Goal: Task Accomplishment & Management: Manage account settings

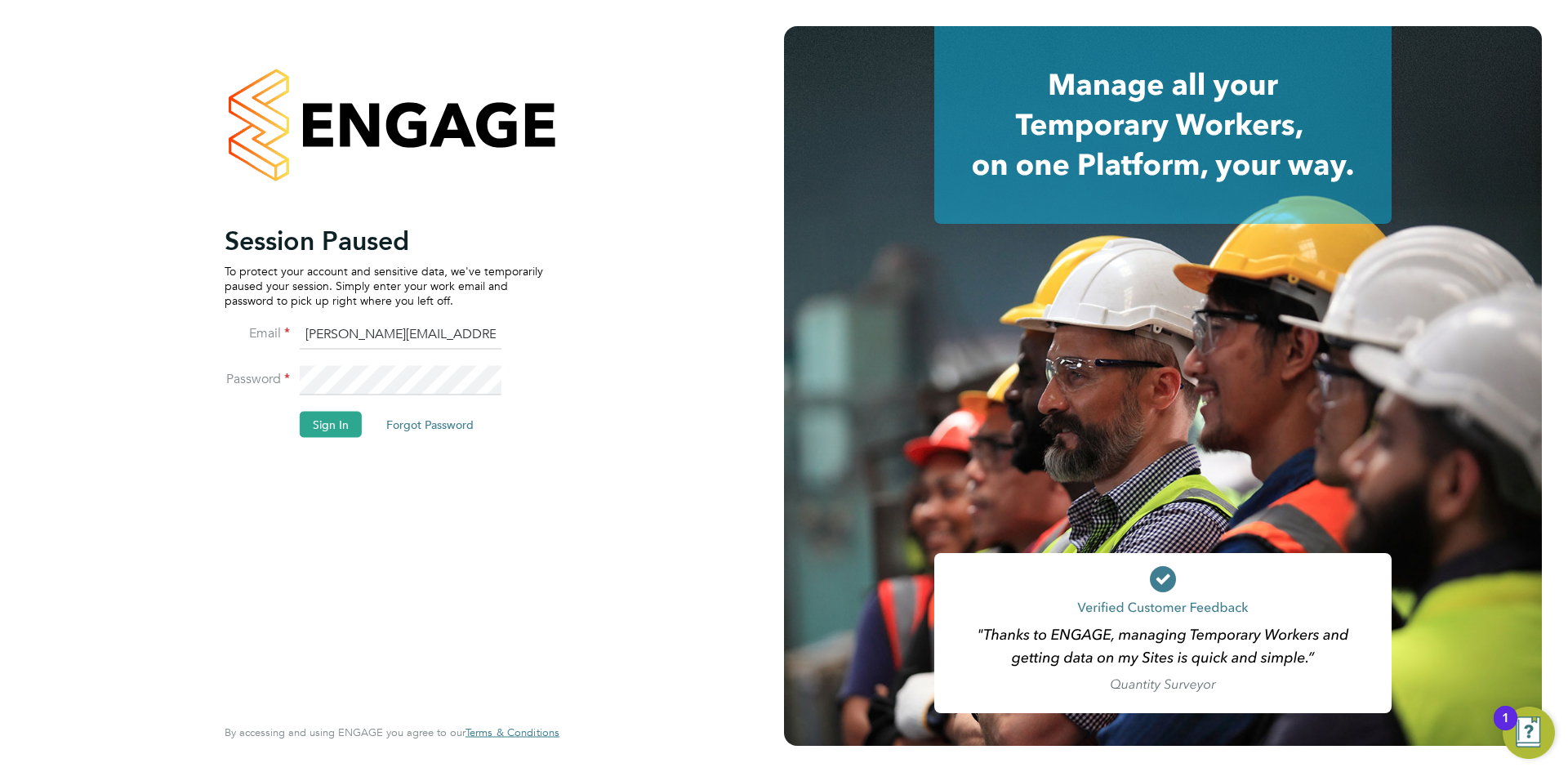
click at [326, 429] on button "Sign In" at bounding box center [331, 424] width 62 height 26
click at [326, 429] on div "Sorry, we are having problems connecting to our services." at bounding box center [392, 386] width 784 height 772
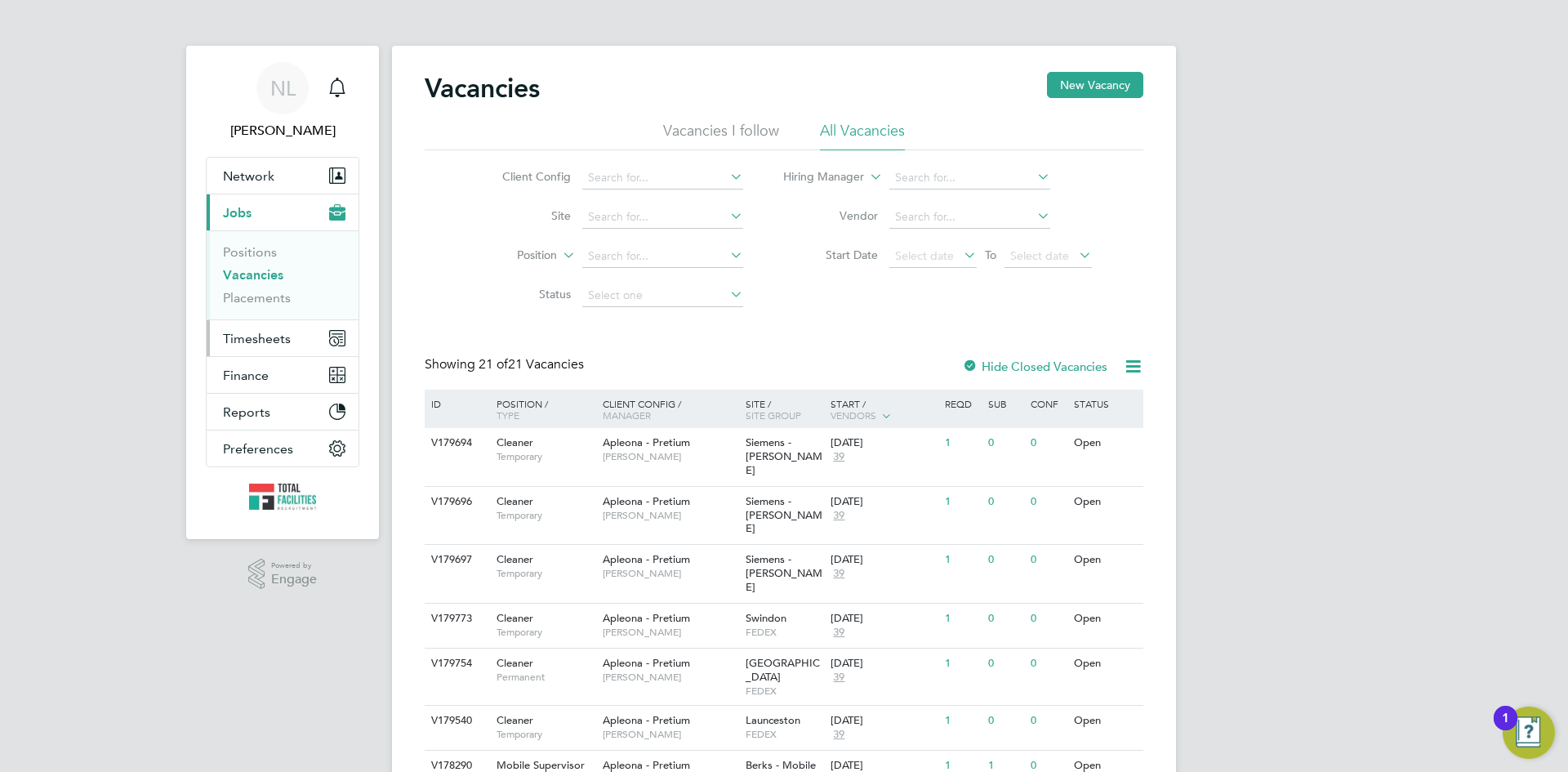
click at [264, 340] on span "Timesheets" at bounding box center [257, 338] width 68 height 15
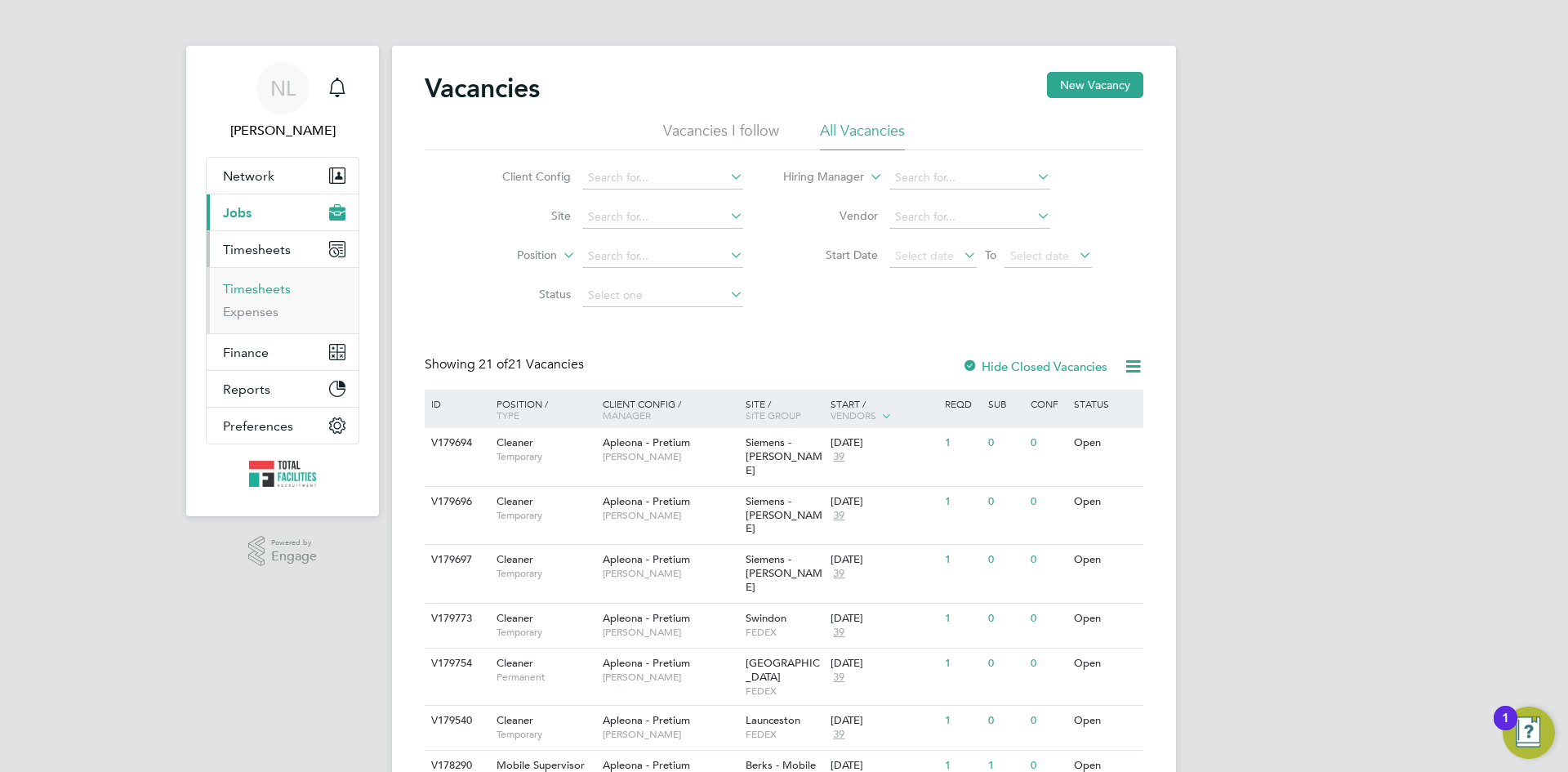
click at [260, 286] on link "Timesheets" at bounding box center [257, 289] width 68 height 15
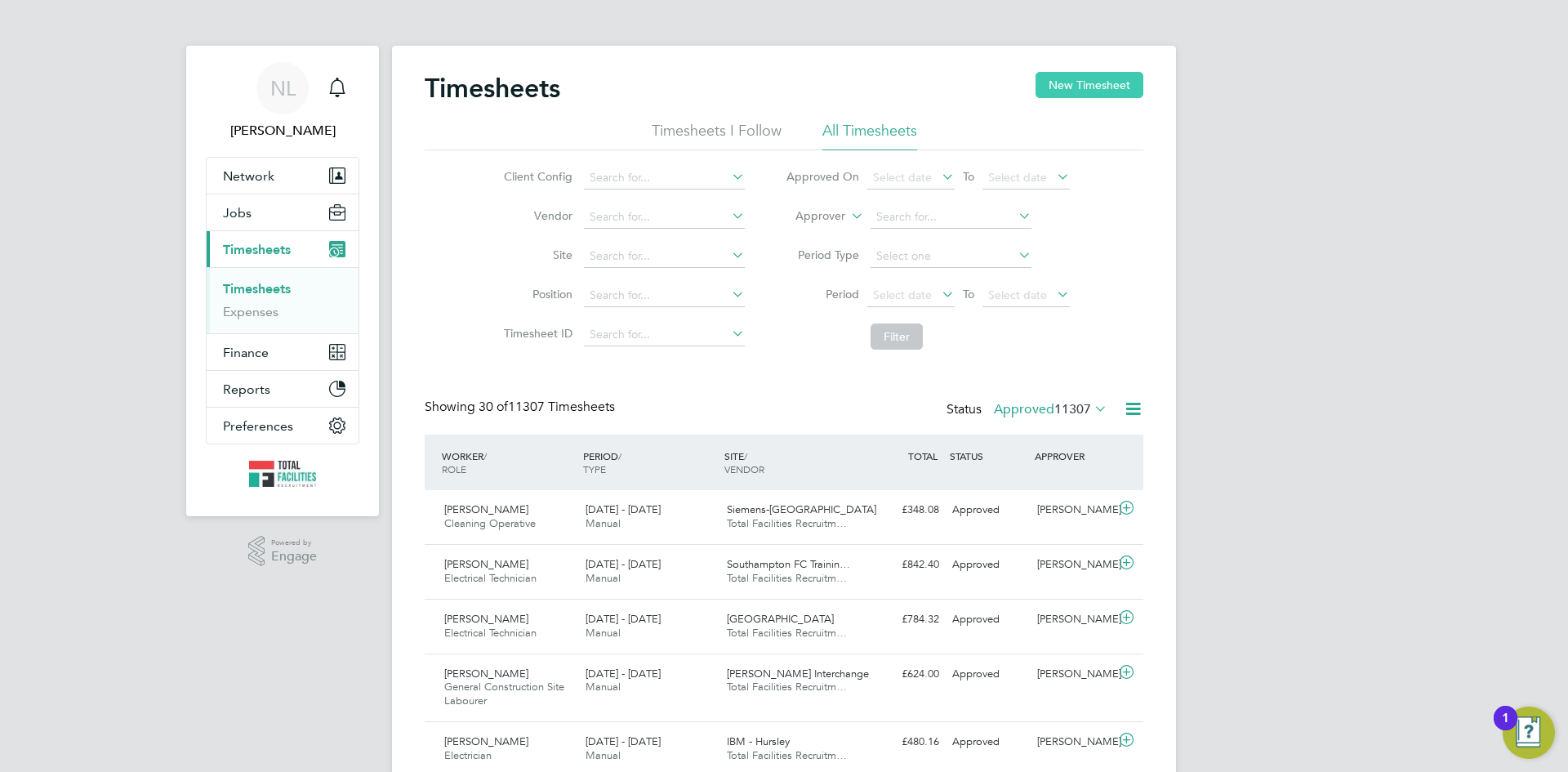
click at [1085, 85] on button "New Timesheet" at bounding box center [1089, 84] width 108 height 26
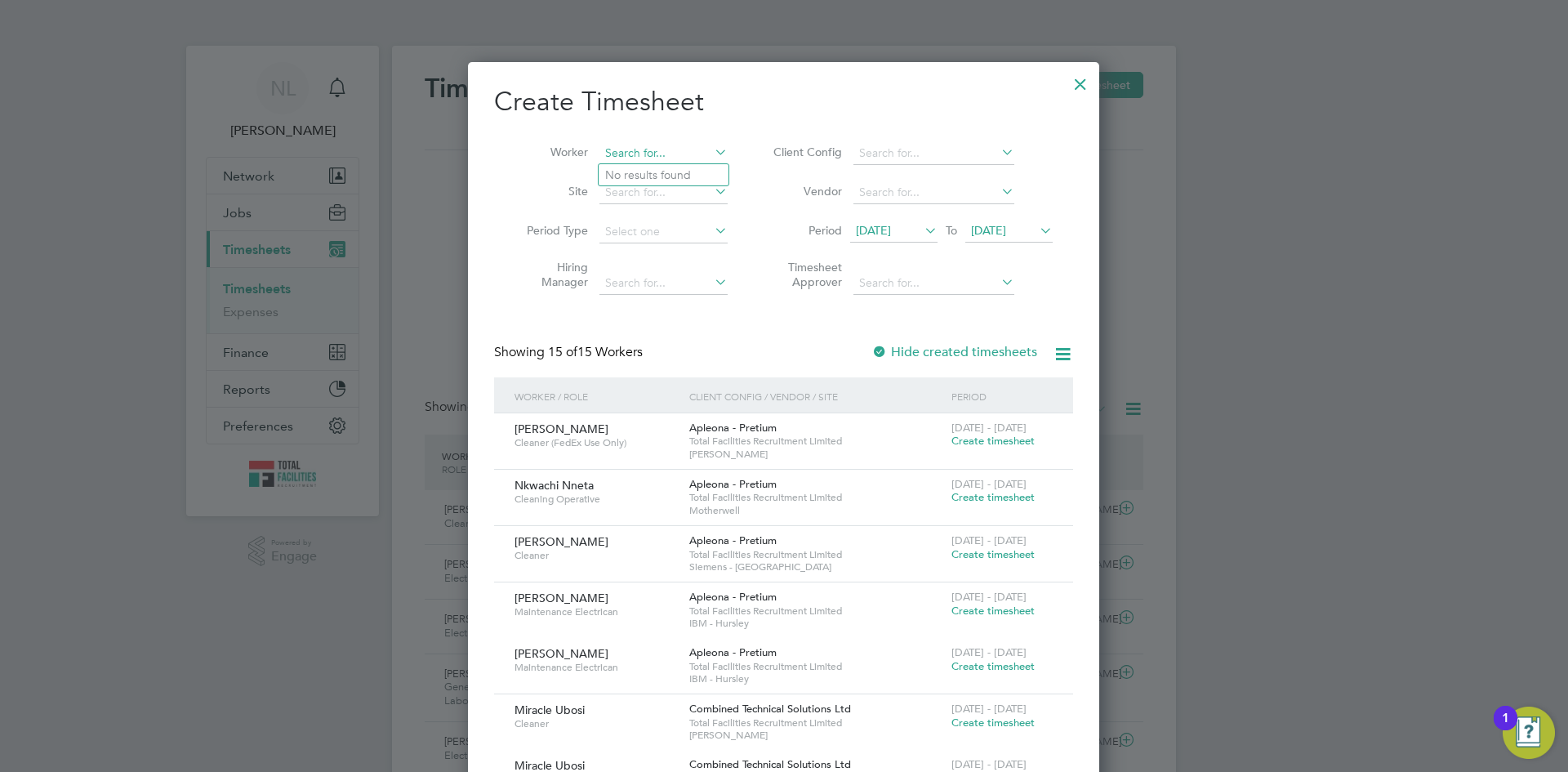
click at [648, 154] on input at bounding box center [663, 153] width 128 height 23
type input "[PERSON_NAME]"
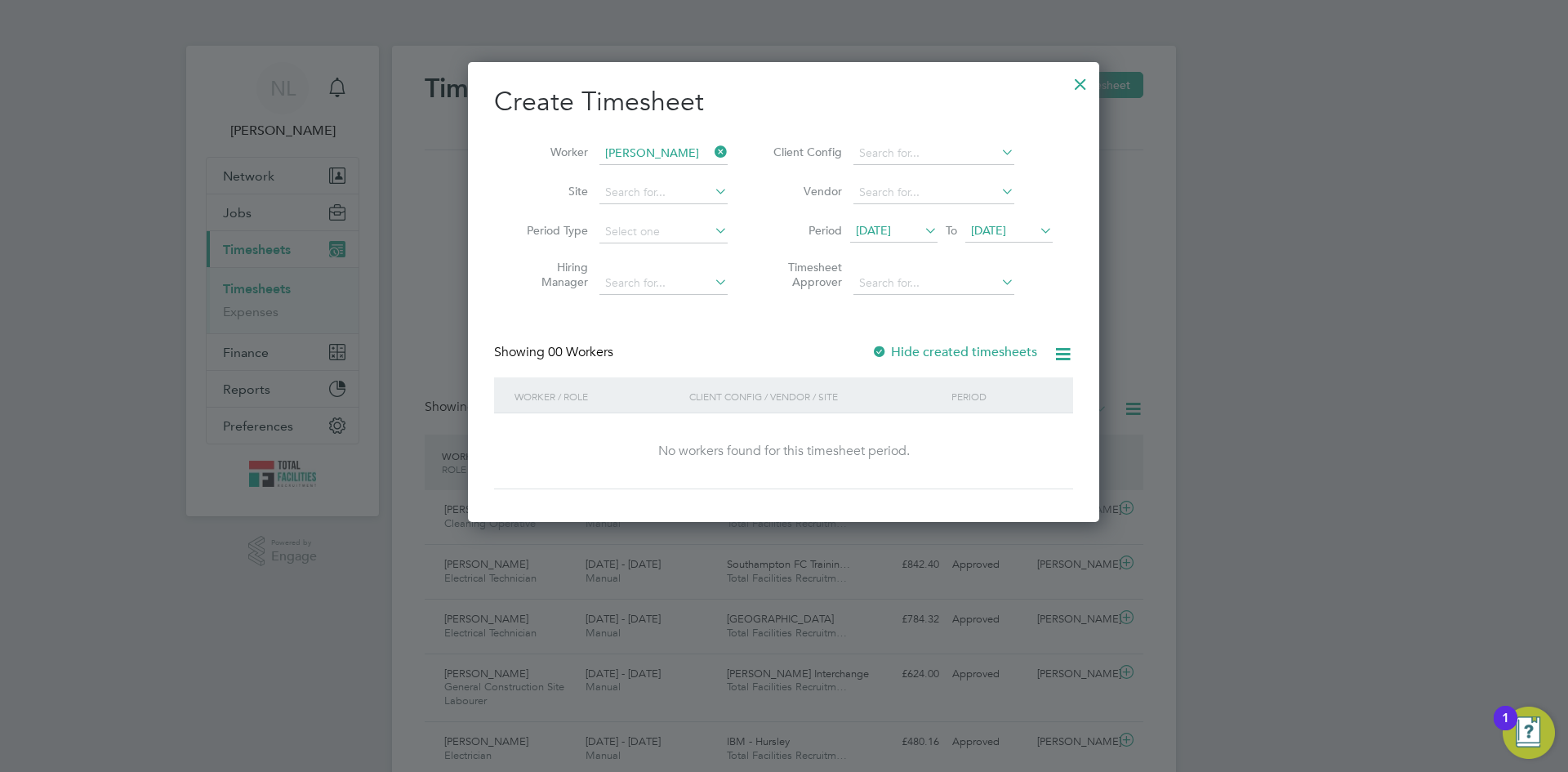
click at [1080, 82] on div at bounding box center [1080, 79] width 30 height 30
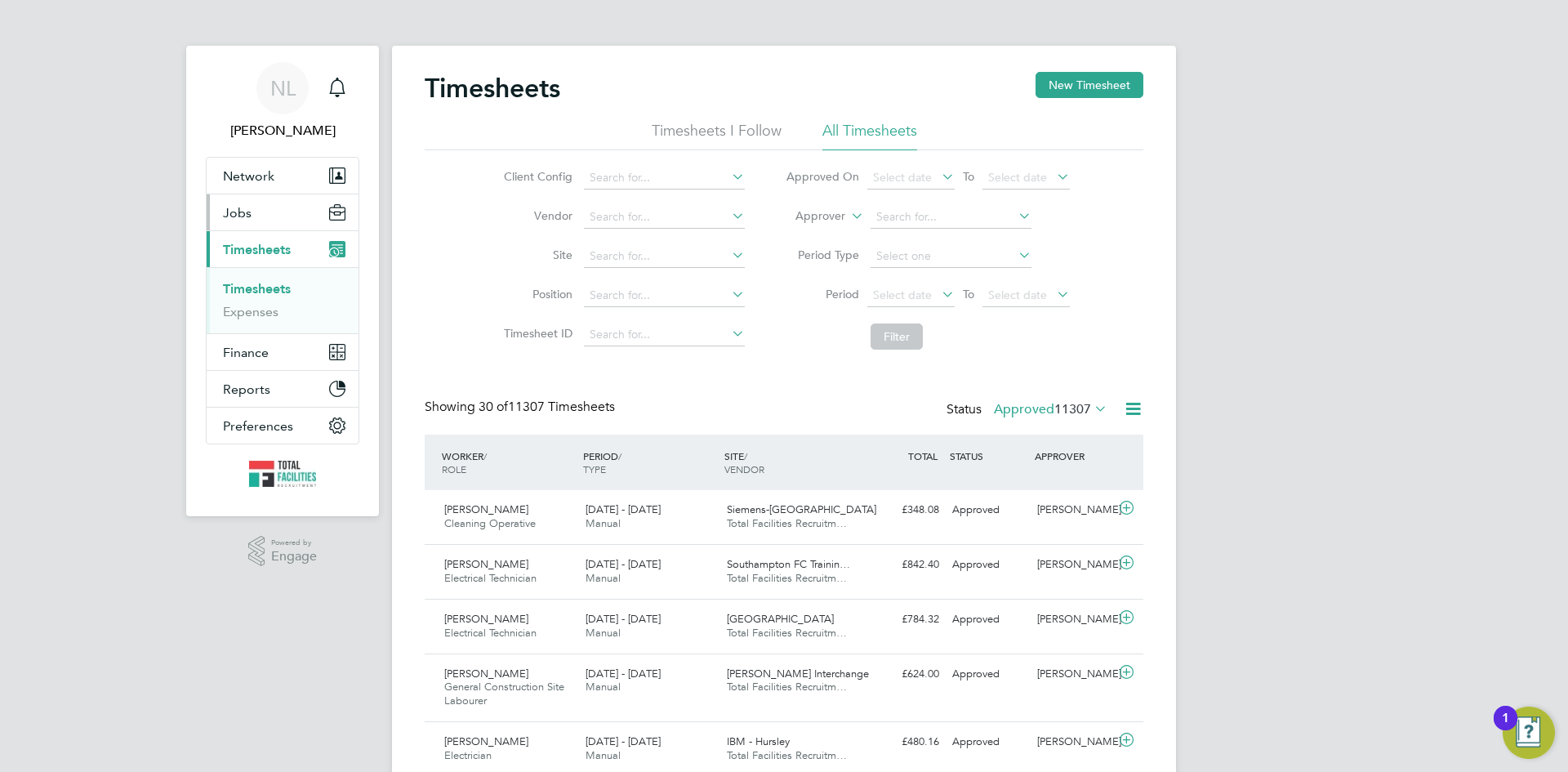
click at [224, 208] on span "Jobs" at bounding box center [237, 213] width 29 height 15
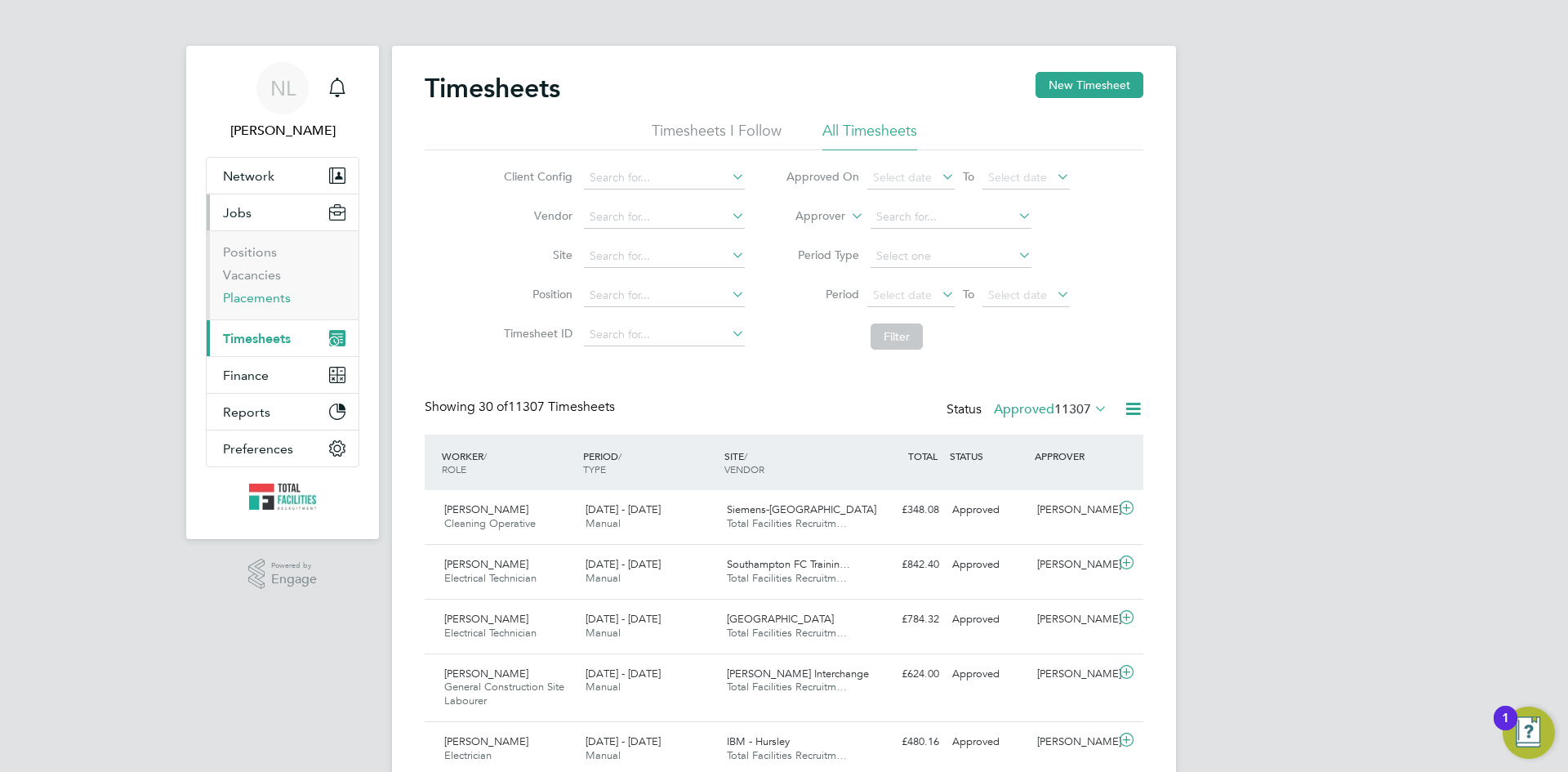
click at [251, 295] on link "Placements" at bounding box center [257, 298] width 68 height 15
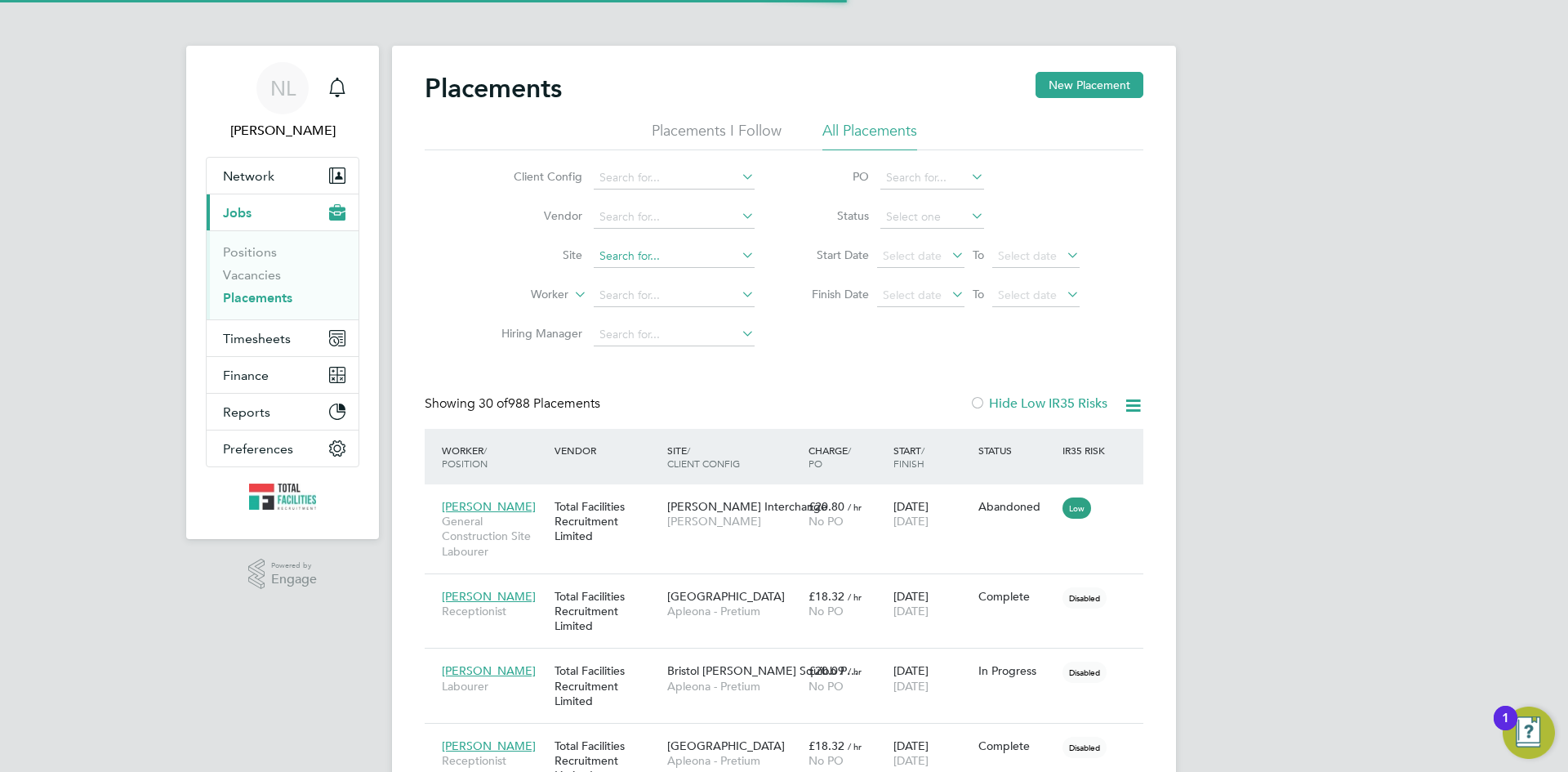
click at [619, 260] on input at bounding box center [674, 256] width 161 height 23
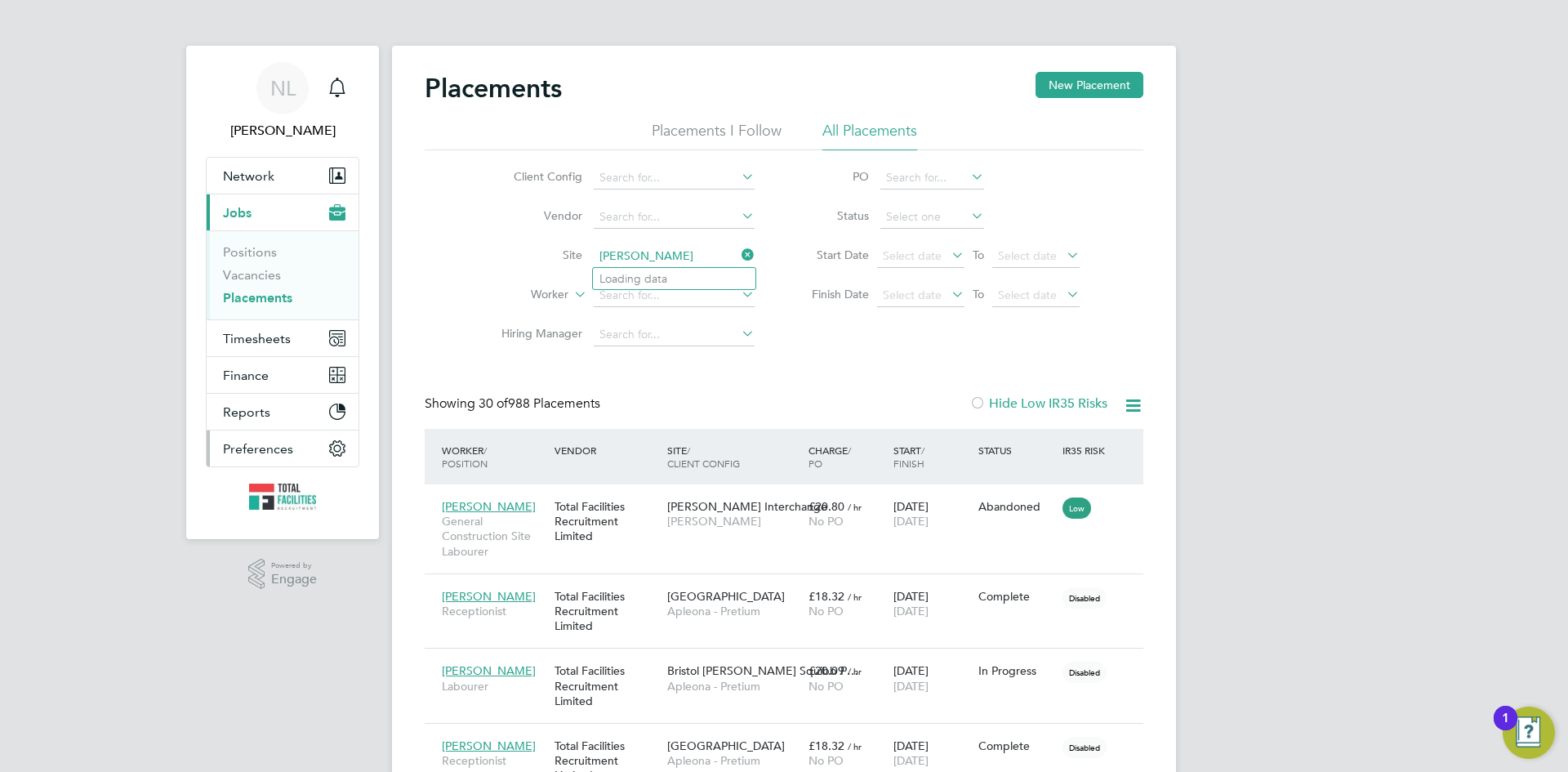
type input "3 [PERSON_NAME] Studios"
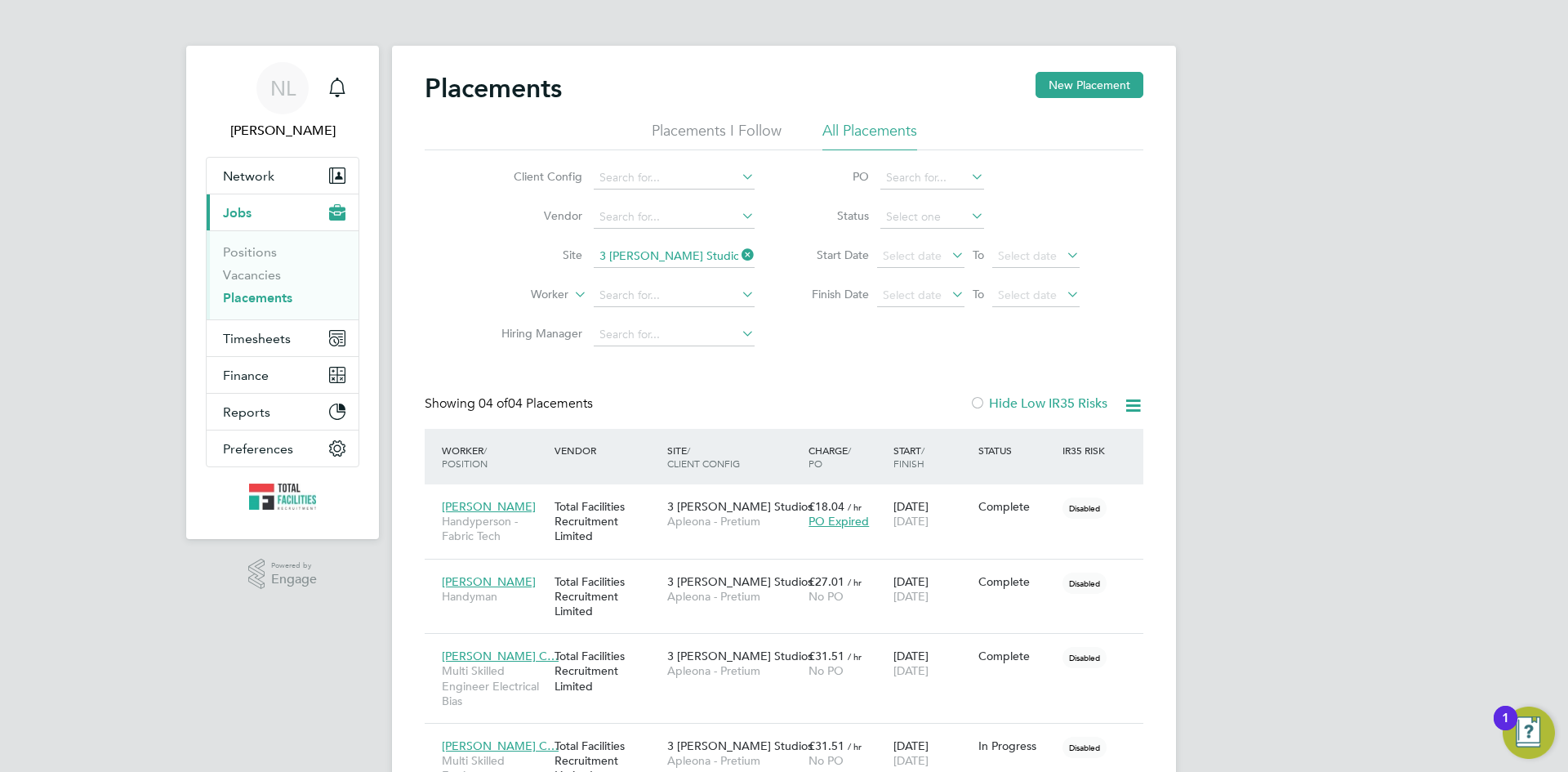
click at [675, 240] on li "Site 3 Mills Studios" at bounding box center [622, 256] width 307 height 39
click at [738, 253] on icon at bounding box center [738, 254] width 0 height 23
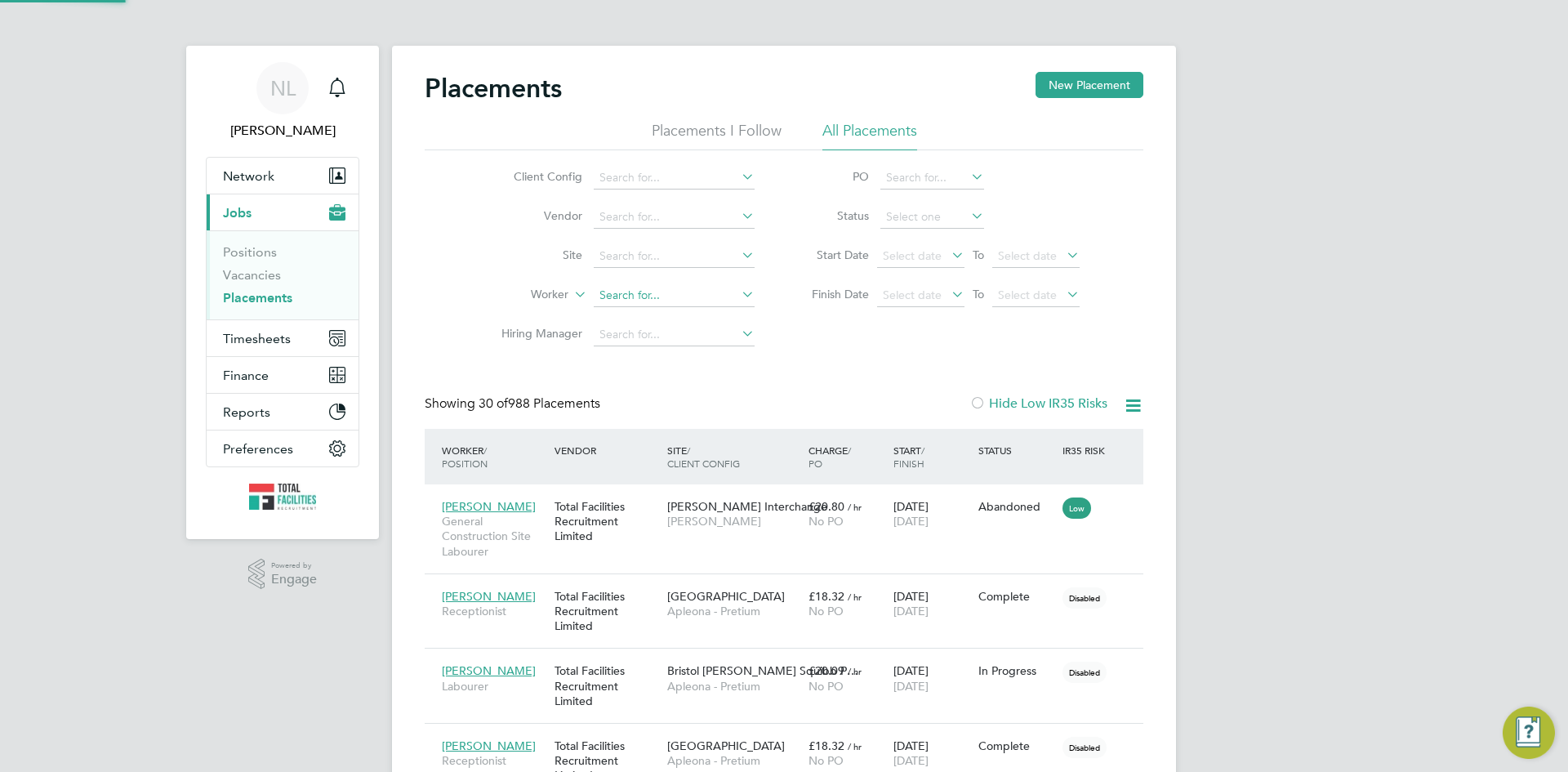
click at [651, 305] on input at bounding box center [674, 295] width 161 height 23
type input "ankers"
click at [646, 293] on input at bounding box center [674, 295] width 161 height 23
click at [630, 301] on input at bounding box center [674, 295] width 161 height 23
click at [638, 309] on li "Jodie Anker s" at bounding box center [674, 318] width 163 height 22
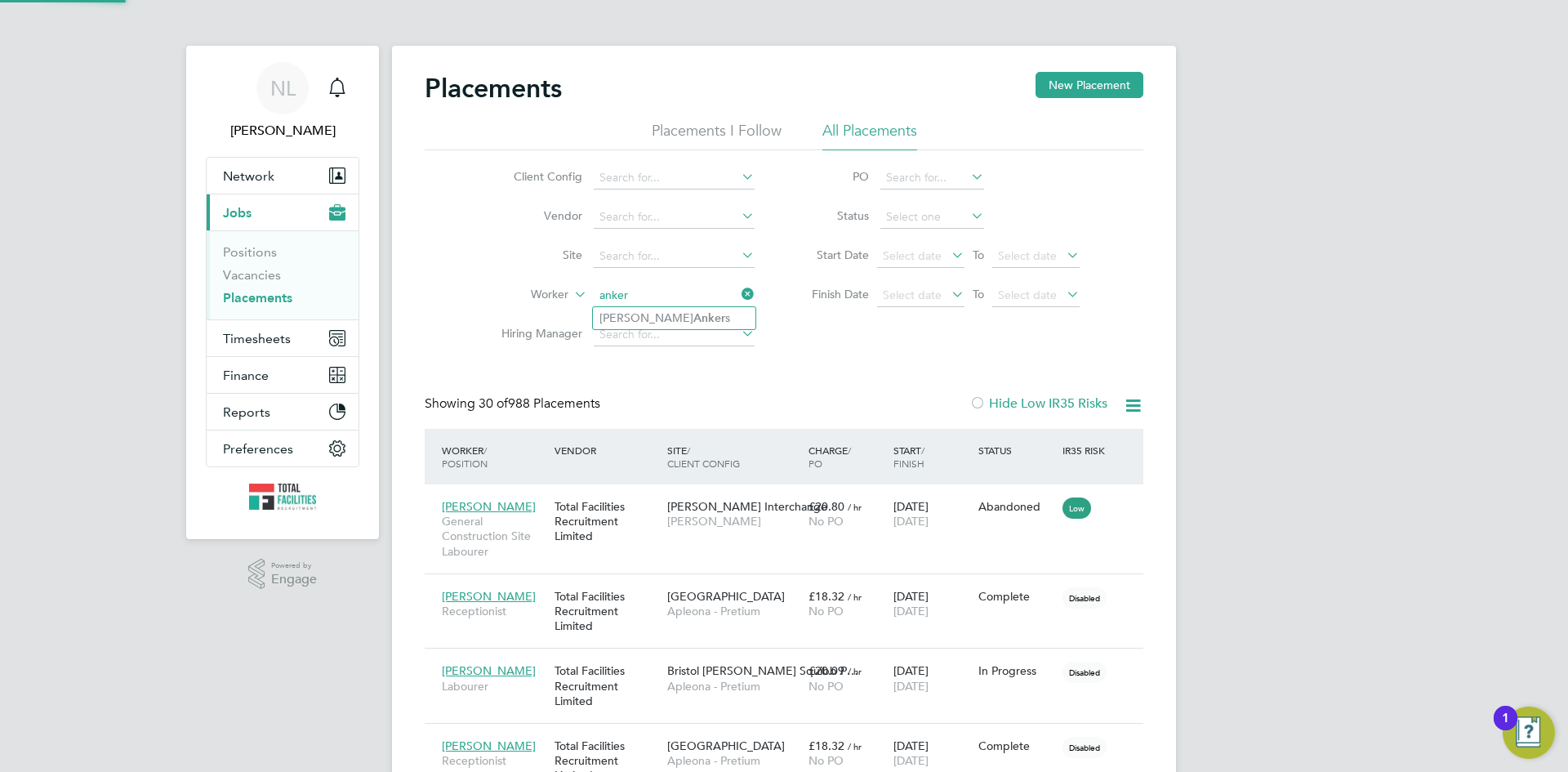
type input "[PERSON_NAME]"
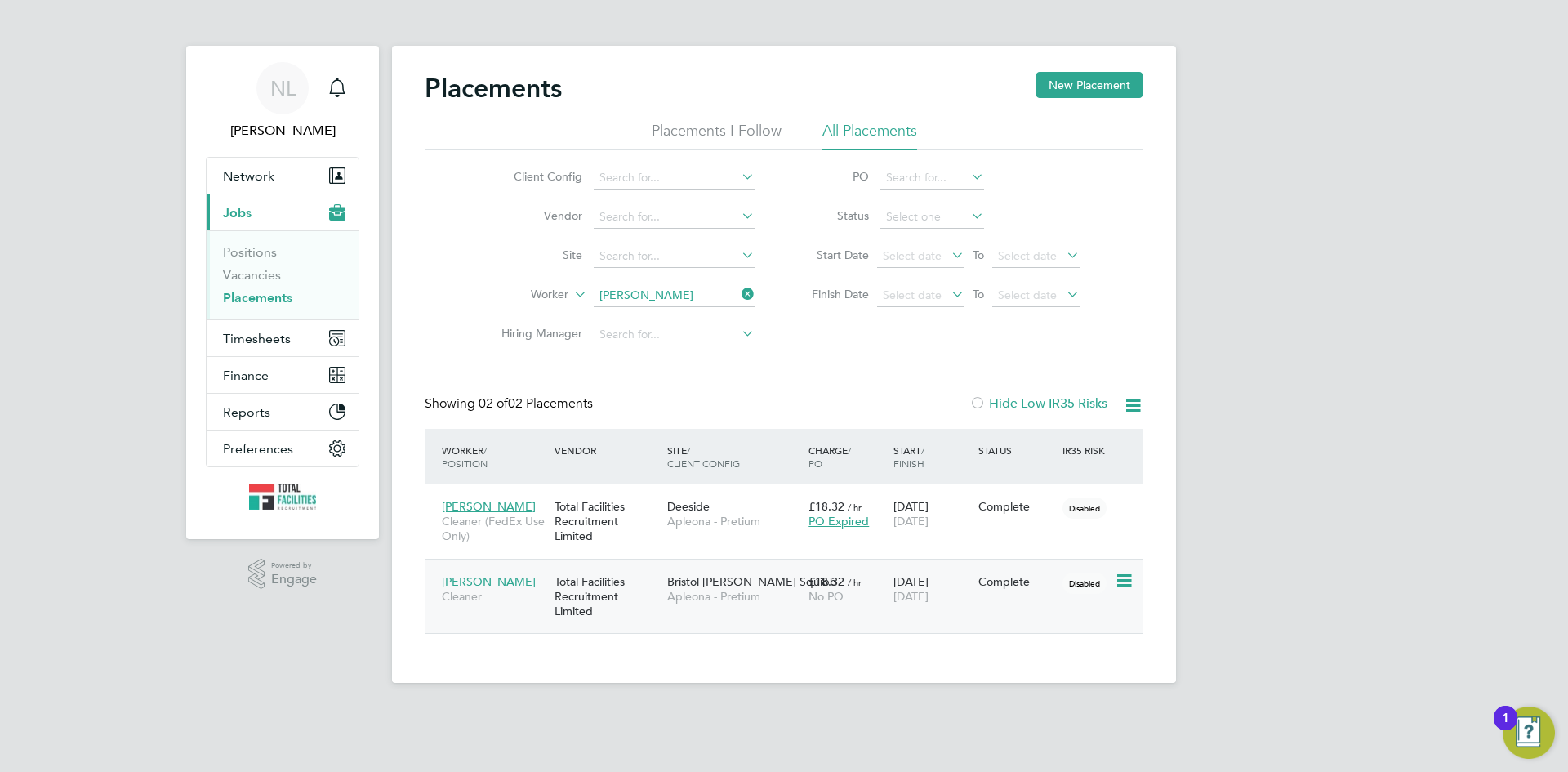
click at [941, 583] on div "27 May 2025 29 Aug 2025" at bounding box center [932, 589] width 85 height 46
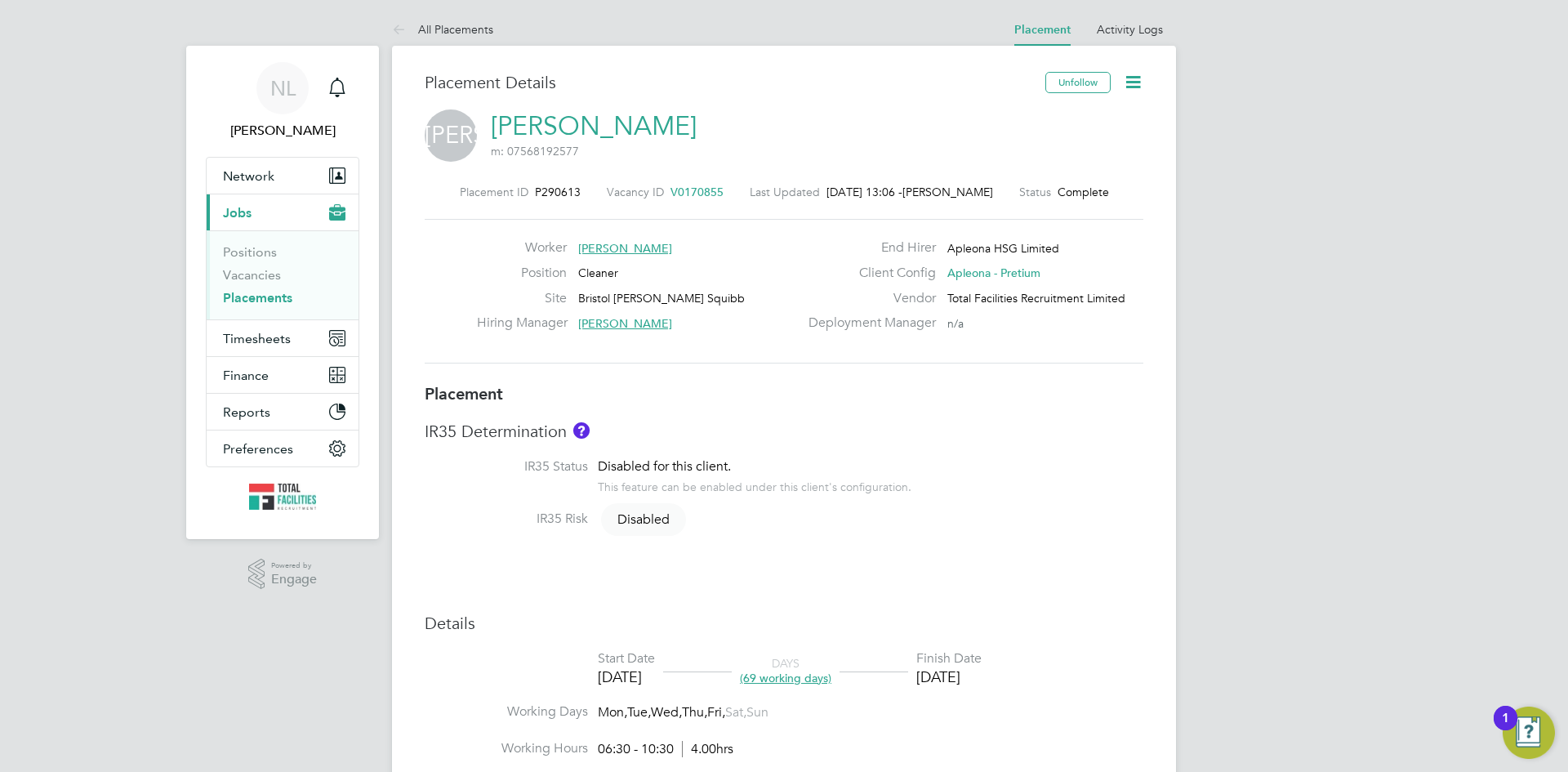
click at [1130, 84] on icon at bounding box center [1133, 82] width 20 height 20
click at [1052, 119] on li "Edit Placement e" at bounding box center [1080, 121] width 120 height 23
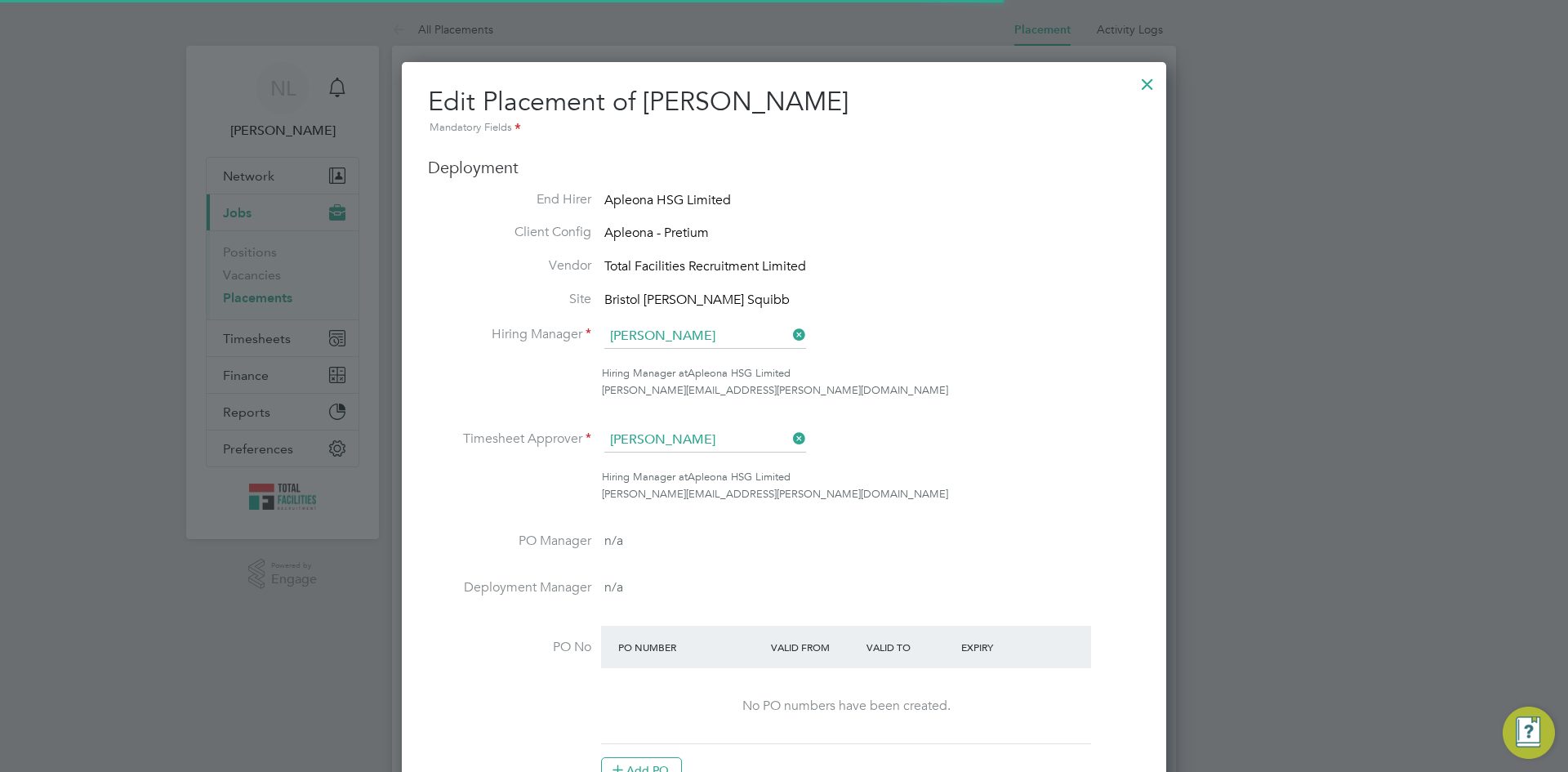
scroll to position [8, 8]
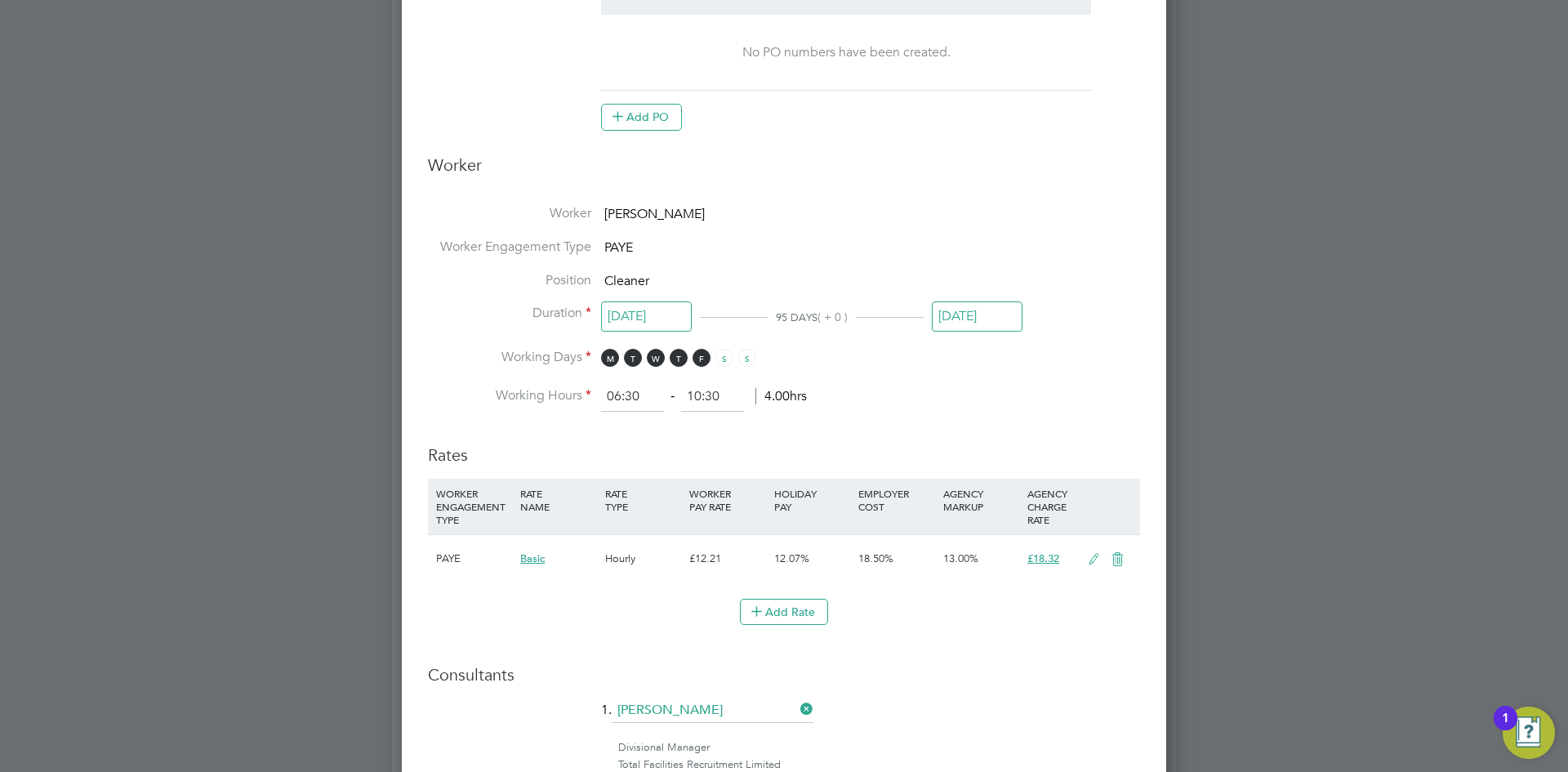
click at [998, 310] on input "[DATE]" at bounding box center [976, 316] width 90 height 30
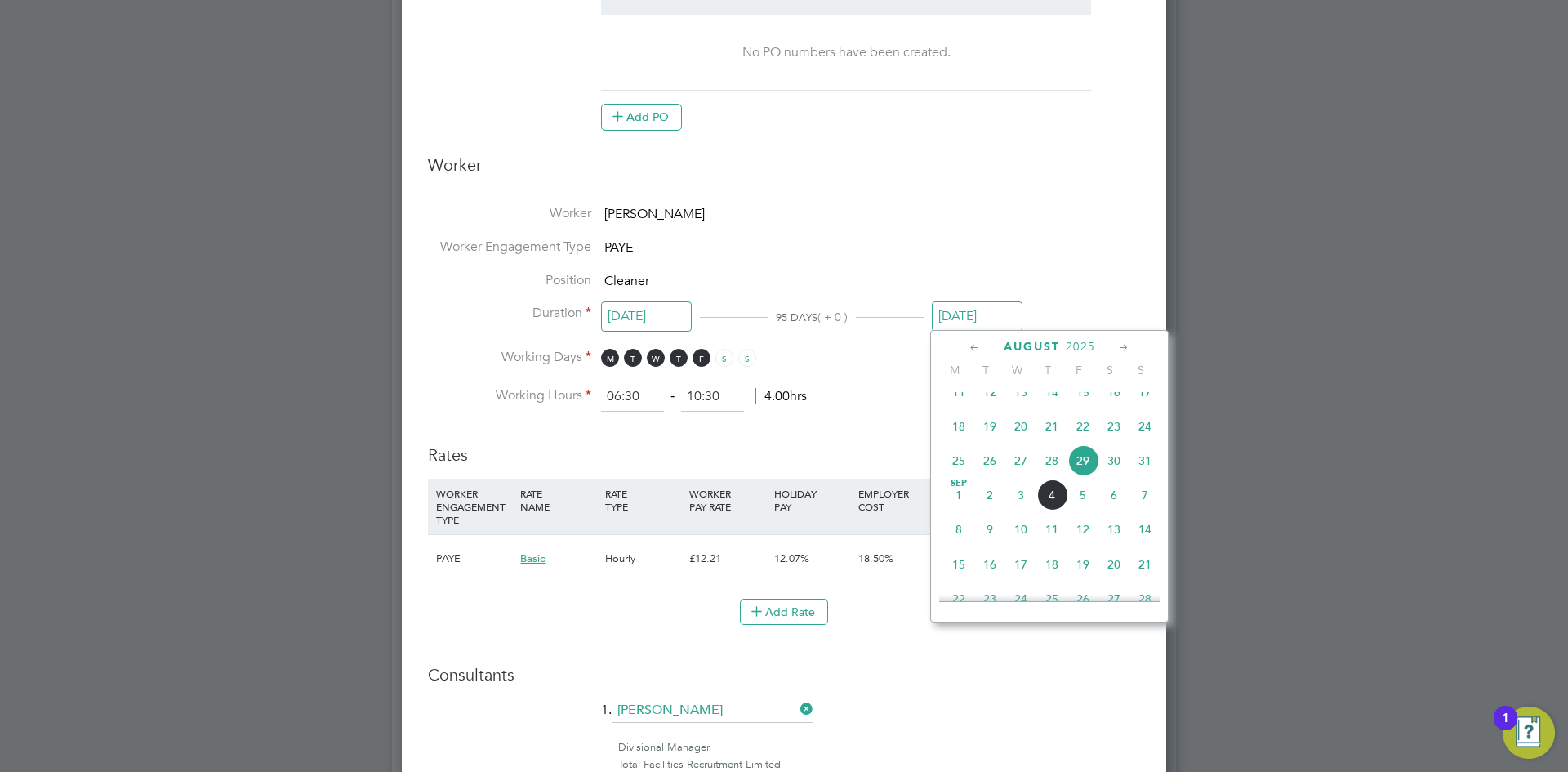
click at [1146, 540] on span "14" at bounding box center [1144, 529] width 31 height 31
type input "14 Sep 2025"
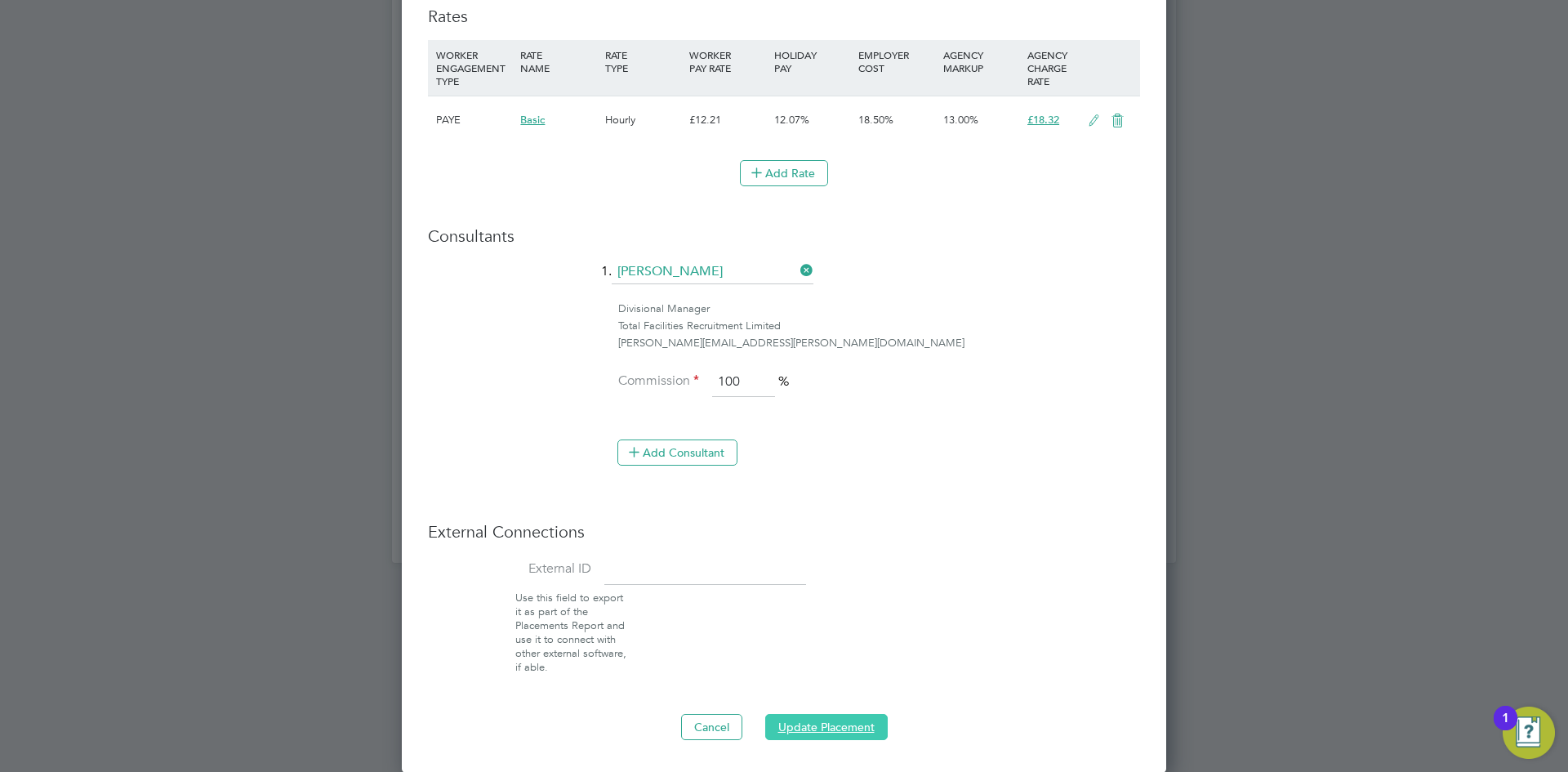
drag, startPoint x: 792, startPoint y: 722, endPoint x: 788, endPoint y: 715, distance: 8.1
click at [792, 722] on button "Update Placement" at bounding box center [826, 726] width 122 height 26
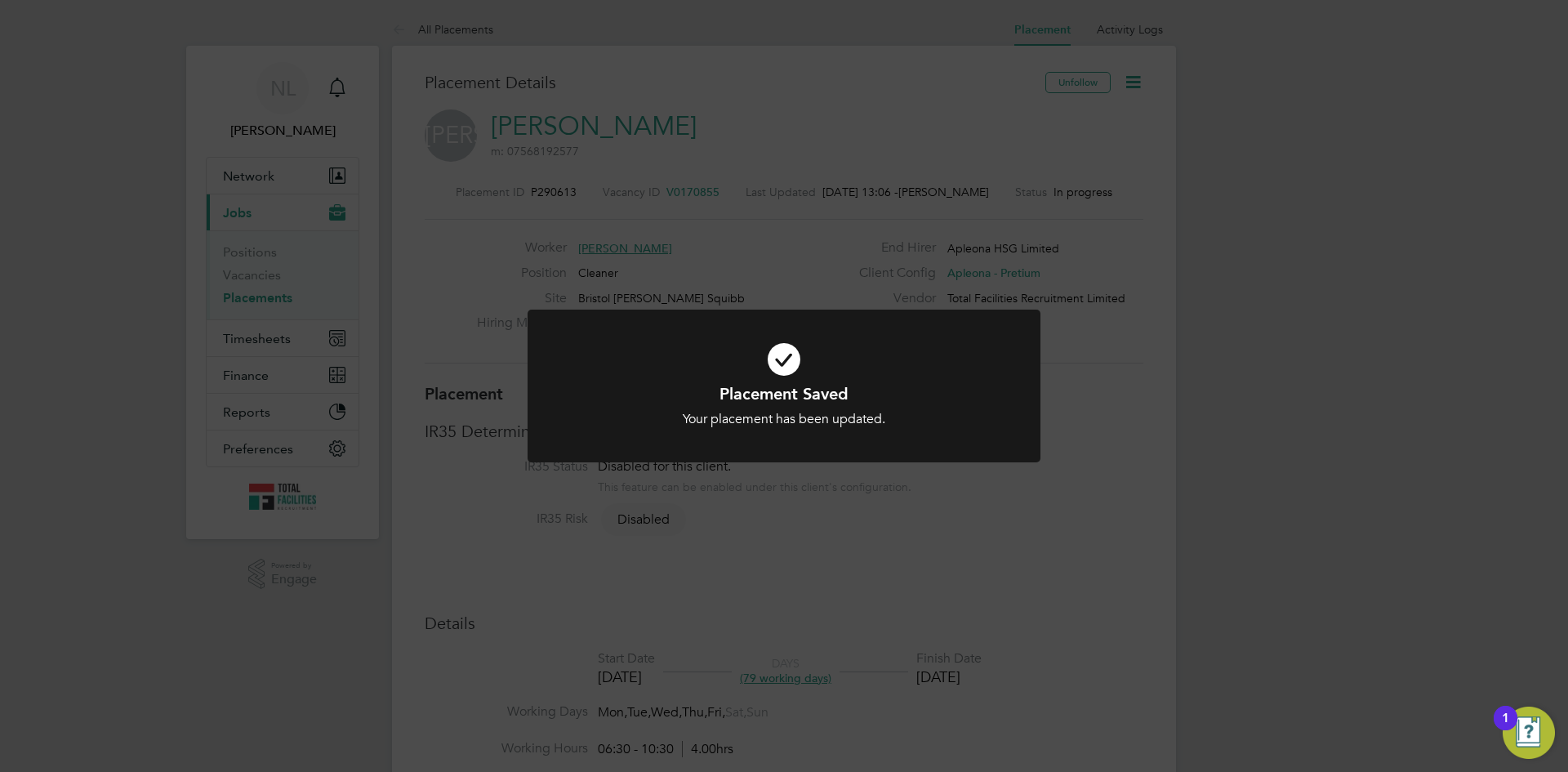
click at [944, 576] on div "Placement Saved Your placement has been updated. Cancel Okay" at bounding box center [784, 386] width 1568 height 772
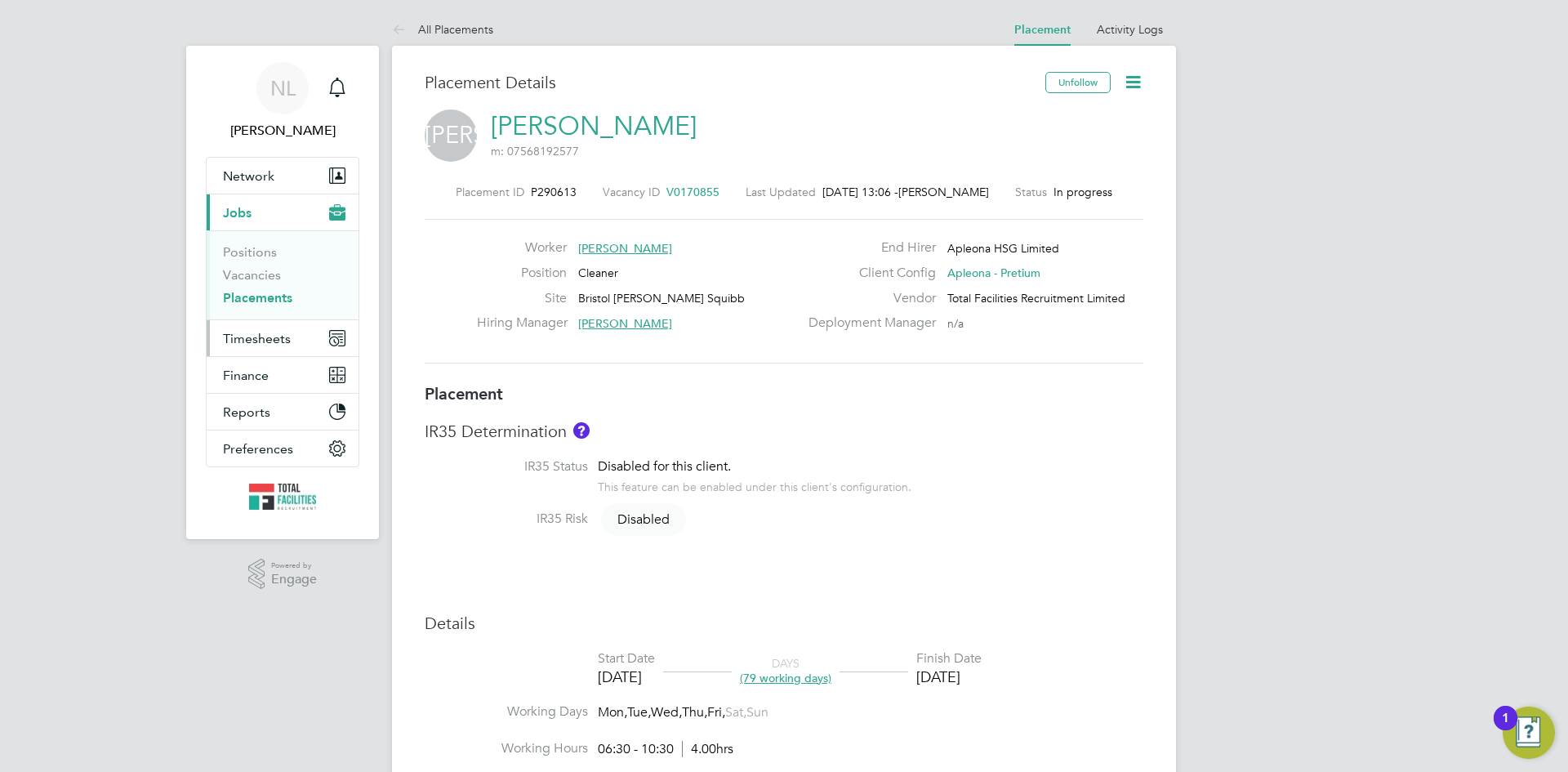
click at [246, 340] on span "Timesheets" at bounding box center [257, 338] width 68 height 15
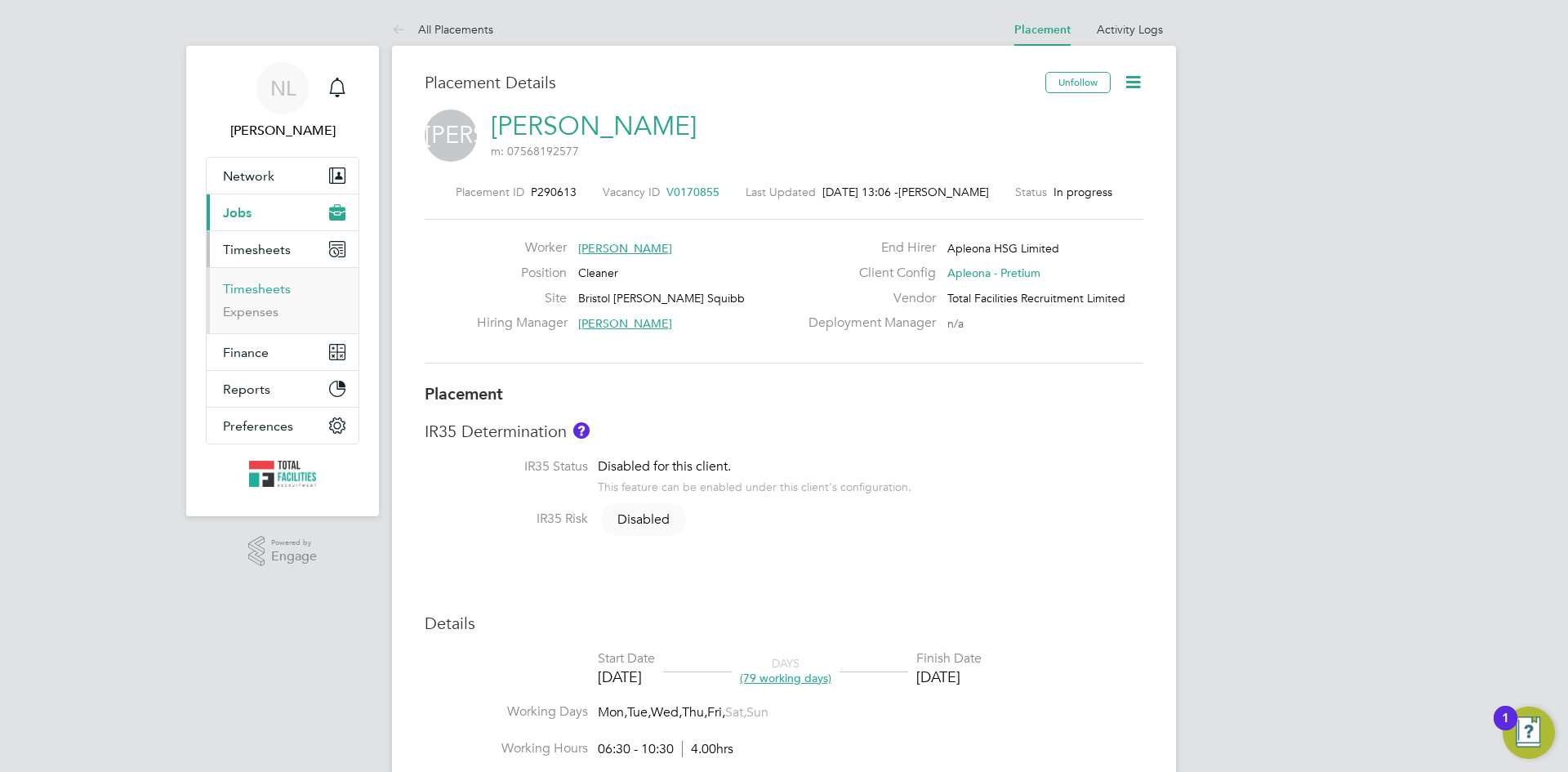
click at [244, 284] on link "Timesheets" at bounding box center [257, 289] width 68 height 15
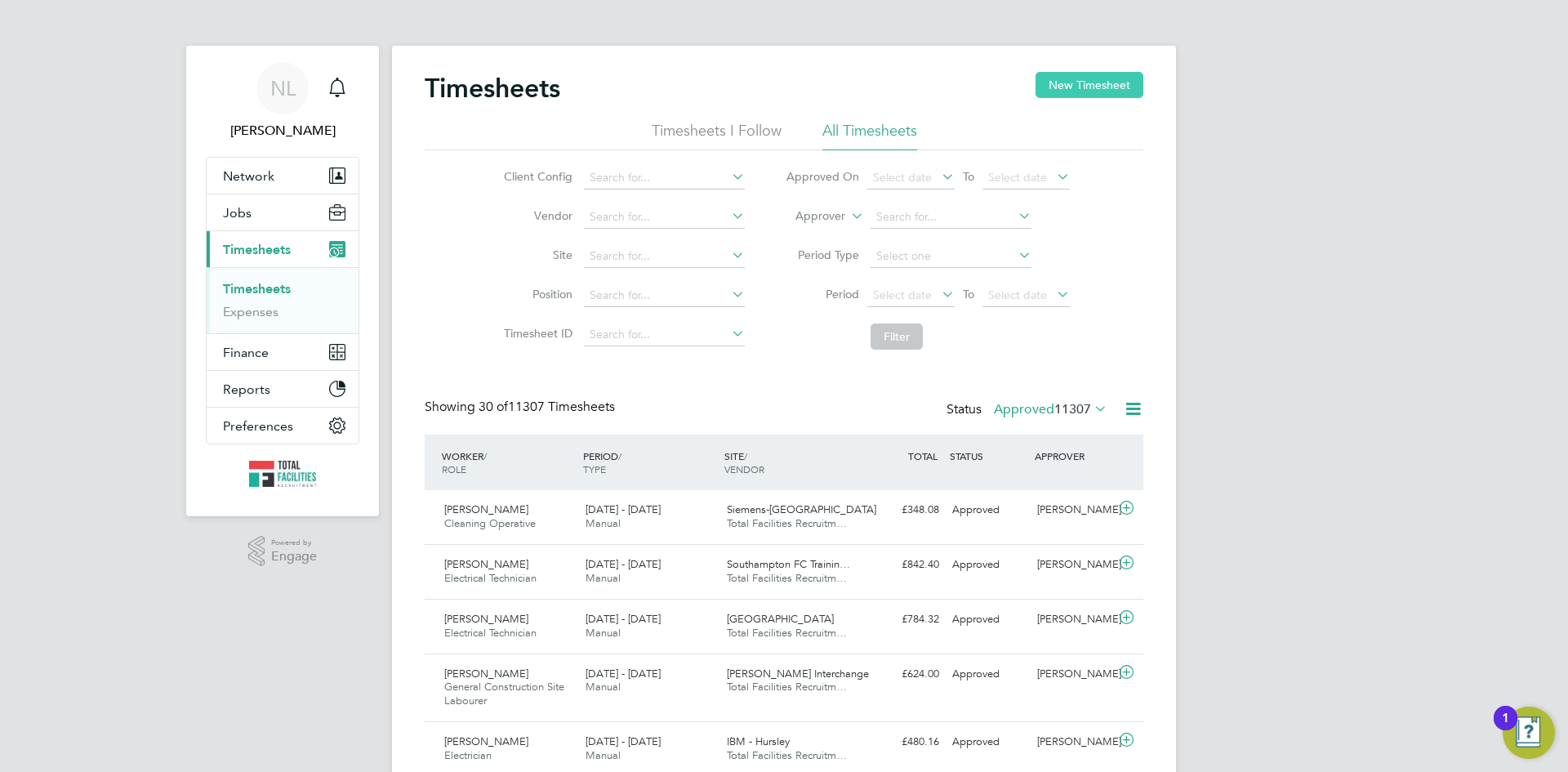
click at [1088, 84] on button "New Timesheet" at bounding box center [1089, 84] width 108 height 26
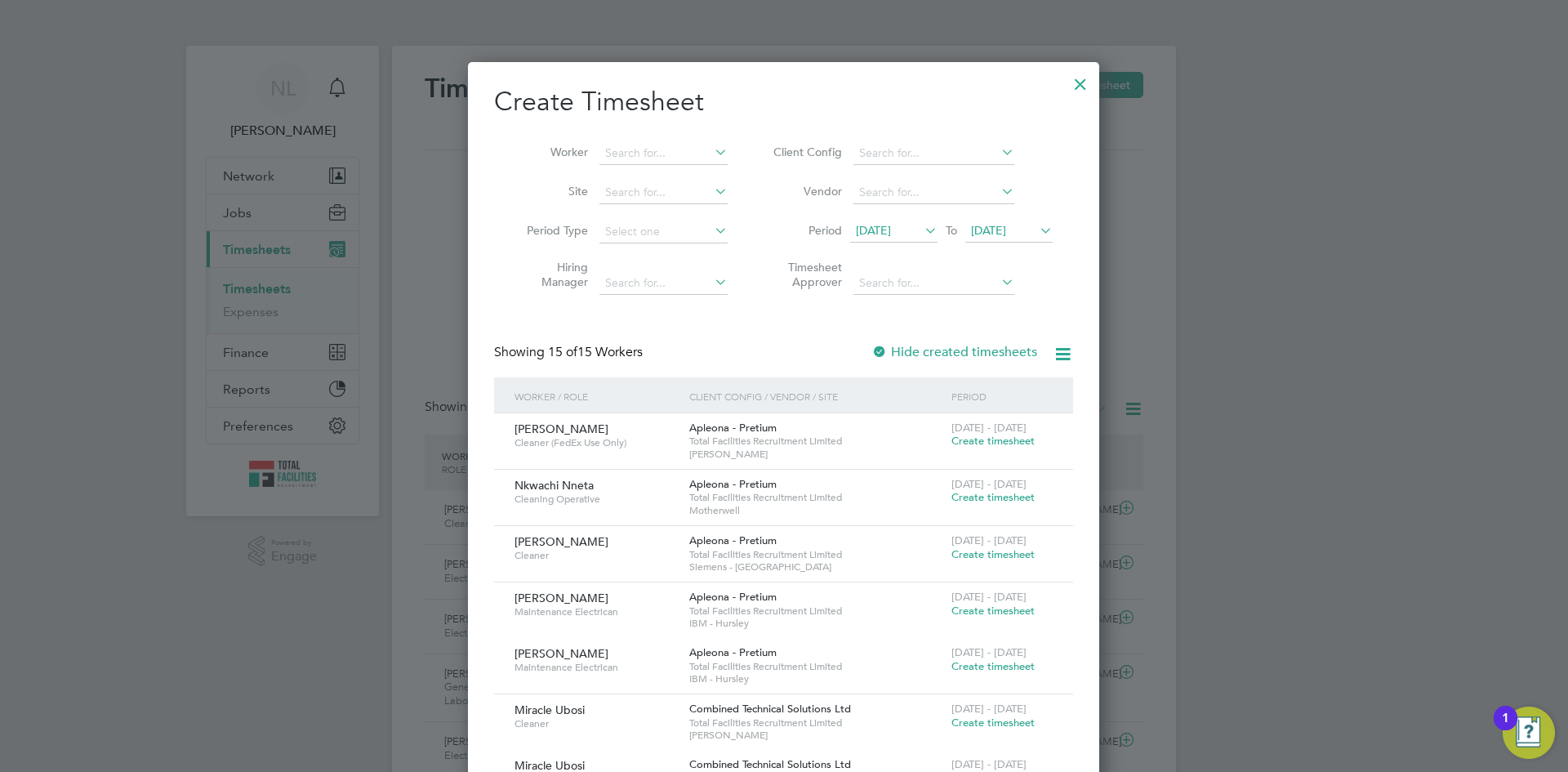
click at [619, 166] on li "Worker" at bounding box center [620, 154] width 254 height 39
click at [635, 148] on input at bounding box center [663, 153] width 128 height 23
click at [646, 175] on li "Jodie Ankers" at bounding box center [699, 175] width 202 height 22
type input "[PERSON_NAME]"
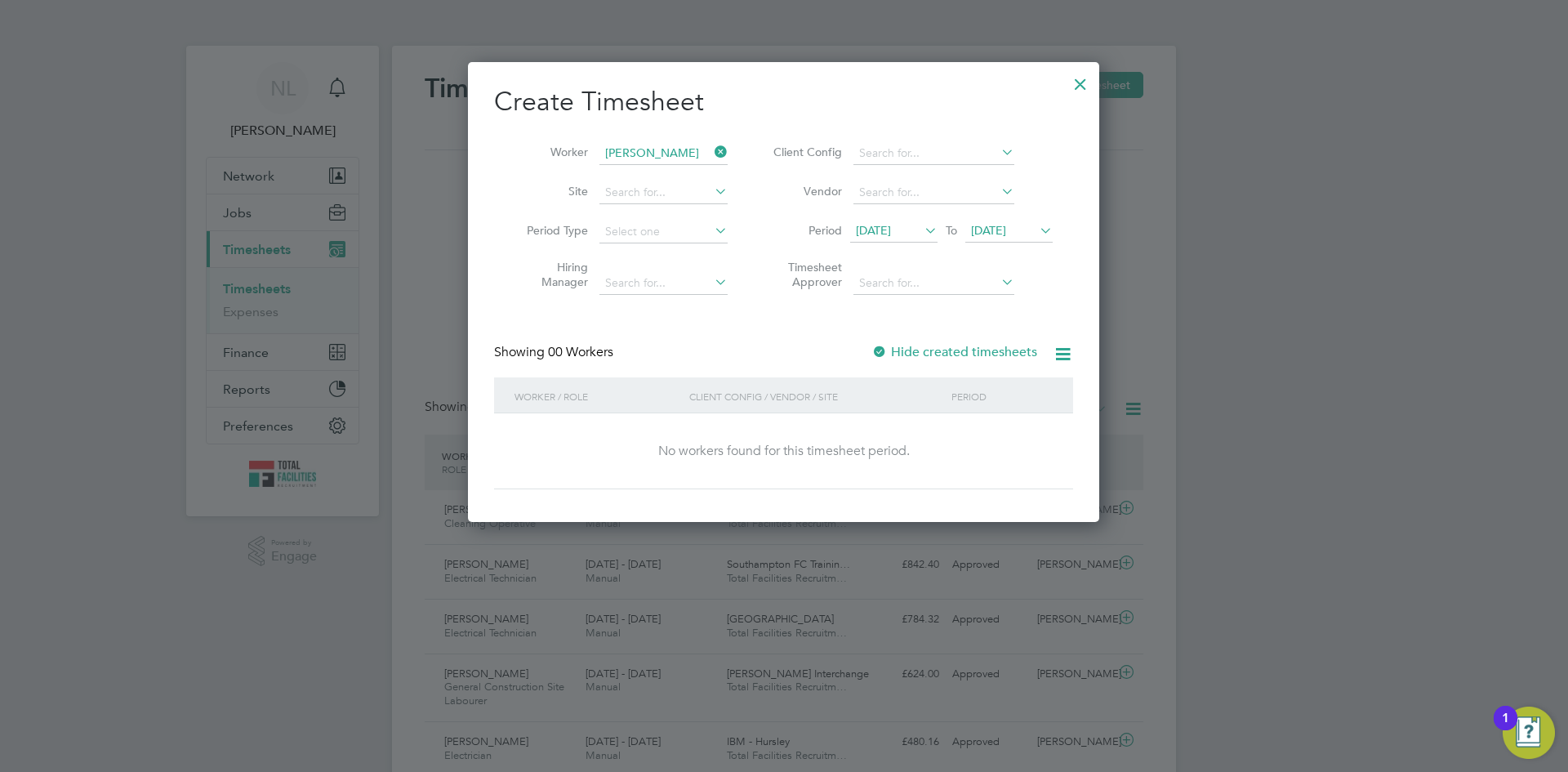
click at [888, 229] on span "[DATE]" at bounding box center [873, 229] width 35 height 14
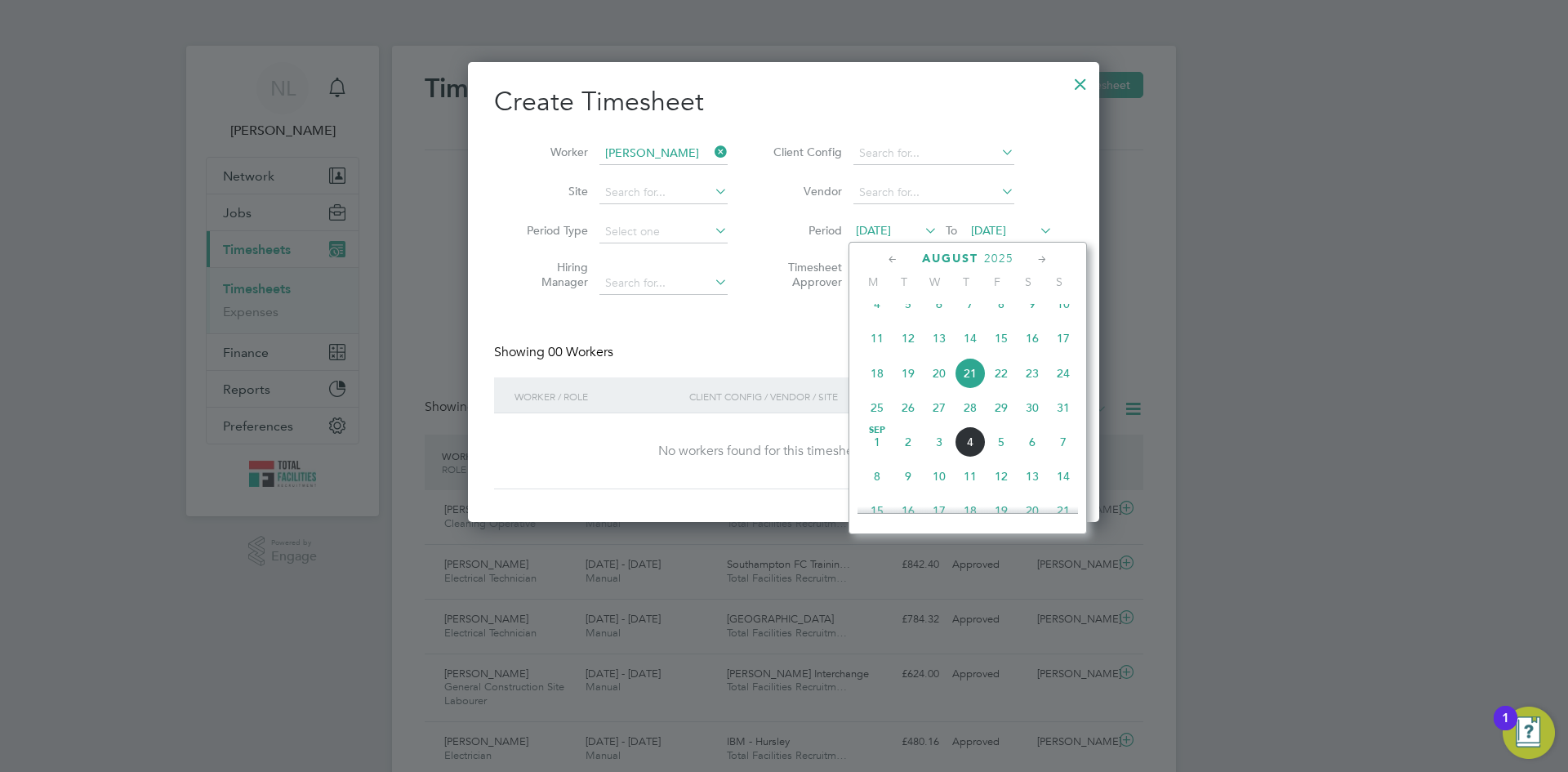
click at [875, 457] on span "[DATE]" at bounding box center [877, 441] width 31 height 31
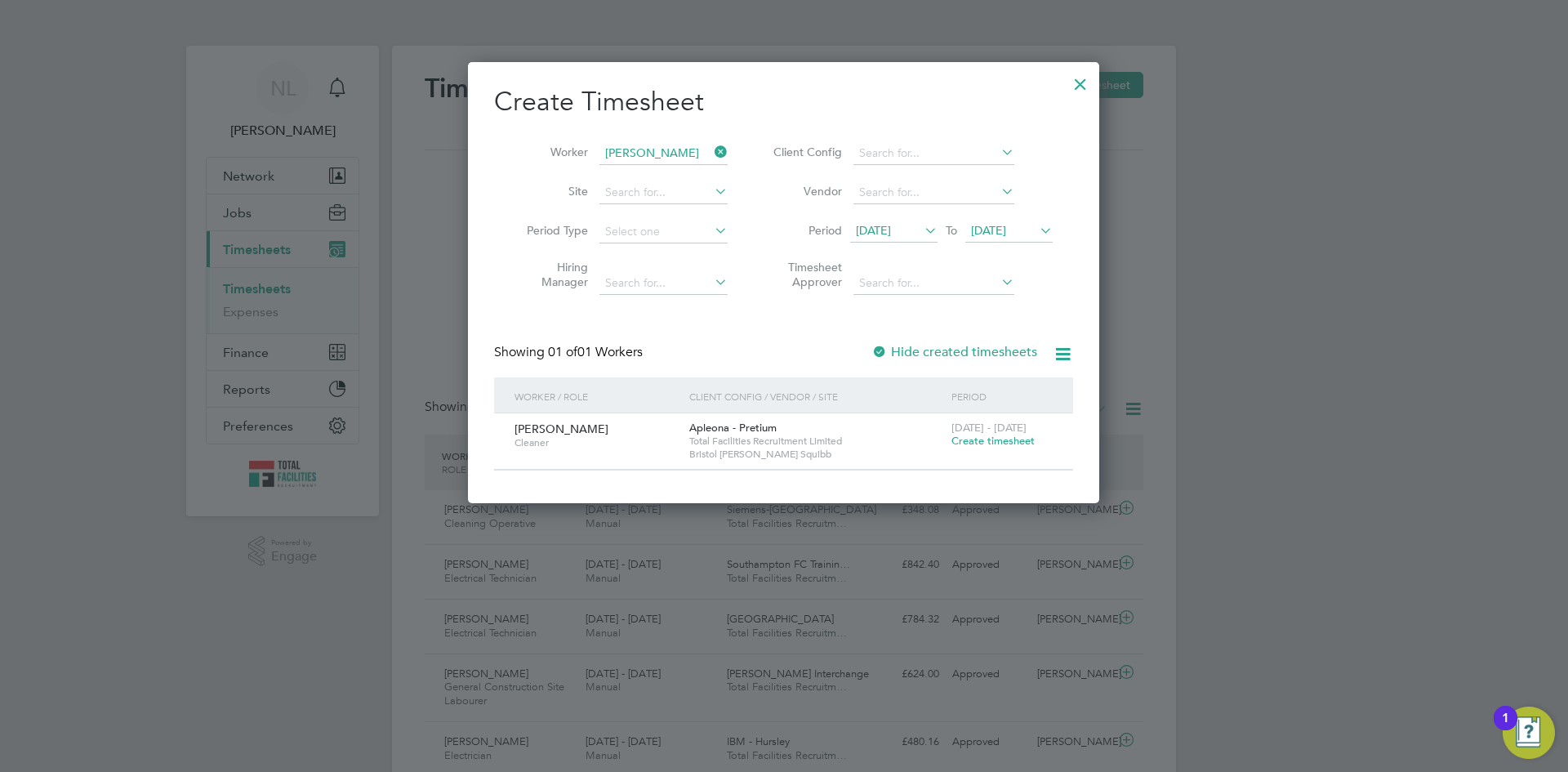
click at [973, 439] on span "Create timesheet" at bounding box center [992, 440] width 84 height 13
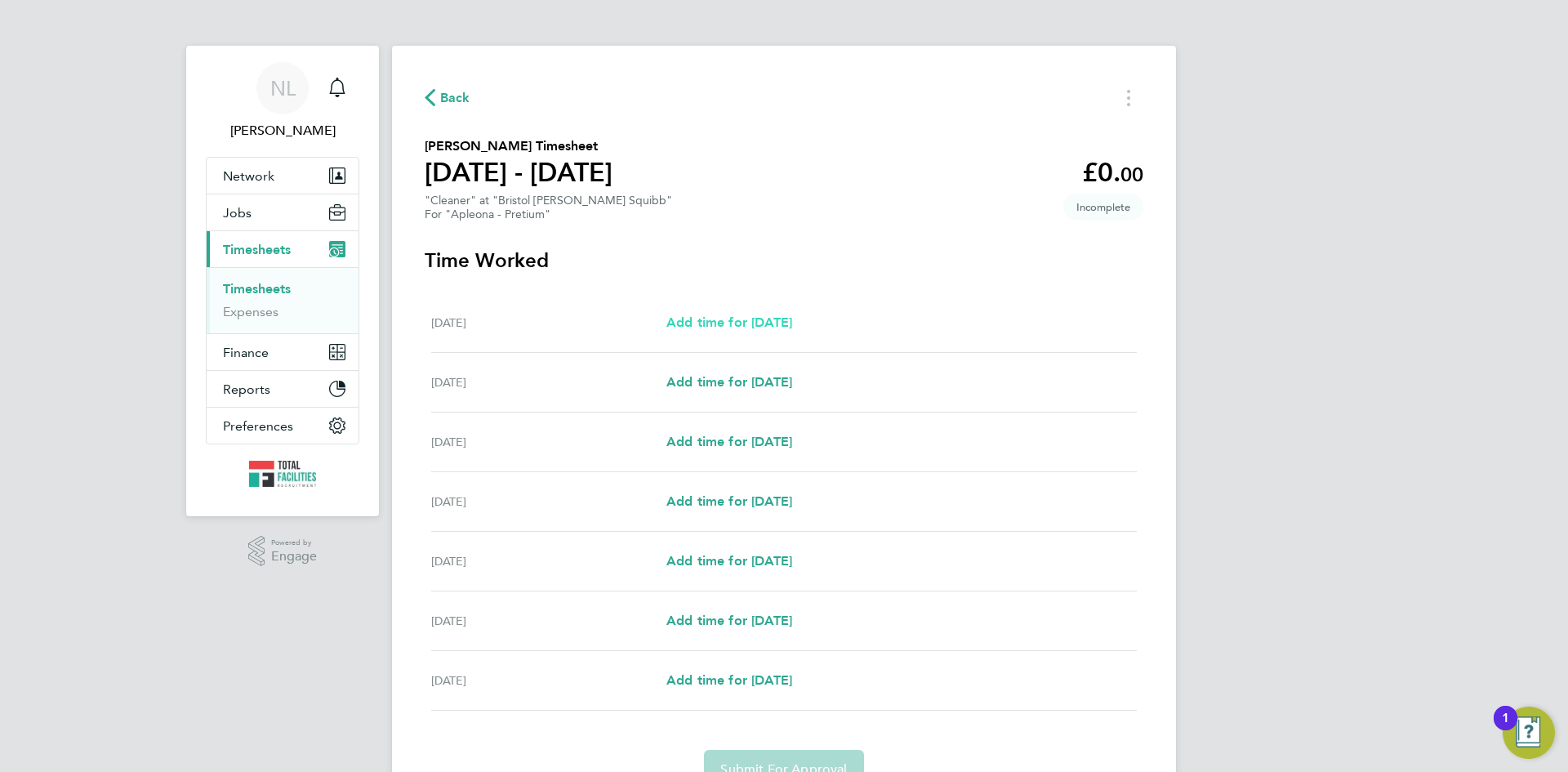
click at [773, 318] on span "Add time for Sat 30 Aug" at bounding box center [729, 322] width 126 height 15
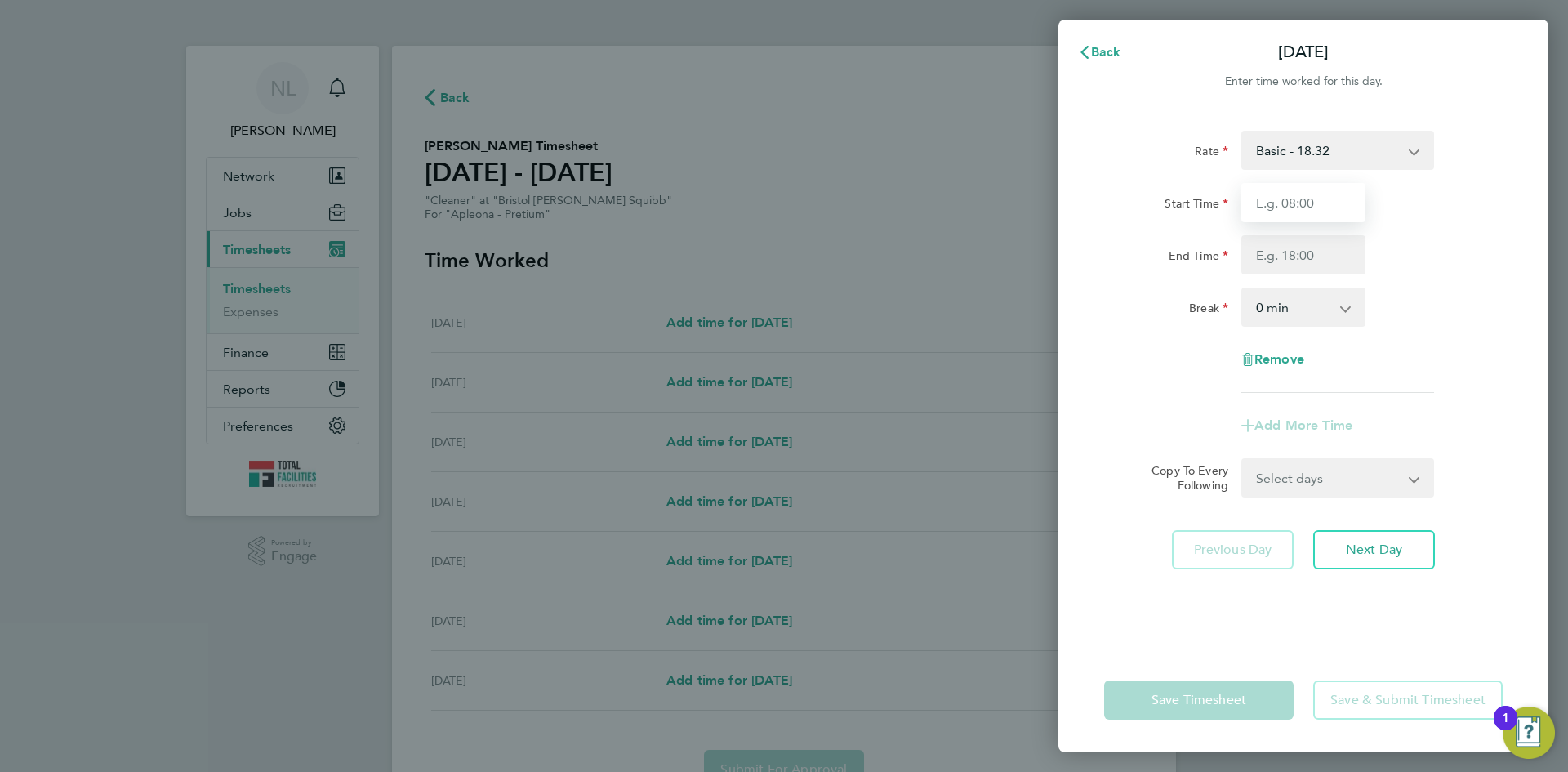
click at [1287, 193] on input "Start Time" at bounding box center [1303, 202] width 124 height 39
type input "18:30"
click at [1311, 260] on input "End Time" at bounding box center [1303, 255] width 124 height 39
type input "10:30"
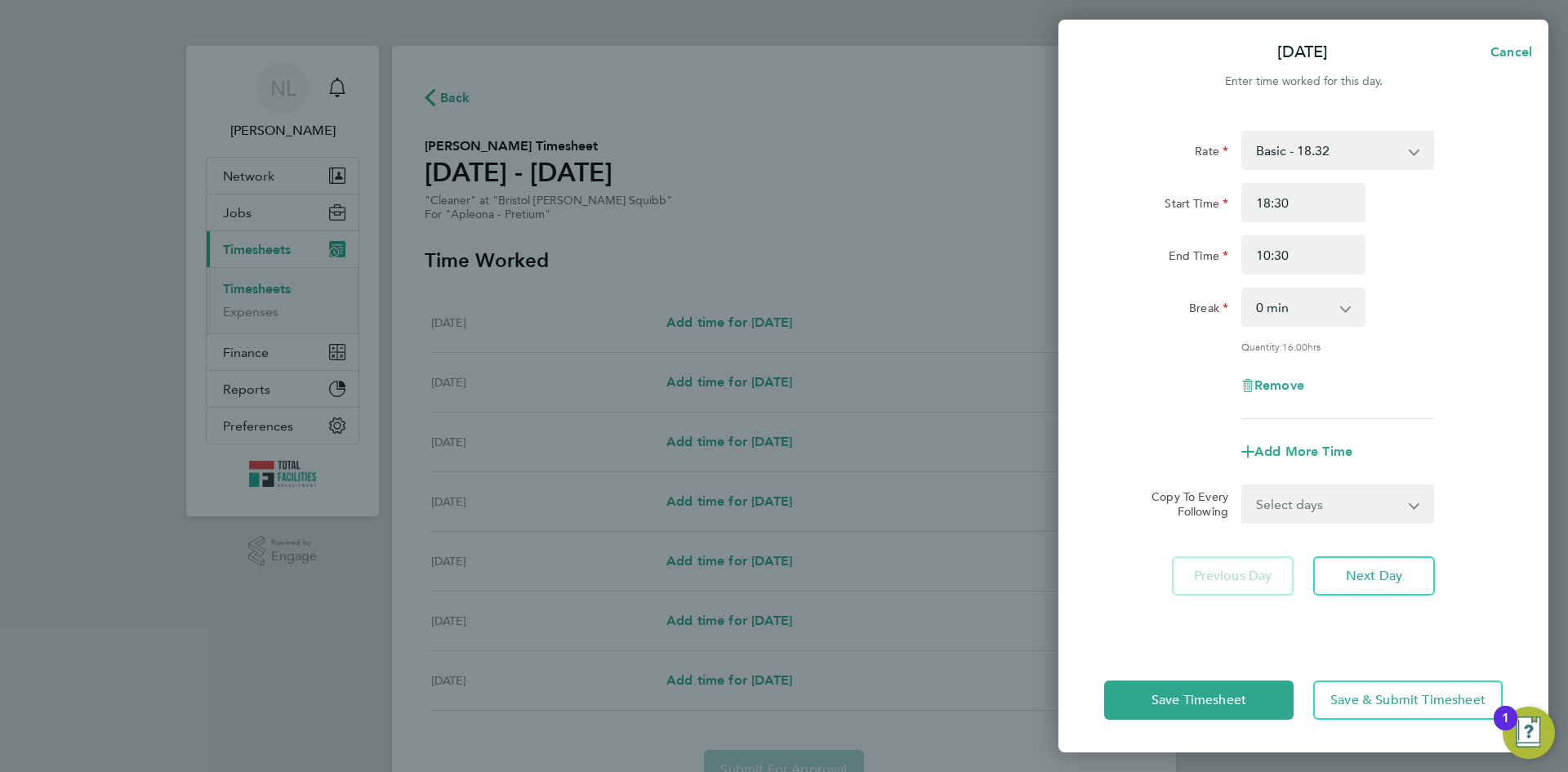
click at [460, 98] on div "Sat 30 Aug Cancel Enter time worked for this day. Rate Basic - 18.32 Start Time…" at bounding box center [784, 386] width 1568 height 772
click at [459, 90] on div "Sat 30 Aug Cancel Enter time worked for this day. Rate Basic - 18.32 Start Time…" at bounding box center [784, 386] width 1568 height 772
click at [1520, 52] on span "Cancel" at bounding box center [1508, 51] width 46 height 15
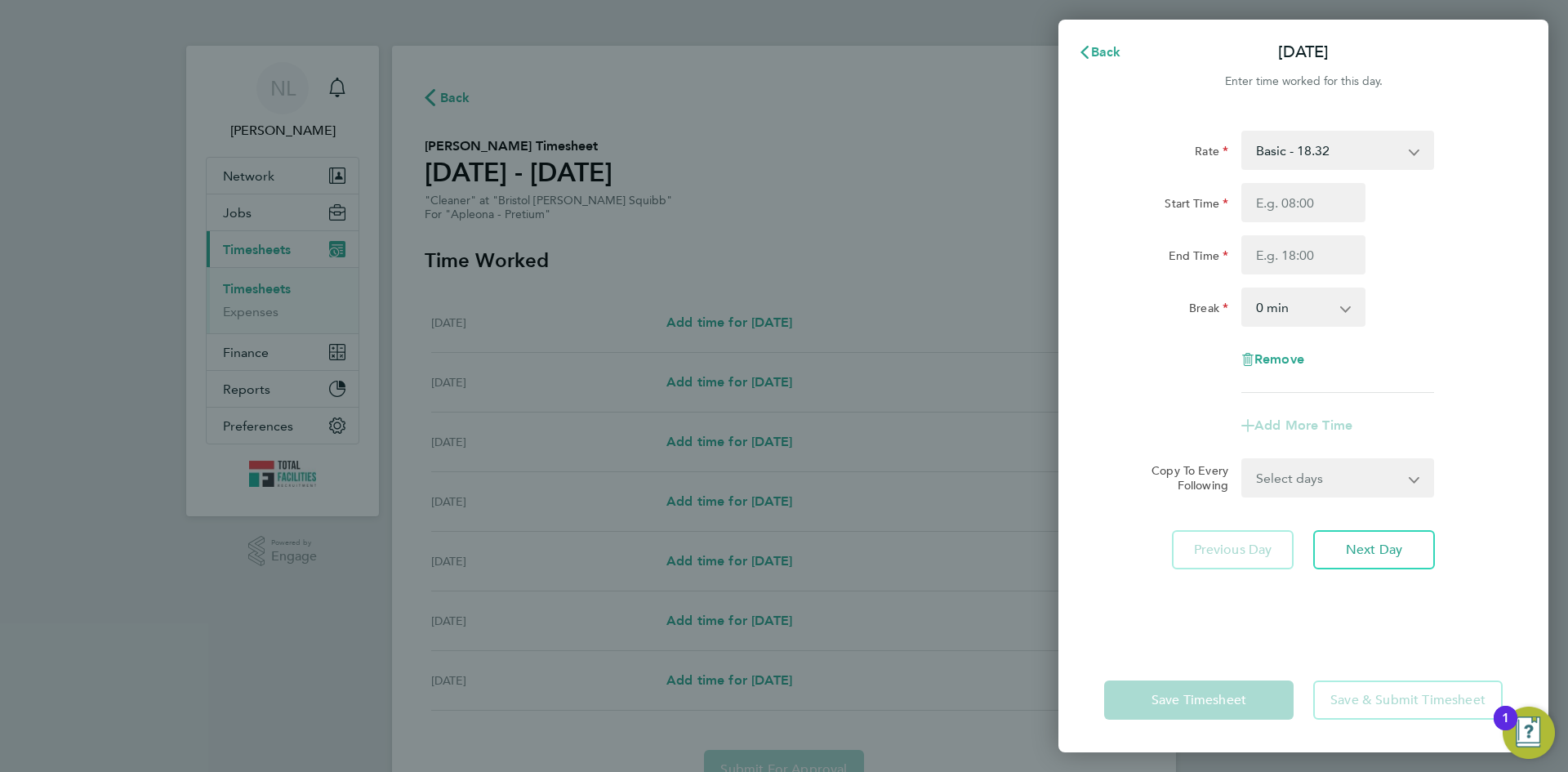
click at [436, 91] on div "Back Sat 30 Aug Enter time worked for this day. Rate Basic - 18.32 Start Time E…" at bounding box center [784, 386] width 1568 height 772
click at [1095, 52] on span "Back" at bounding box center [1106, 51] width 30 height 15
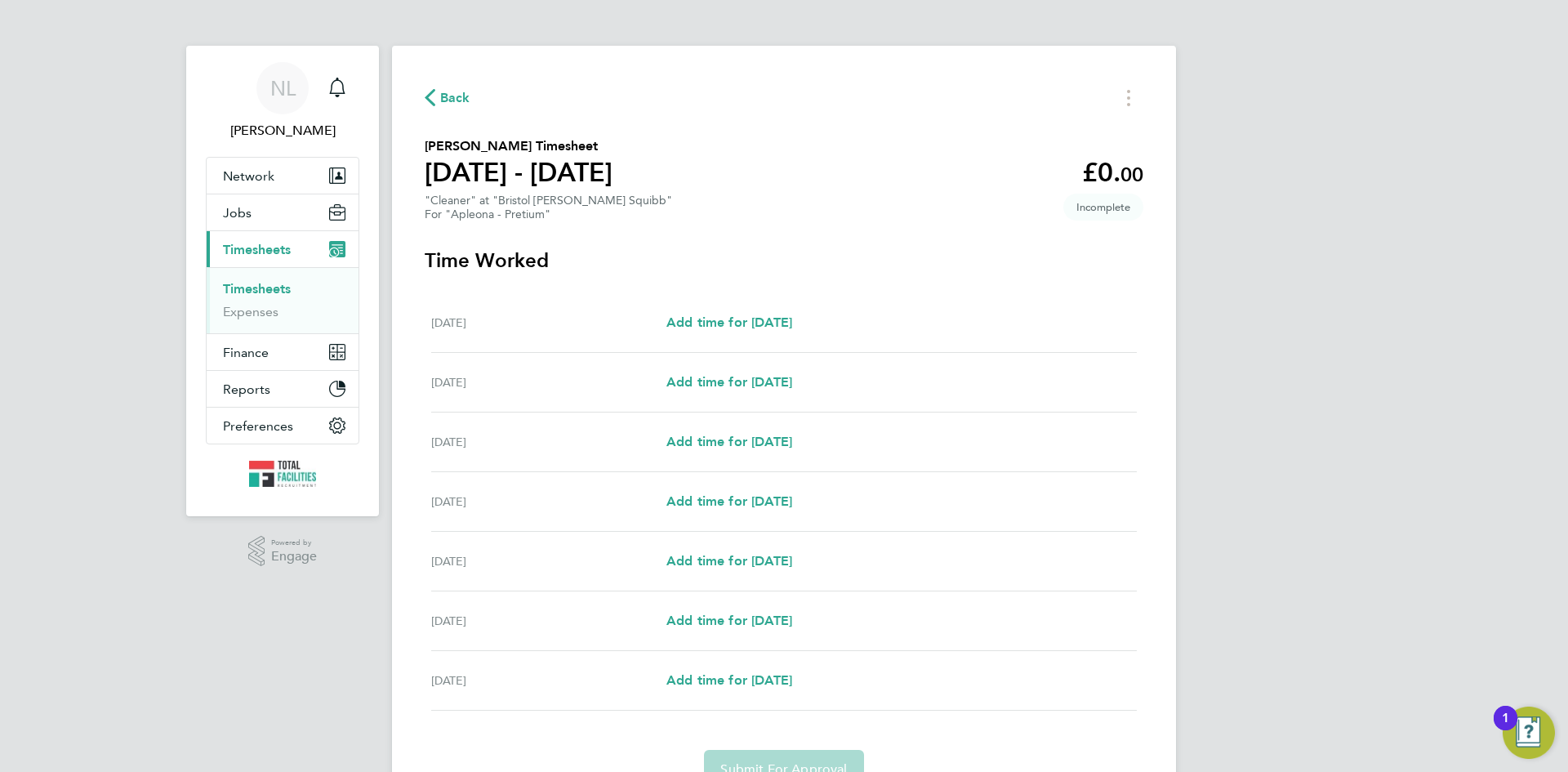
click at [446, 89] on span "Back" at bounding box center [456, 98] width 30 height 19
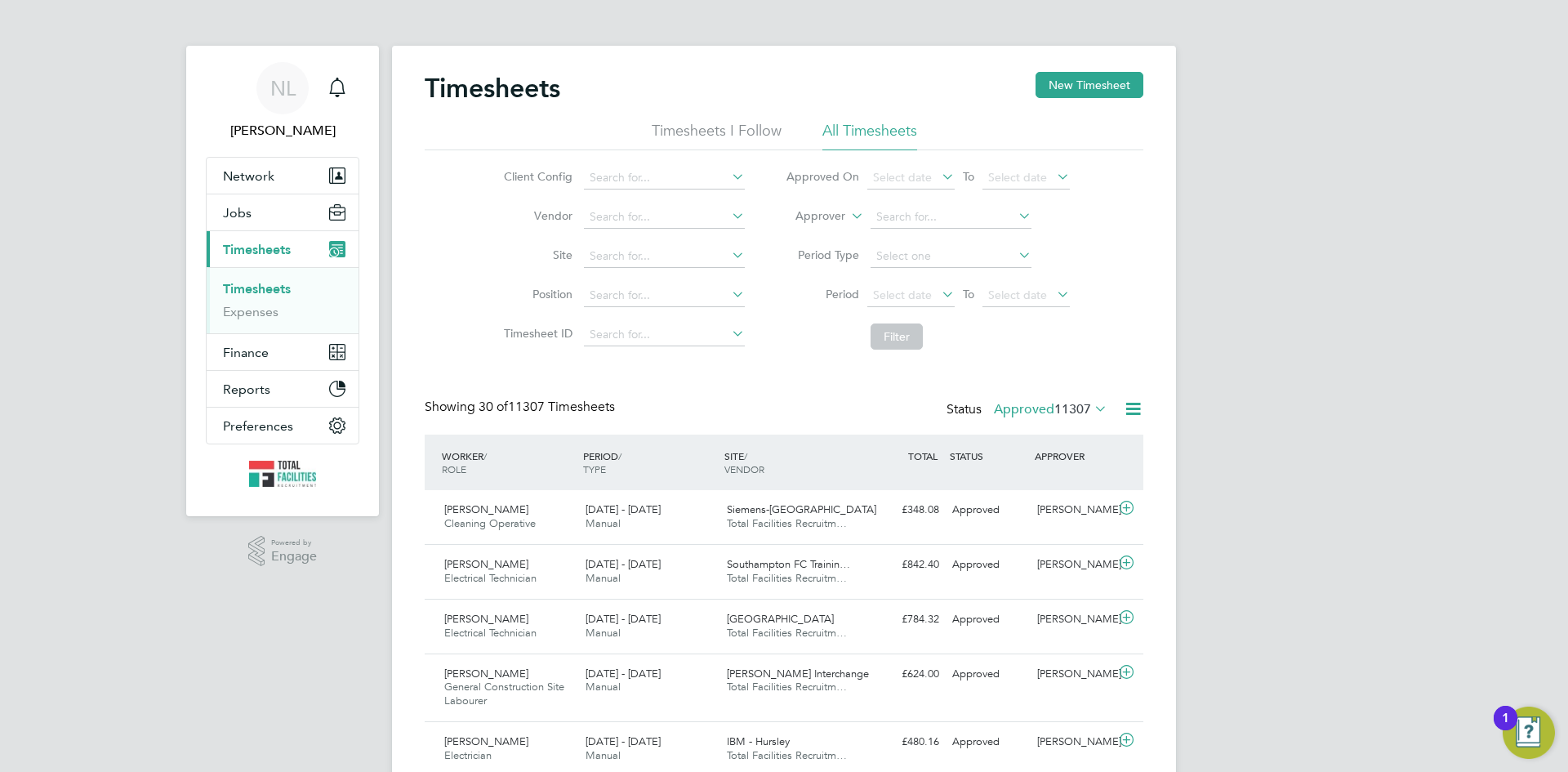
click at [1014, 408] on label "Approved 11307" at bounding box center [1051, 408] width 114 height 16
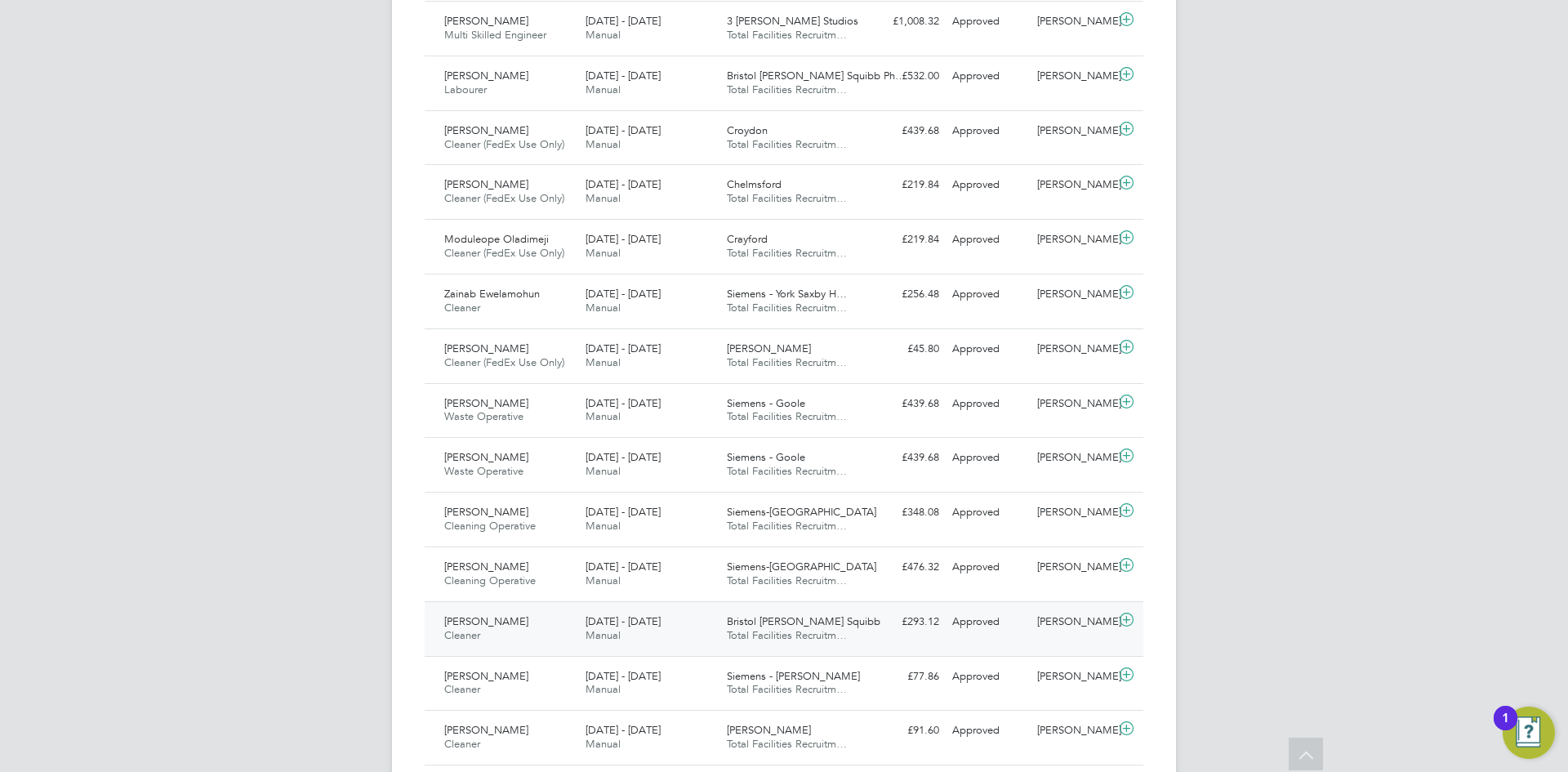
click at [760, 616] on span "Bristol [PERSON_NAME] Squibb" at bounding box center [803, 621] width 154 height 13
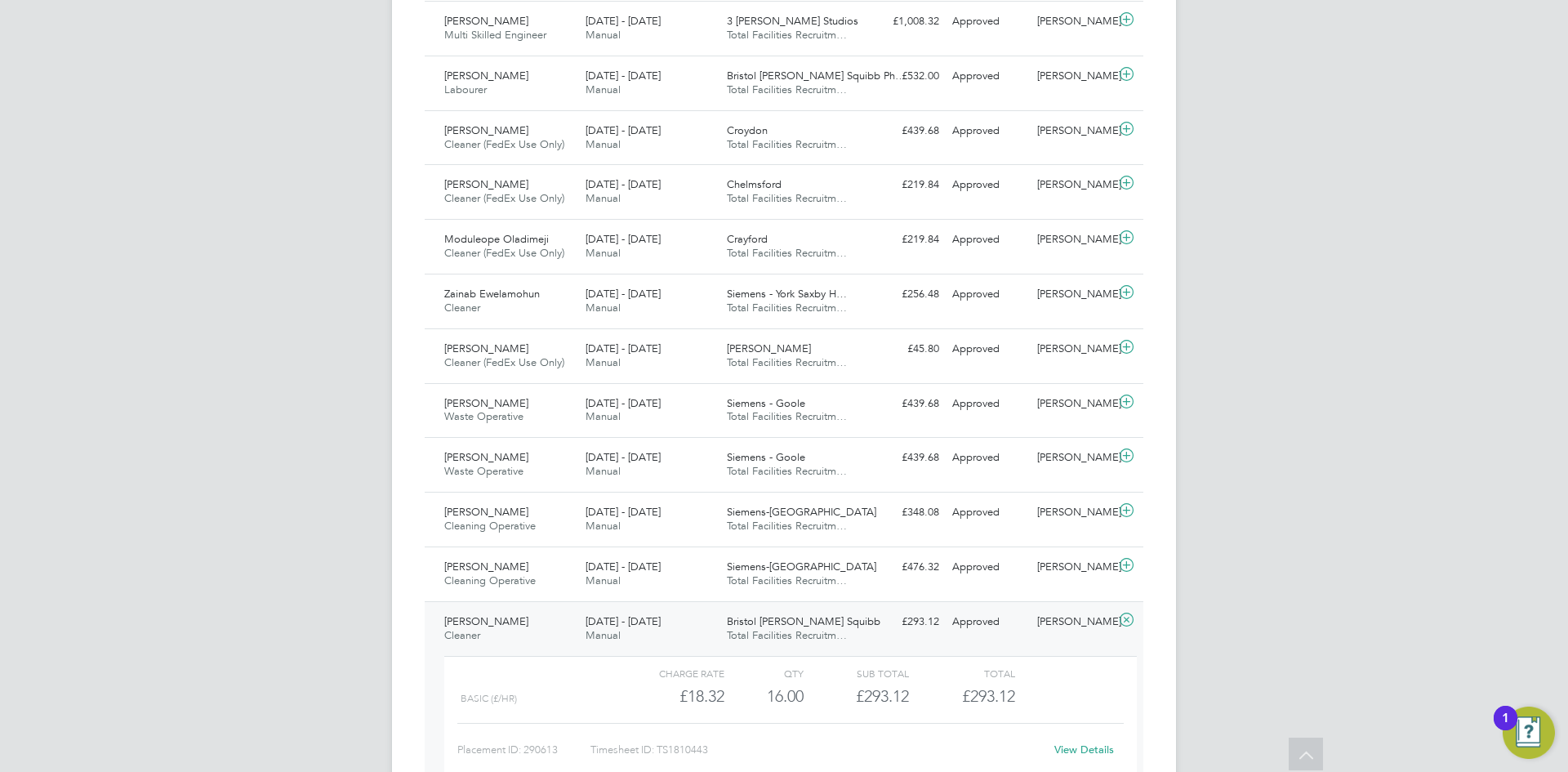
click at [1083, 750] on link "View Details" at bounding box center [1084, 749] width 60 height 13
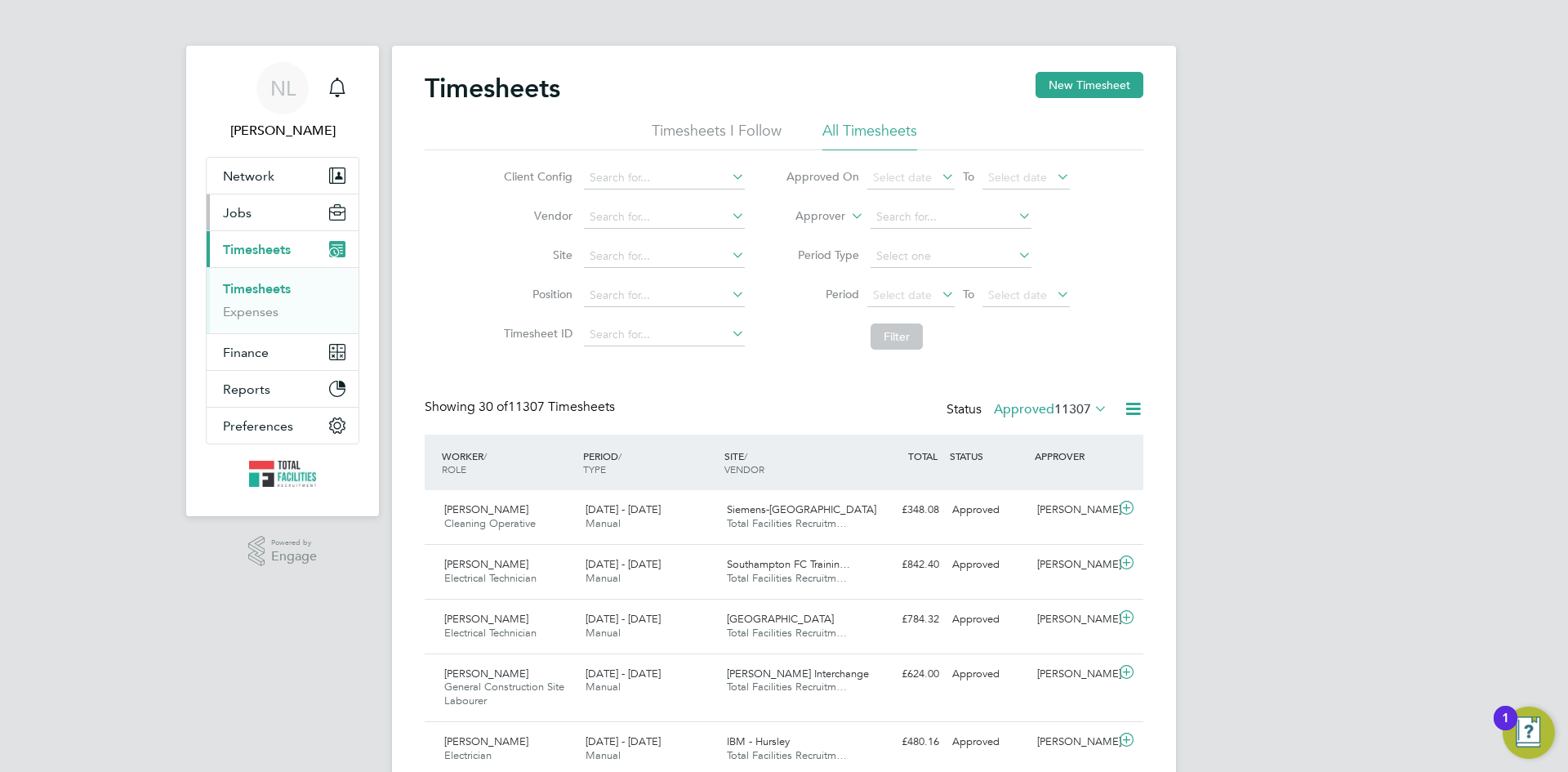
click at [248, 218] on span "Jobs" at bounding box center [237, 213] width 29 height 15
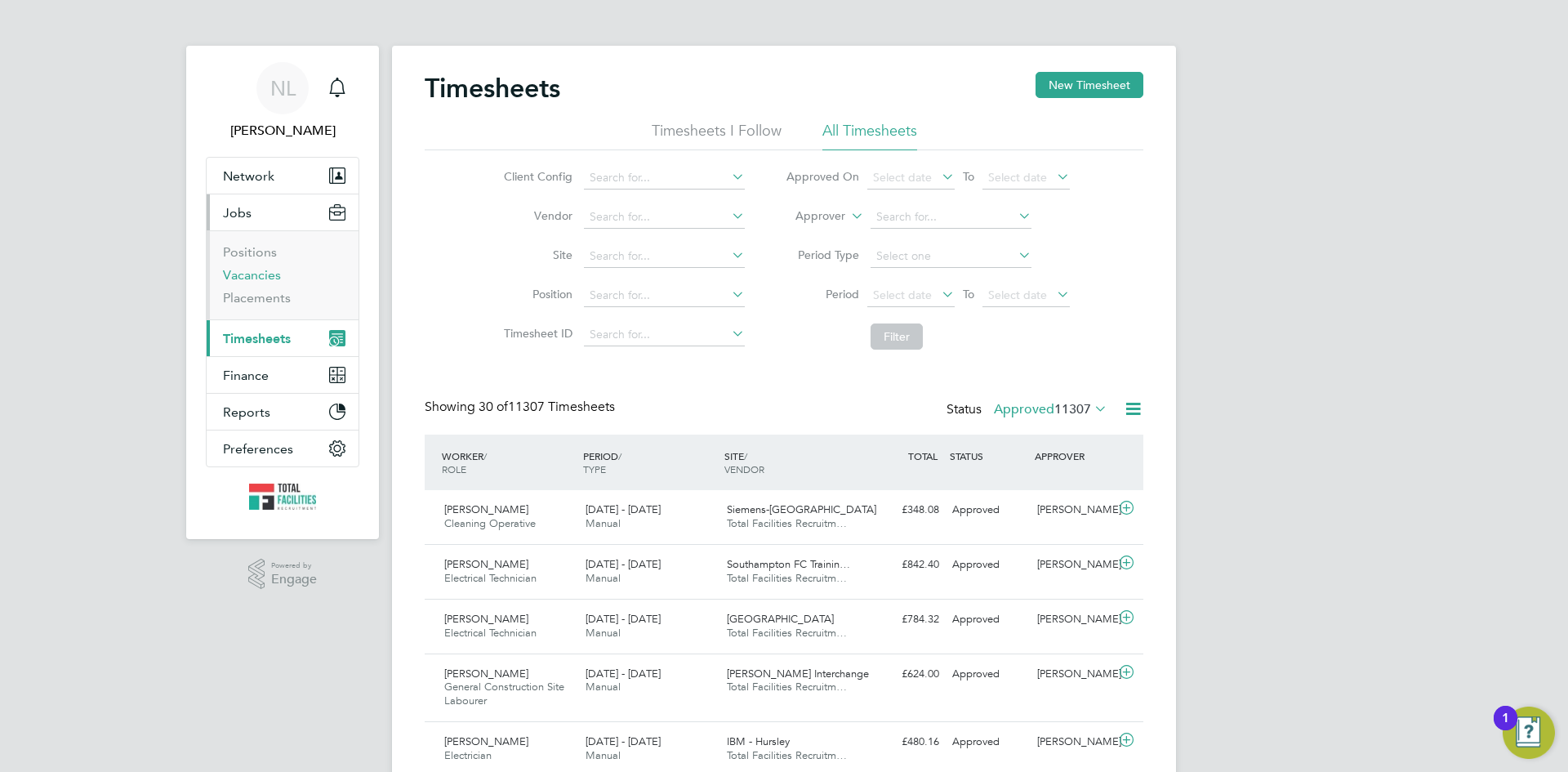
click at [255, 277] on link "Vacancies" at bounding box center [251, 274] width 58 height 15
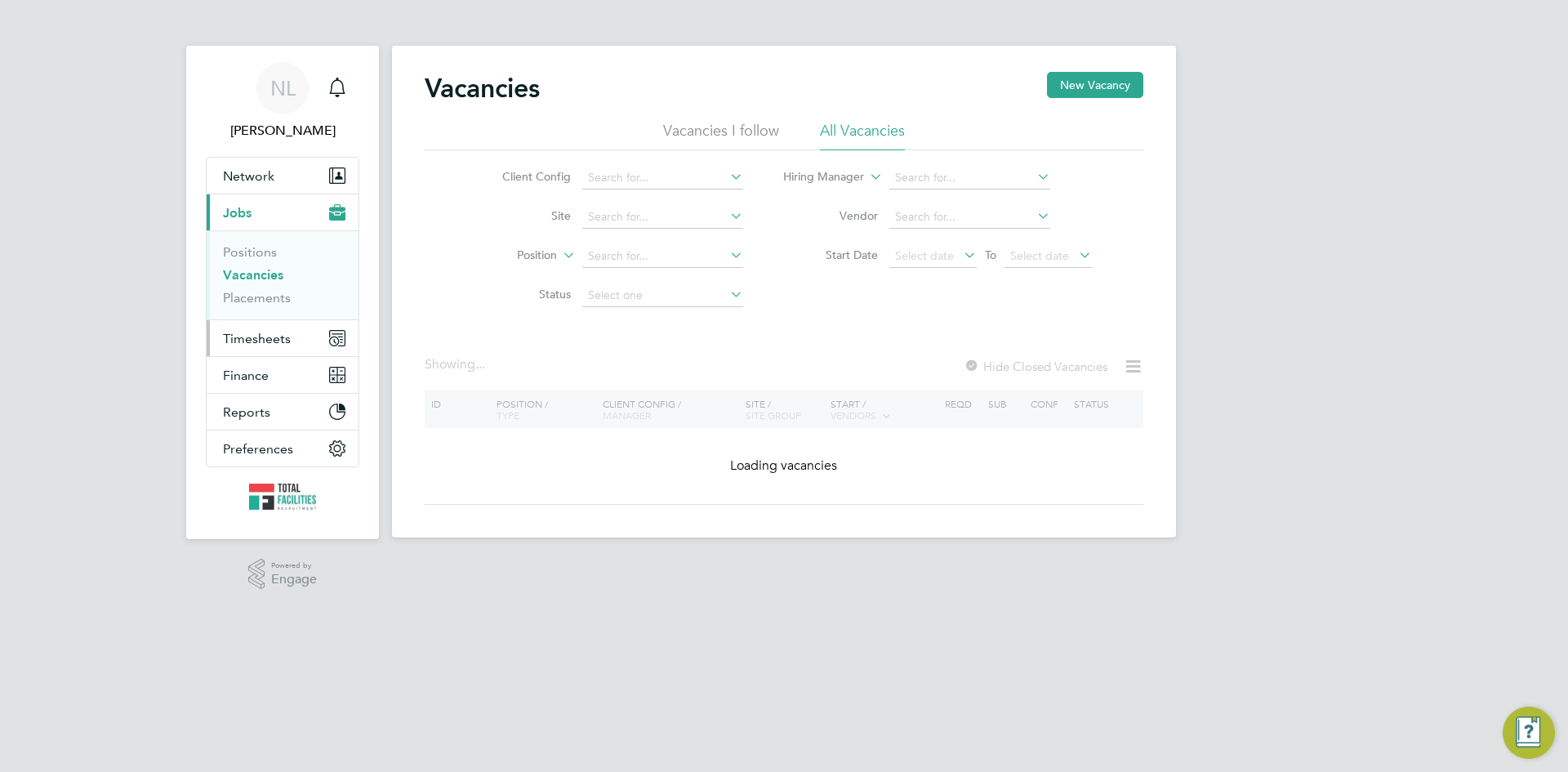
click at [253, 332] on span "Timesheets" at bounding box center [257, 338] width 68 height 15
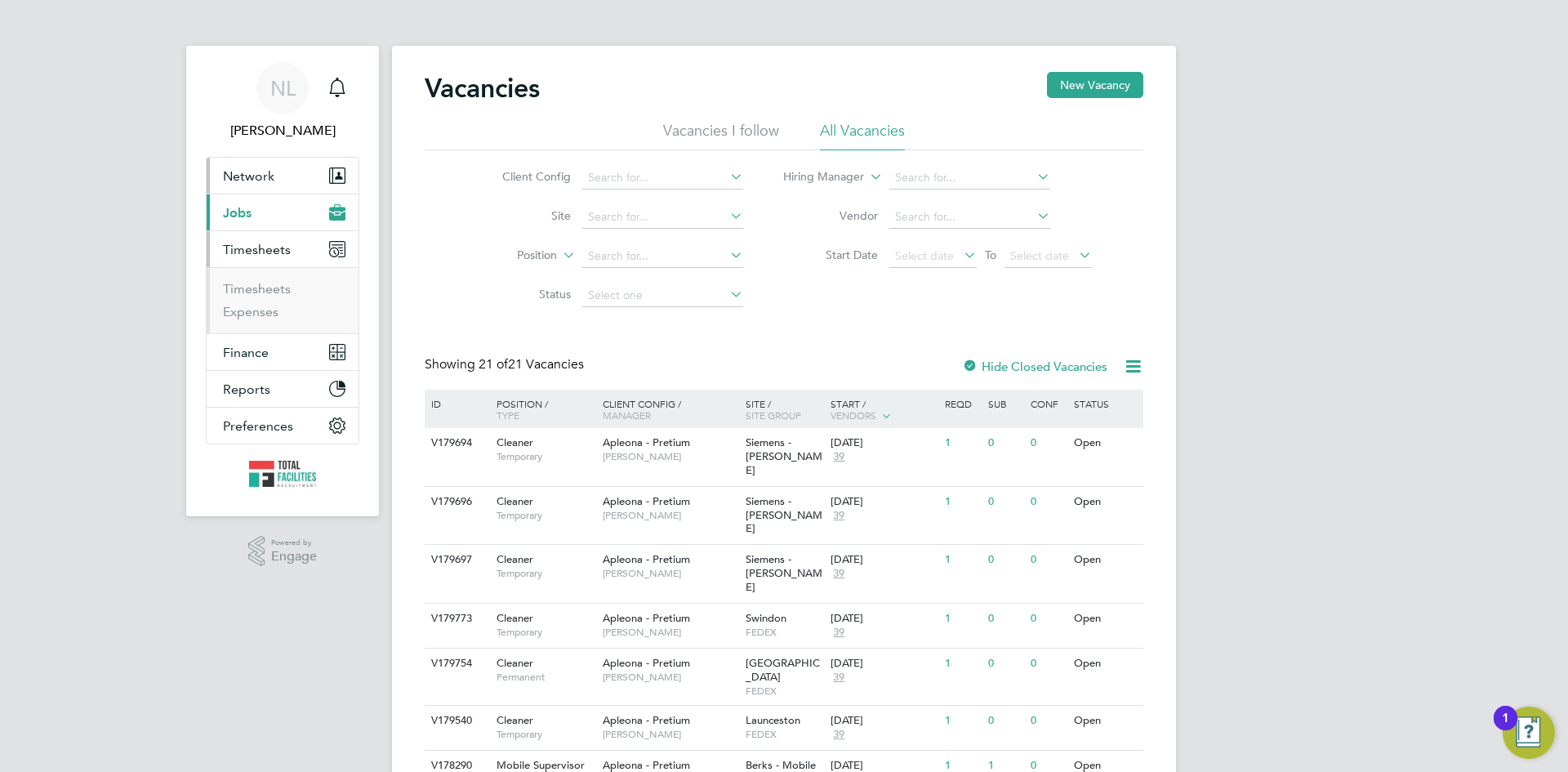
click at [247, 181] on span "Network" at bounding box center [248, 175] width 51 height 15
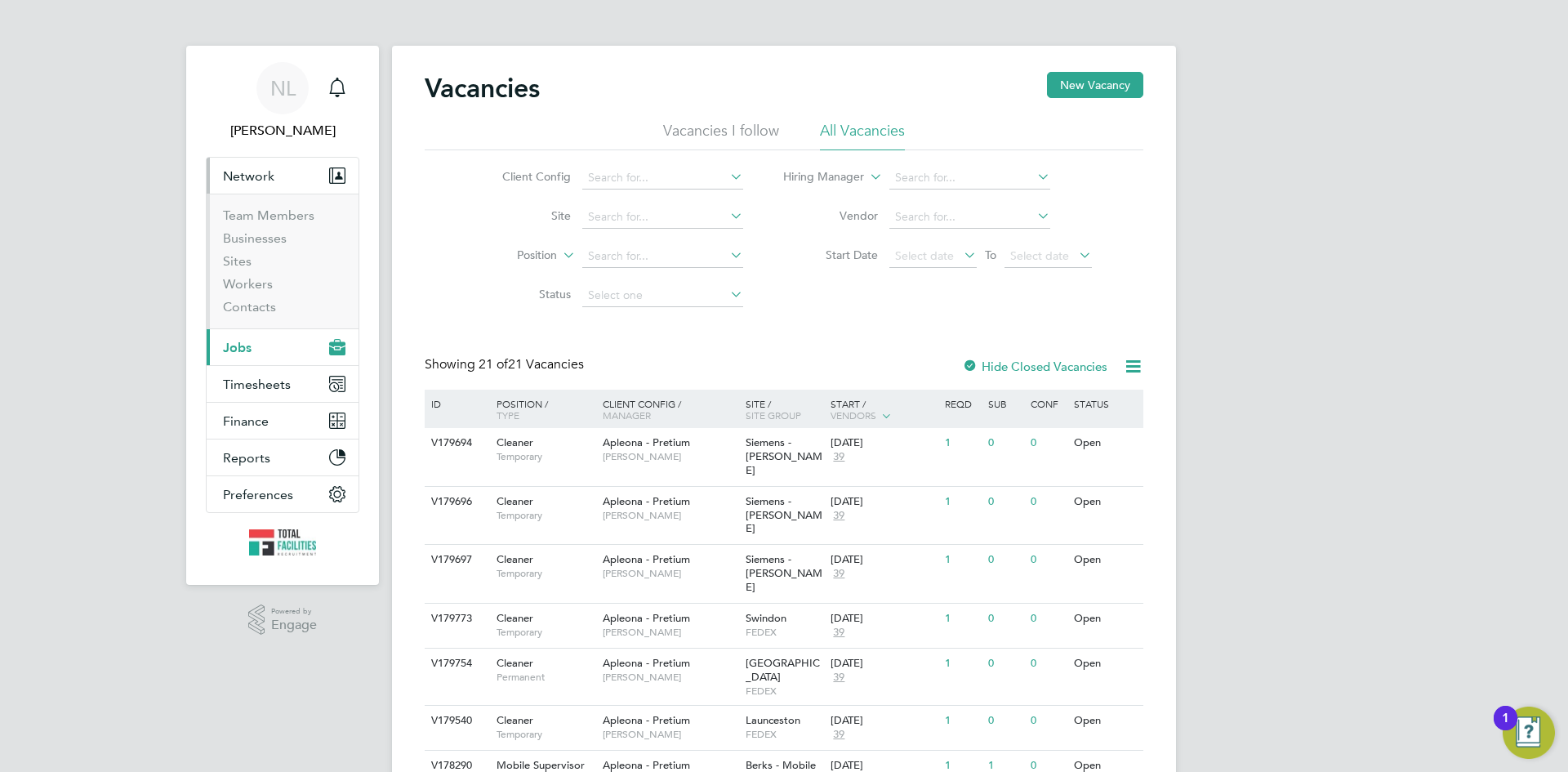
click at [238, 291] on li "Workers" at bounding box center [284, 287] width 122 height 23
click at [242, 280] on link "Workers" at bounding box center [247, 283] width 50 height 15
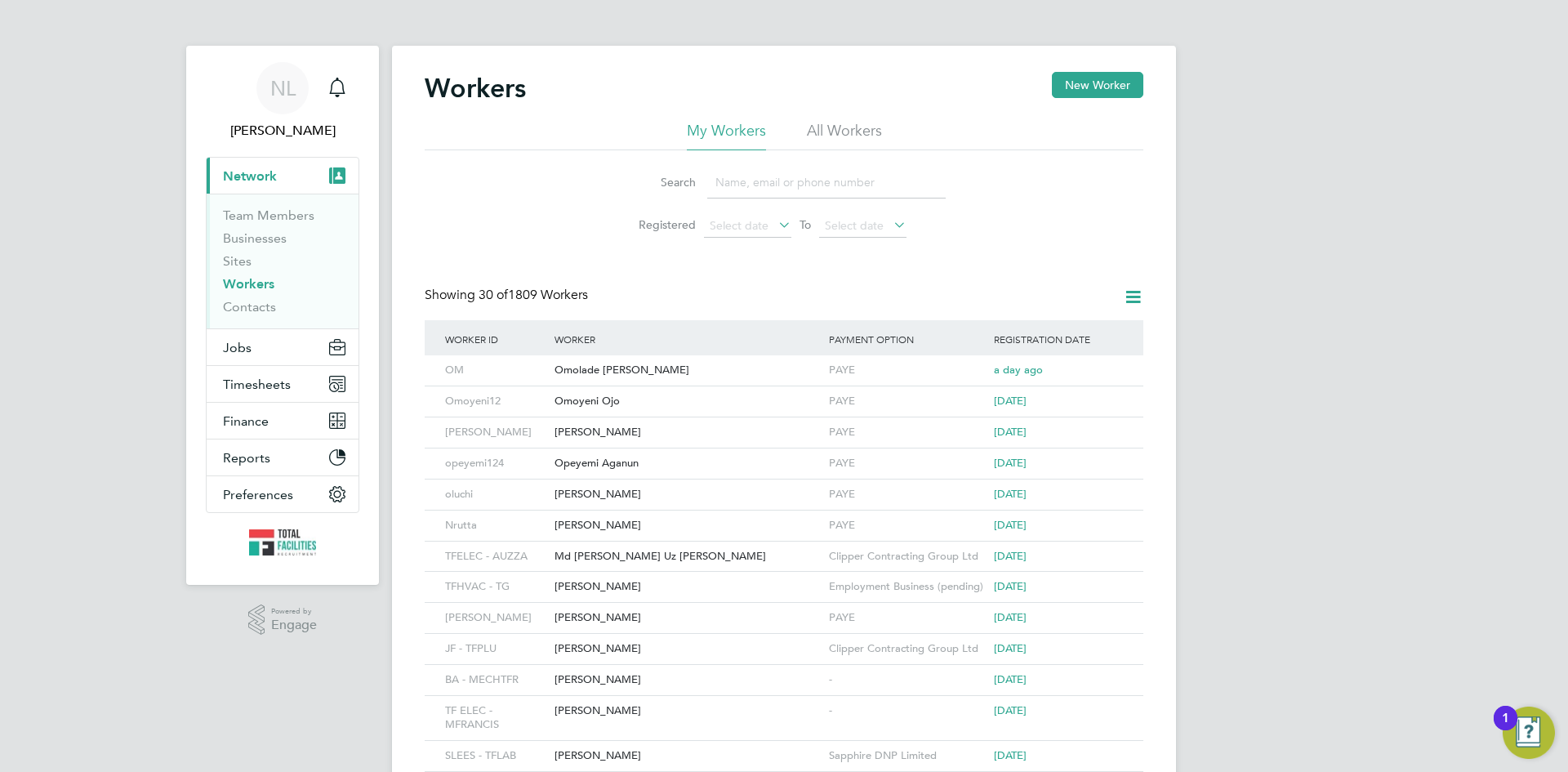
click at [777, 183] on input at bounding box center [826, 182] width 239 height 32
paste input "Modulupe Oladameji"
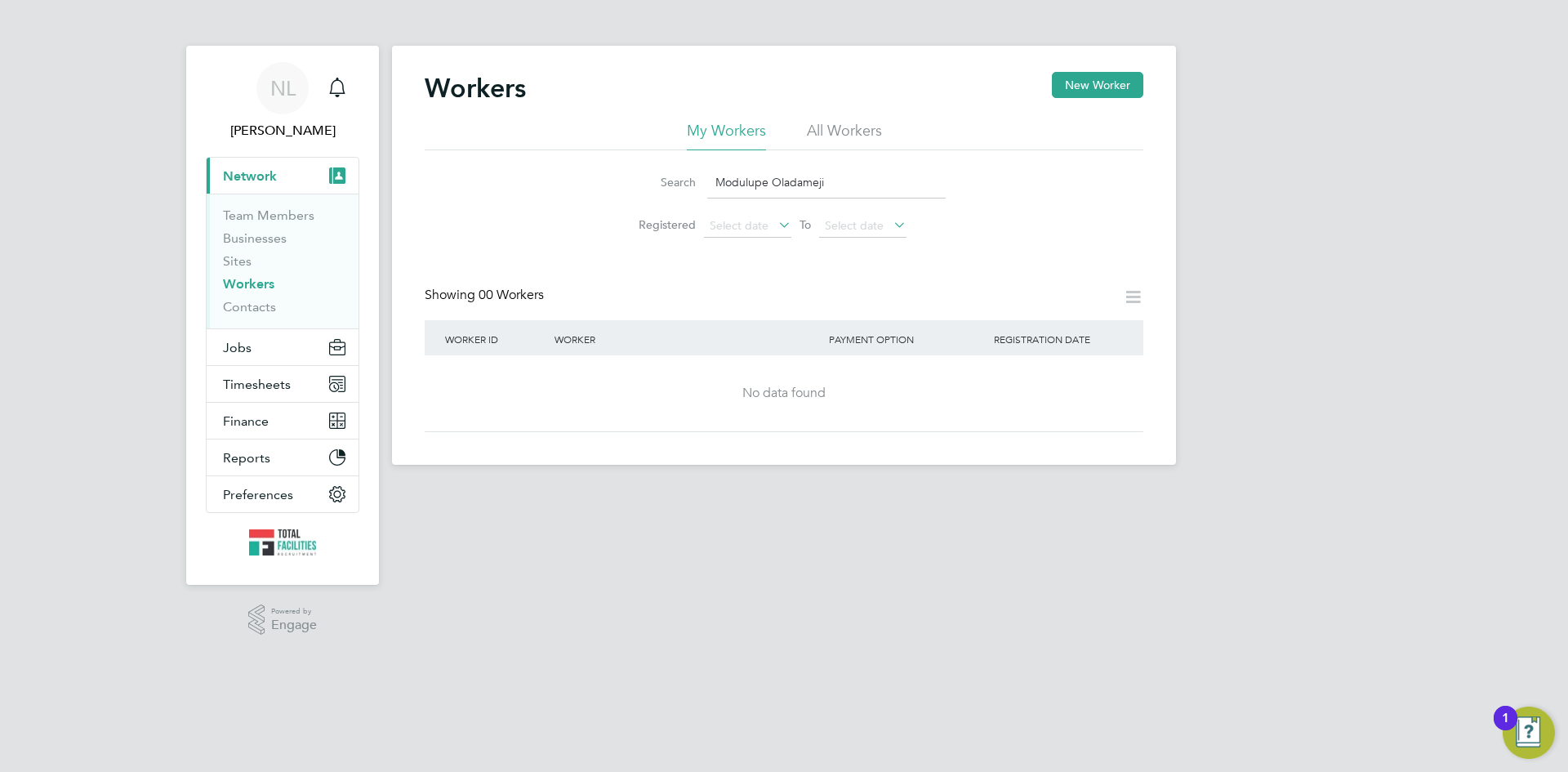
type input "Modulupe Oladameji"
click at [245, 386] on span "Timesheets" at bounding box center [257, 384] width 68 height 15
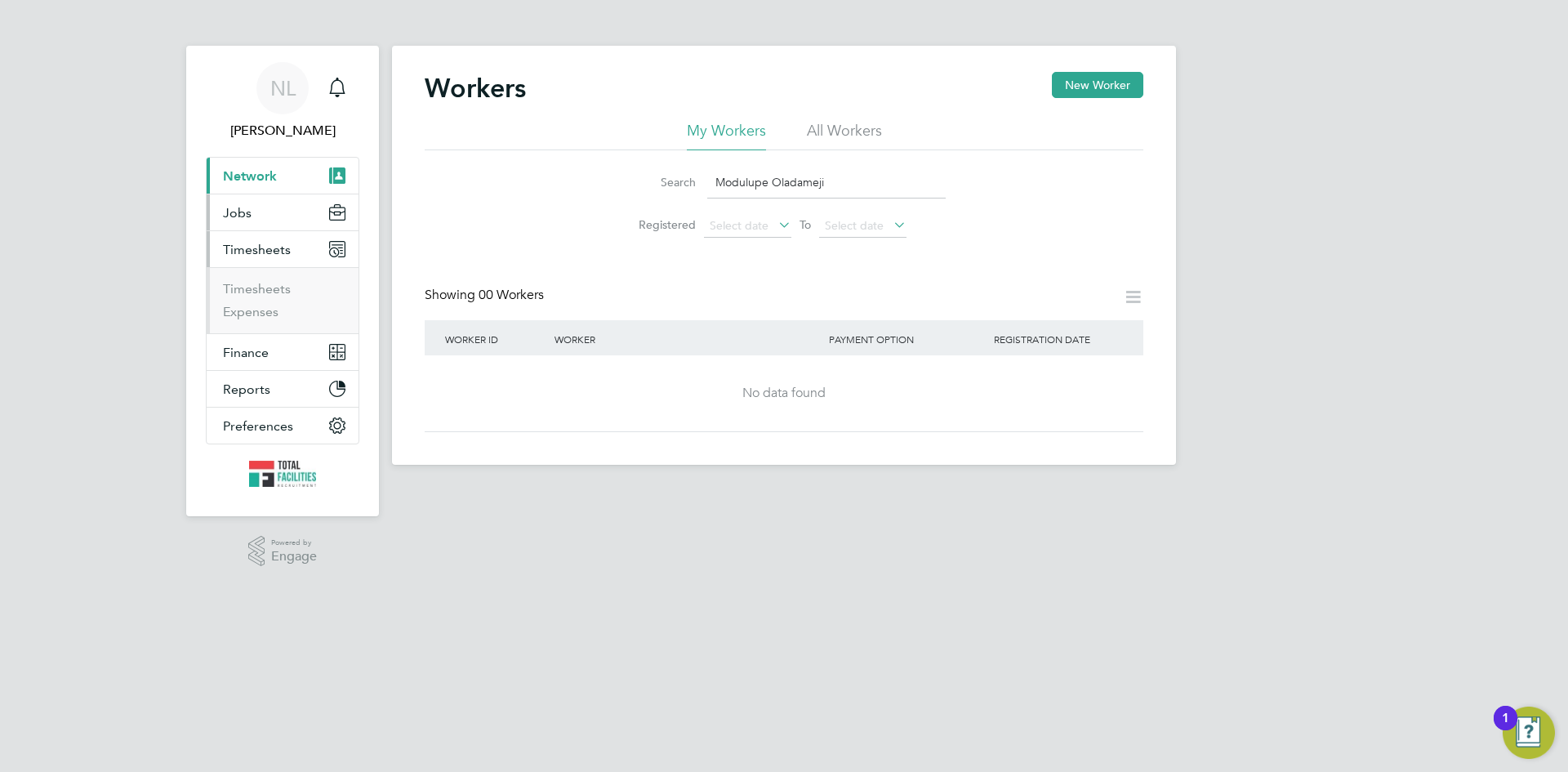
click at [235, 216] on span "Jobs" at bounding box center [237, 213] width 29 height 15
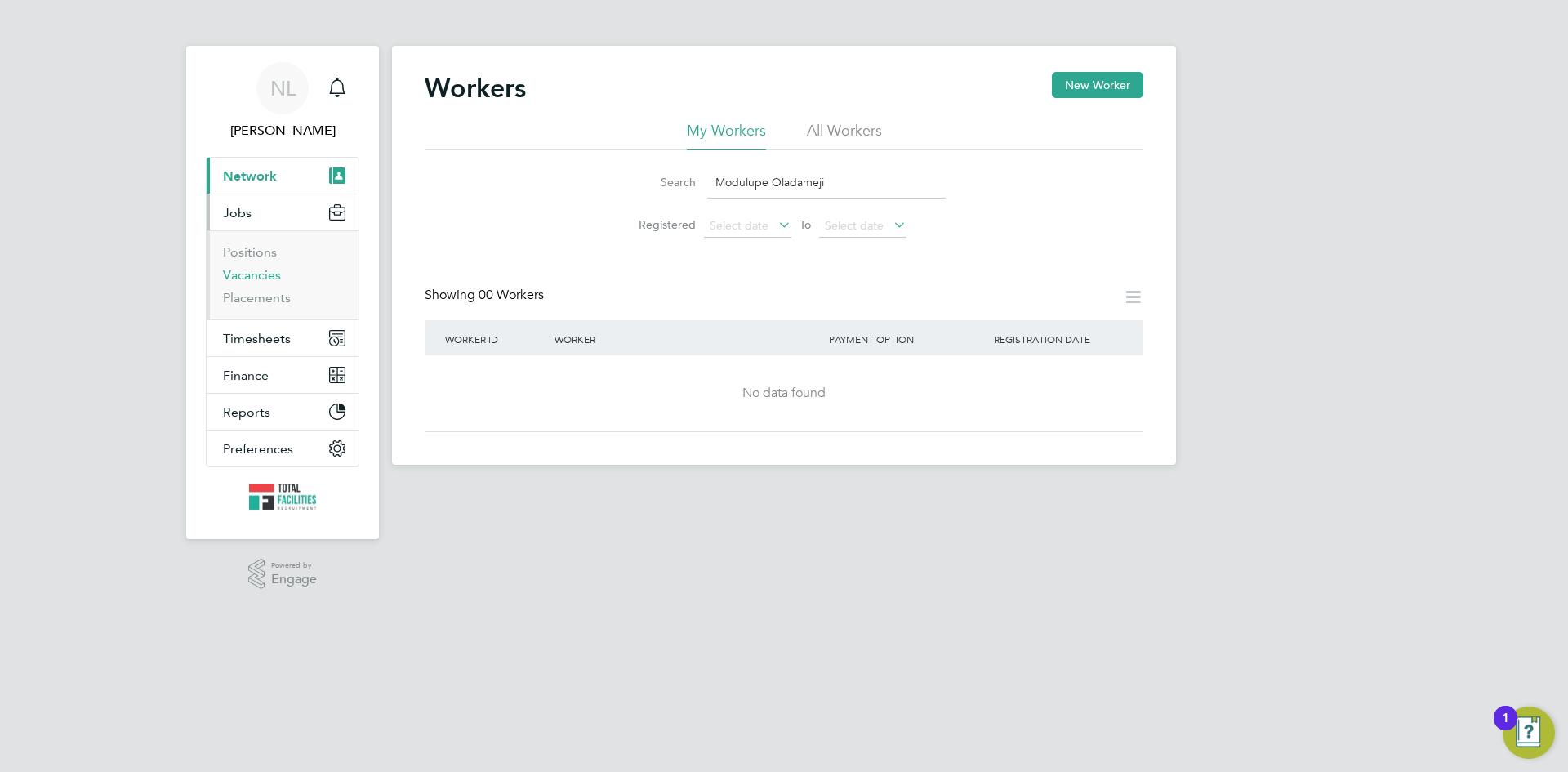
click at [259, 273] on link "Vacancies" at bounding box center [251, 274] width 58 height 15
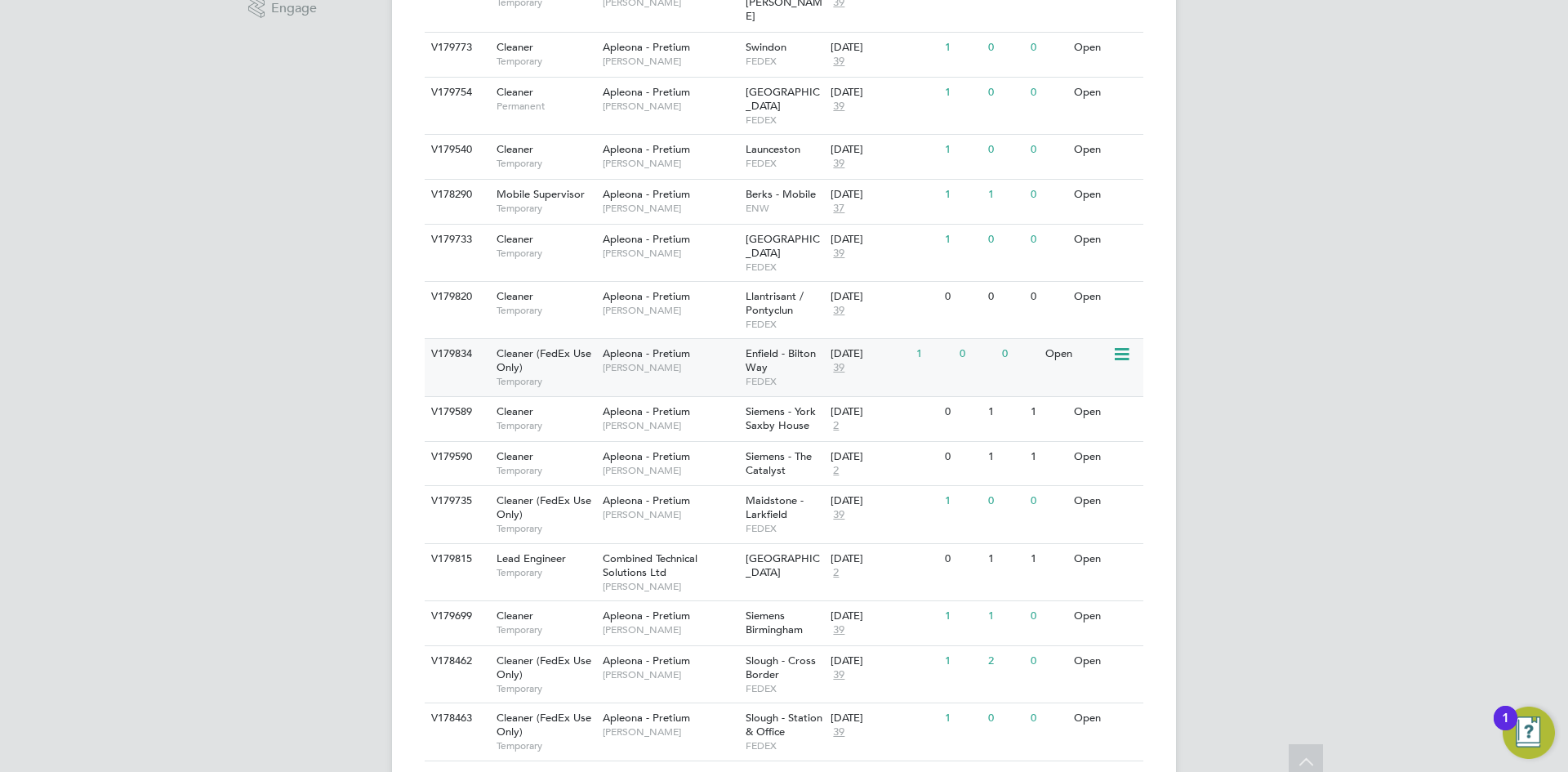
scroll to position [571, 0]
click at [781, 652] on span "Slough - Cross Border" at bounding box center [781, 666] width 70 height 28
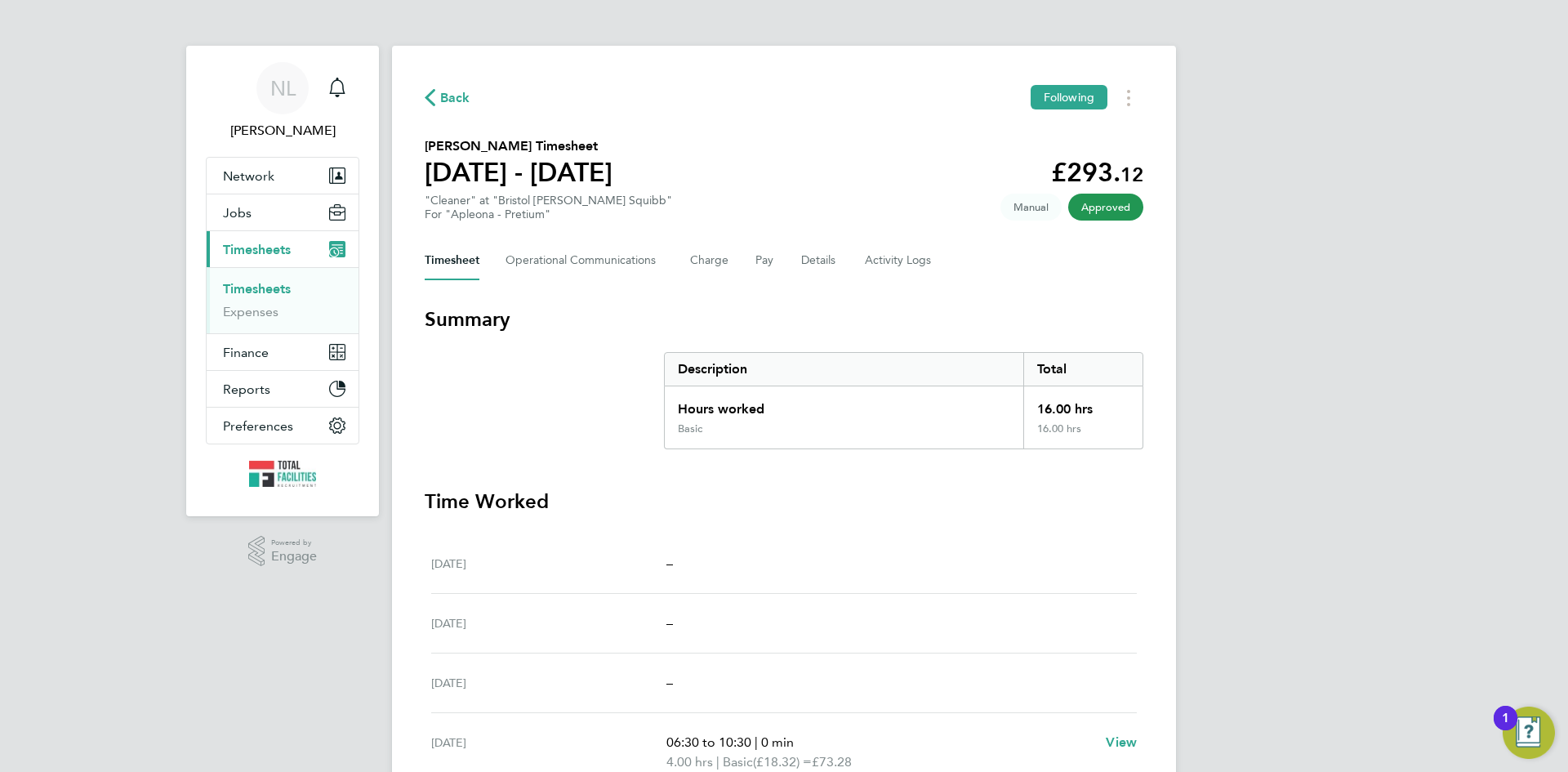
click at [241, 293] on link "Timesheets" at bounding box center [257, 289] width 68 height 15
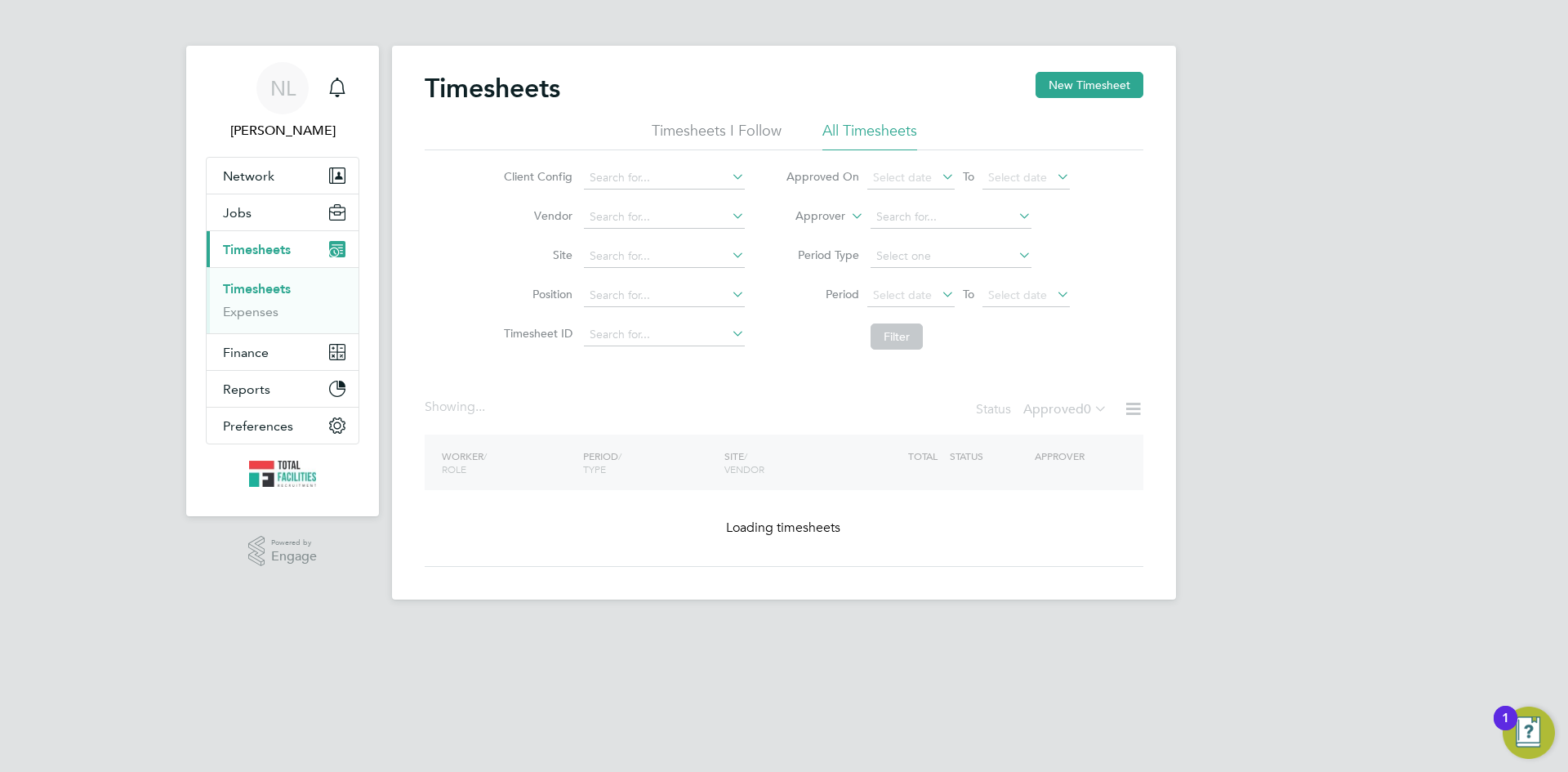
click at [251, 250] on span "Timesheets" at bounding box center [257, 249] width 68 height 15
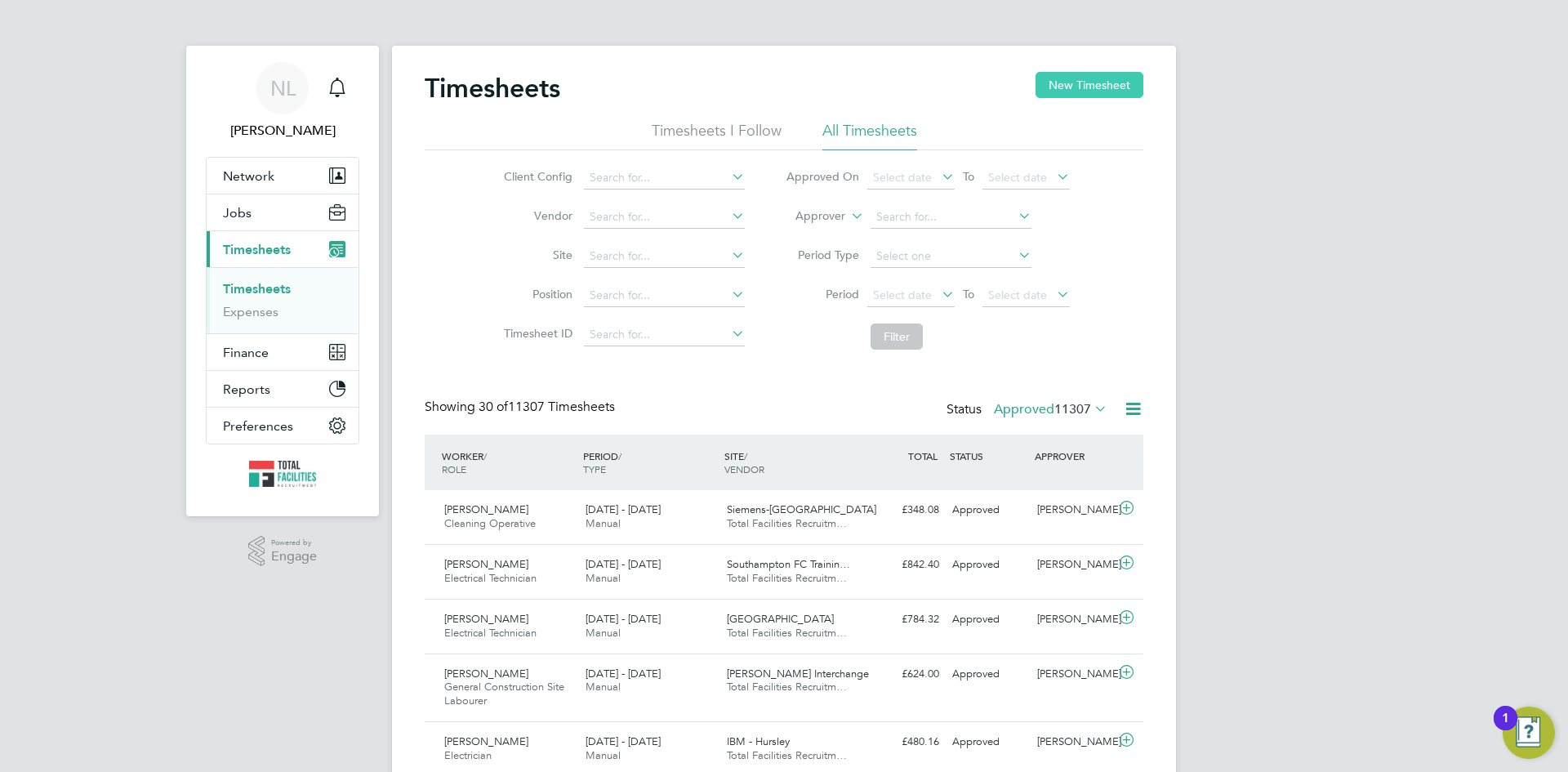
click at [1064, 79] on button "New Timesheet" at bounding box center [1089, 84] width 108 height 26
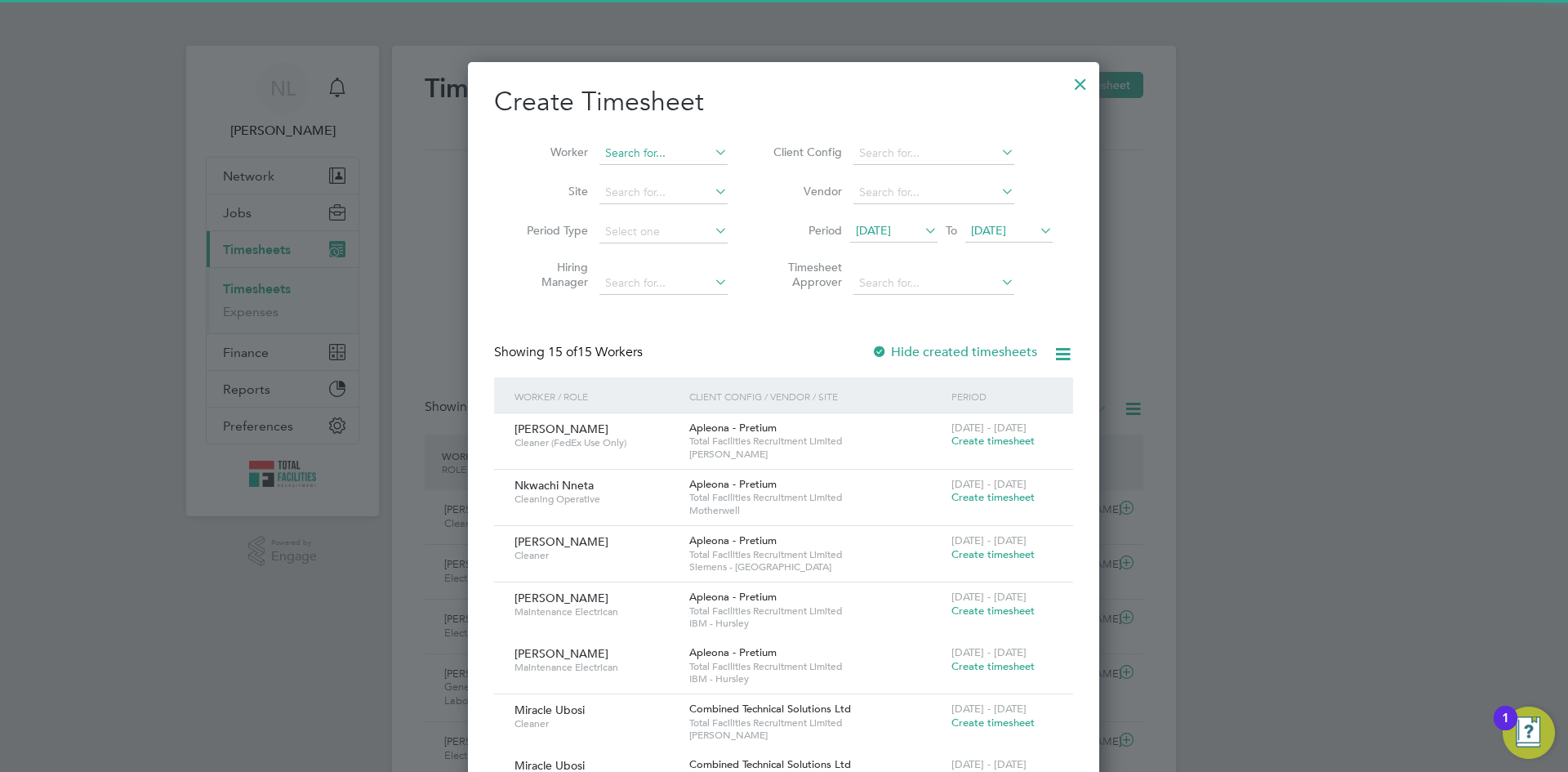
click at [636, 155] on input at bounding box center [663, 153] width 128 height 23
click at [650, 179] on li "Jodie Ankers" at bounding box center [699, 175] width 202 height 22
type input "[PERSON_NAME]"
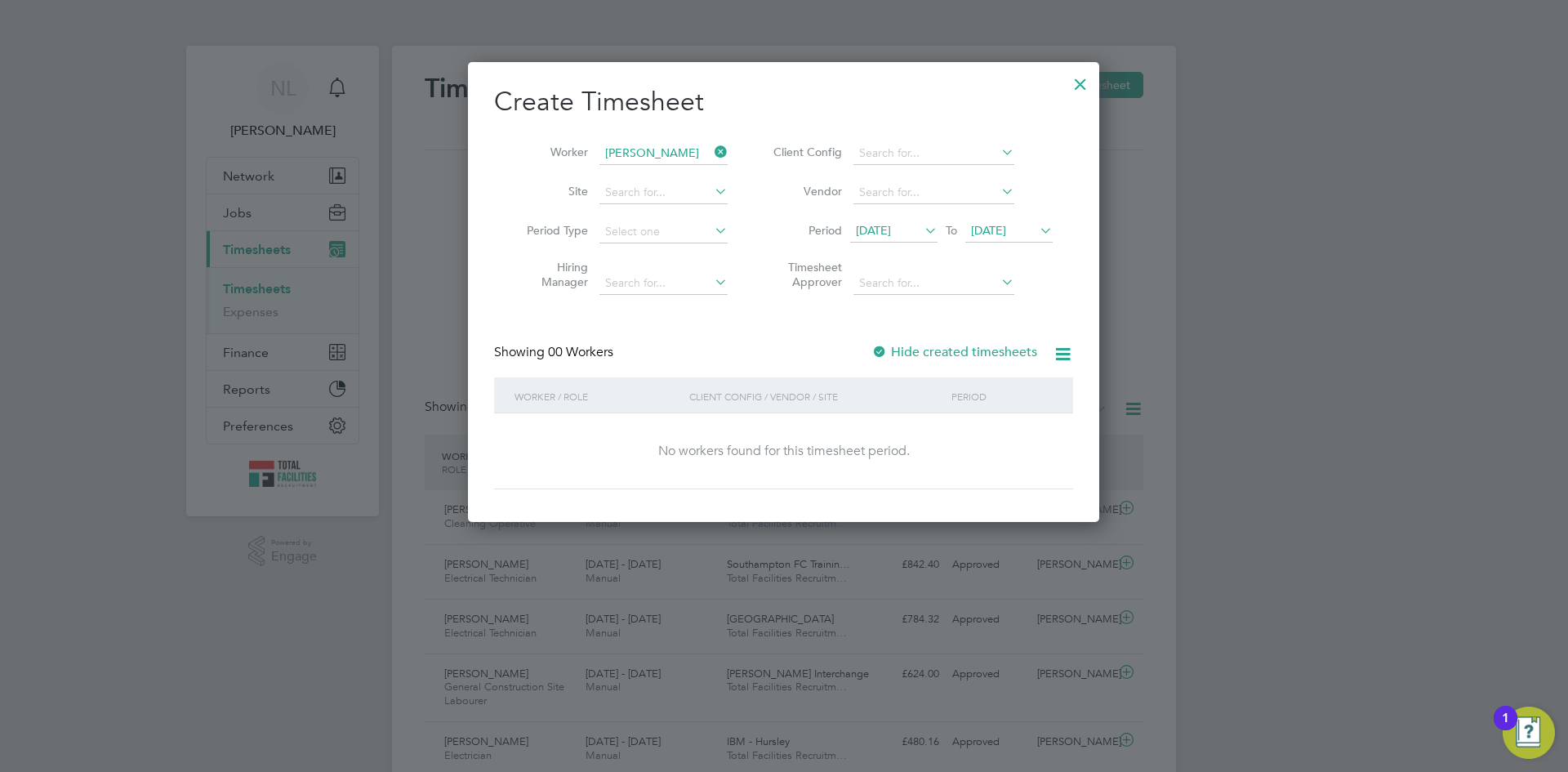
click at [875, 231] on span "[DATE]" at bounding box center [873, 229] width 35 height 14
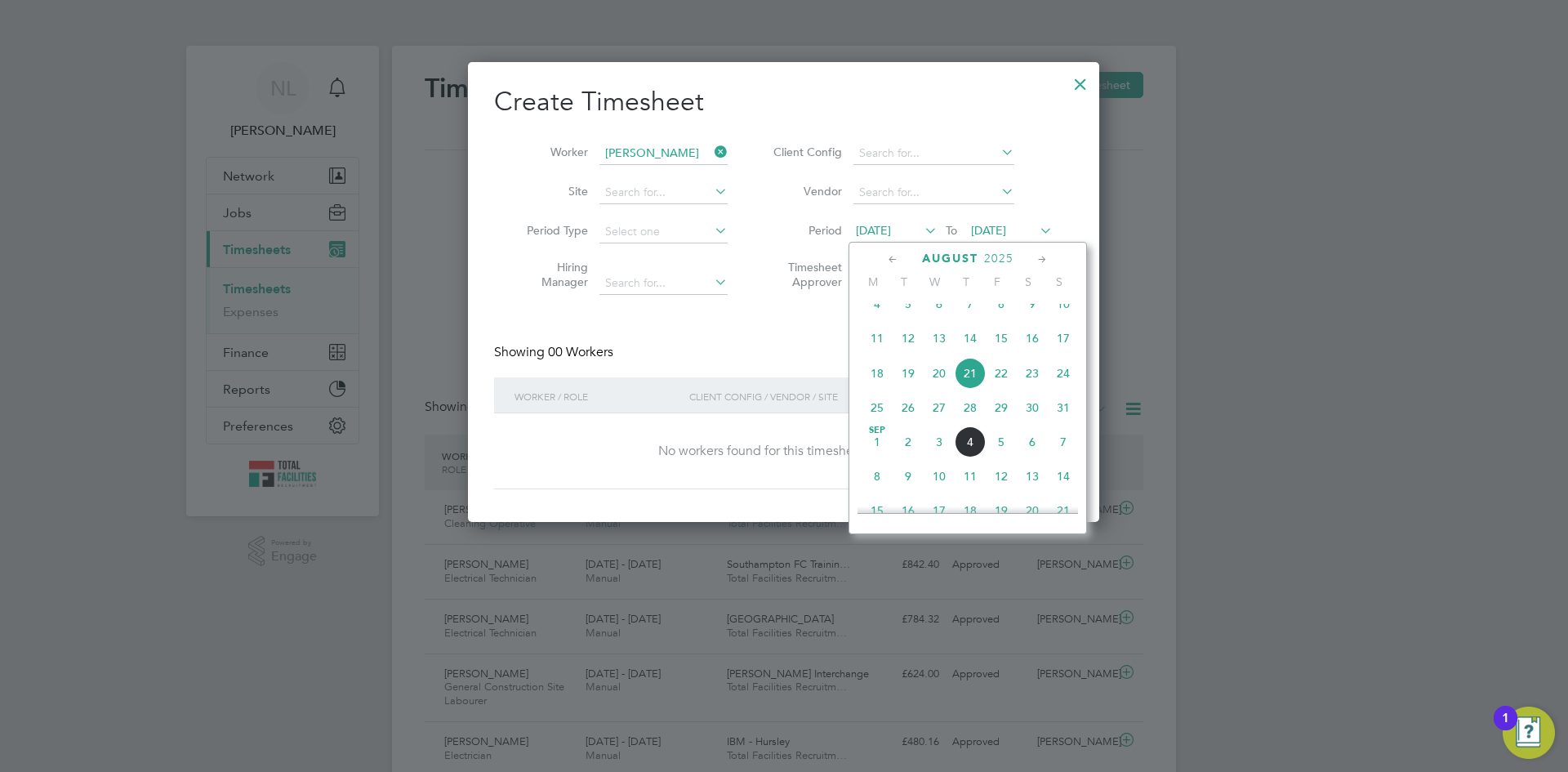
click at [876, 457] on span "[DATE]" at bounding box center [877, 441] width 31 height 31
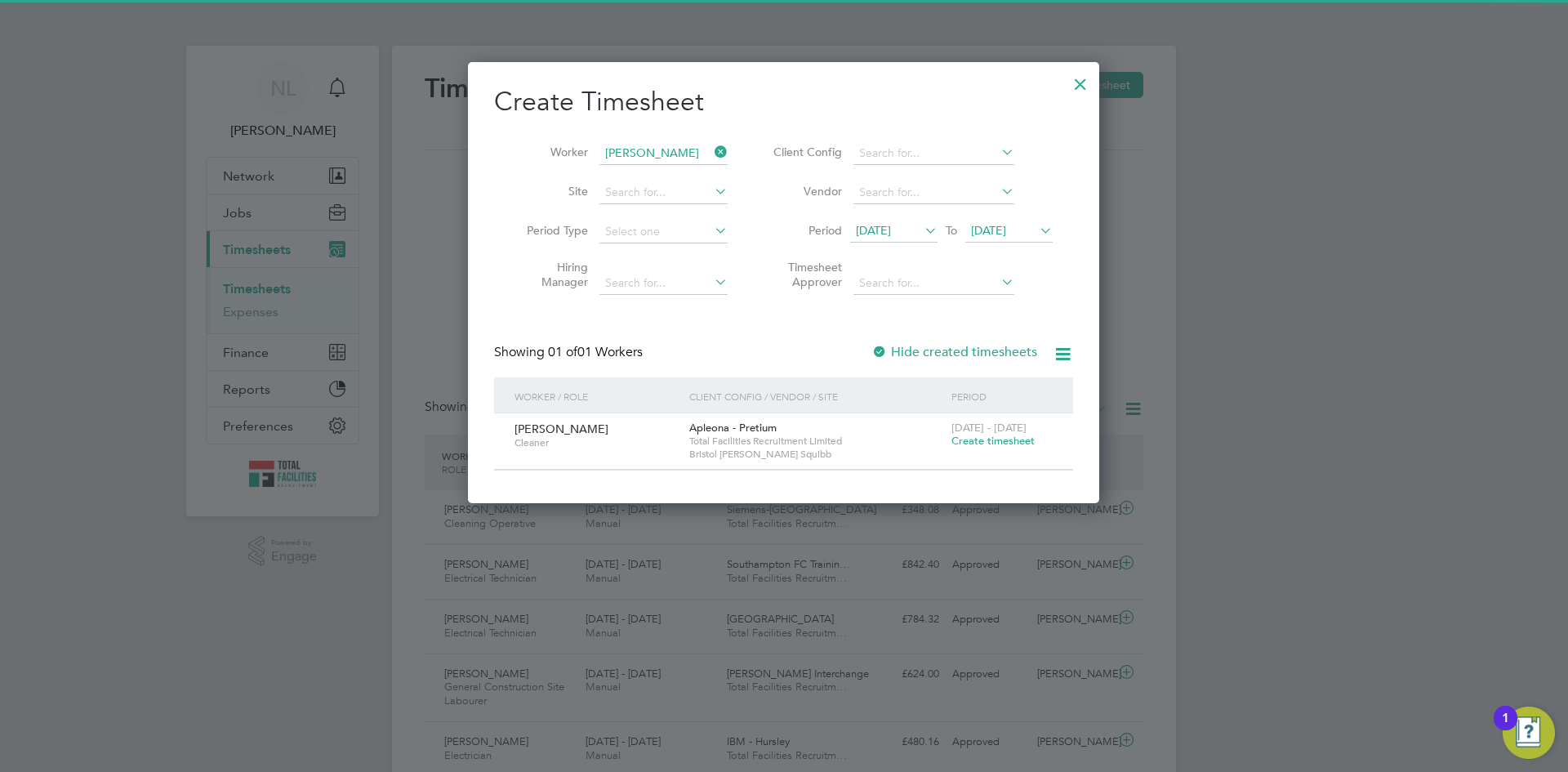
click at [997, 437] on span "Create timesheet" at bounding box center [992, 440] width 84 height 13
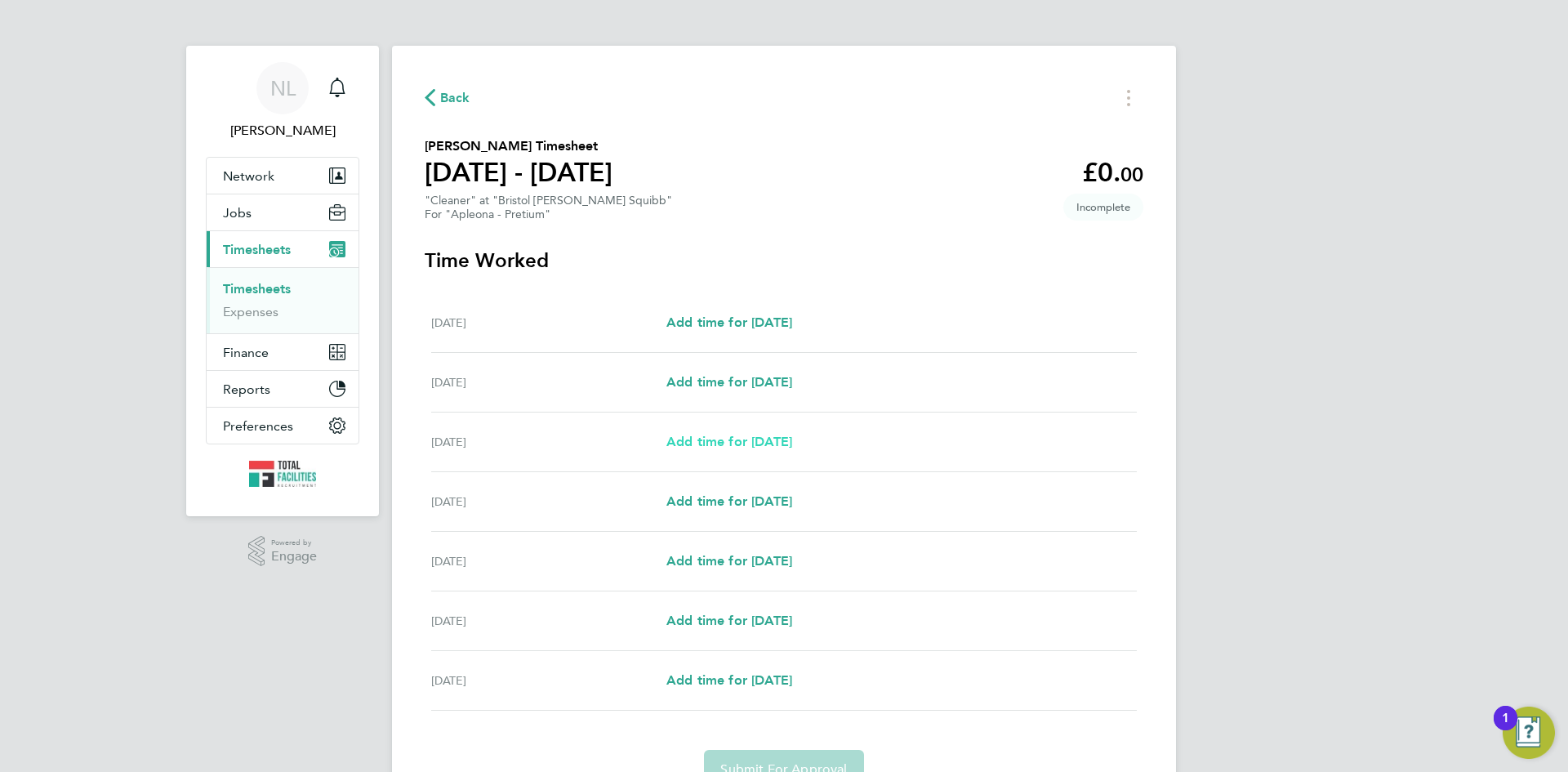
click at [700, 444] on span "Add time for Mon 01 Sep" at bounding box center [729, 441] width 126 height 15
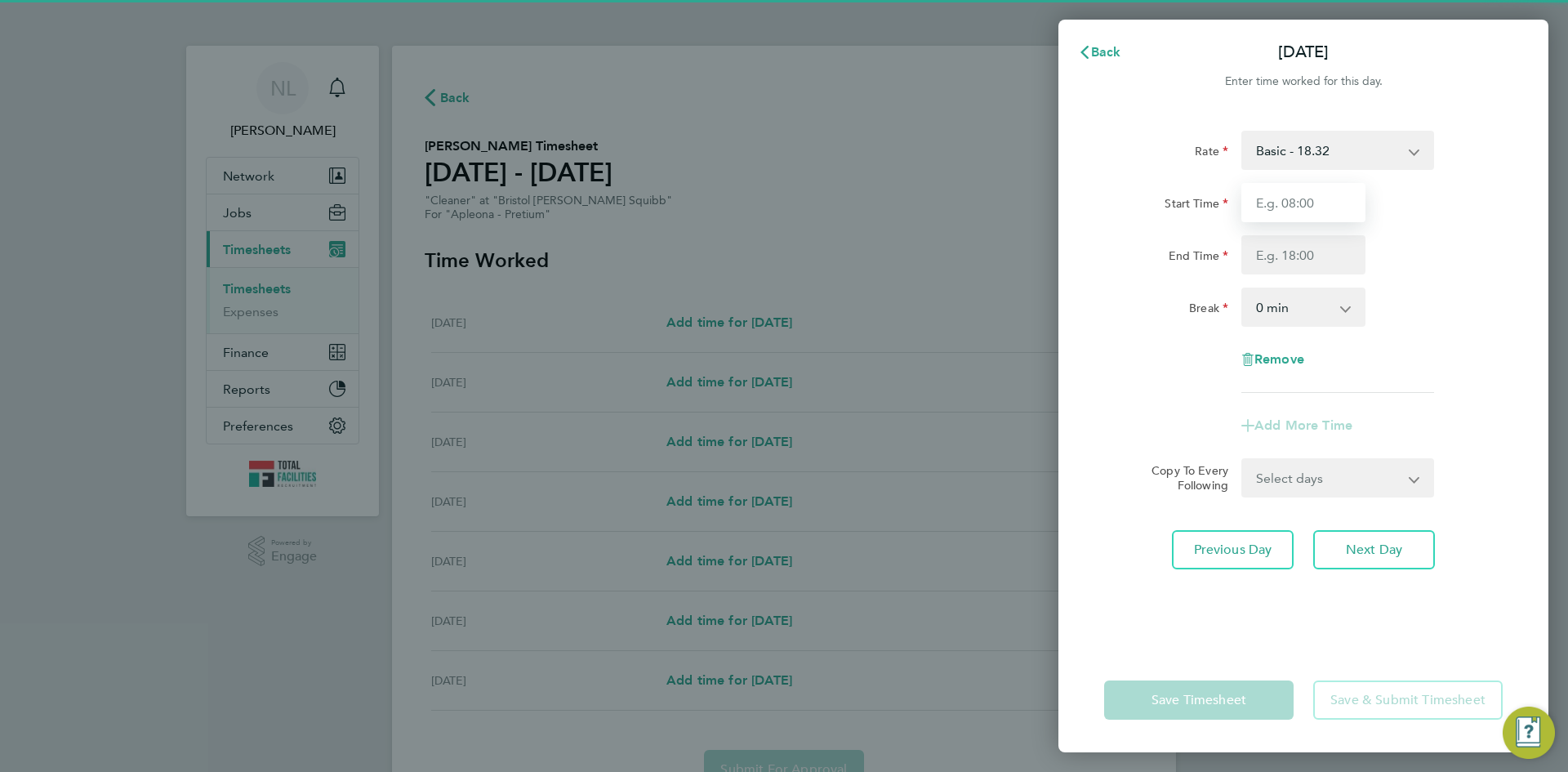
click at [1295, 199] on input "Start Time" at bounding box center [1303, 202] width 124 height 39
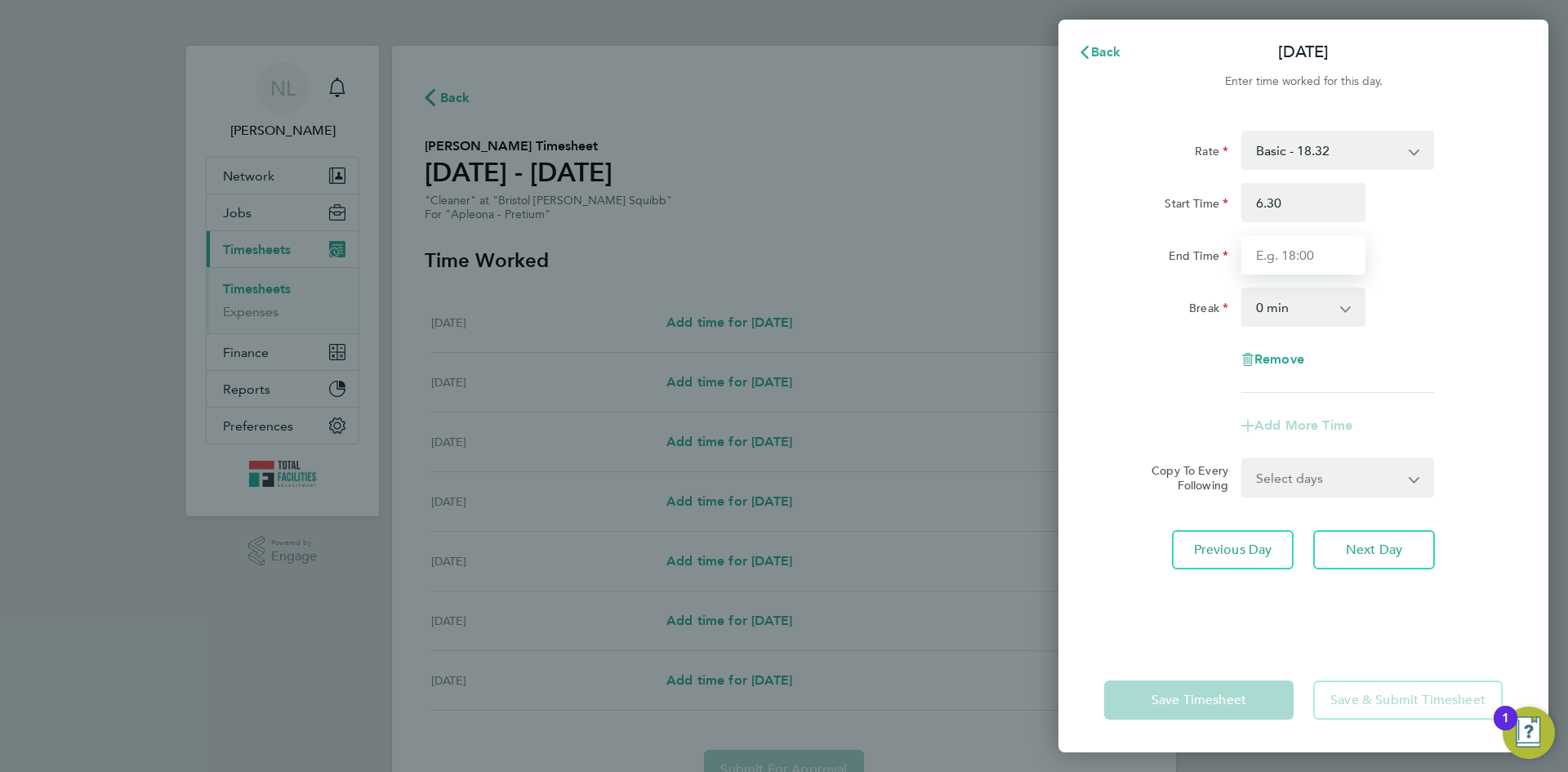
type input "06:30"
click at [1279, 260] on input "End Time" at bounding box center [1303, 255] width 124 height 39
type input "10:30"
click at [1138, 392] on div "Rate Basic - 18.32 Start Time 06:30 End Time 10:30 Break 0 min 15 min 30 min 45…" at bounding box center [1303, 262] width 398 height 262
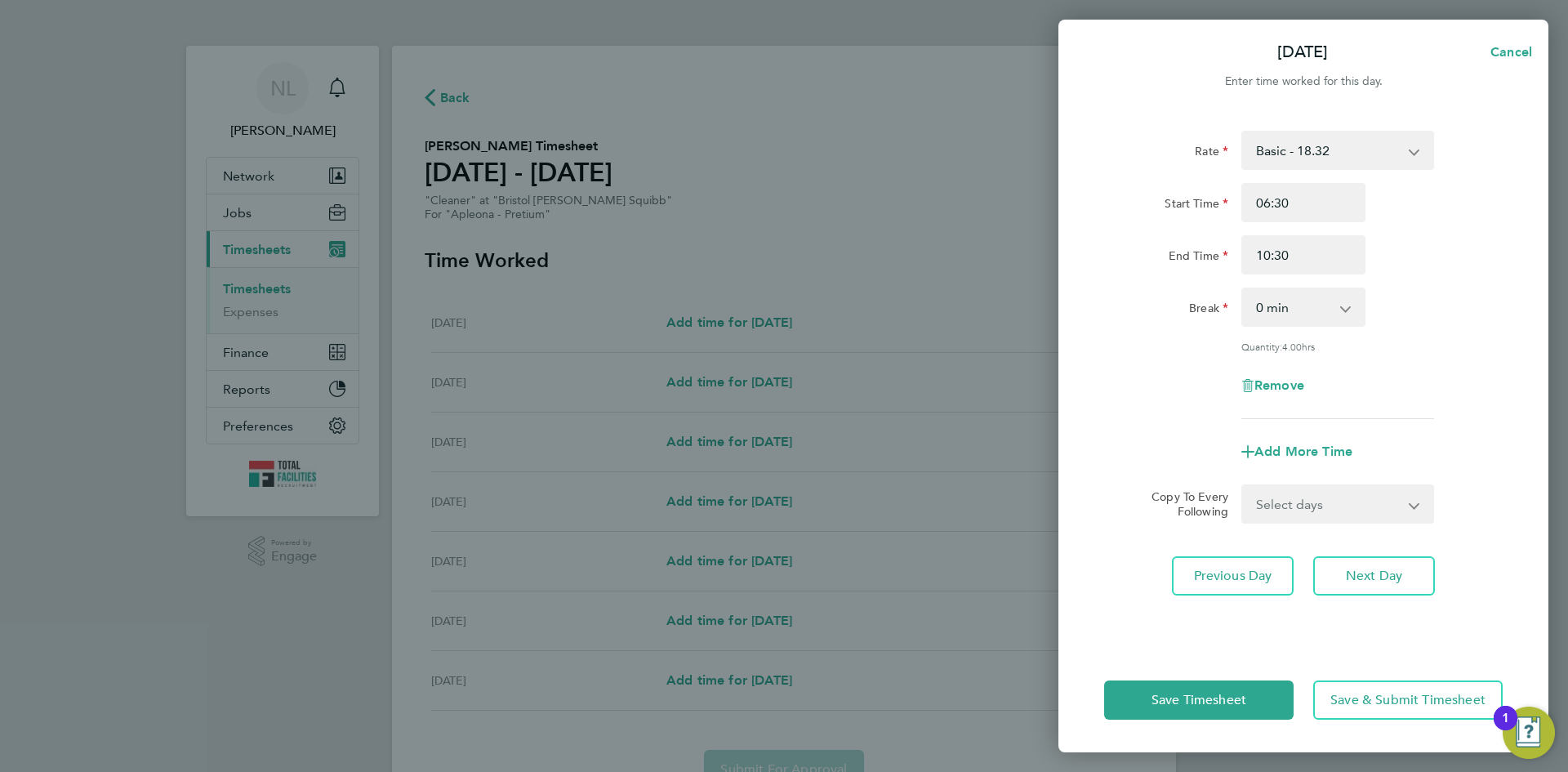
click at [1306, 500] on select "Select days Day Tuesday Wednesday Thursday Friday" at bounding box center [1328, 504] width 171 height 36
select select "DAY"
click at [1243, 486] on select "Select days Day Tuesday Wednesday Thursday Friday" at bounding box center [1328, 504] width 171 height 36
select select "[DATE]"
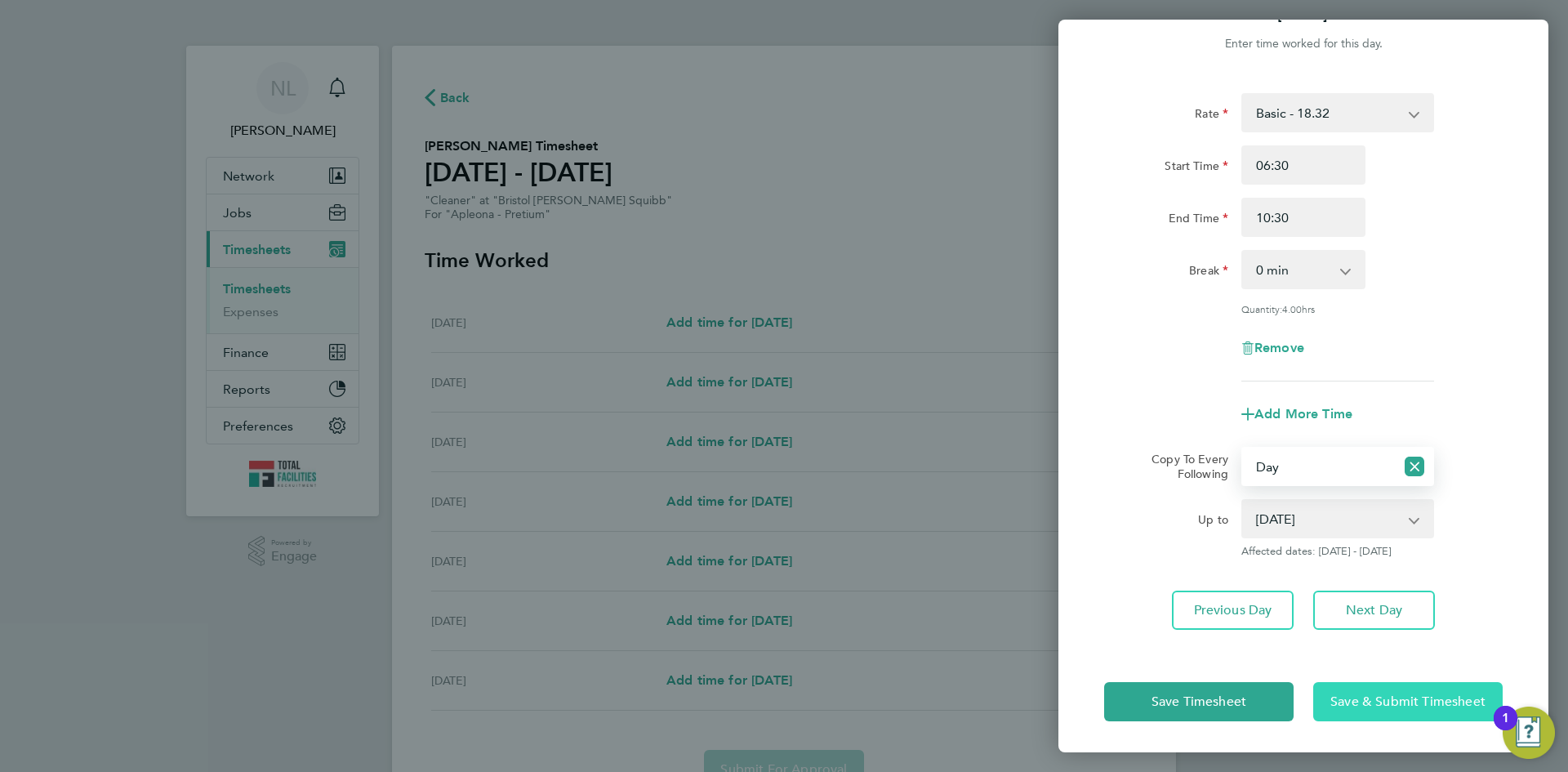
click at [1370, 709] on button "Save & Submit Timesheet" at bounding box center [1408, 701] width 190 height 39
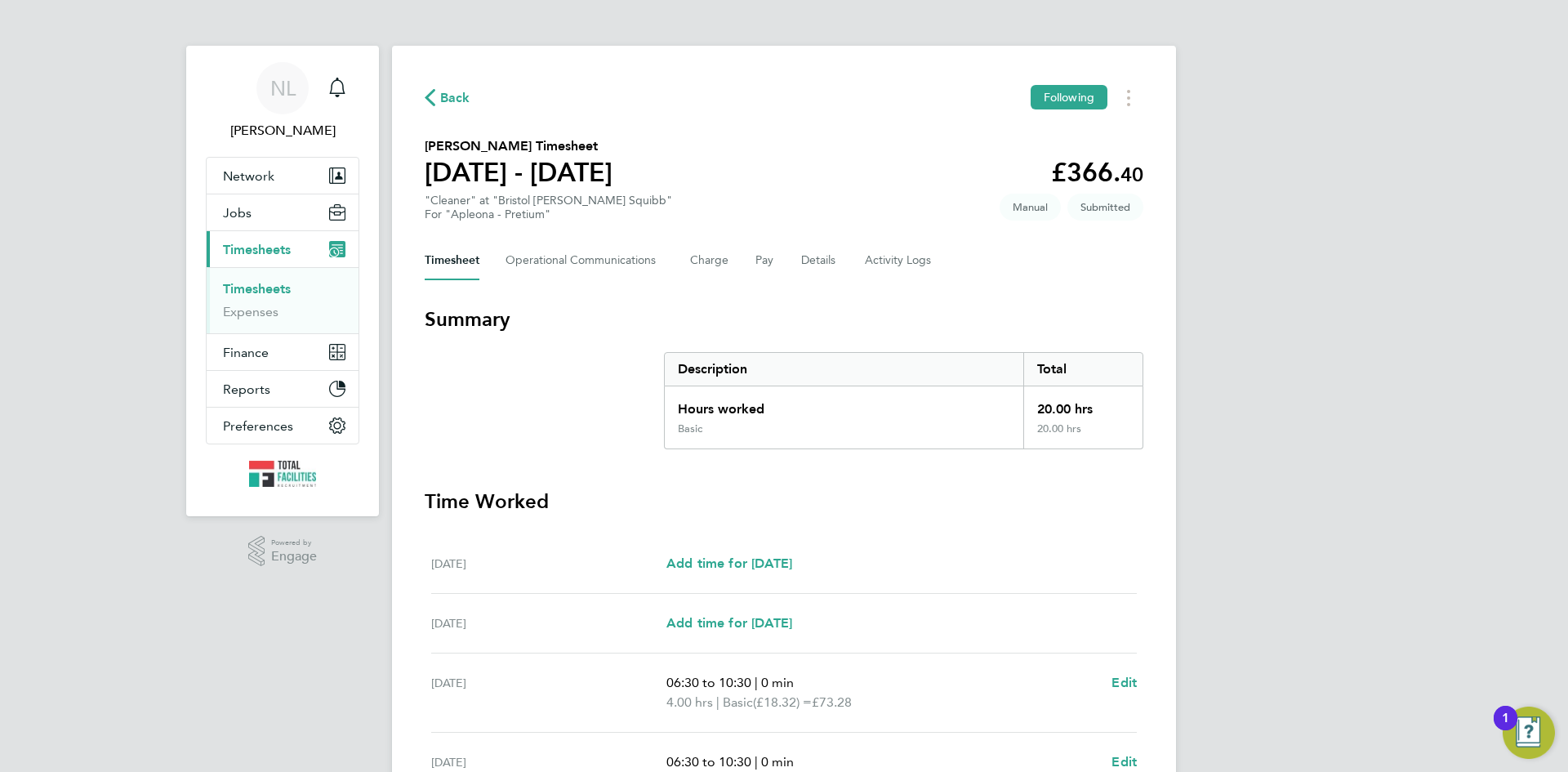
click at [446, 92] on span "Back" at bounding box center [456, 98] width 30 height 19
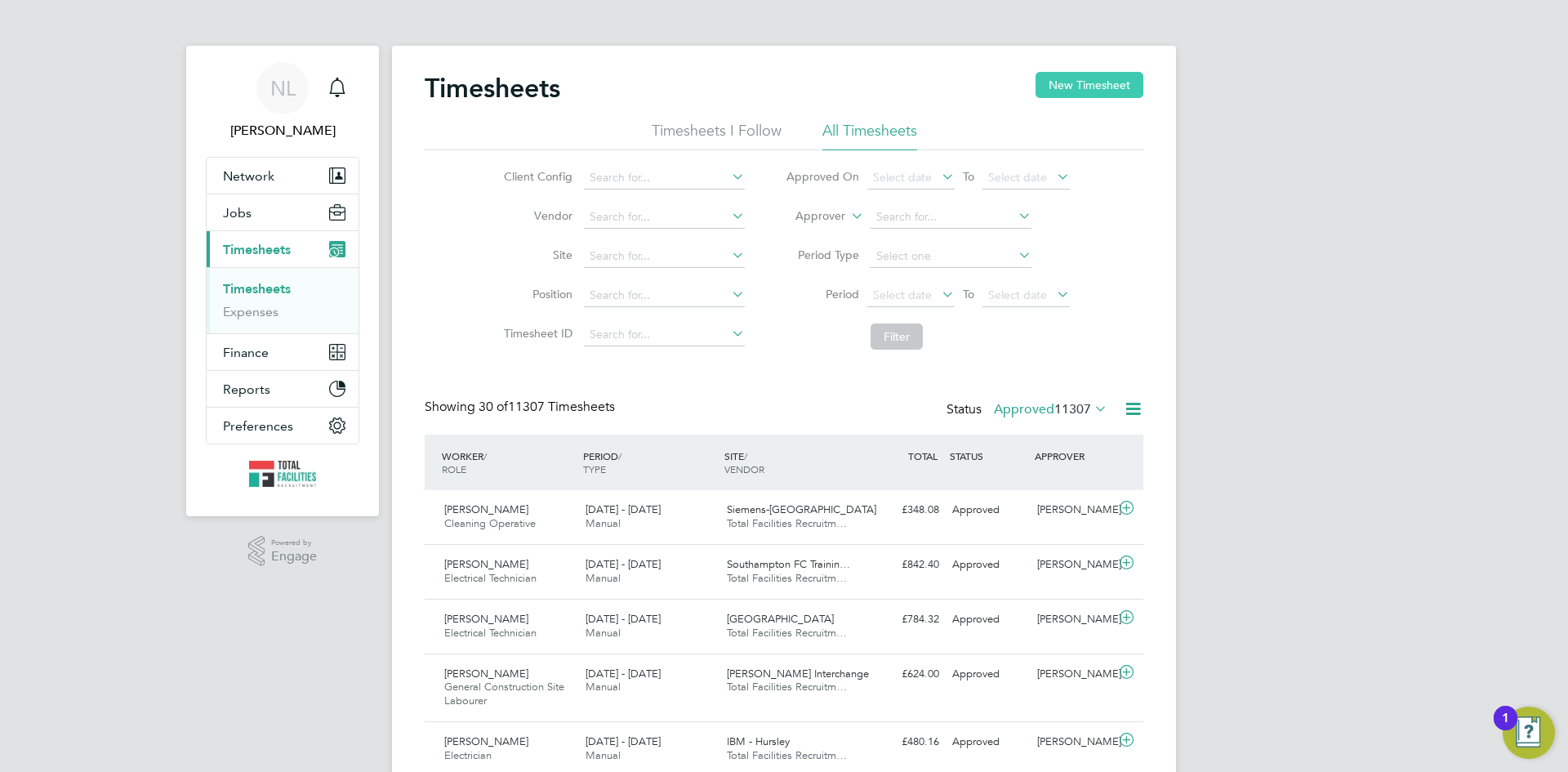
click at [1073, 89] on button "New Timesheet" at bounding box center [1089, 84] width 108 height 26
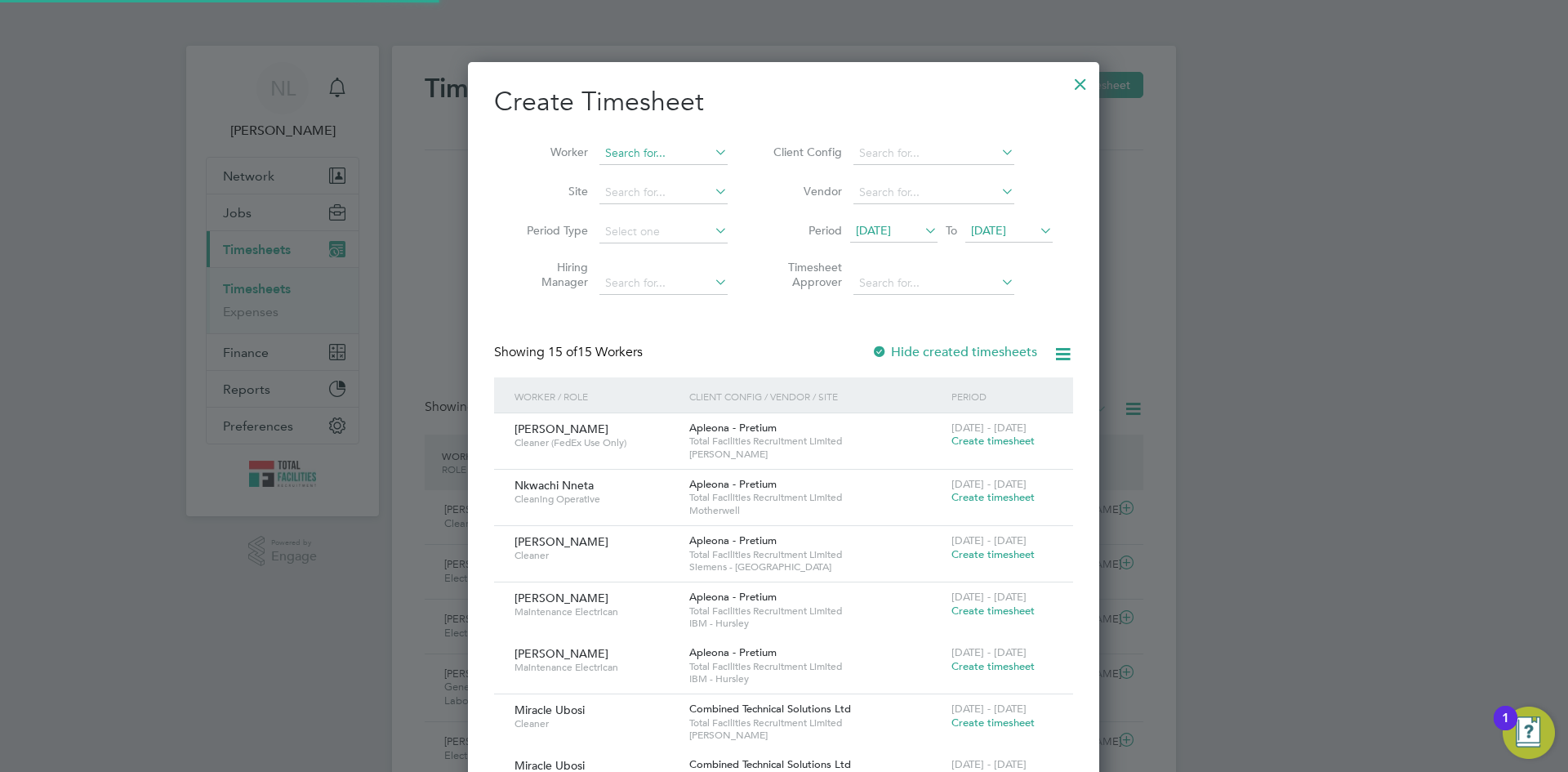
scroll to position [1563, 632]
click at [621, 153] on input at bounding box center [663, 153] width 128 height 23
click at [649, 189] on li "Kings ley Fosu" at bounding box center [663, 197] width 130 height 22
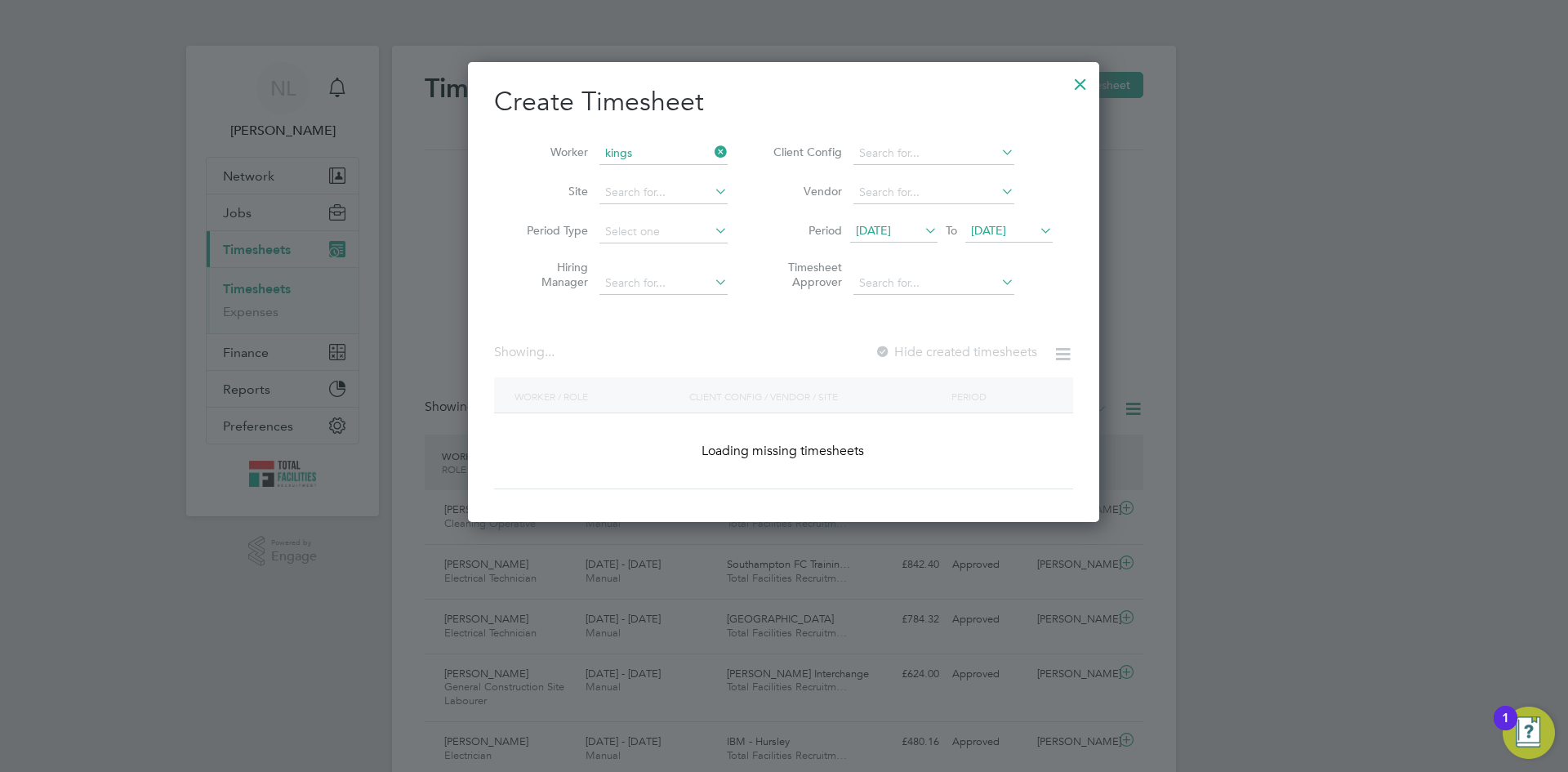
type input "[PERSON_NAME]"
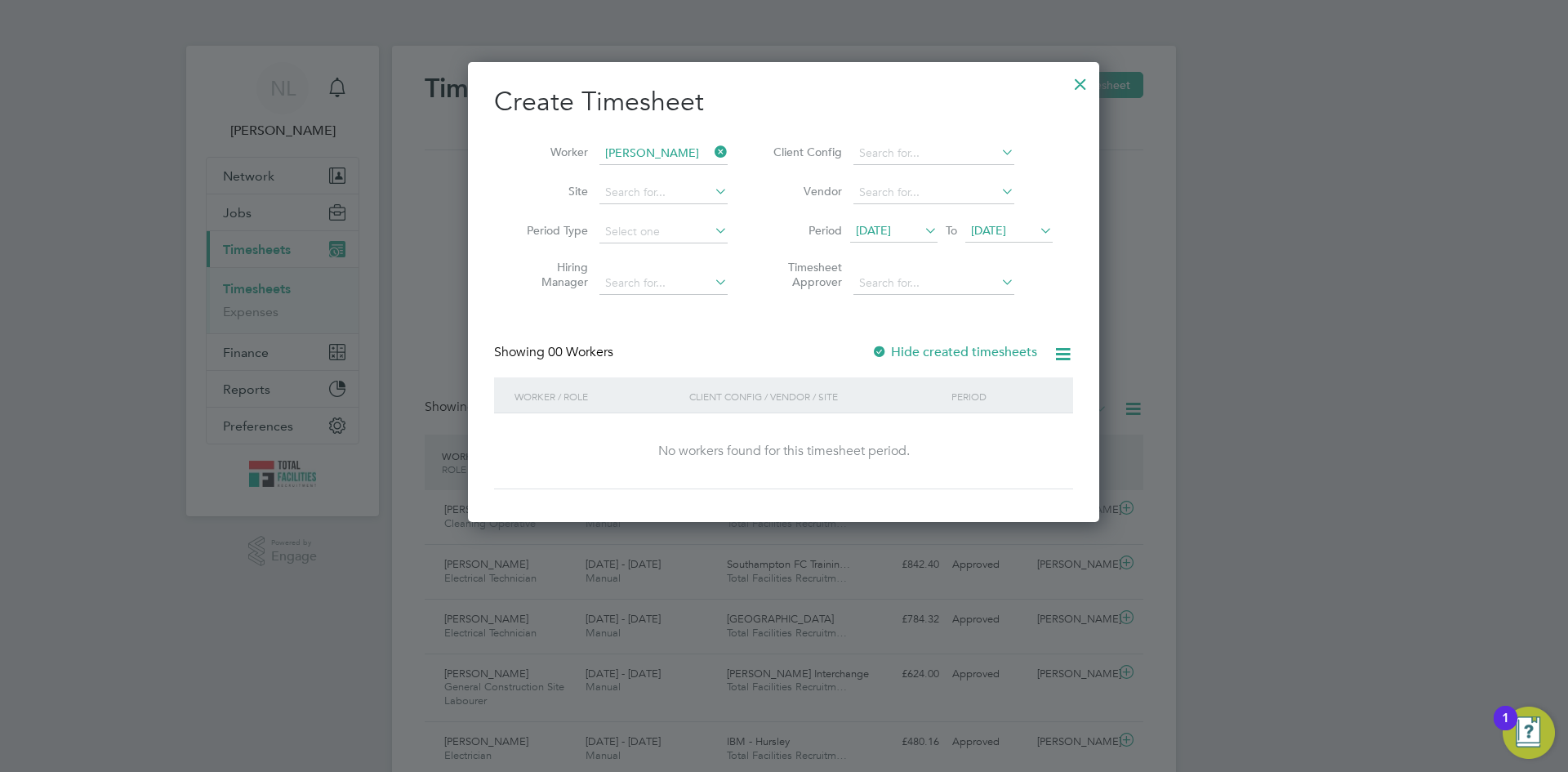
click at [868, 226] on span "[DATE]" at bounding box center [873, 229] width 35 height 14
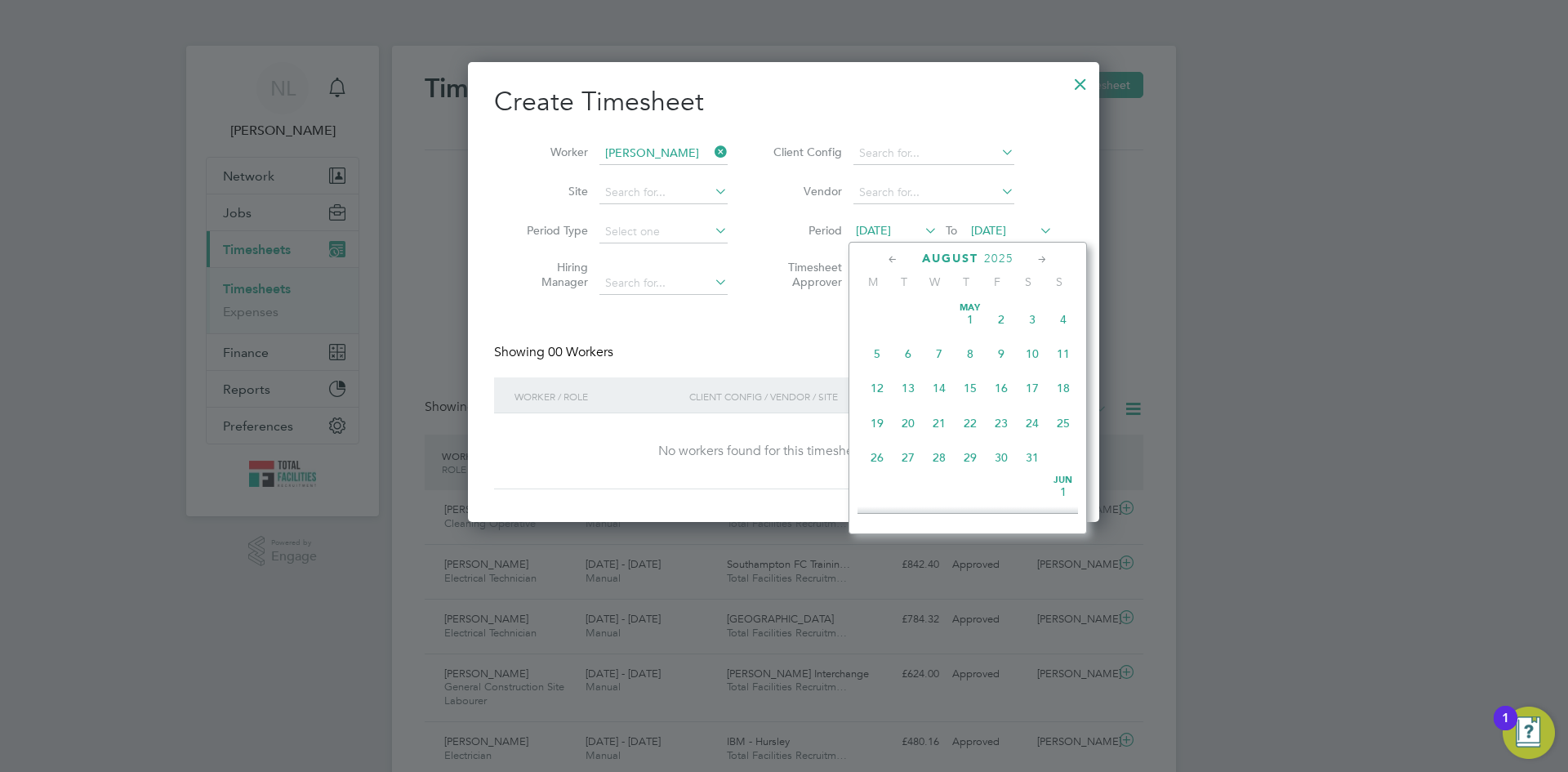
scroll to position [601, 0]
click at [874, 457] on span "[DATE]" at bounding box center [877, 441] width 31 height 31
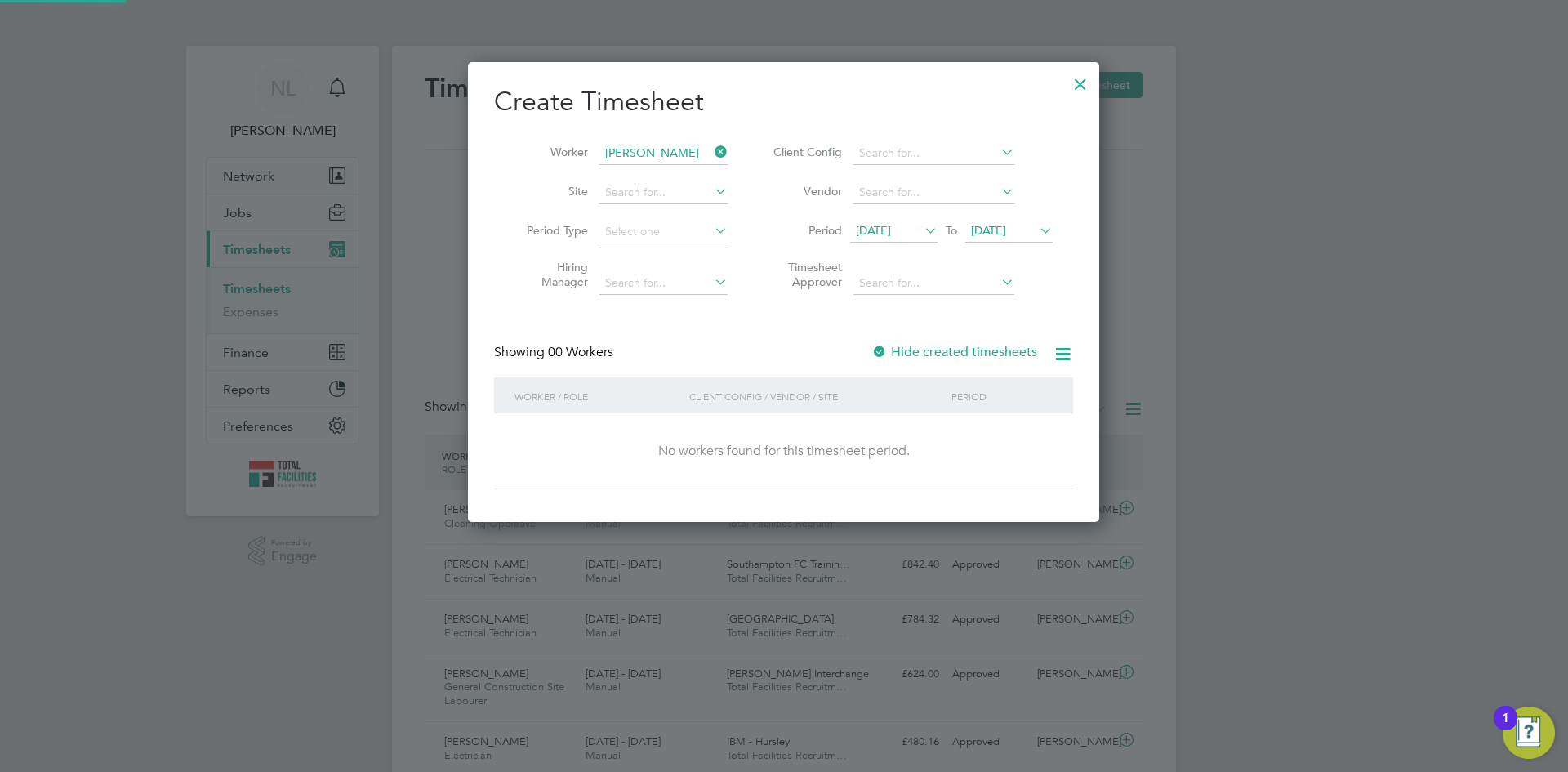
scroll to position [461, 632]
click at [878, 354] on div at bounding box center [879, 352] width 16 height 16
click at [1075, 77] on div at bounding box center [1080, 79] width 30 height 30
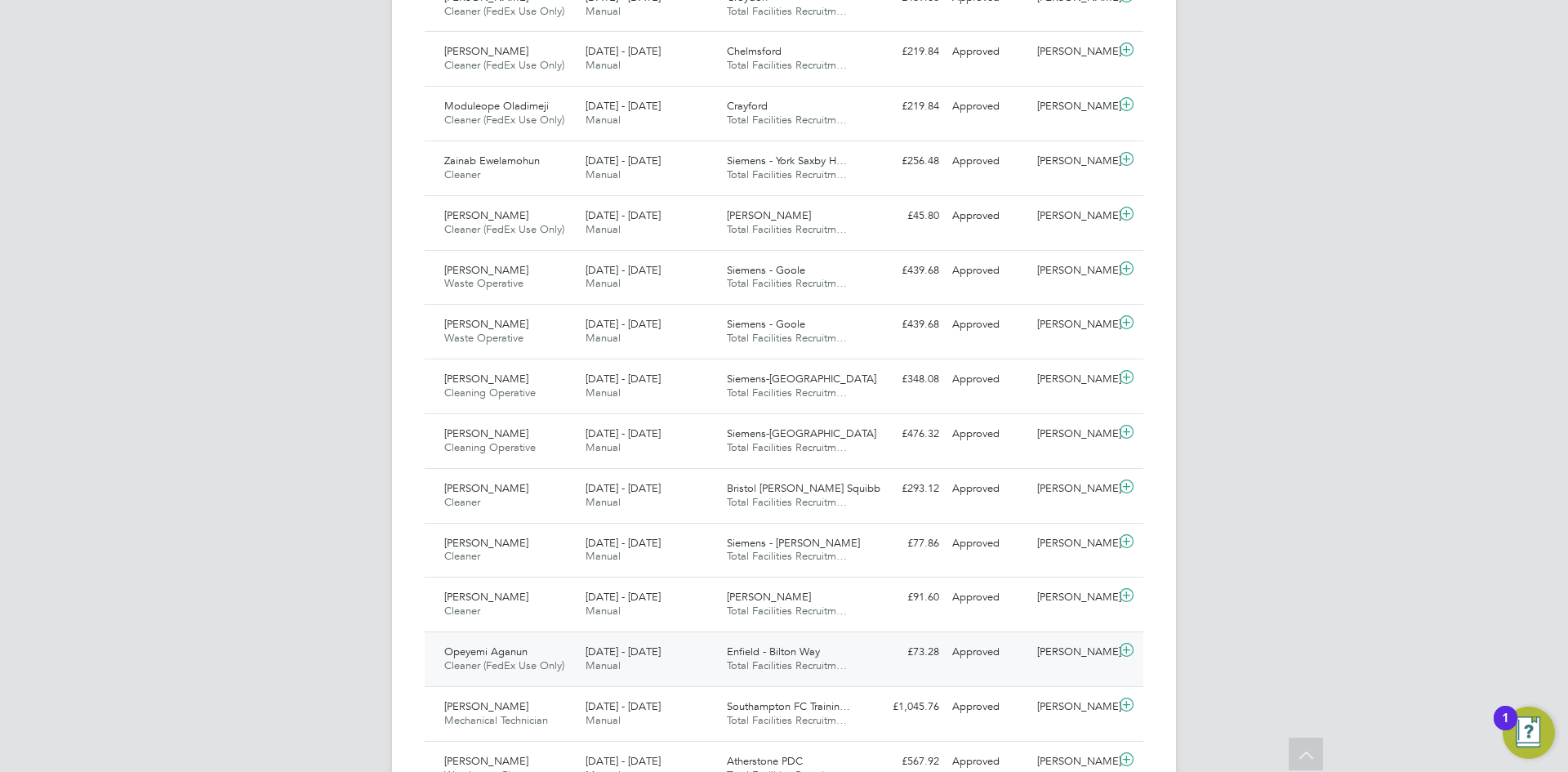
scroll to position [1504, 0]
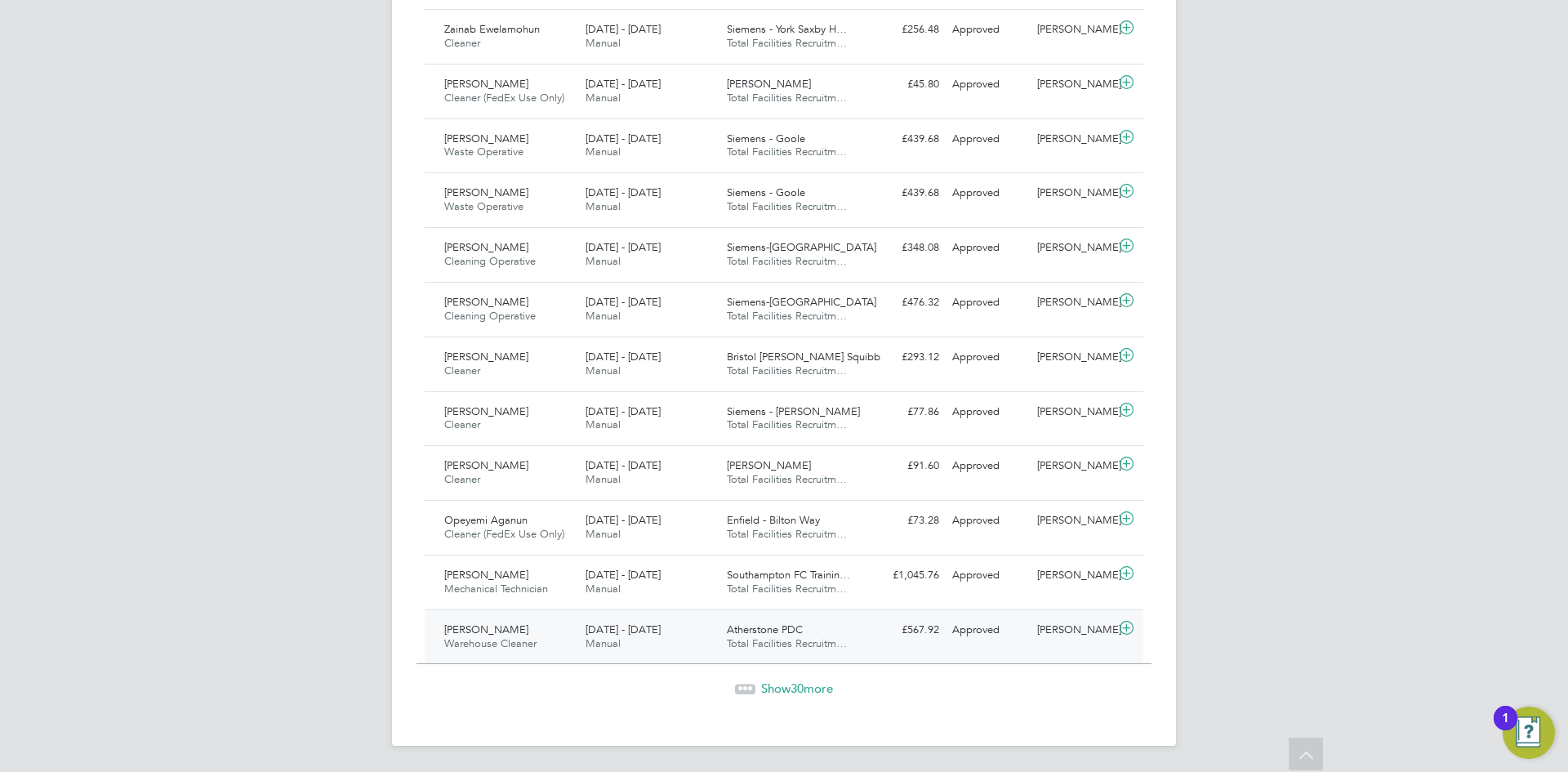
click at [827, 635] on div "Atherstone PDC Total Facilities Recruitm…" at bounding box center [791, 637] width 141 height 40
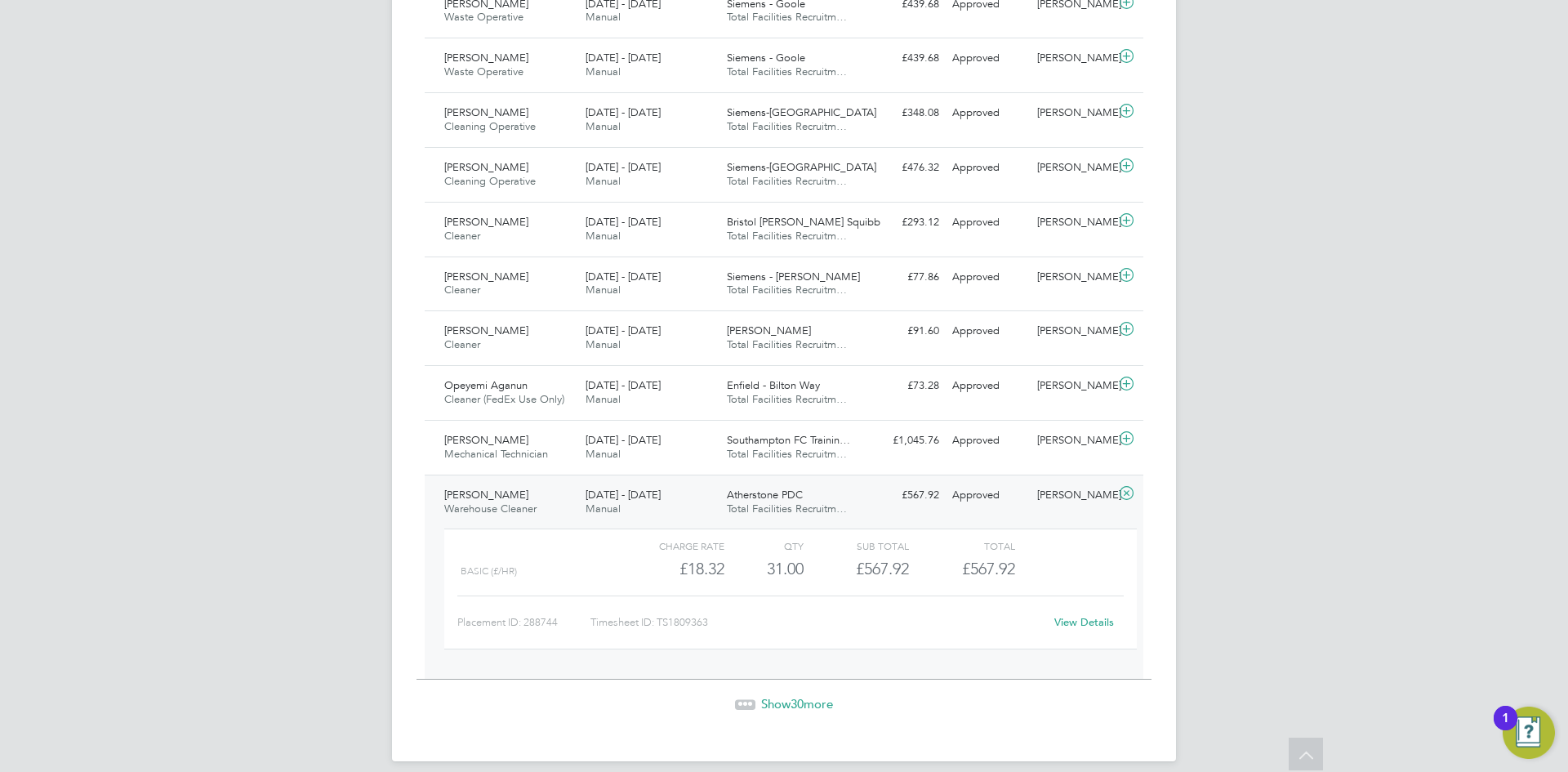
scroll to position [1654, 0]
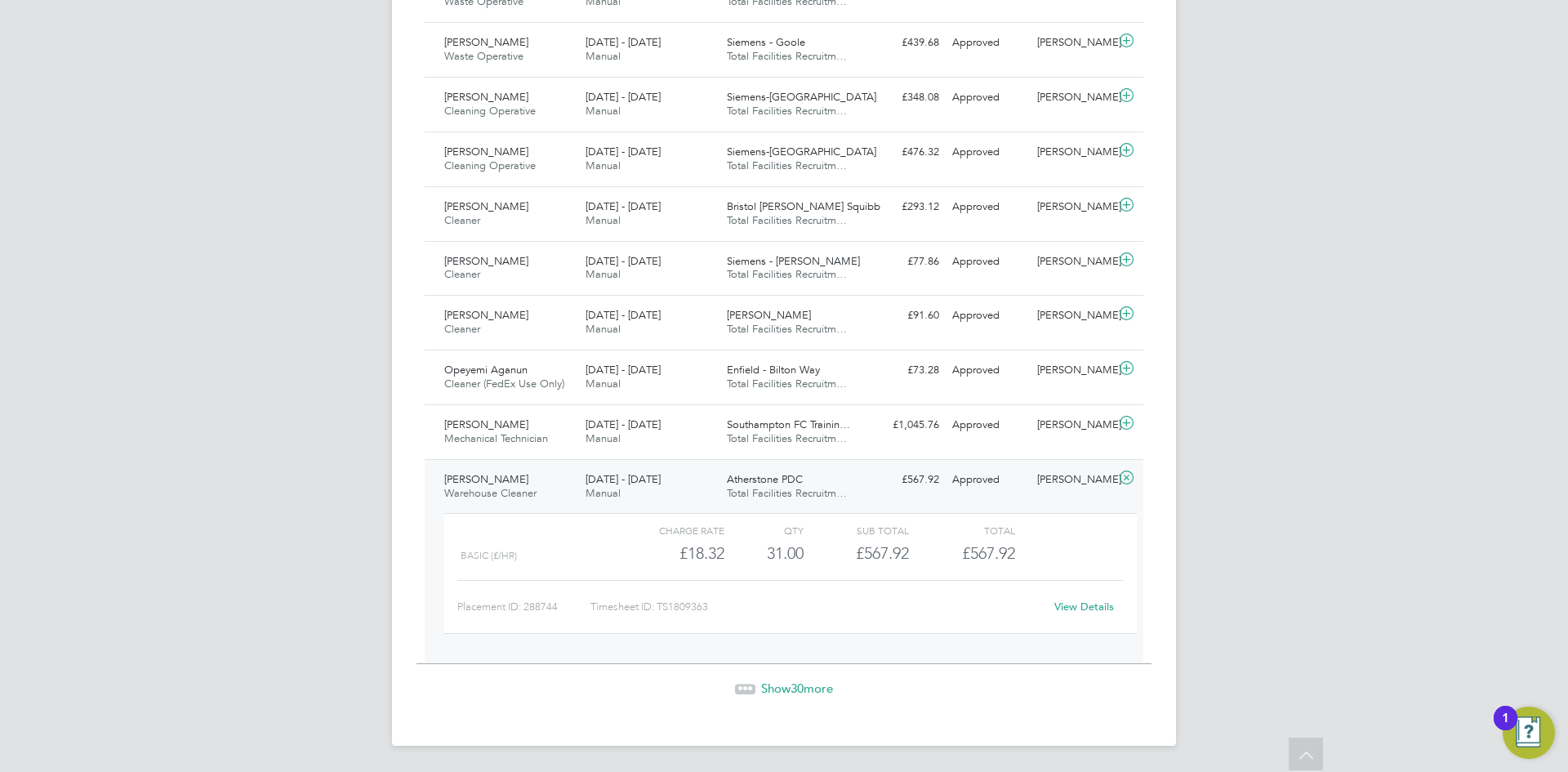
click at [1080, 606] on link "View Details" at bounding box center [1084, 606] width 60 height 13
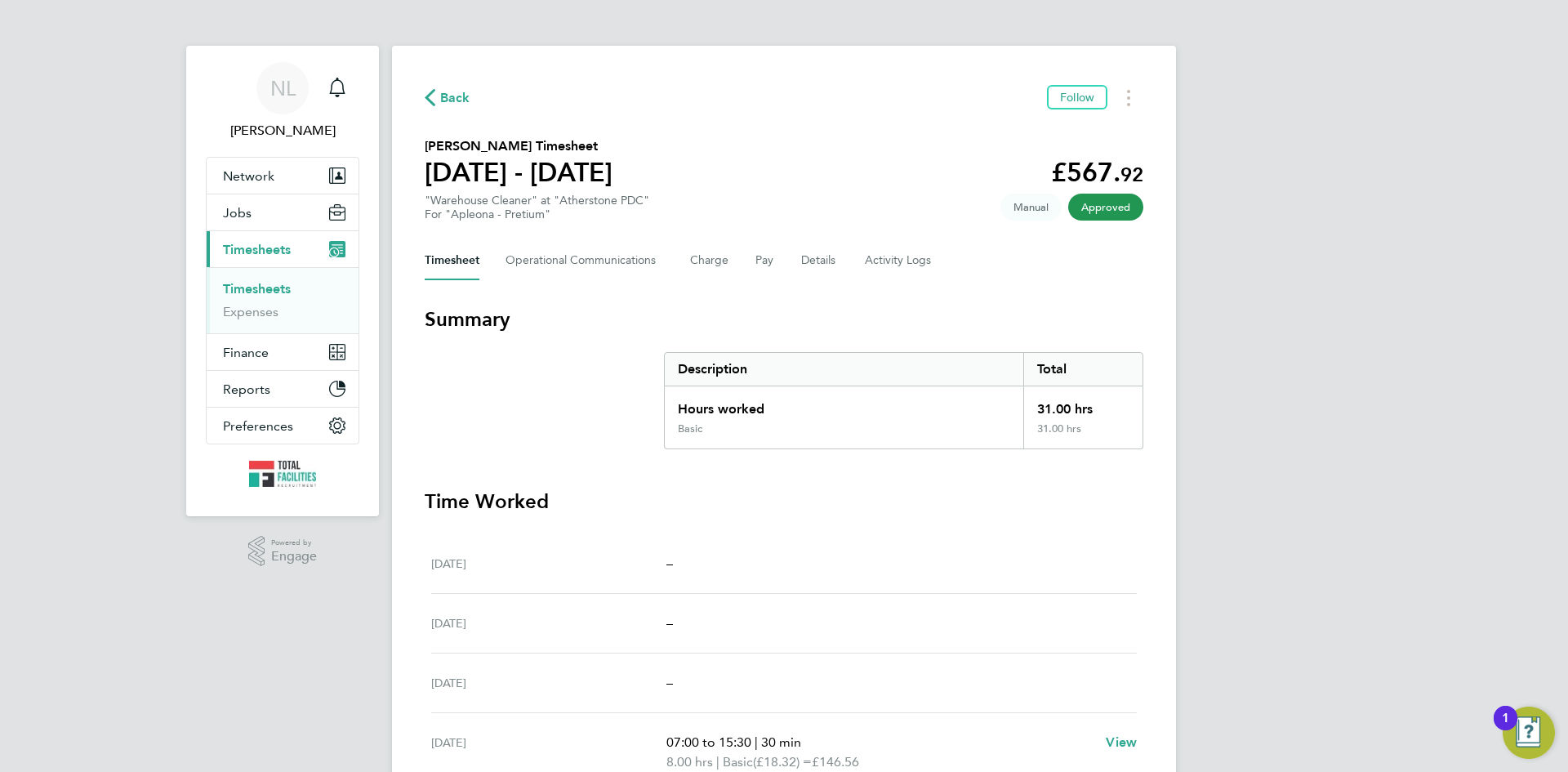
click at [237, 281] on link "Timesheets" at bounding box center [257, 289] width 68 height 15
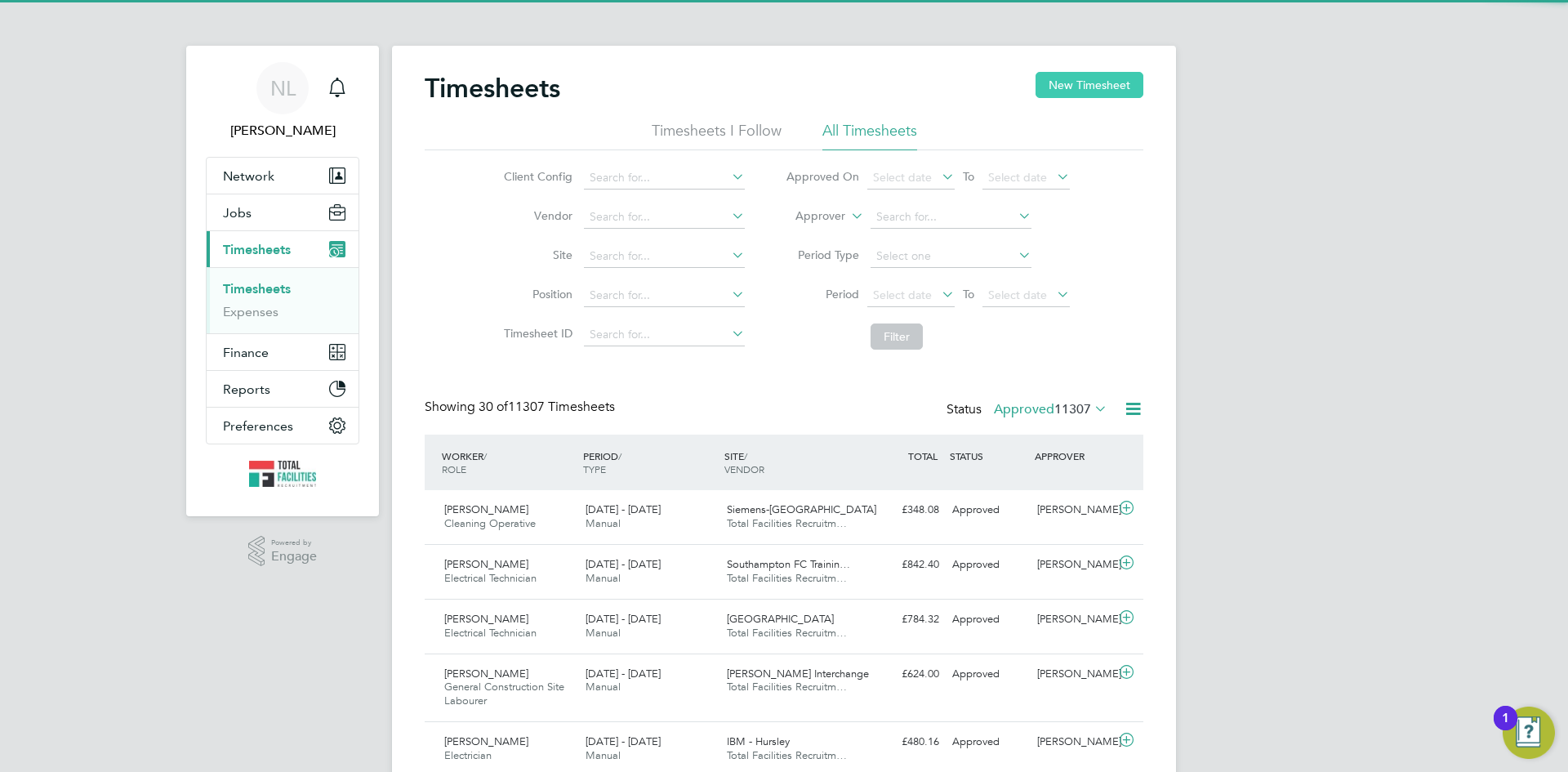
drag, startPoint x: 1078, startPoint y: 84, endPoint x: 1069, endPoint y: 85, distance: 9.1
click at [1077, 84] on button "New Timesheet" at bounding box center [1089, 84] width 108 height 26
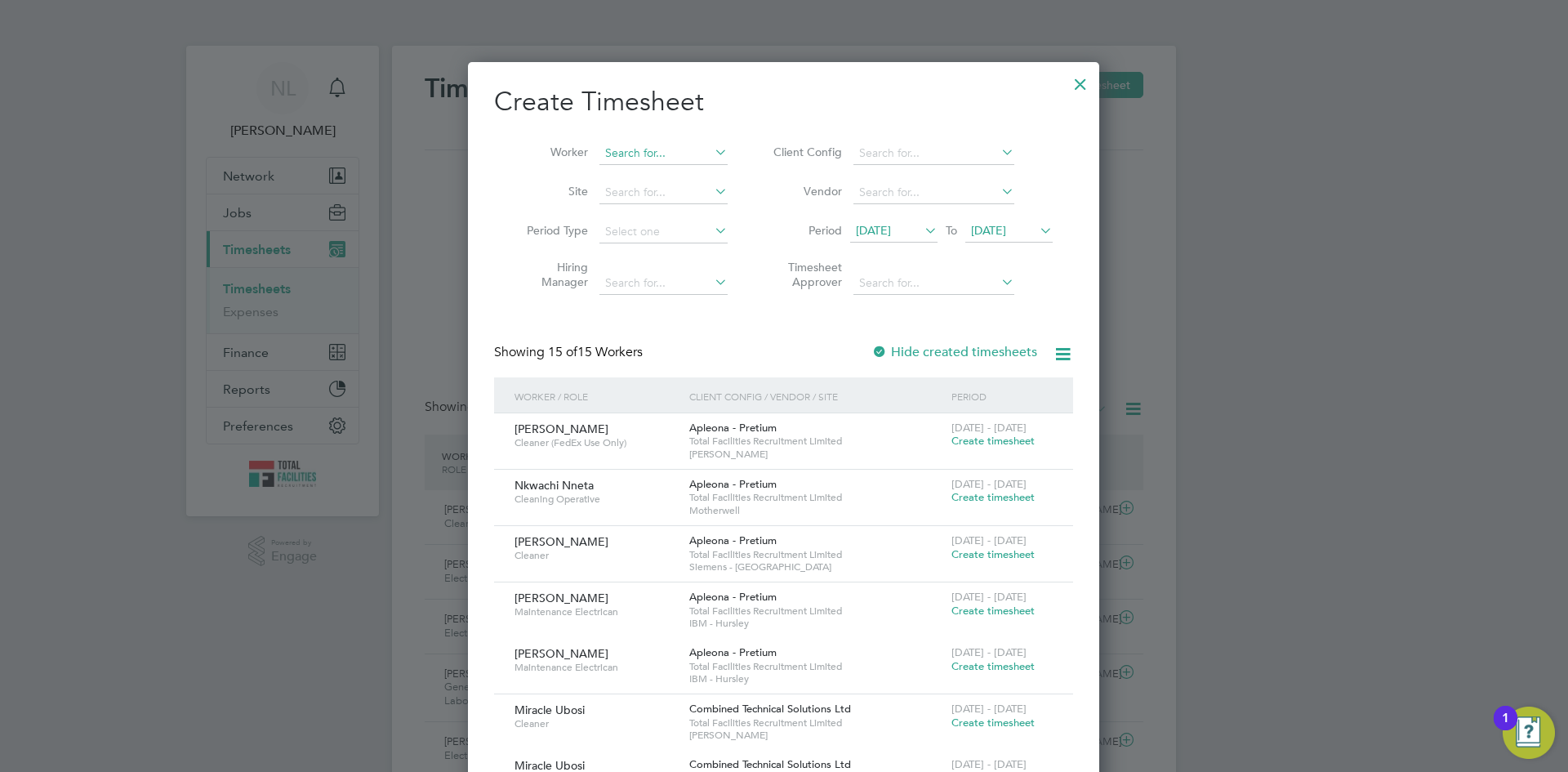
click at [639, 162] on li "Worker" at bounding box center [620, 154] width 254 height 39
click at [624, 150] on input at bounding box center [663, 153] width 128 height 23
click at [770, 159] on label "Client Config" at bounding box center [805, 151] width 73 height 14
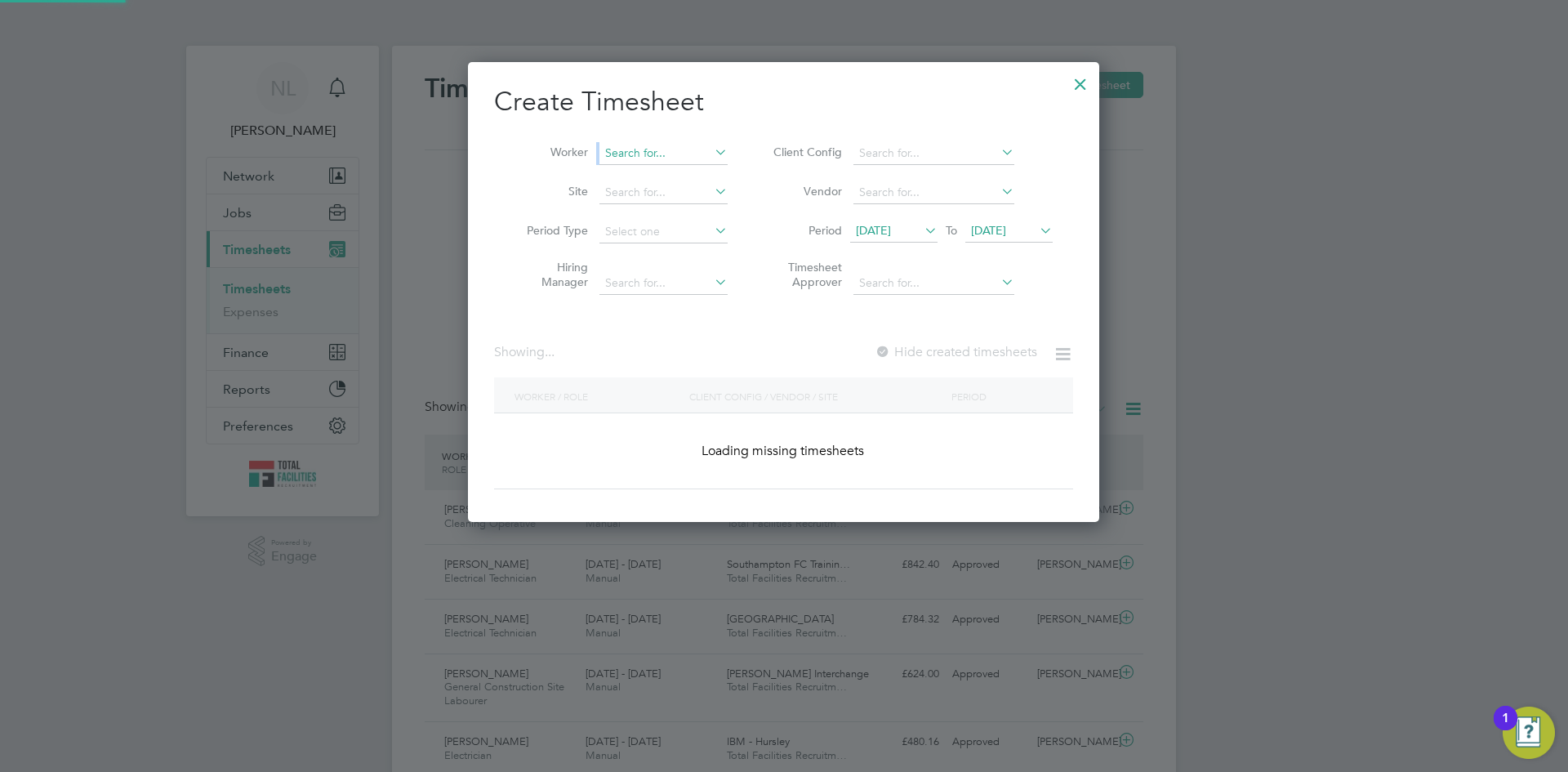
click at [653, 151] on input at bounding box center [663, 153] width 128 height 23
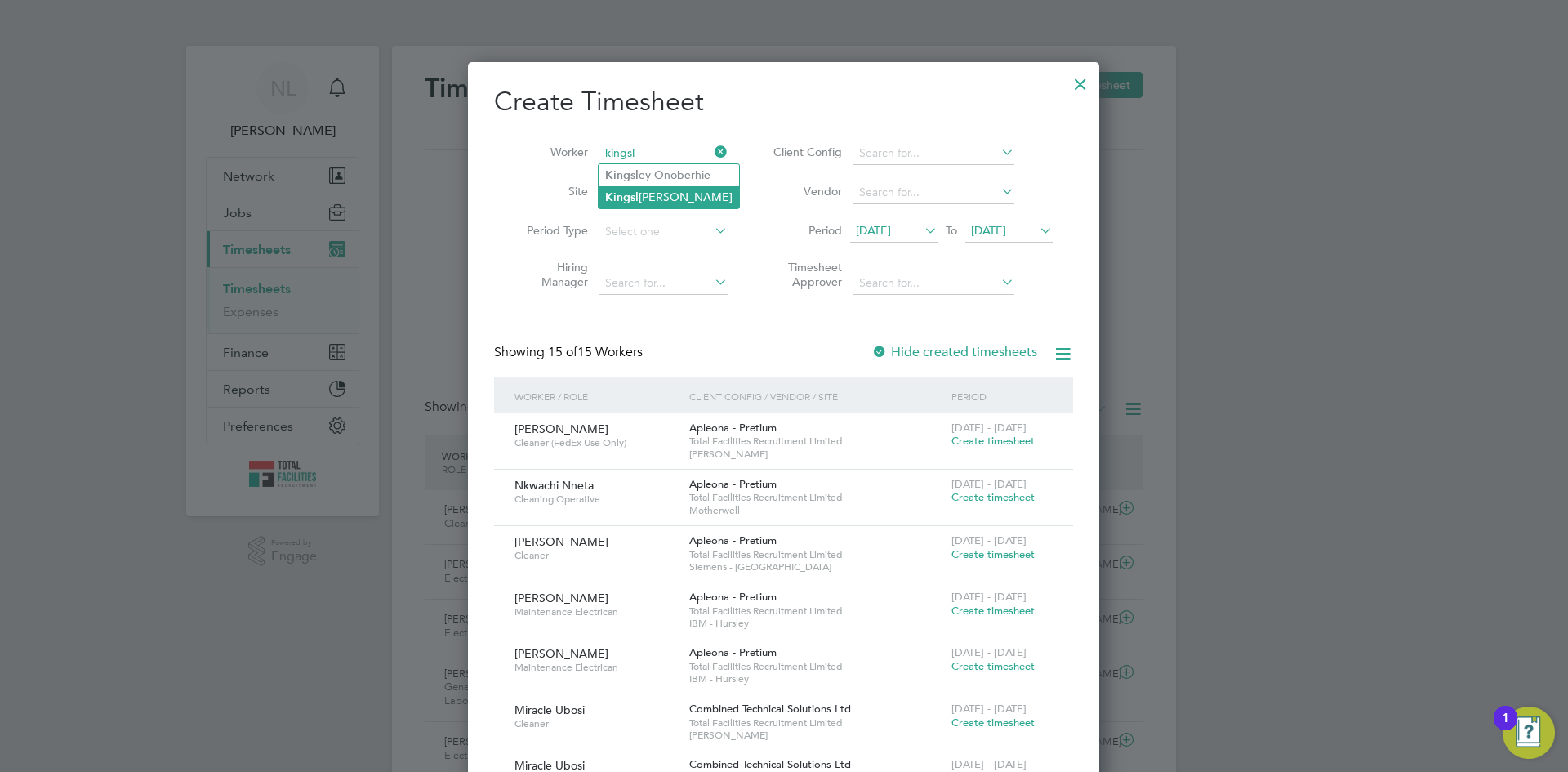
click at [644, 194] on li "Kingsl ey Fosu" at bounding box center [668, 197] width 140 height 22
type input "[PERSON_NAME]"
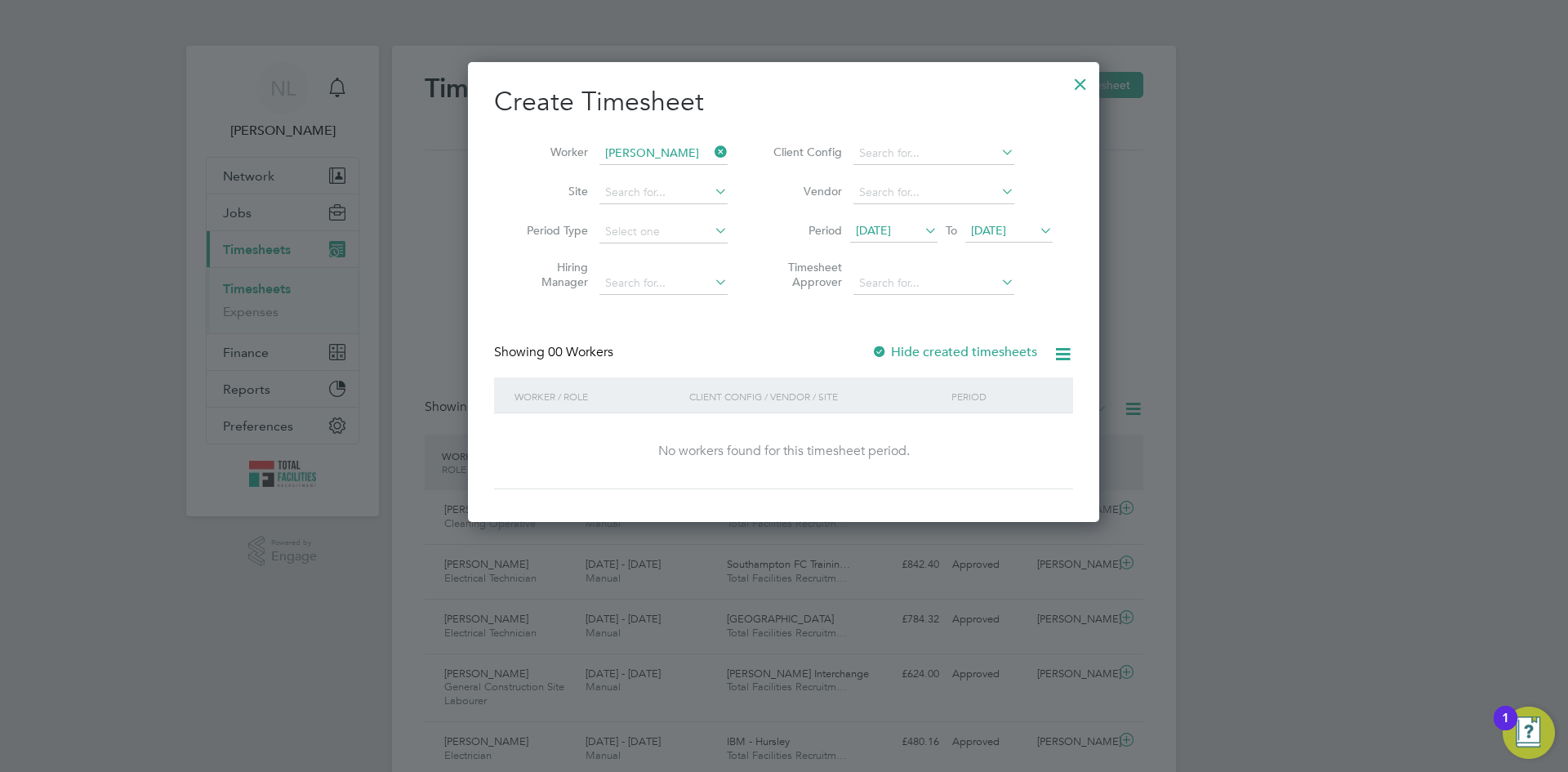
click at [236, 216] on div at bounding box center [784, 386] width 1568 height 772
click at [1080, 86] on div at bounding box center [1080, 79] width 30 height 30
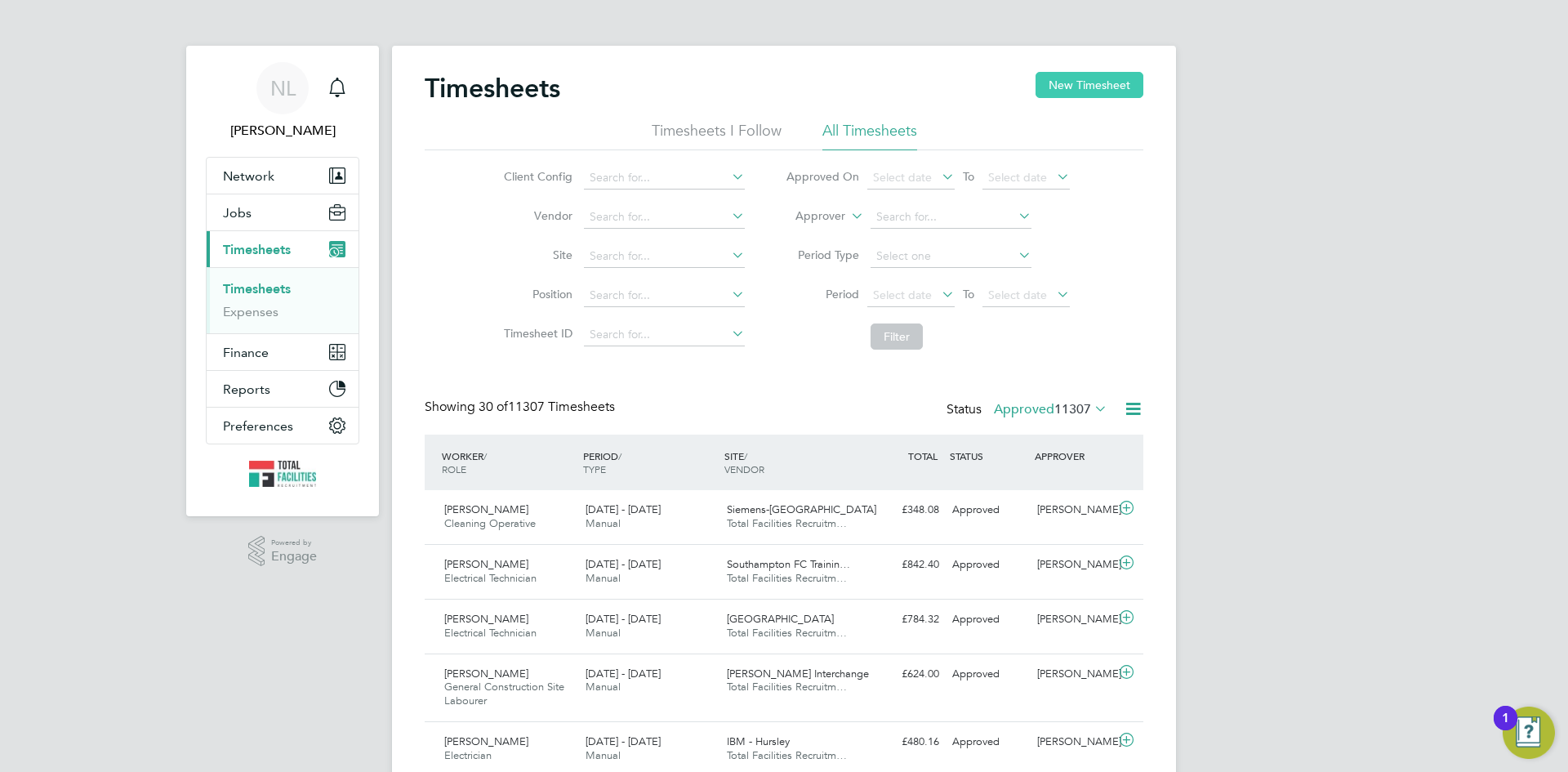
click at [1084, 79] on button "New Timesheet" at bounding box center [1089, 84] width 108 height 26
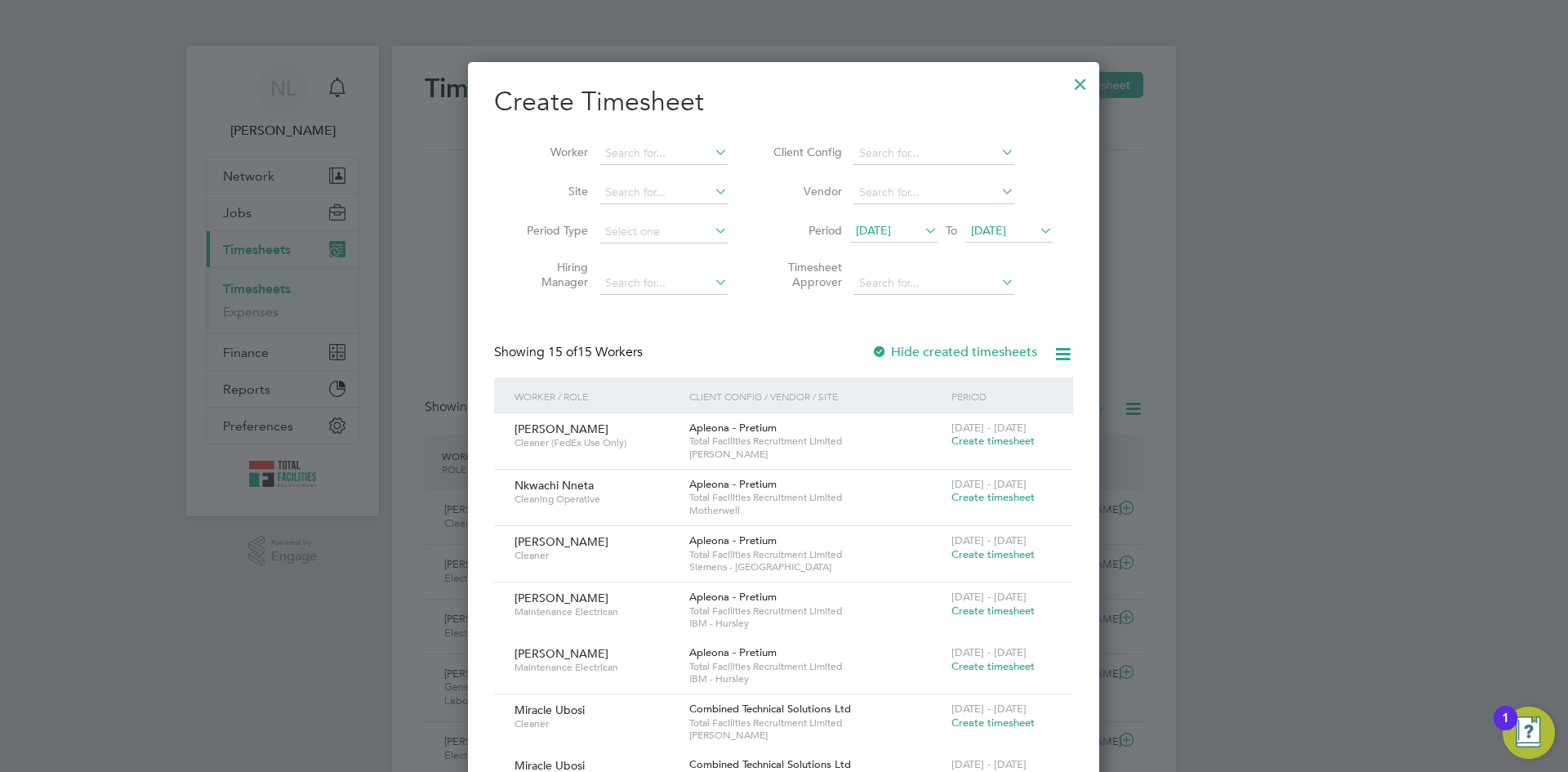
click at [882, 224] on span "[DATE]" at bounding box center [873, 229] width 35 height 14
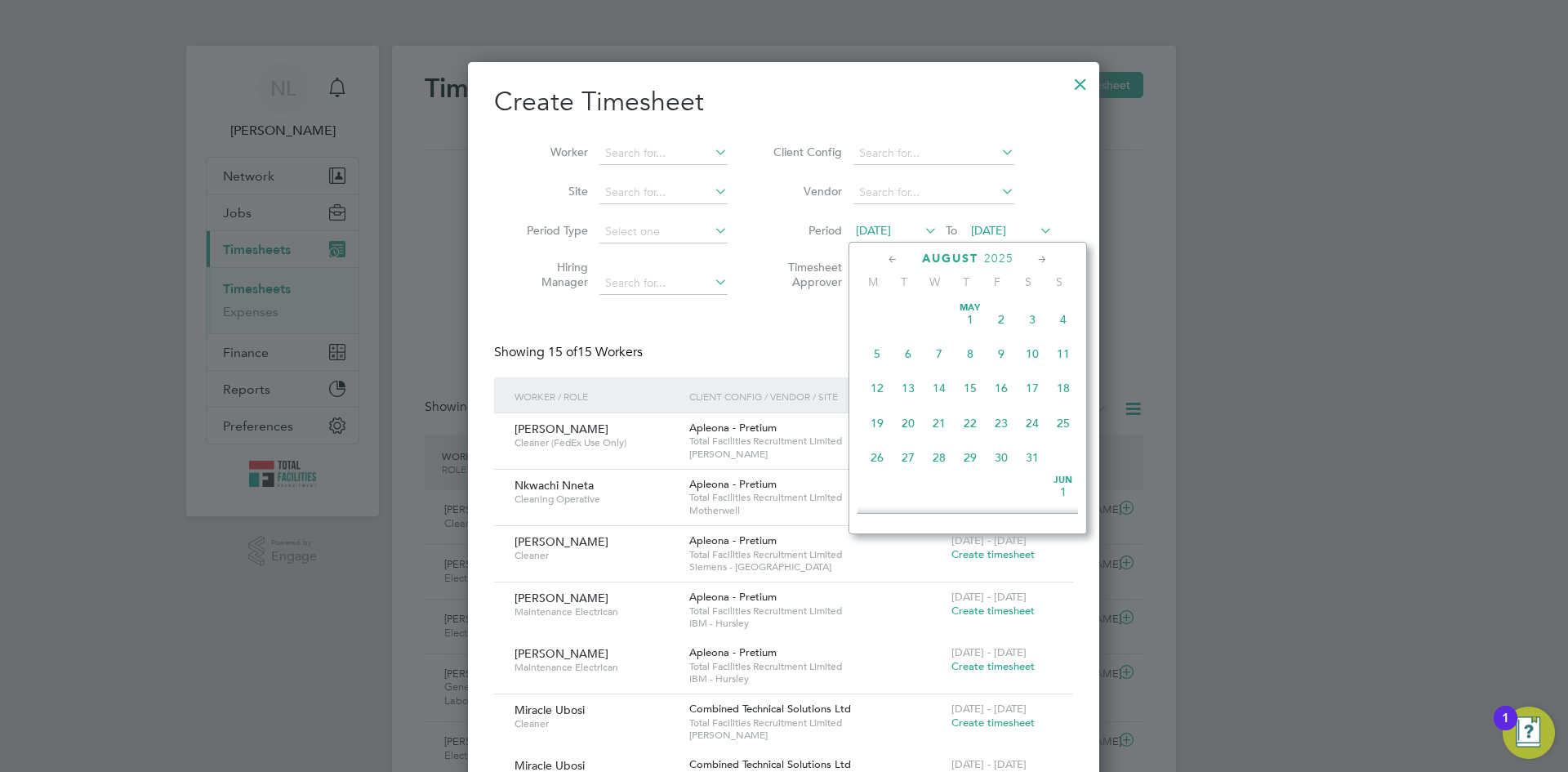
scroll to position [601, 0]
click at [871, 454] on span "[DATE]" at bounding box center [877, 441] width 31 height 31
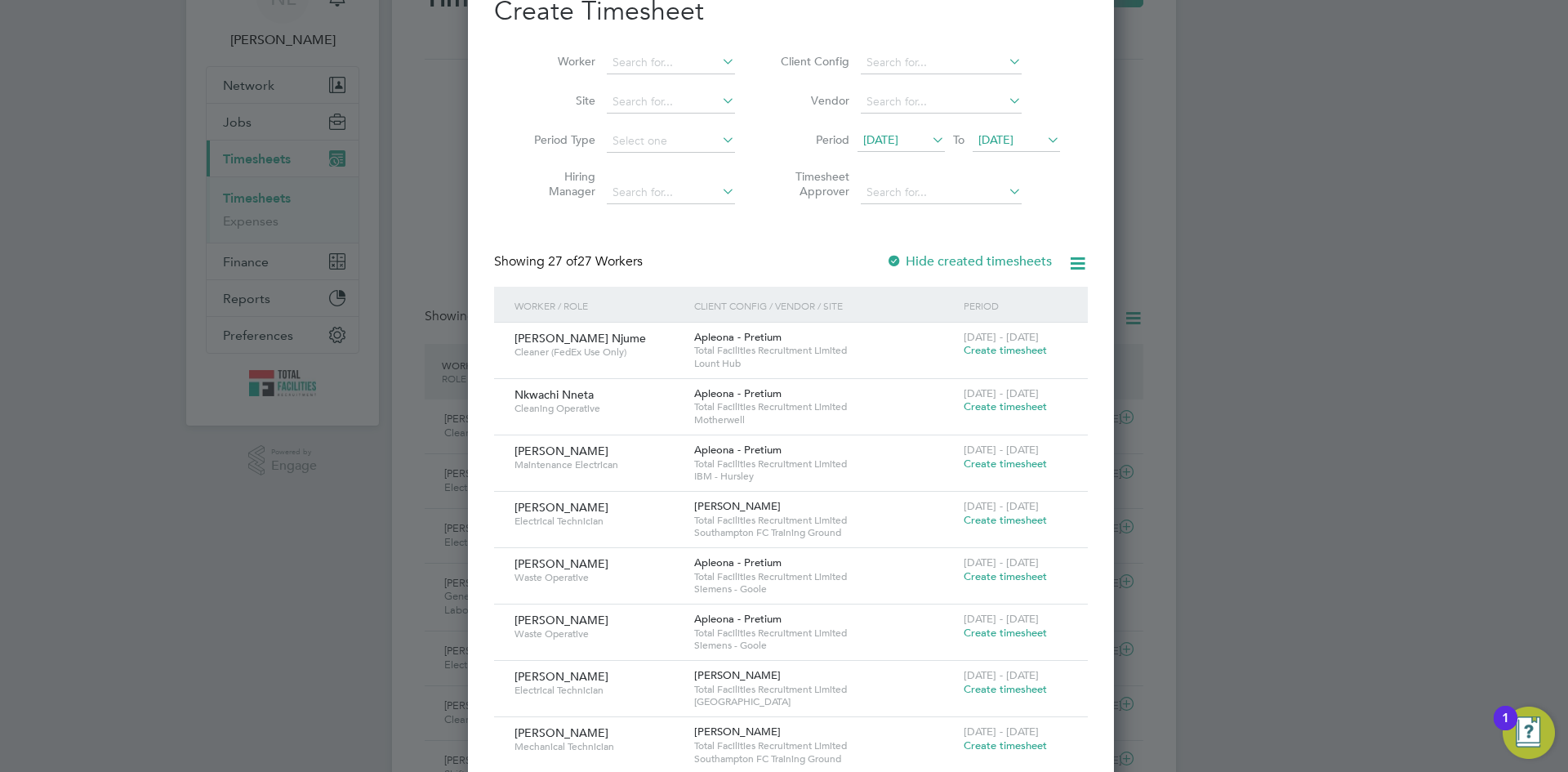
scroll to position [82, 0]
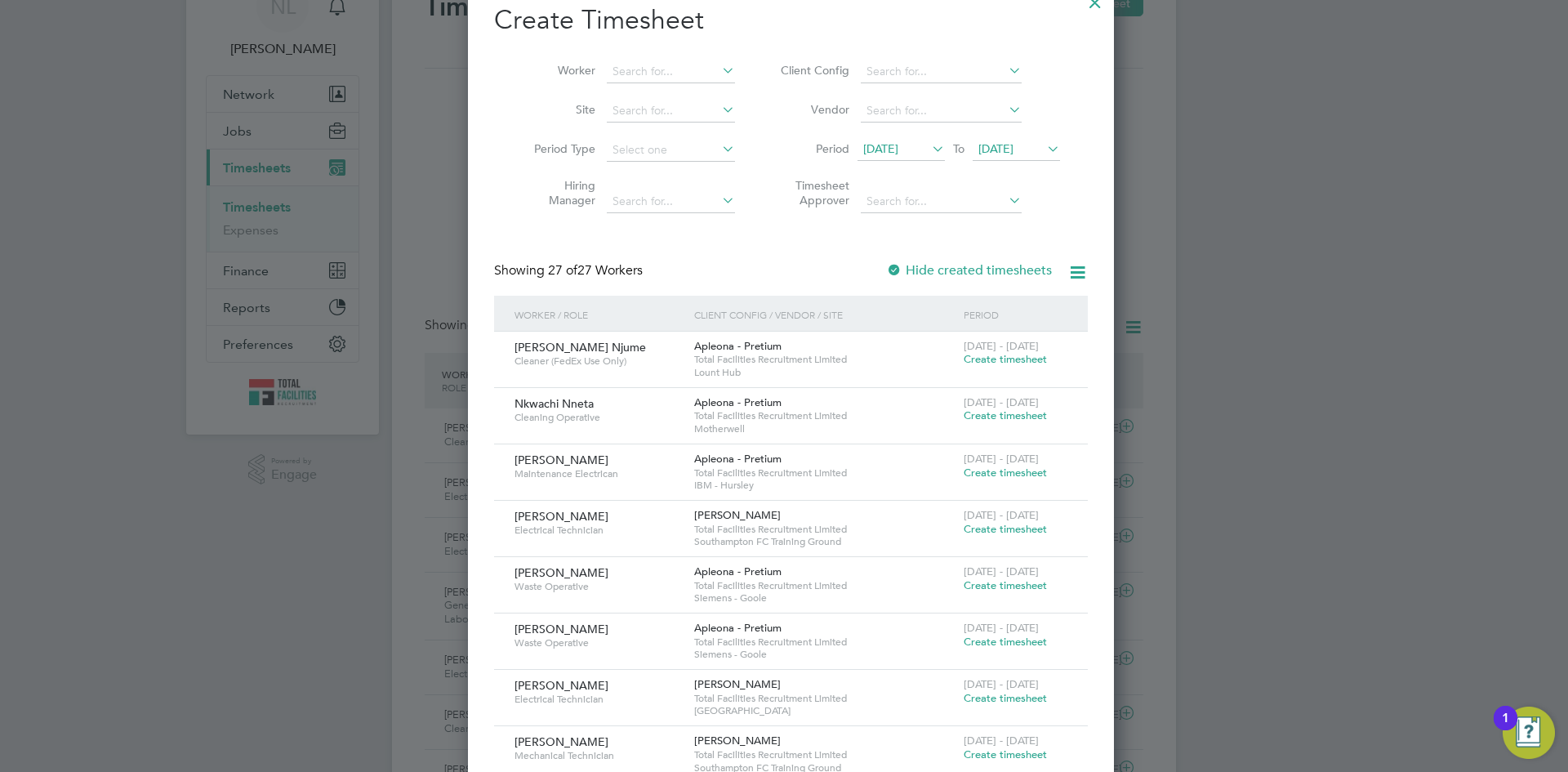
click at [987, 410] on span "Create timesheet" at bounding box center [1005, 415] width 84 height 13
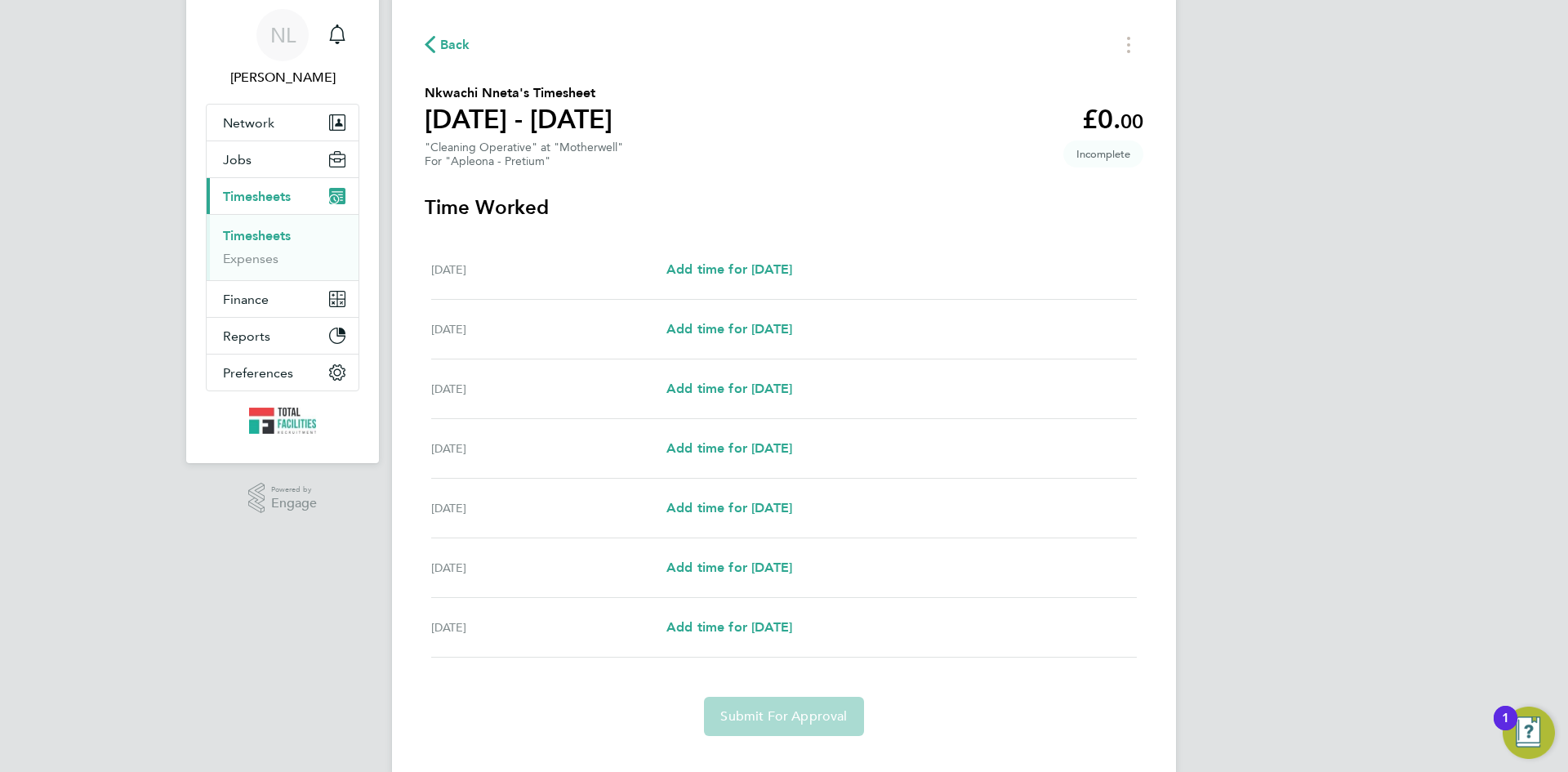
scroll to position [82, 0]
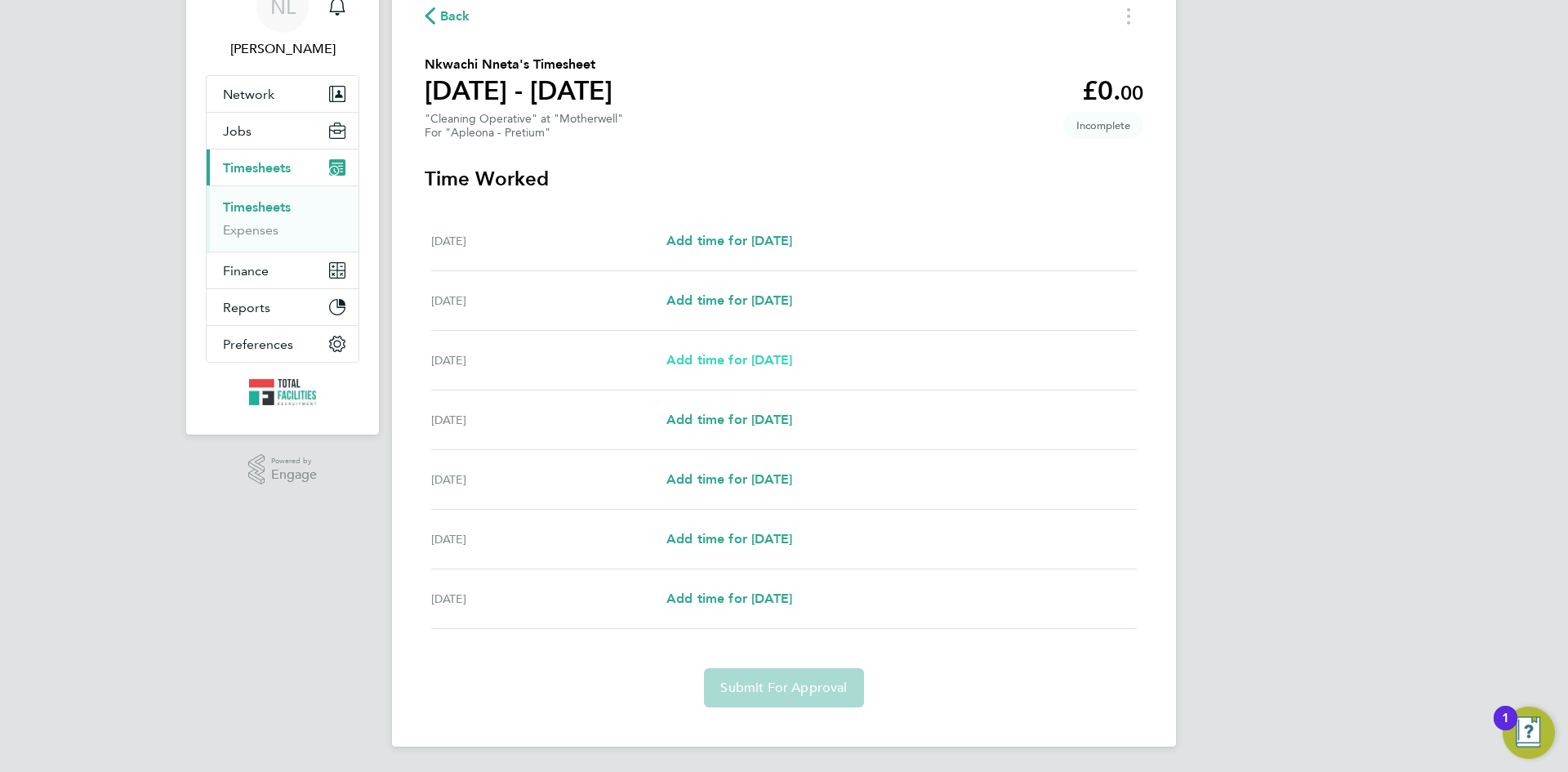
click at [703, 360] on span "Add time for Mon 01 Sep" at bounding box center [729, 359] width 126 height 15
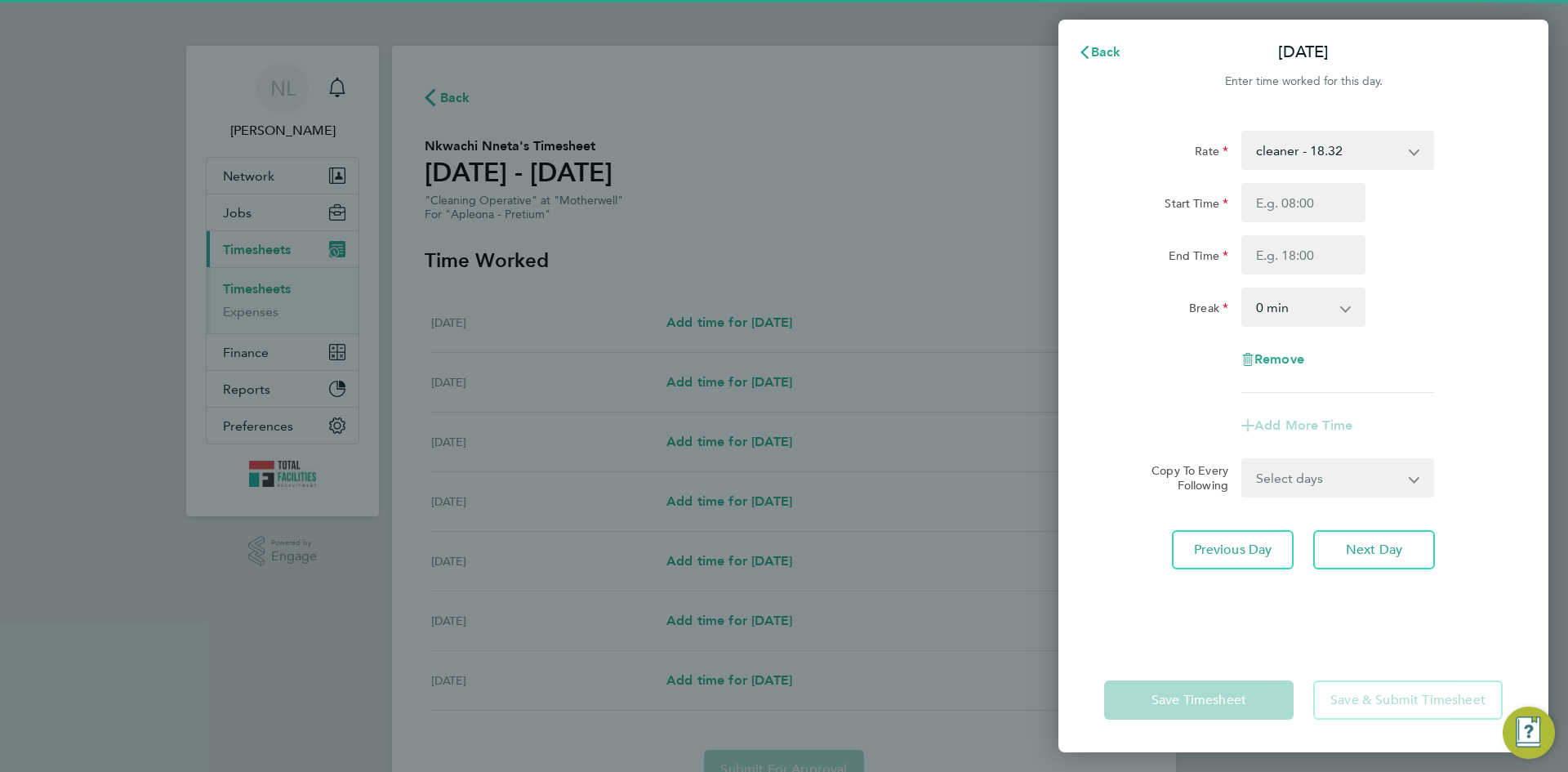
click at [1327, 181] on div "Rate cleaner - 18.32 Start Time End Time Break 0 min 15 min 30 min 45 min 60 mi…" at bounding box center [1303, 262] width 398 height 262
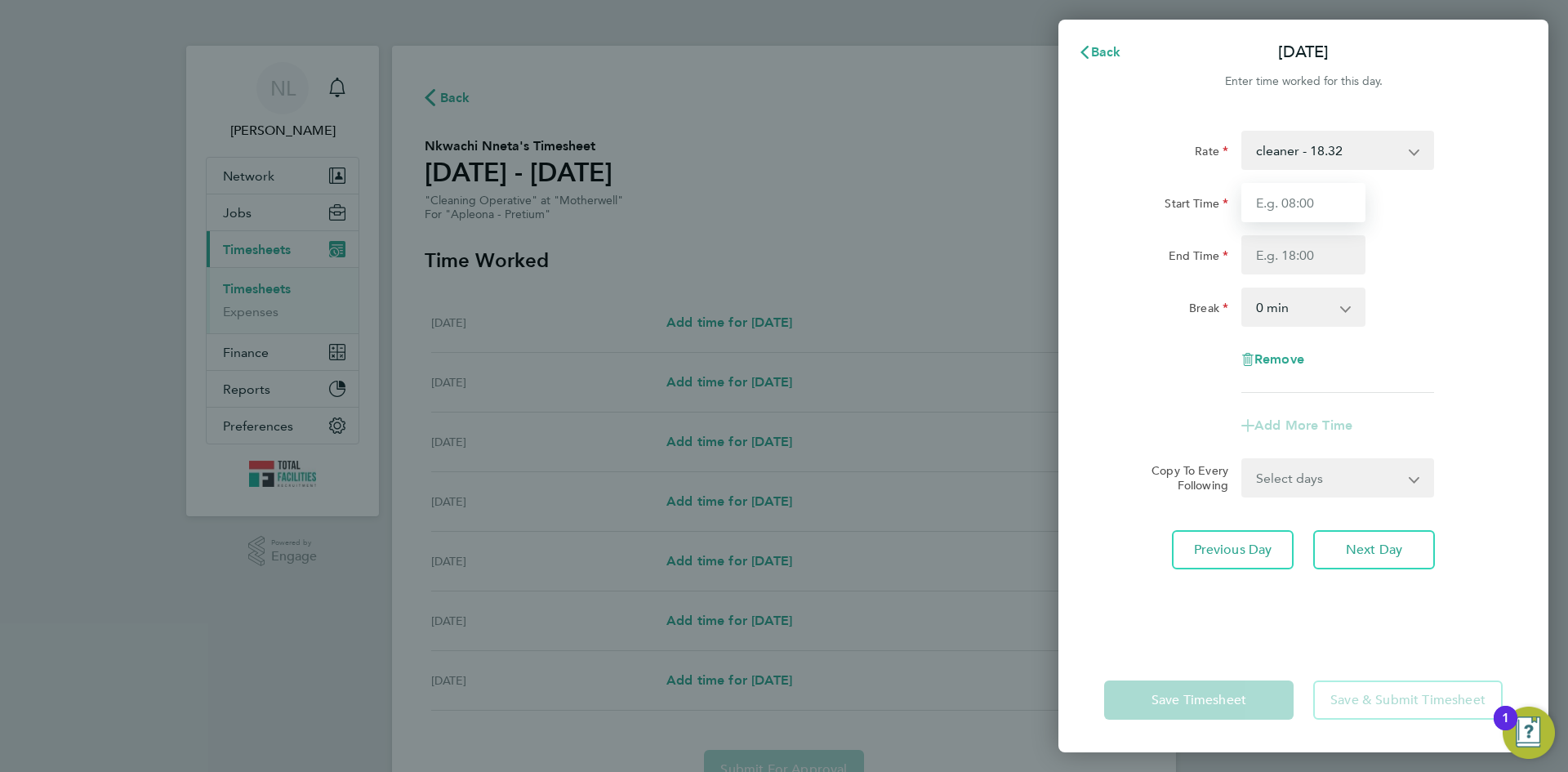
click at [1310, 194] on input "Start Time" at bounding box center [1303, 202] width 124 height 39
type input "14:00"
click at [1278, 251] on input "End Time" at bounding box center [1303, 255] width 124 height 39
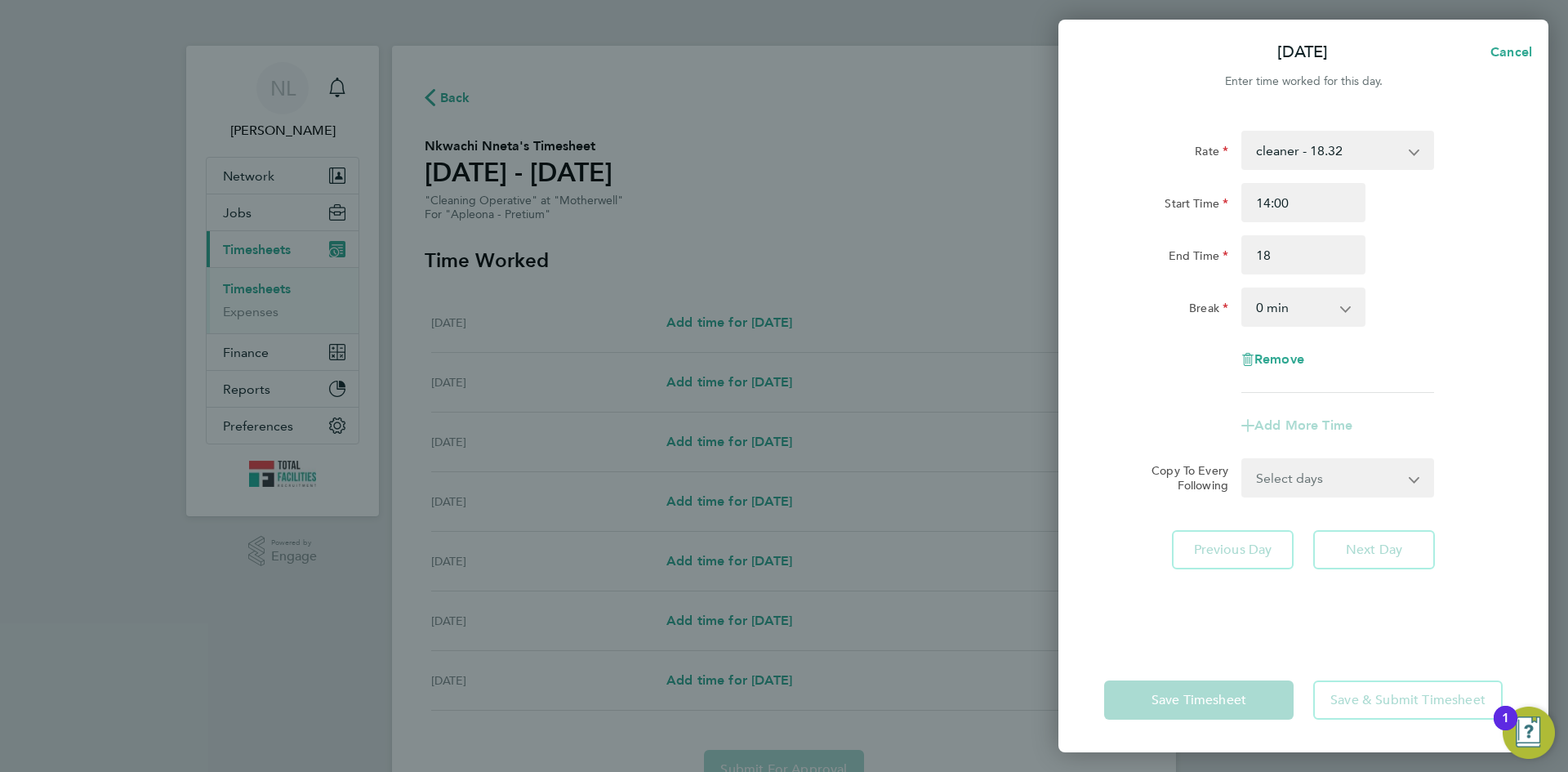
type input "18:00"
drag, startPoint x: 1160, startPoint y: 359, endPoint x: 1171, endPoint y: 359, distance: 11.0
click at [1160, 359] on div "Rate cleaner - 18.32 Start Time 14:00 End Time 18:00 Break 0 min 15 min 30 min …" at bounding box center [1303, 262] width 398 height 262
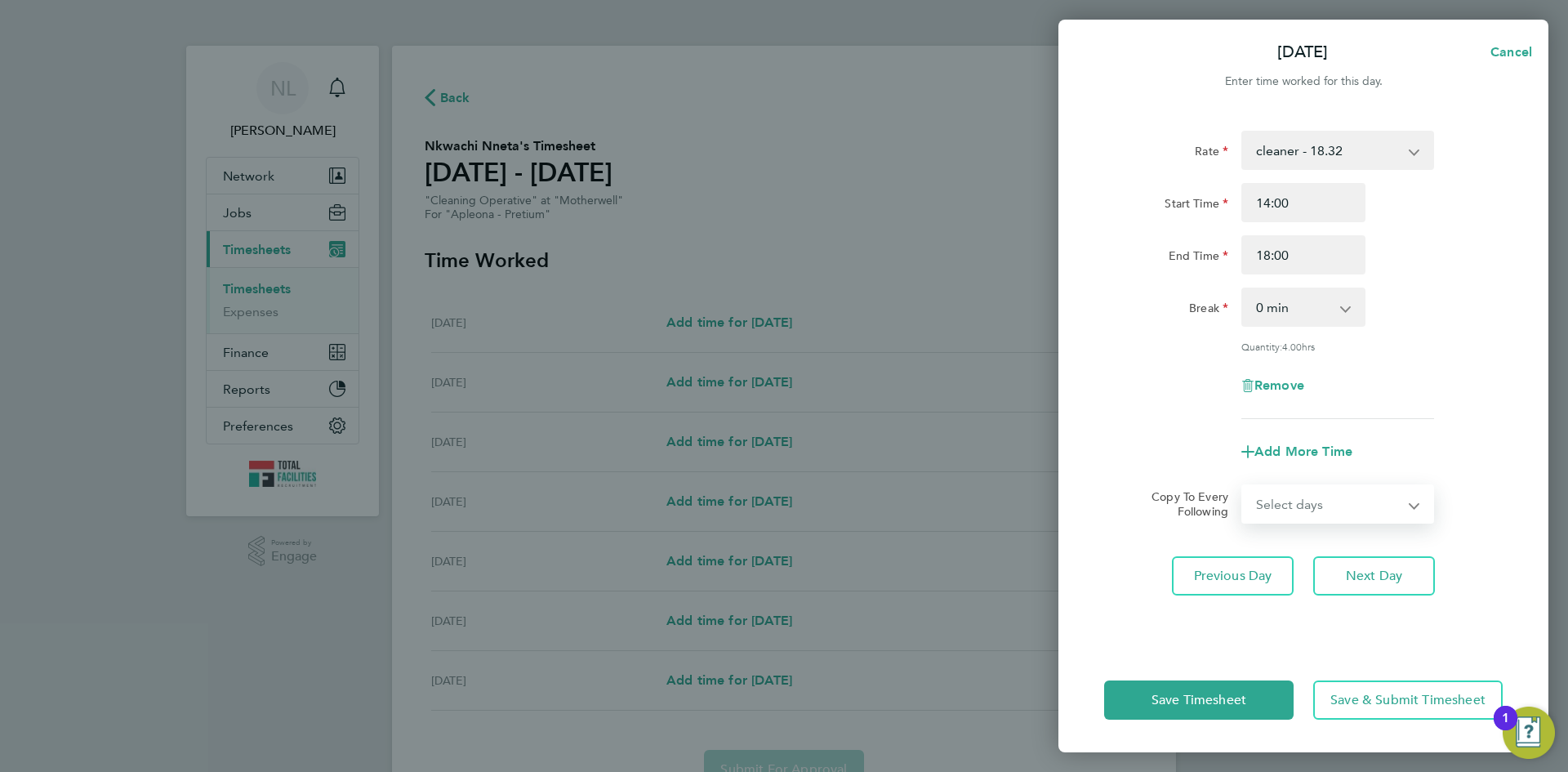
click at [1299, 499] on select "Select days Day [DATE] [DATE] [DATE] [DATE]" at bounding box center [1328, 504] width 171 height 36
select select "DAY"
click at [1243, 486] on select "Select days Day [DATE] [DATE] [DATE] [DATE]" at bounding box center [1328, 504] width 171 height 36
select select "[DATE]"
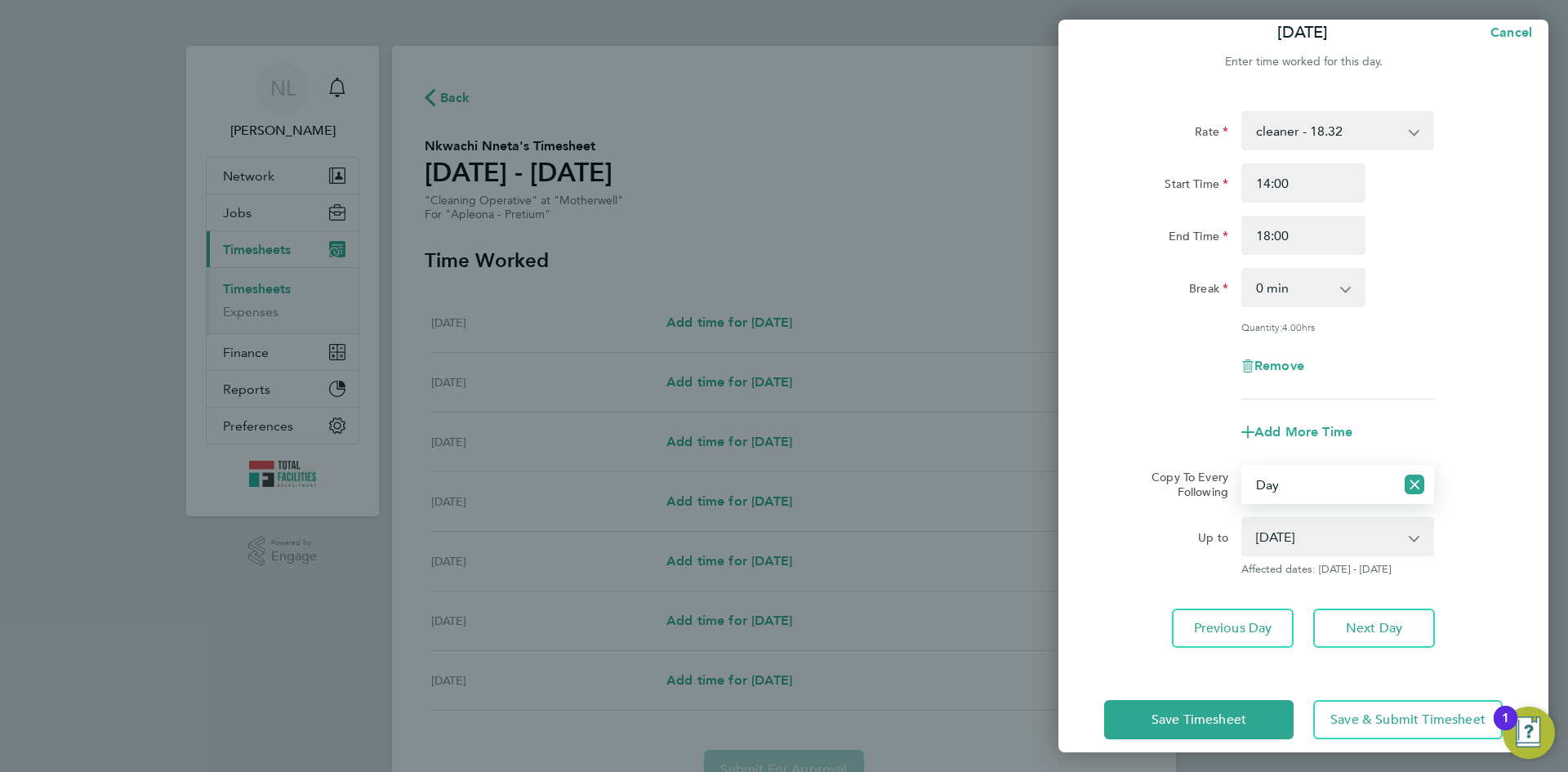
scroll to position [38, 0]
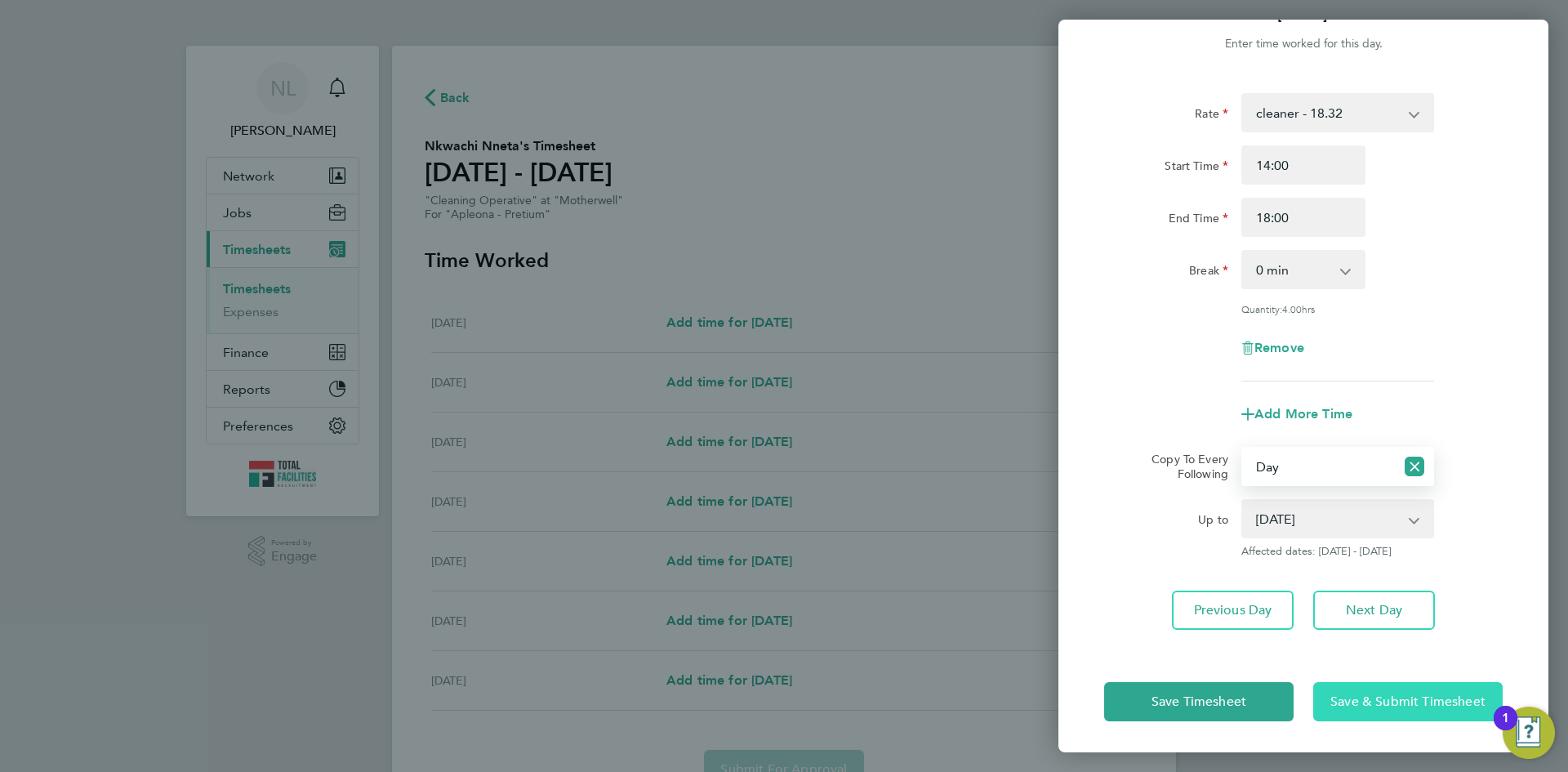
click at [1355, 702] on span "Save & Submit Timesheet" at bounding box center [1408, 701] width 155 height 16
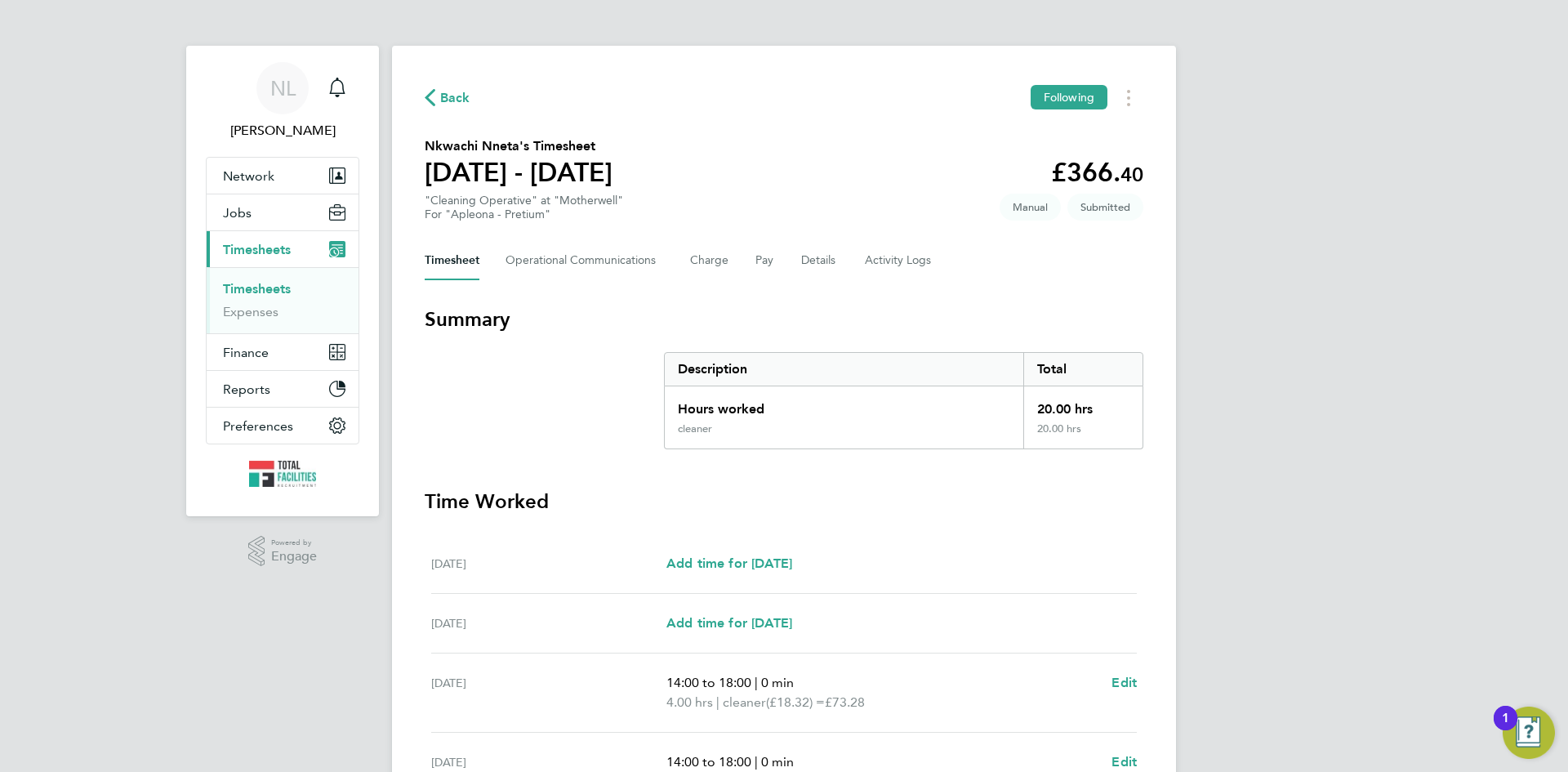
click at [442, 93] on span "Back" at bounding box center [456, 98] width 30 height 19
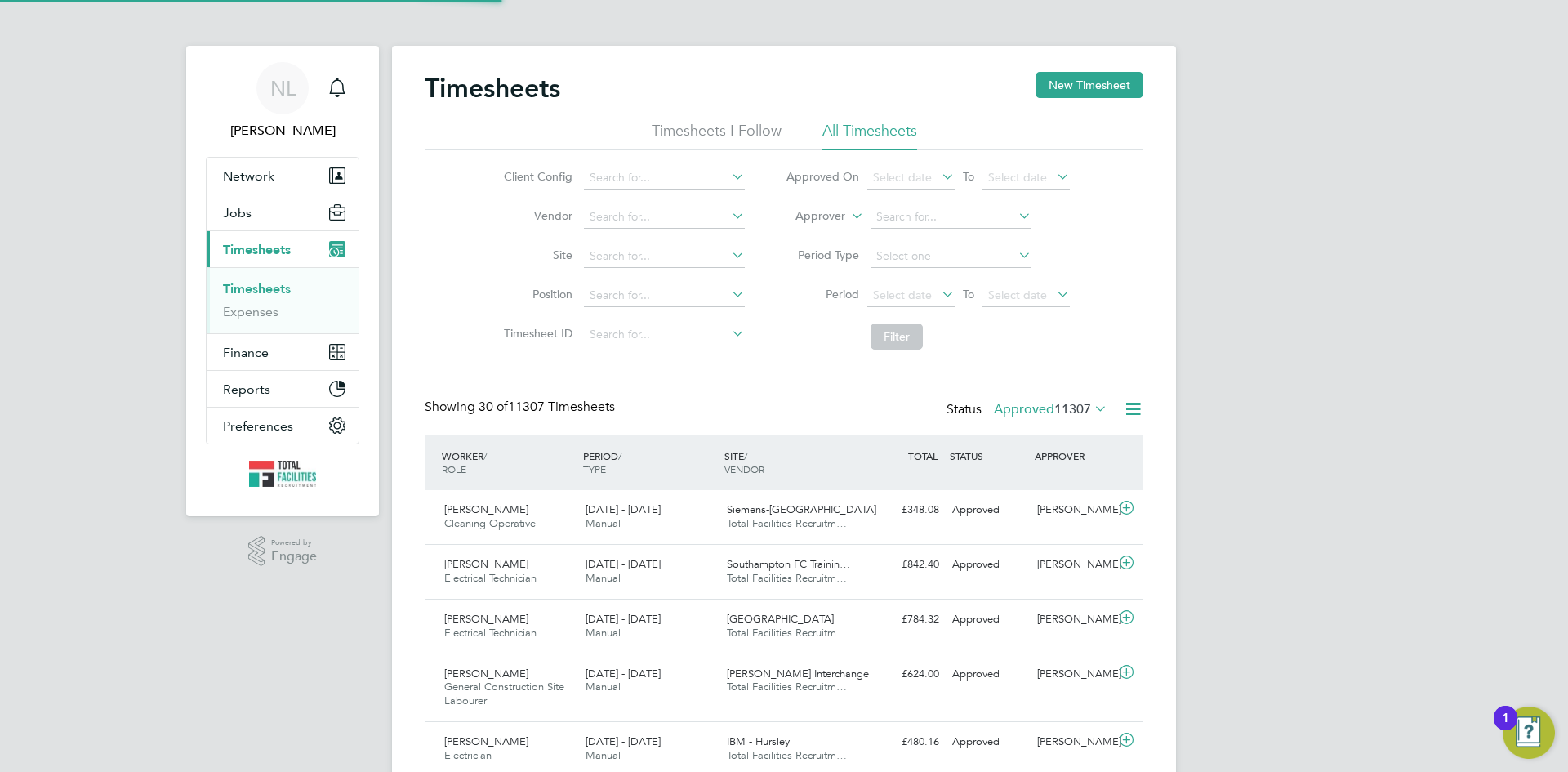
scroll to position [41, 142]
drag, startPoint x: 1101, startPoint y: 78, endPoint x: 1079, endPoint y: 87, distance: 23.8
click at [1101, 77] on button "New Timesheet" at bounding box center [1089, 84] width 108 height 26
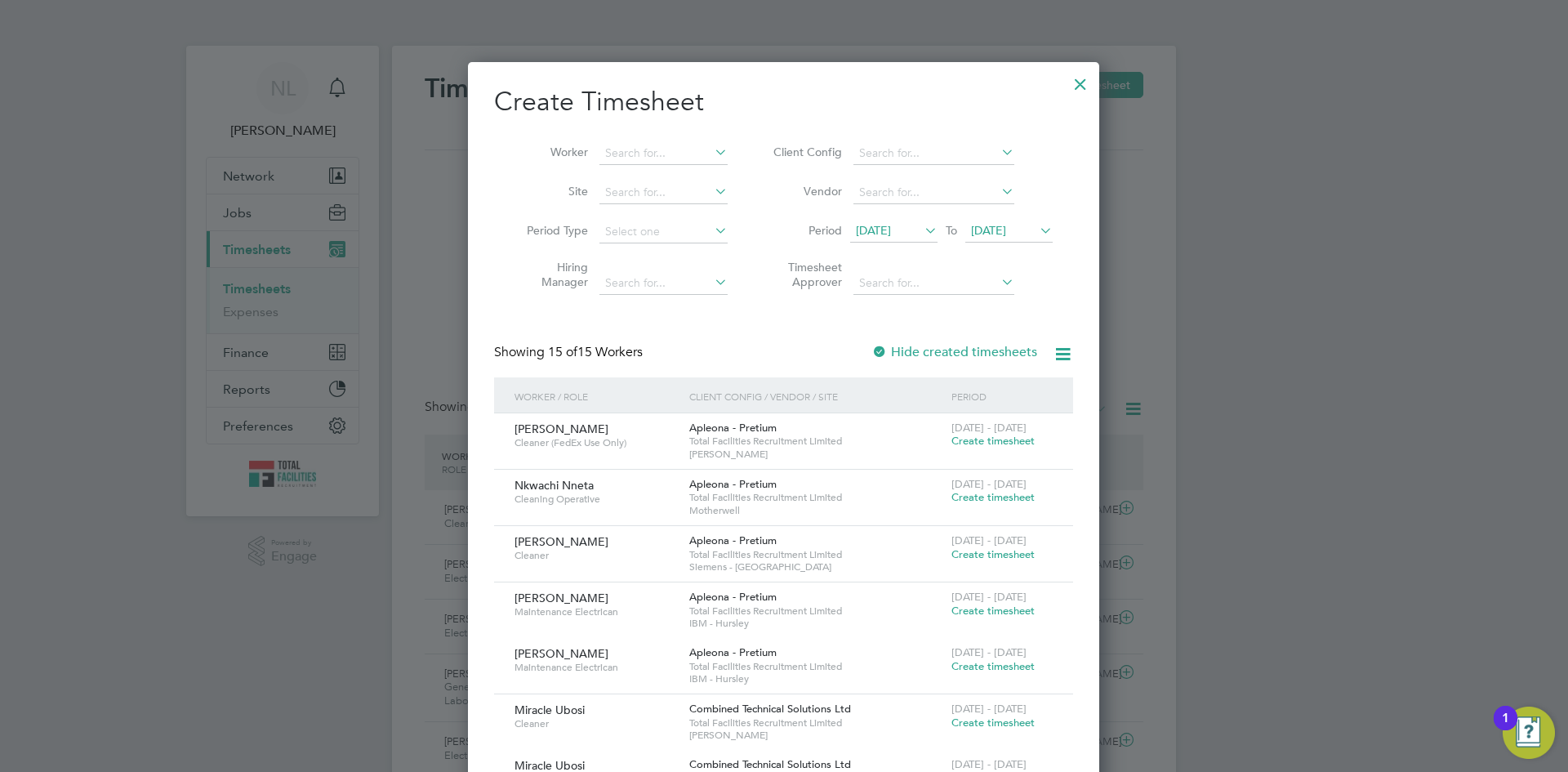
click at [883, 229] on span "[DATE]" at bounding box center [873, 229] width 35 height 14
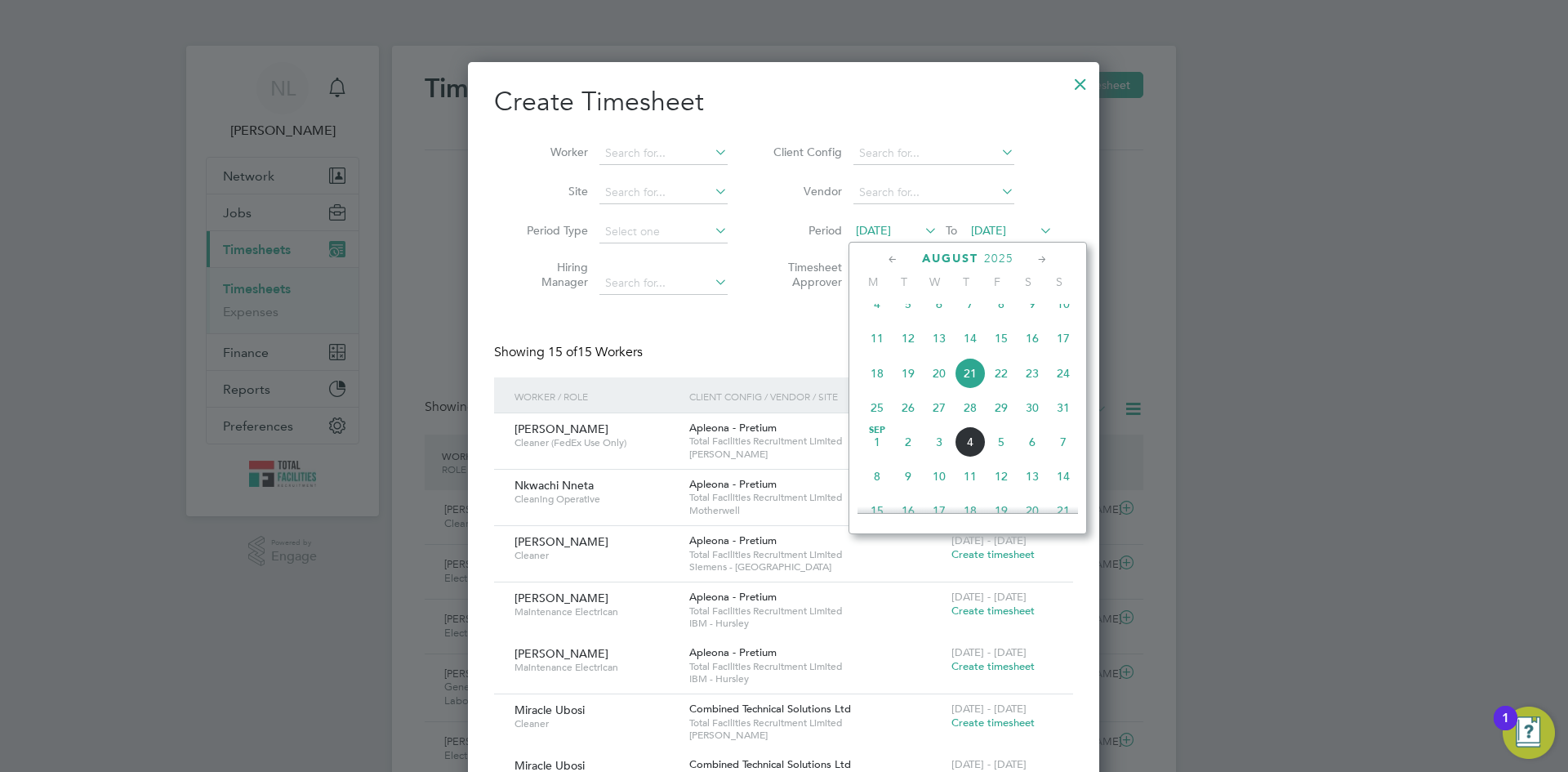
click at [871, 457] on span "[DATE]" at bounding box center [877, 441] width 31 height 31
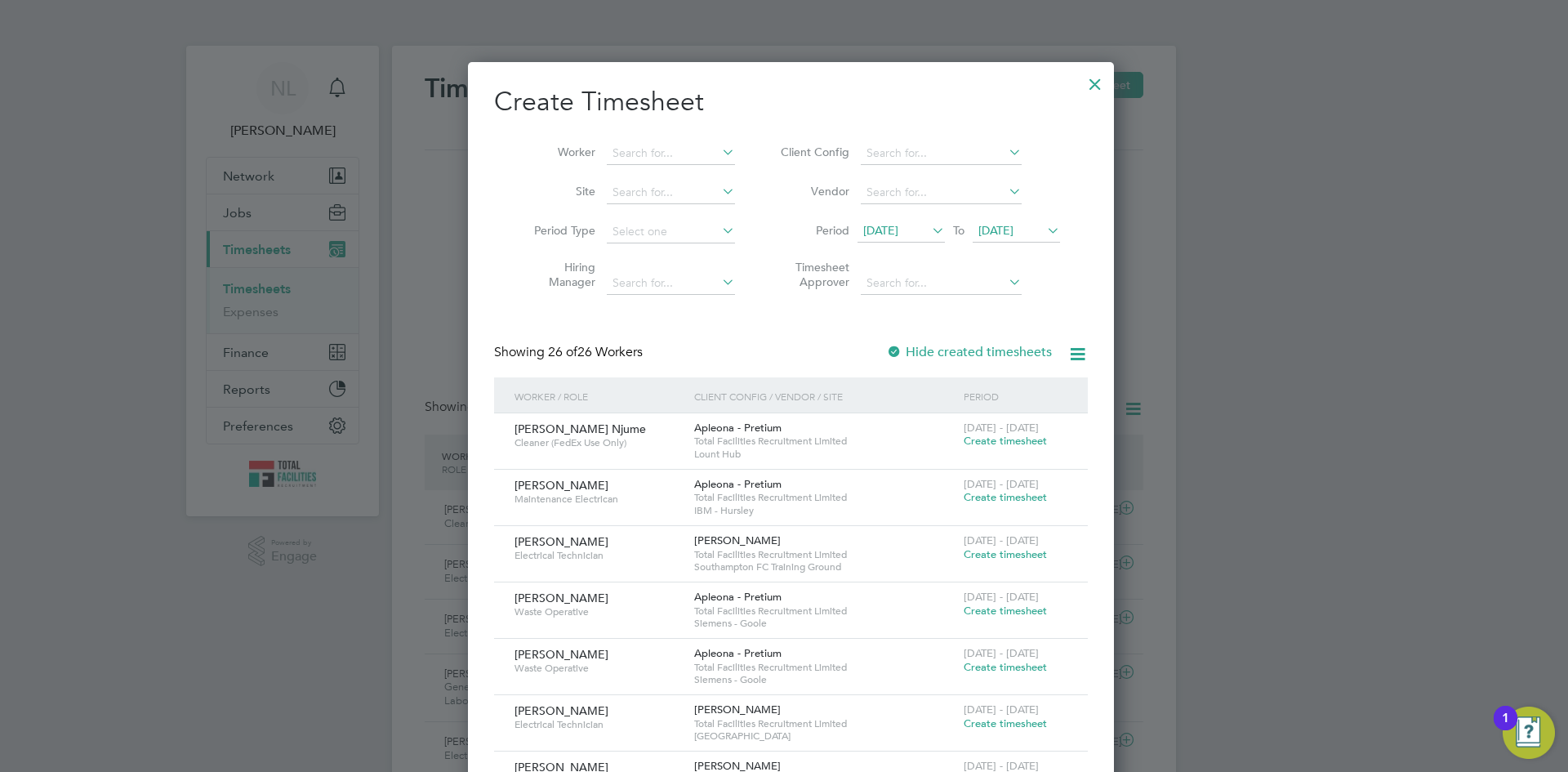
drag, startPoint x: 1084, startPoint y: 86, endPoint x: 998, endPoint y: 111, distance: 89.6
click at [1083, 86] on div at bounding box center [1095, 79] width 30 height 30
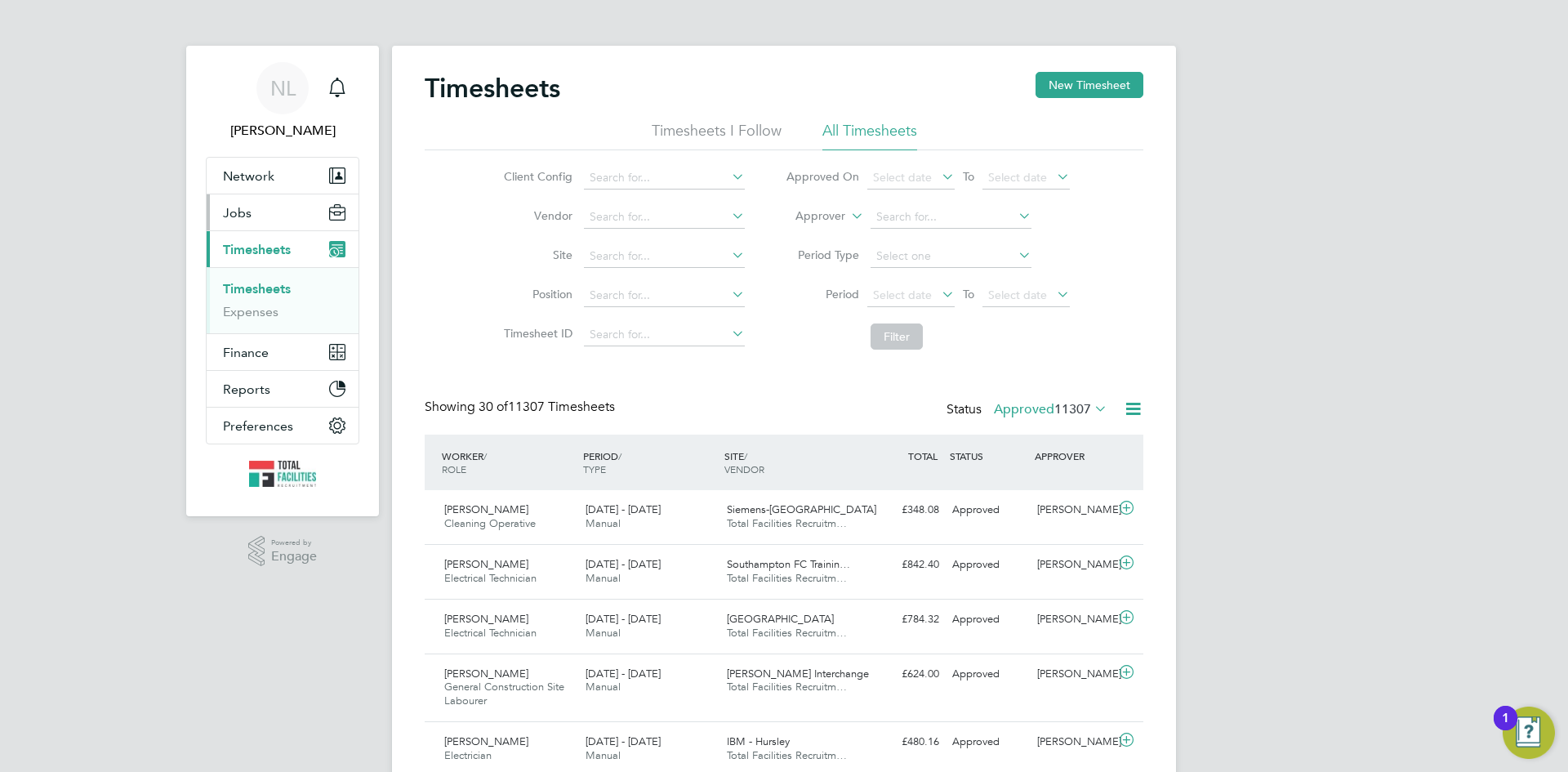
click at [260, 203] on button "Jobs" at bounding box center [283, 212] width 152 height 36
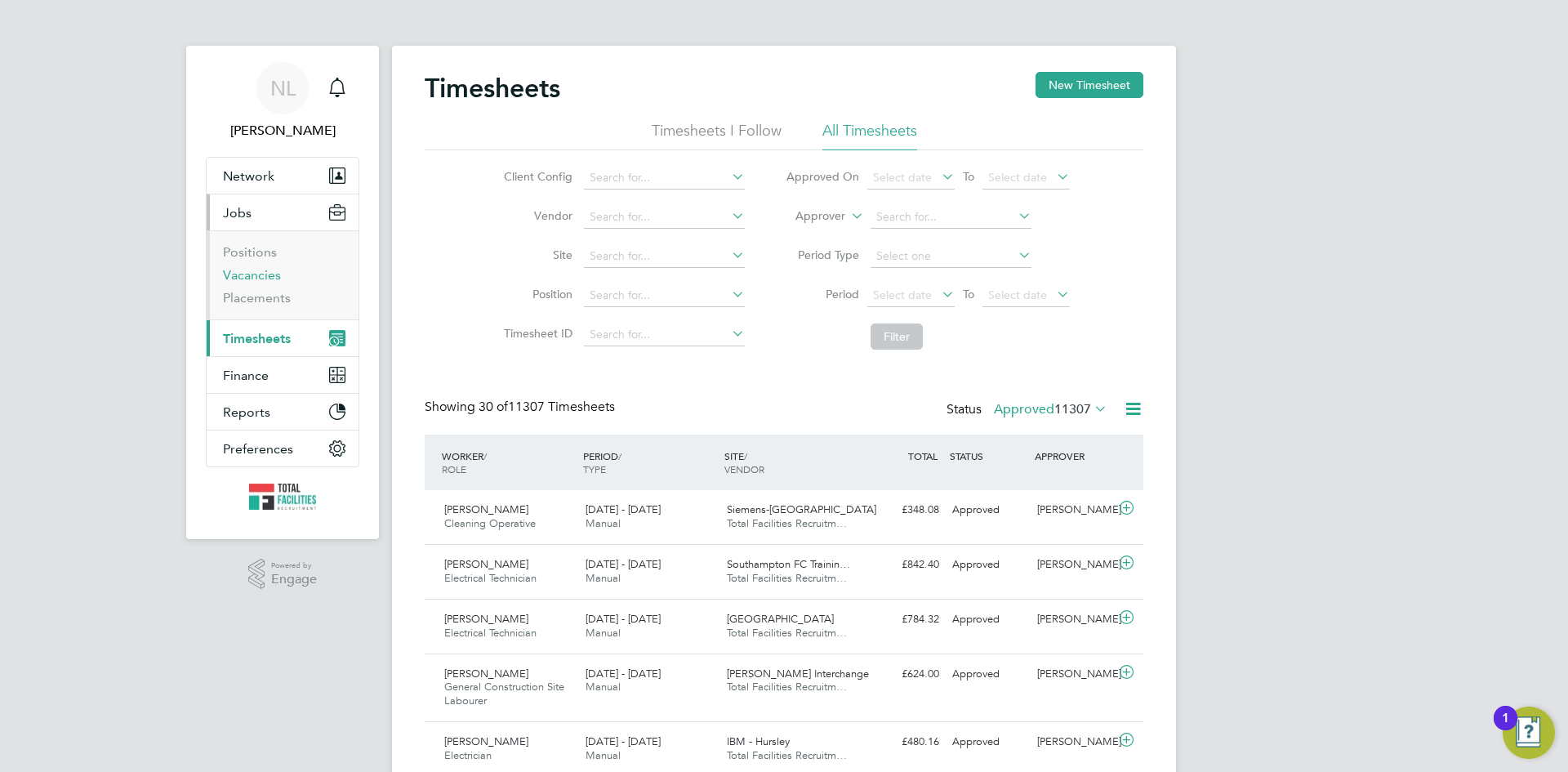
click at [250, 273] on link "Vacancies" at bounding box center [251, 274] width 58 height 15
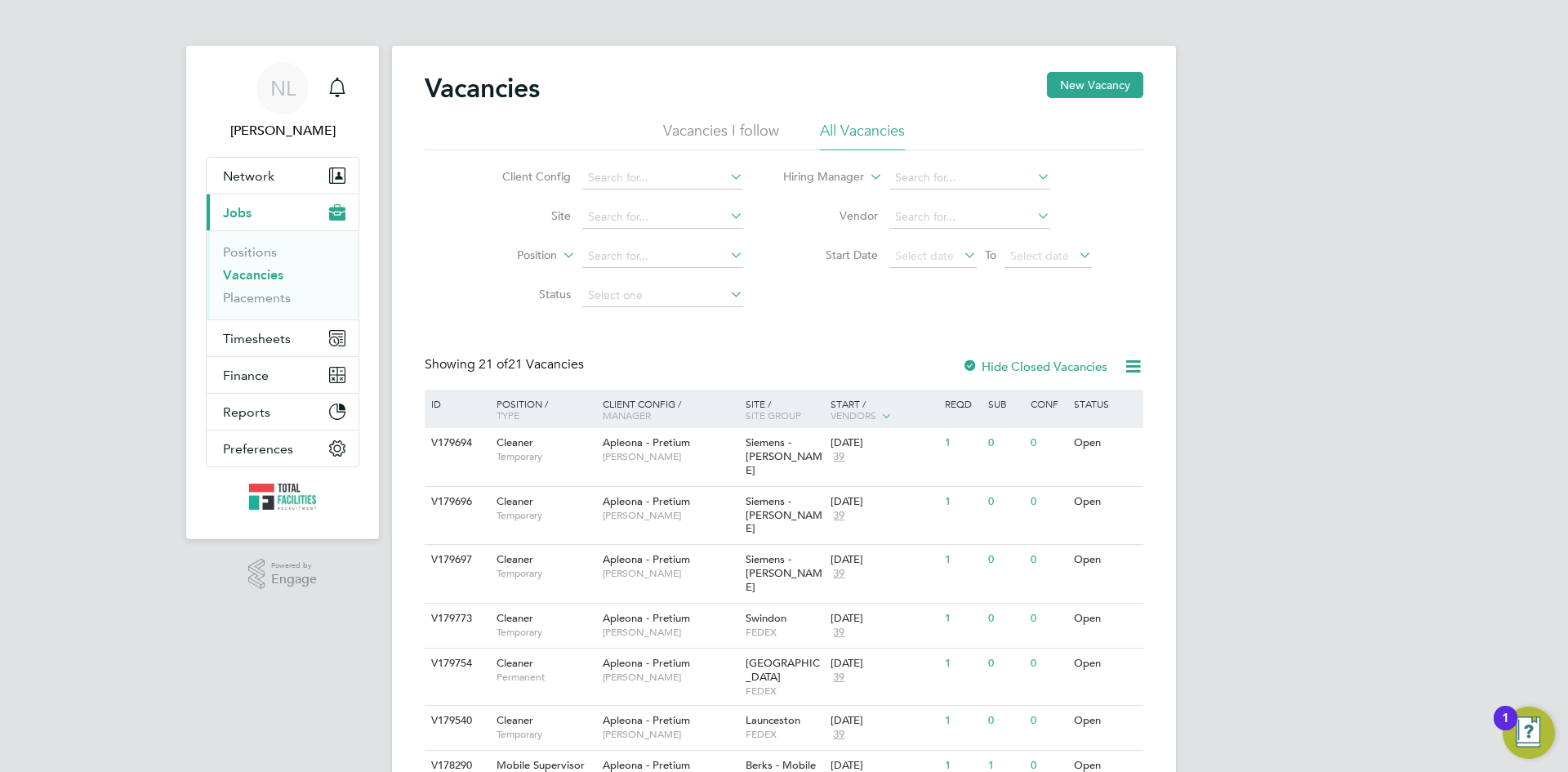
click at [829, 315] on div "Client Config Site Position Status Hiring Manager Vendor Start Date Select date…" at bounding box center [784, 232] width 719 height 165
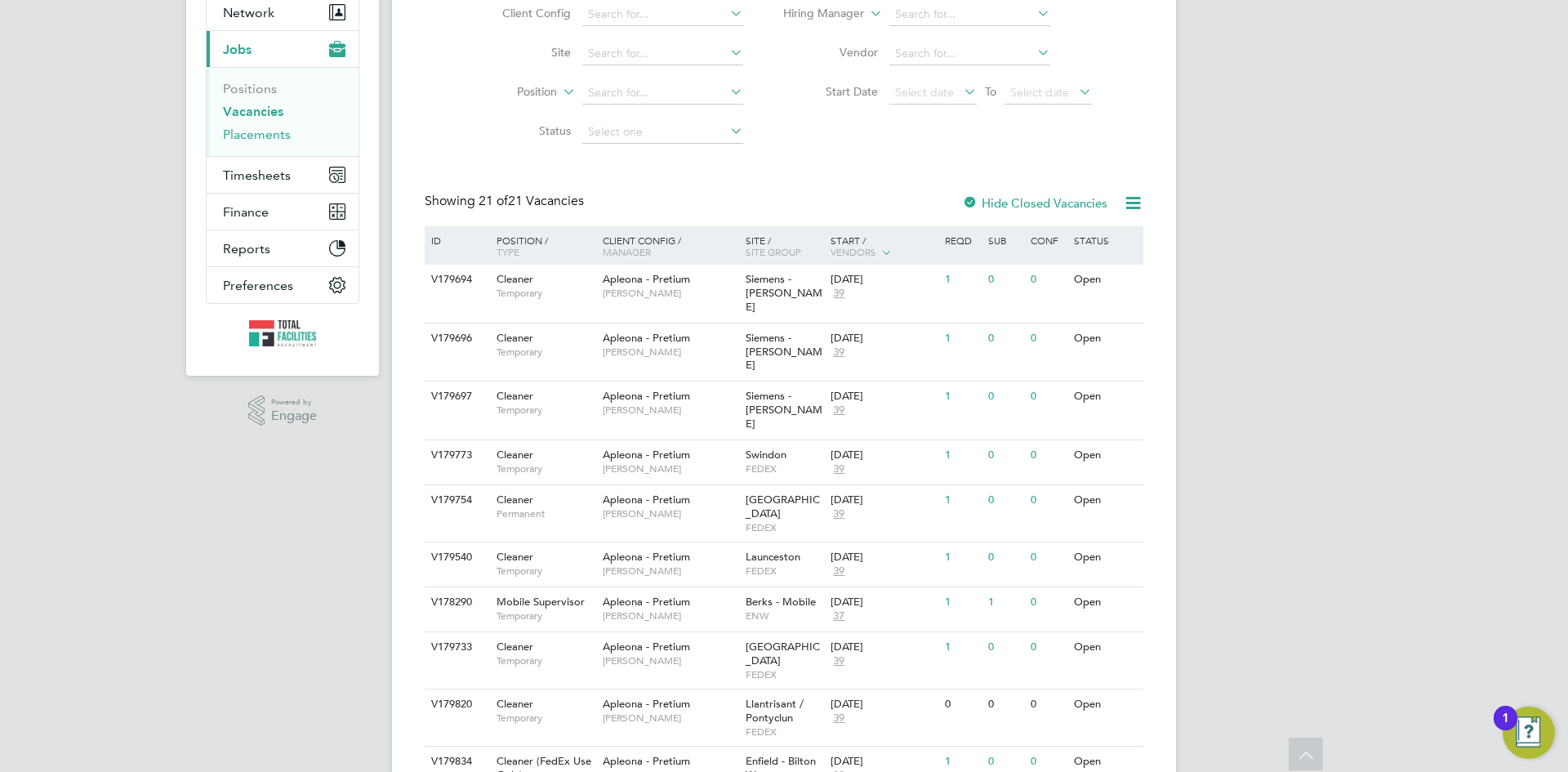
click at [235, 139] on link "Placements" at bounding box center [257, 134] width 68 height 15
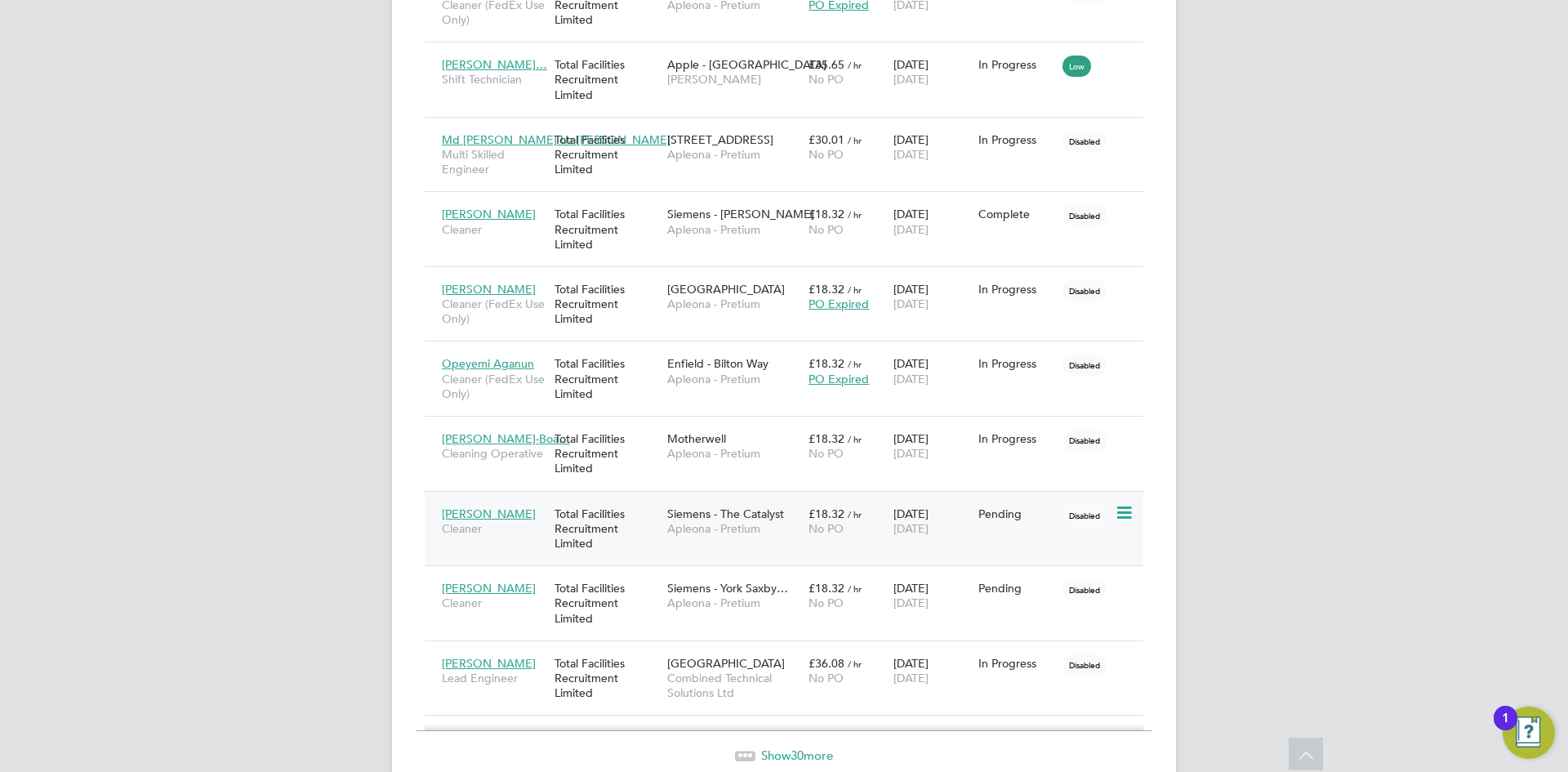
click at [1125, 512] on icon at bounding box center [1122, 512] width 16 height 19
click at [1037, 614] on li "Start" at bounding box center [1073, 614] width 116 height 23
type input "[PERSON_NAME]"
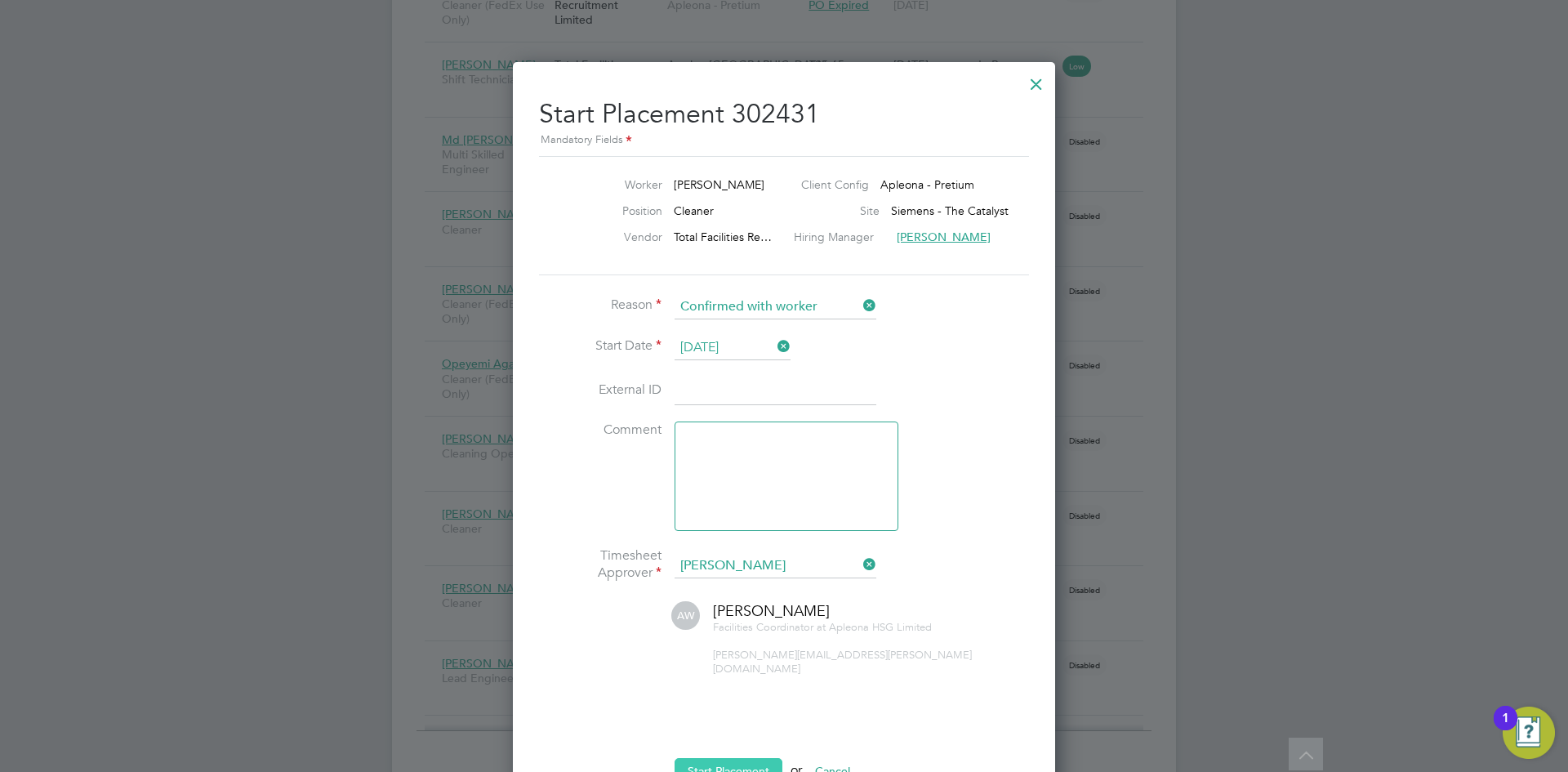
click at [717, 758] on button "Start Placement" at bounding box center [728, 770] width 108 height 26
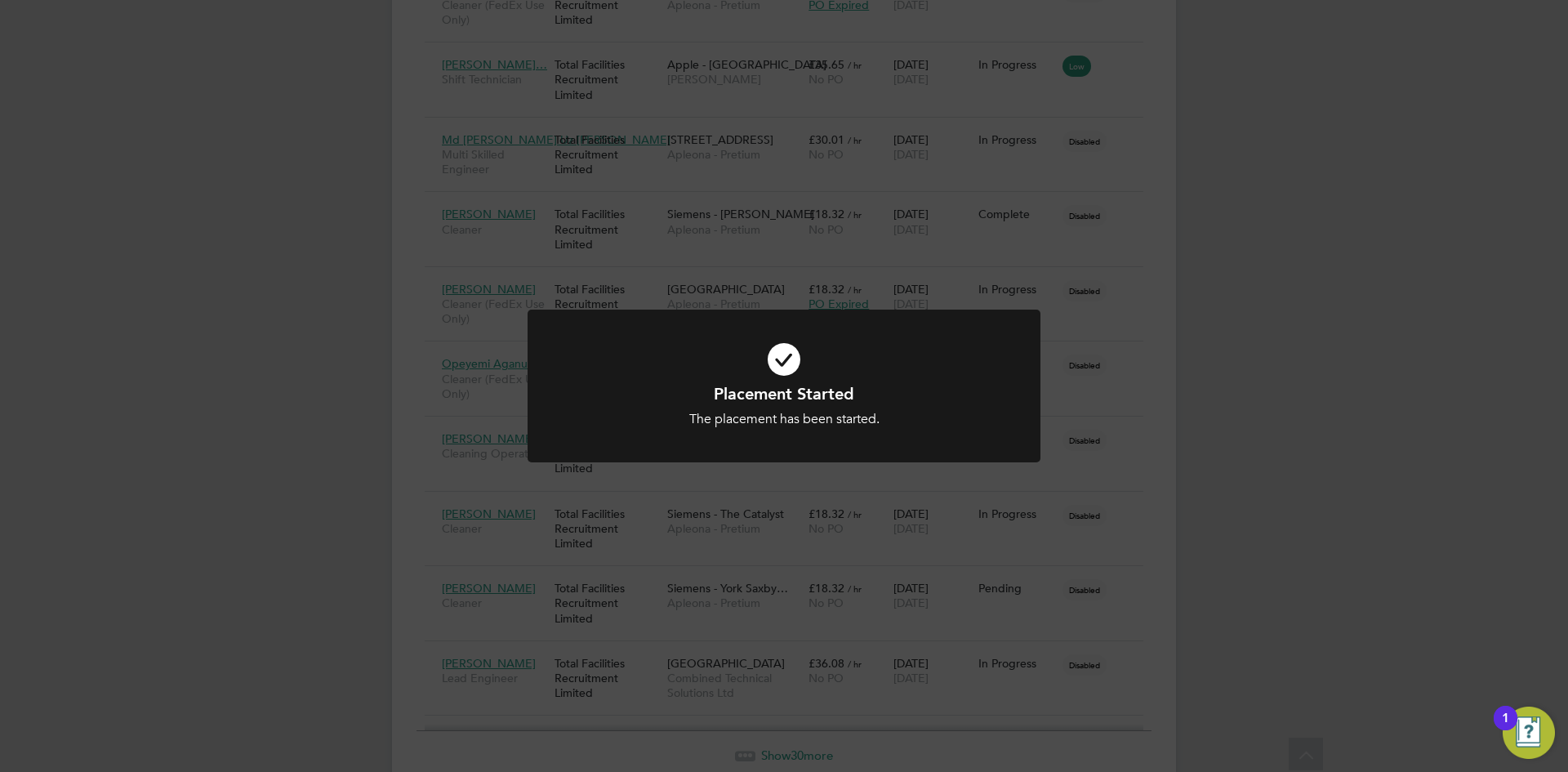
click at [379, 418] on div "Placement Started The placement has been started. Cancel Okay" at bounding box center [784, 386] width 1568 height 772
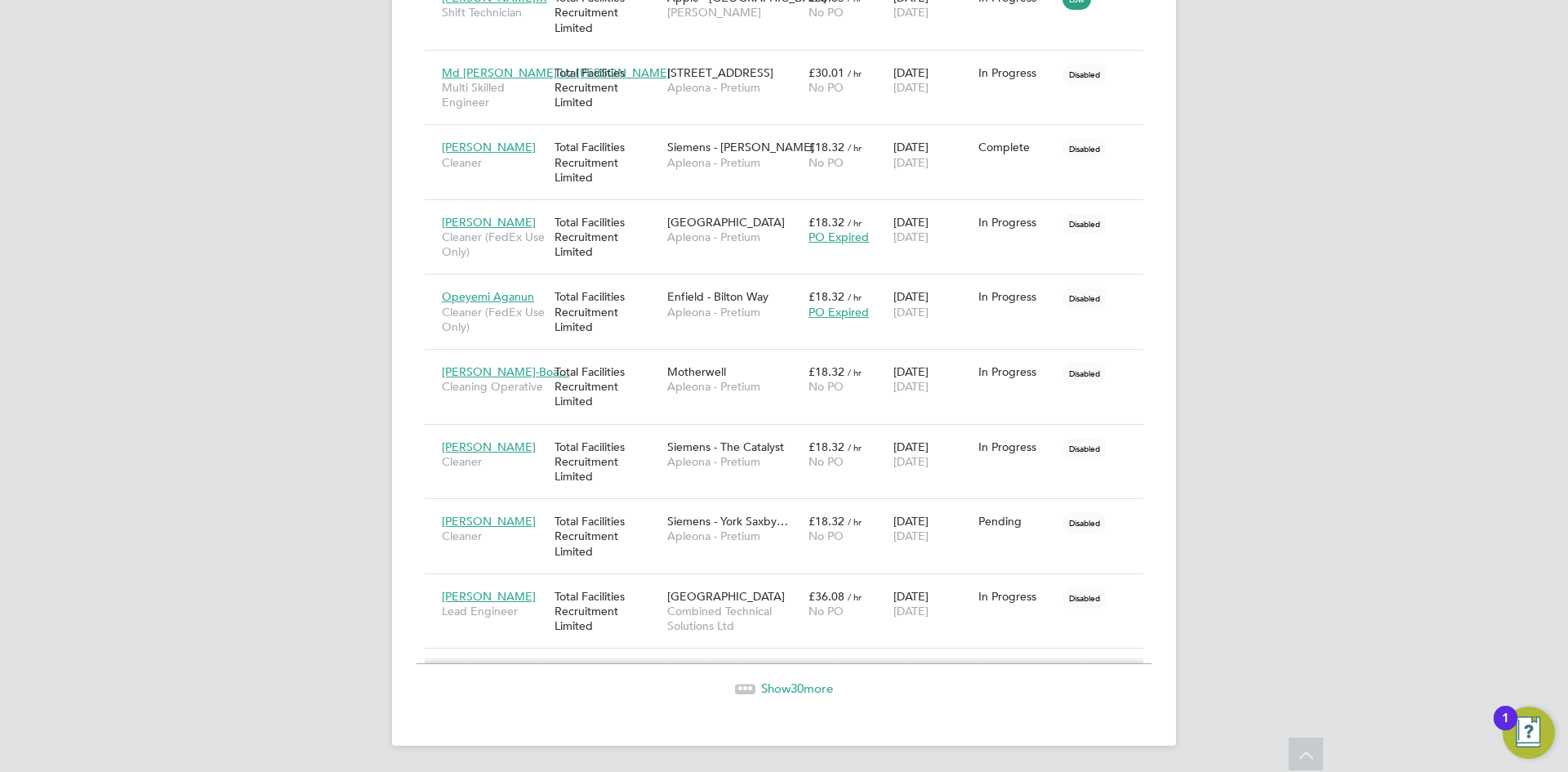
click at [767, 682] on span "Show 30 more" at bounding box center [797, 688] width 72 height 15
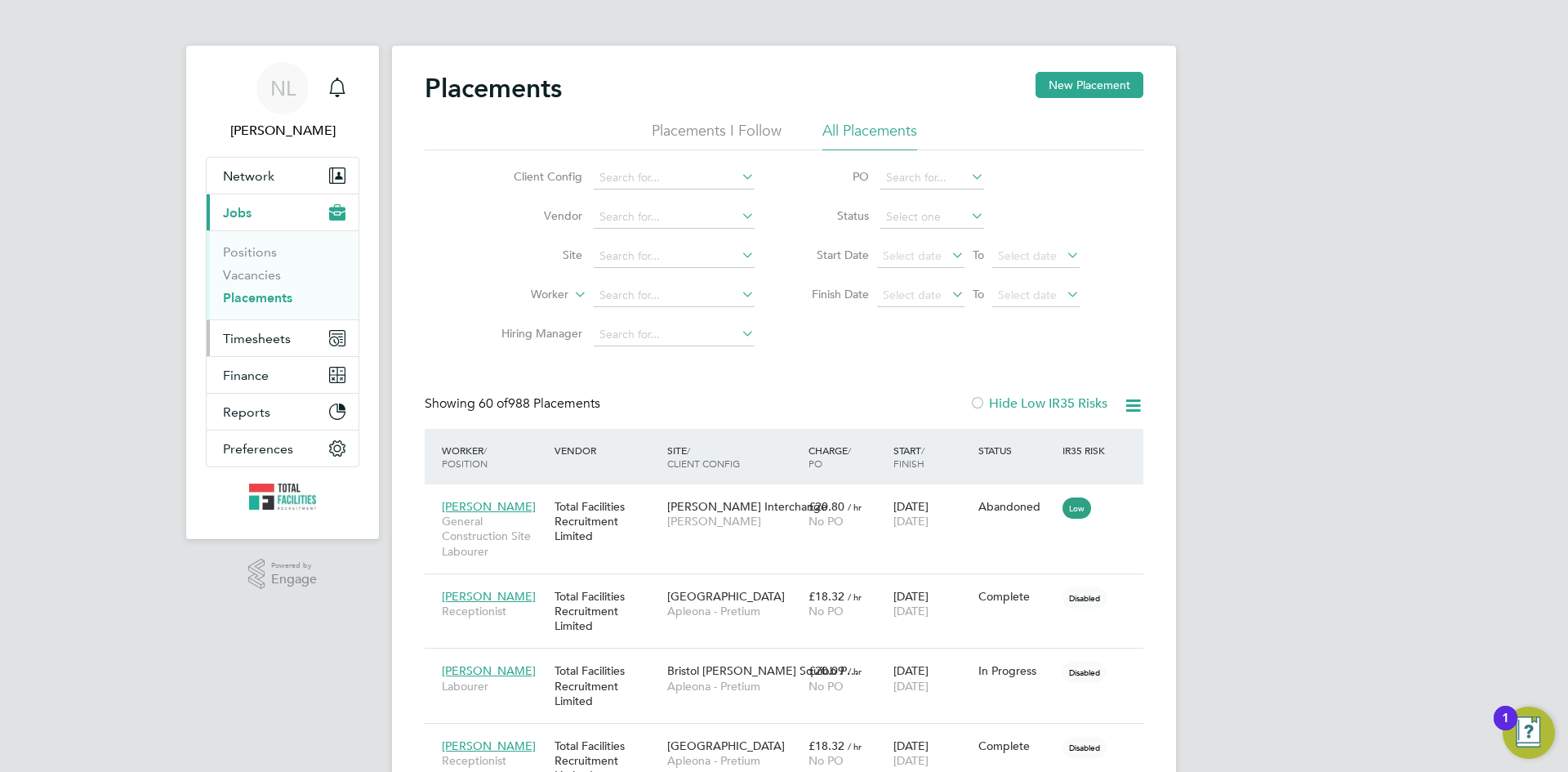
click at [241, 340] on span "Timesheets" at bounding box center [257, 338] width 68 height 15
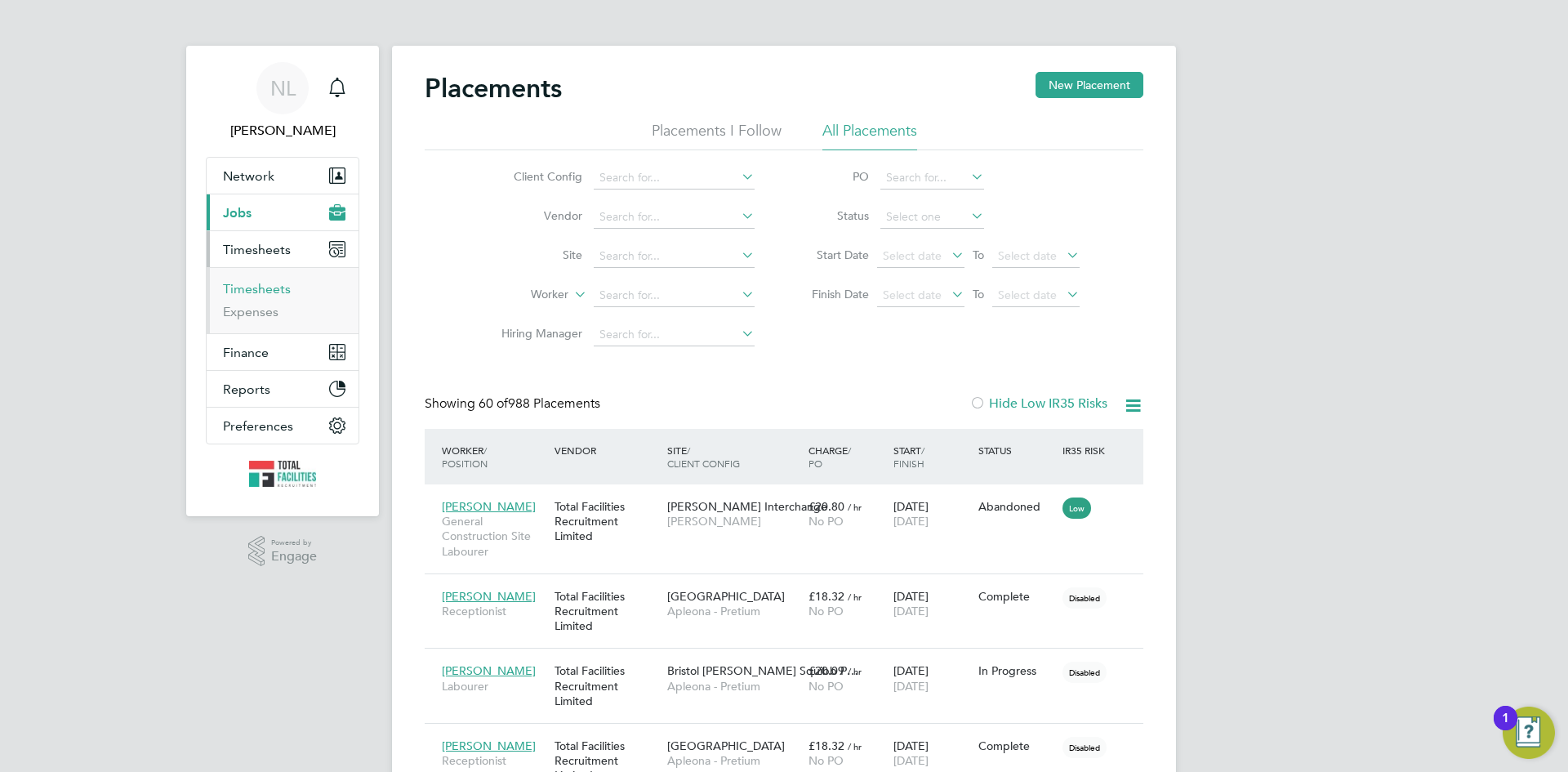
click at [246, 288] on link "Timesheets" at bounding box center [257, 289] width 68 height 15
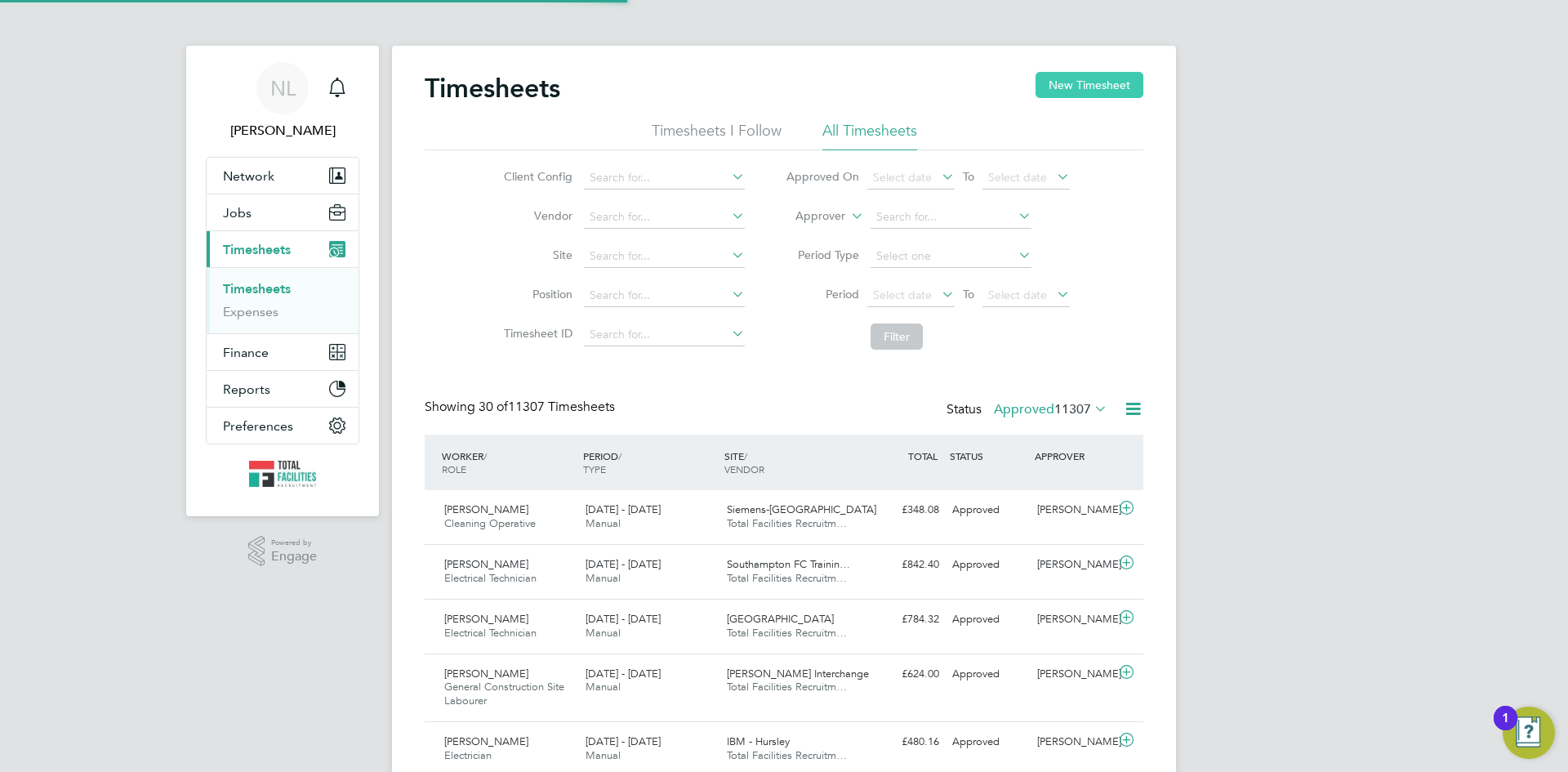
scroll to position [41, 142]
click at [1089, 87] on button "New Timesheet" at bounding box center [1089, 84] width 108 height 26
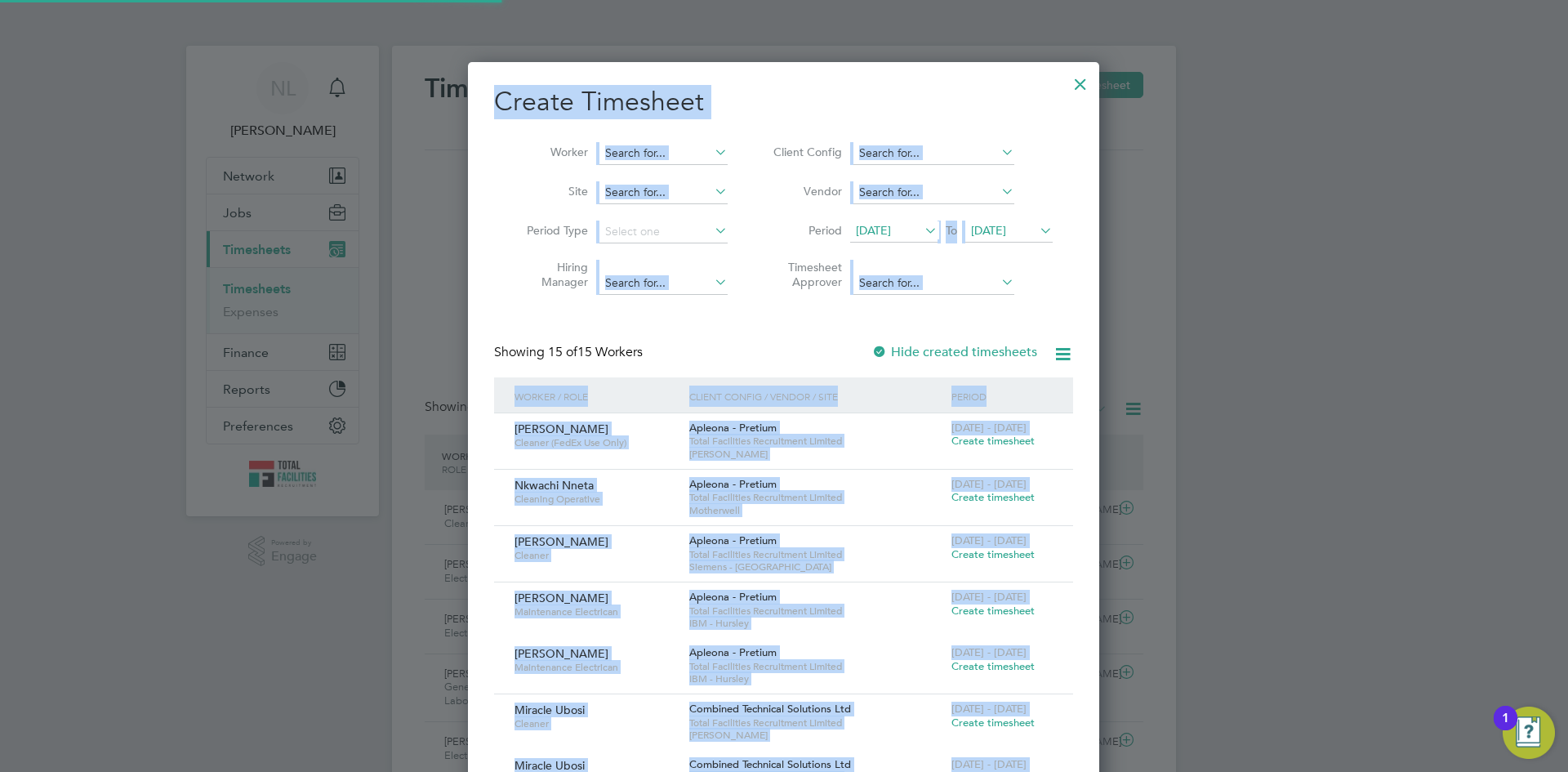
click at [890, 227] on span "[DATE]" at bounding box center [873, 229] width 35 height 14
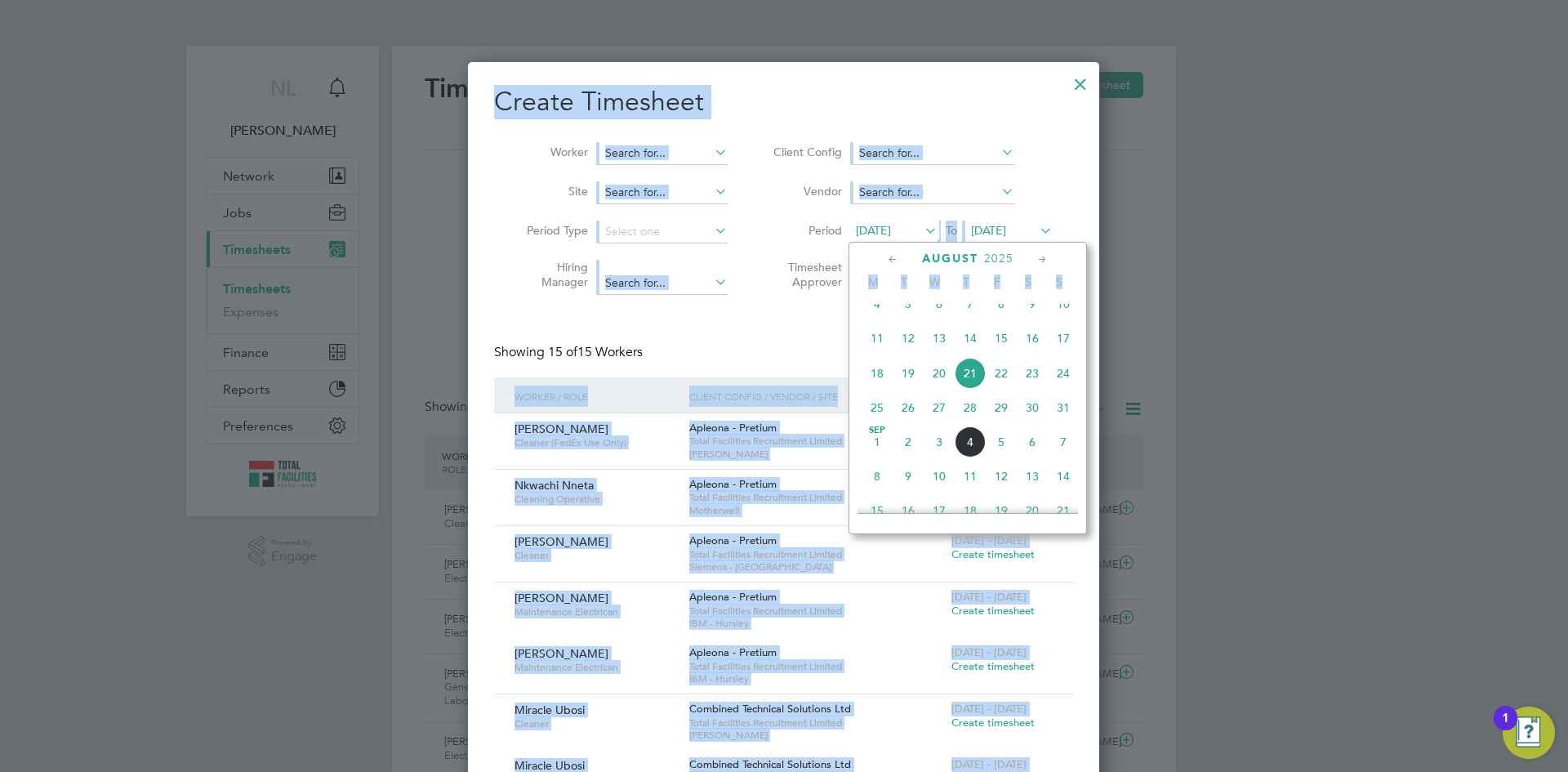
click at [875, 456] on span "[DATE]" at bounding box center [877, 441] width 31 height 31
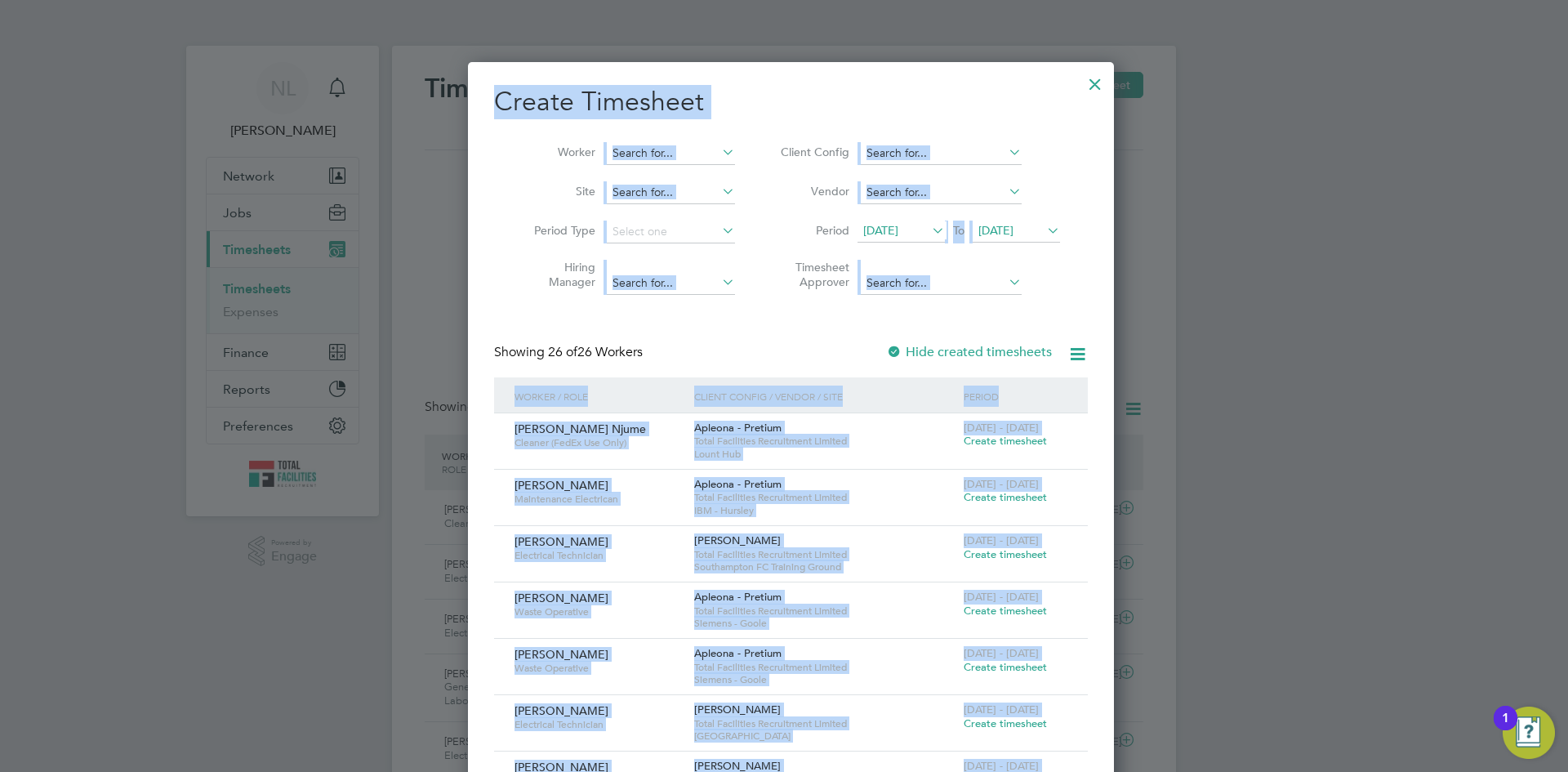
click at [527, 300] on li "Hiring Manager" at bounding box center [628, 277] width 254 height 51
click at [972, 664] on span "Create timesheet" at bounding box center [1005, 667] width 84 height 13
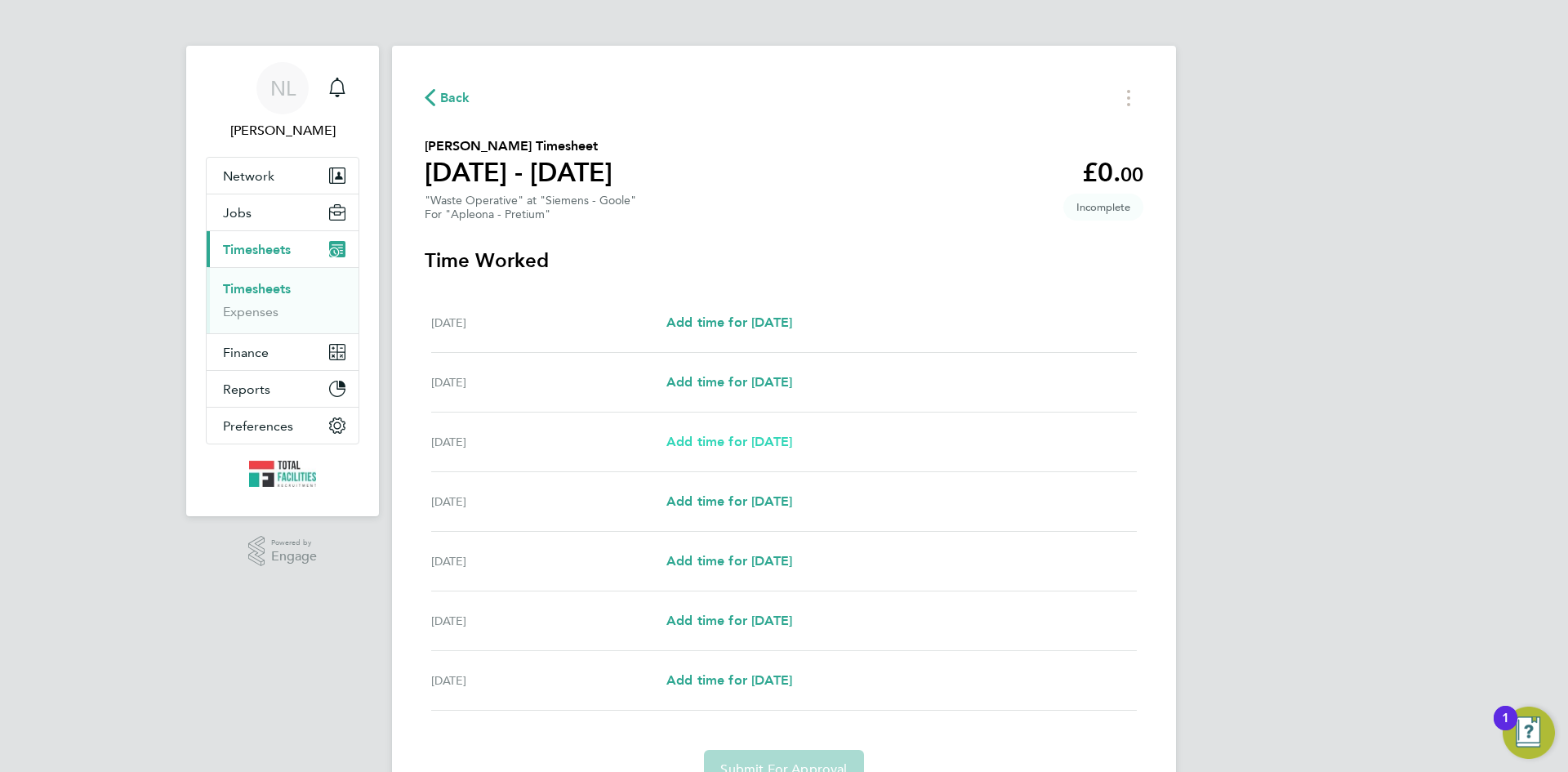
click at [731, 435] on span "Add time for [DATE]" at bounding box center [729, 441] width 126 height 15
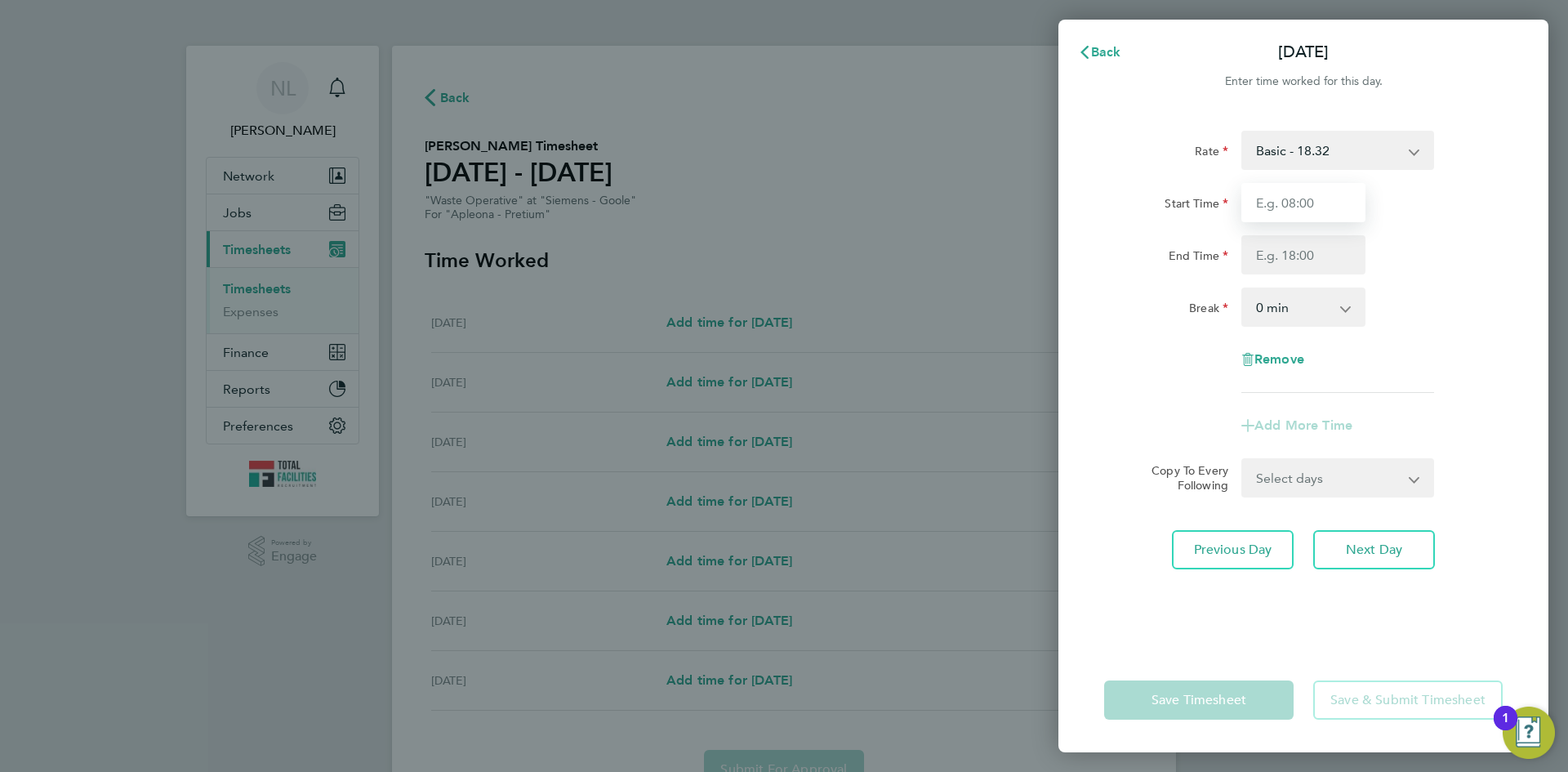
click at [1251, 216] on input "Start Time" at bounding box center [1303, 202] width 124 height 39
type input "07:00"
click at [1276, 256] on input "End Time" at bounding box center [1303, 255] width 124 height 39
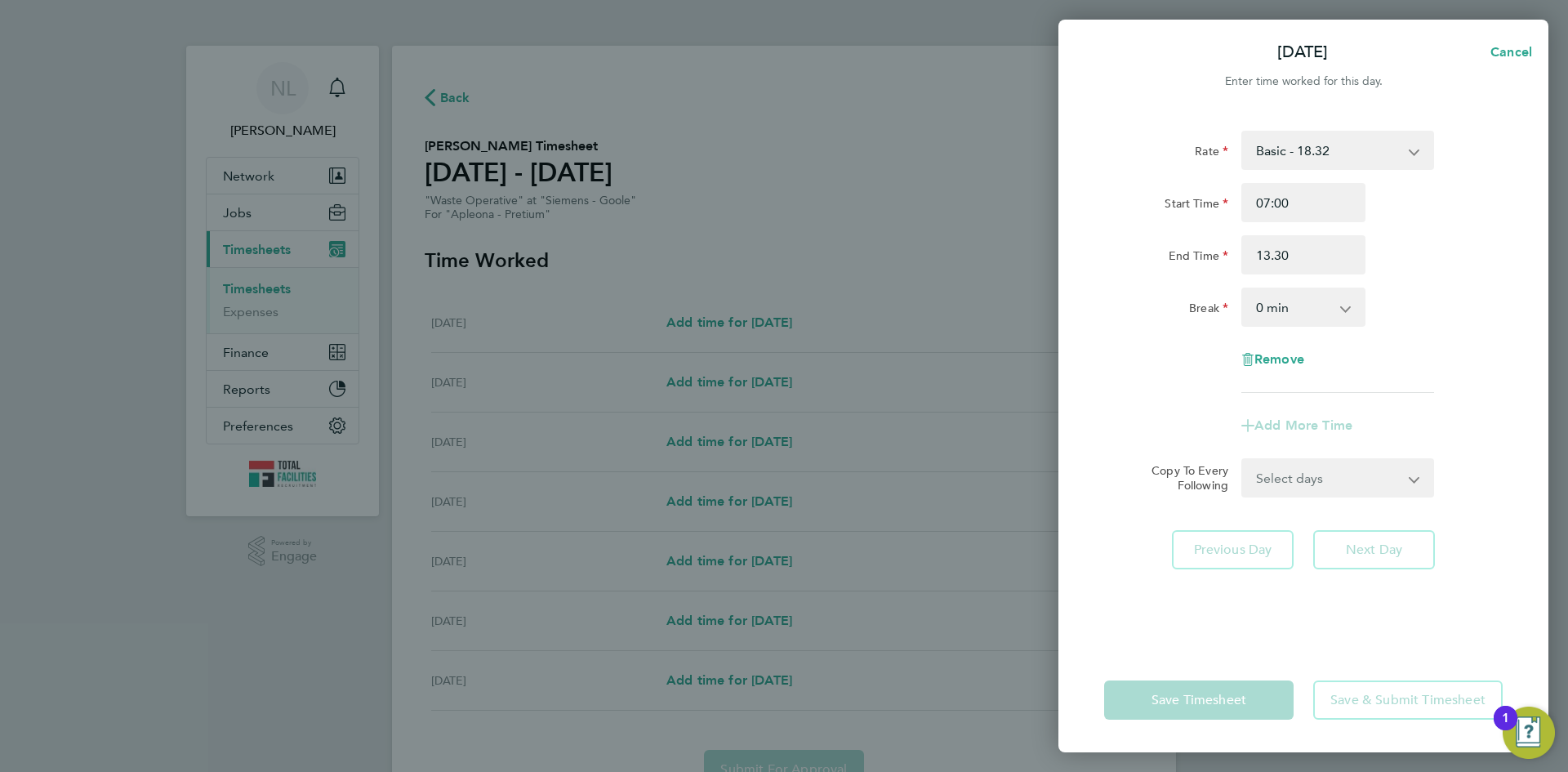
type input "13:30"
click at [1300, 482] on form "Rate Basic - 18.32 Start Time 07:00 End Time 13:30 Break 0 min 15 min 30 min 45…" at bounding box center [1303, 314] width 398 height 367
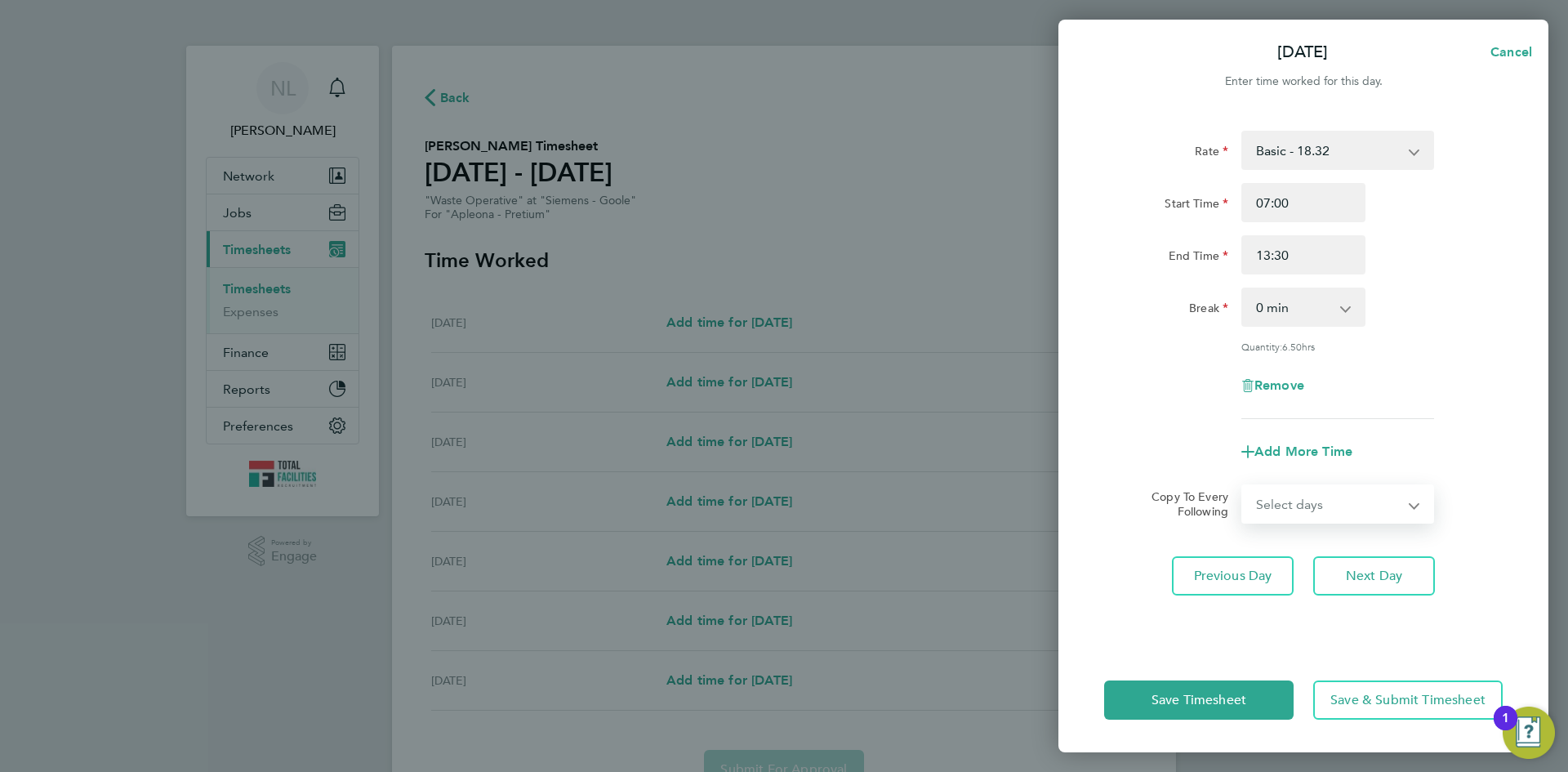
select select "DAY"
click at [1243, 486] on select "Select days Day [DATE] [DATE] [DATE] [DATE]" at bounding box center [1328, 504] width 171 height 36
select select "[DATE]"
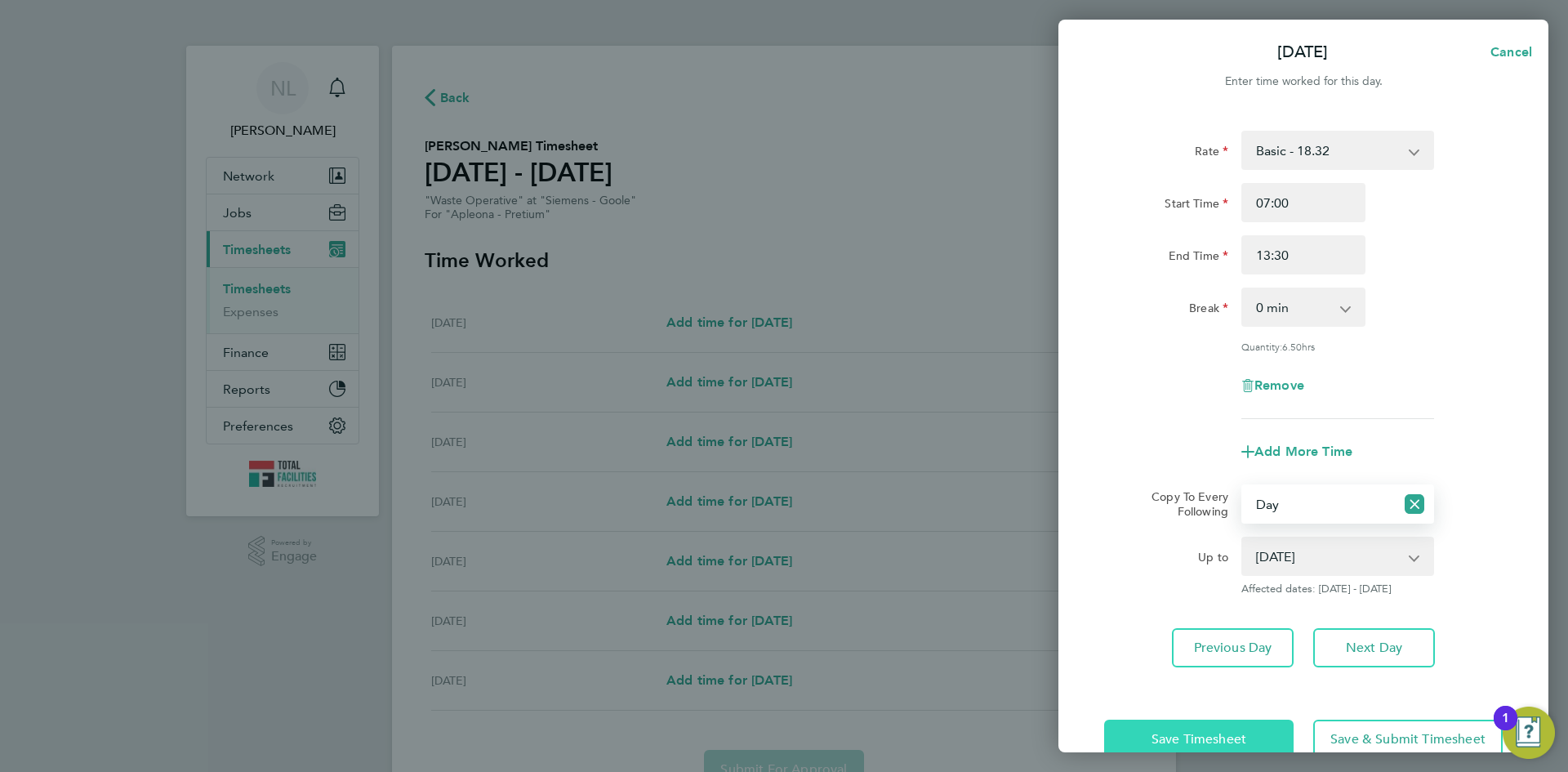
click at [1226, 731] on span "Save Timesheet" at bounding box center [1199, 738] width 95 height 16
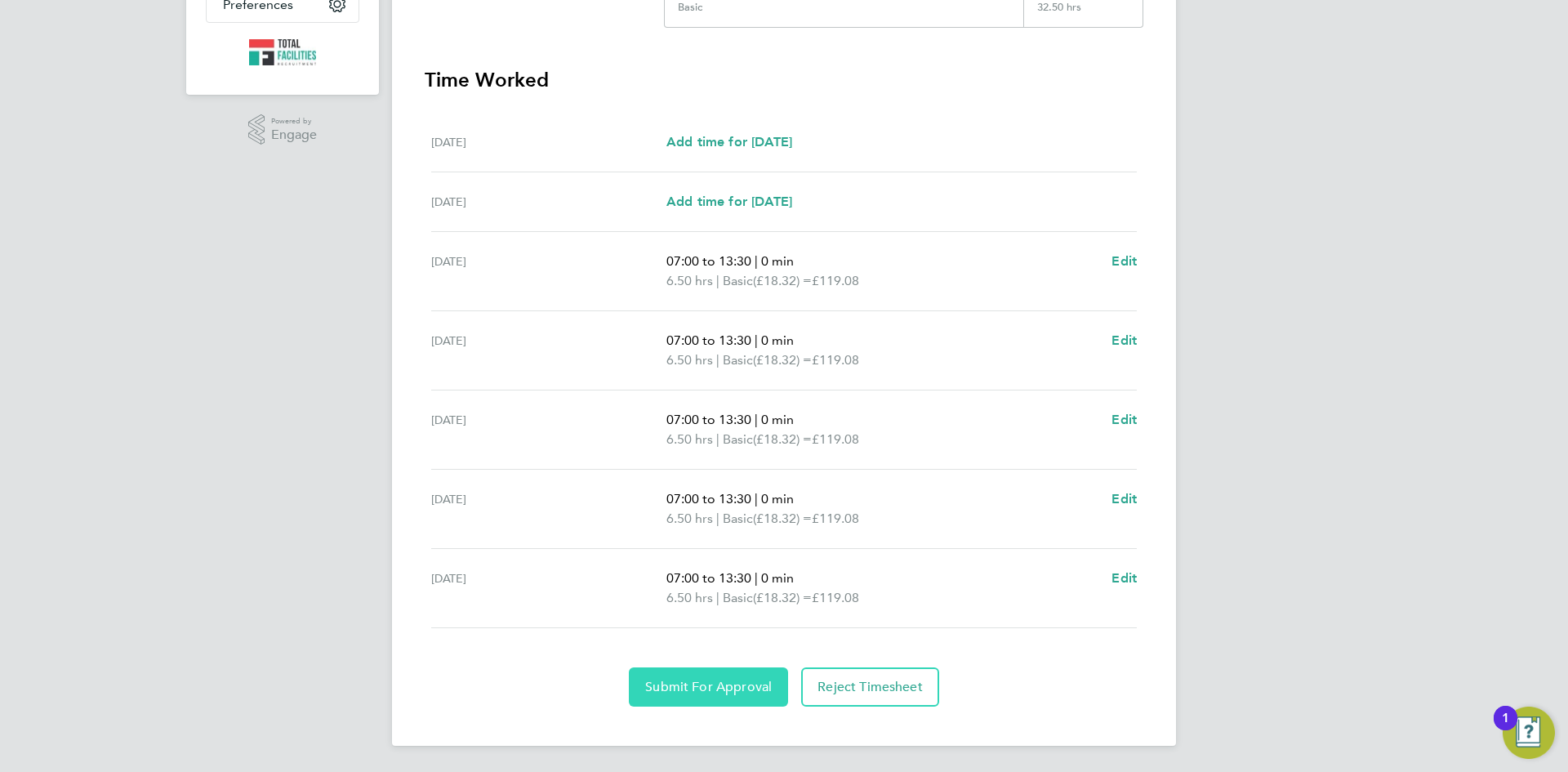
click at [726, 691] on span "Submit For Approval" at bounding box center [709, 686] width 127 height 16
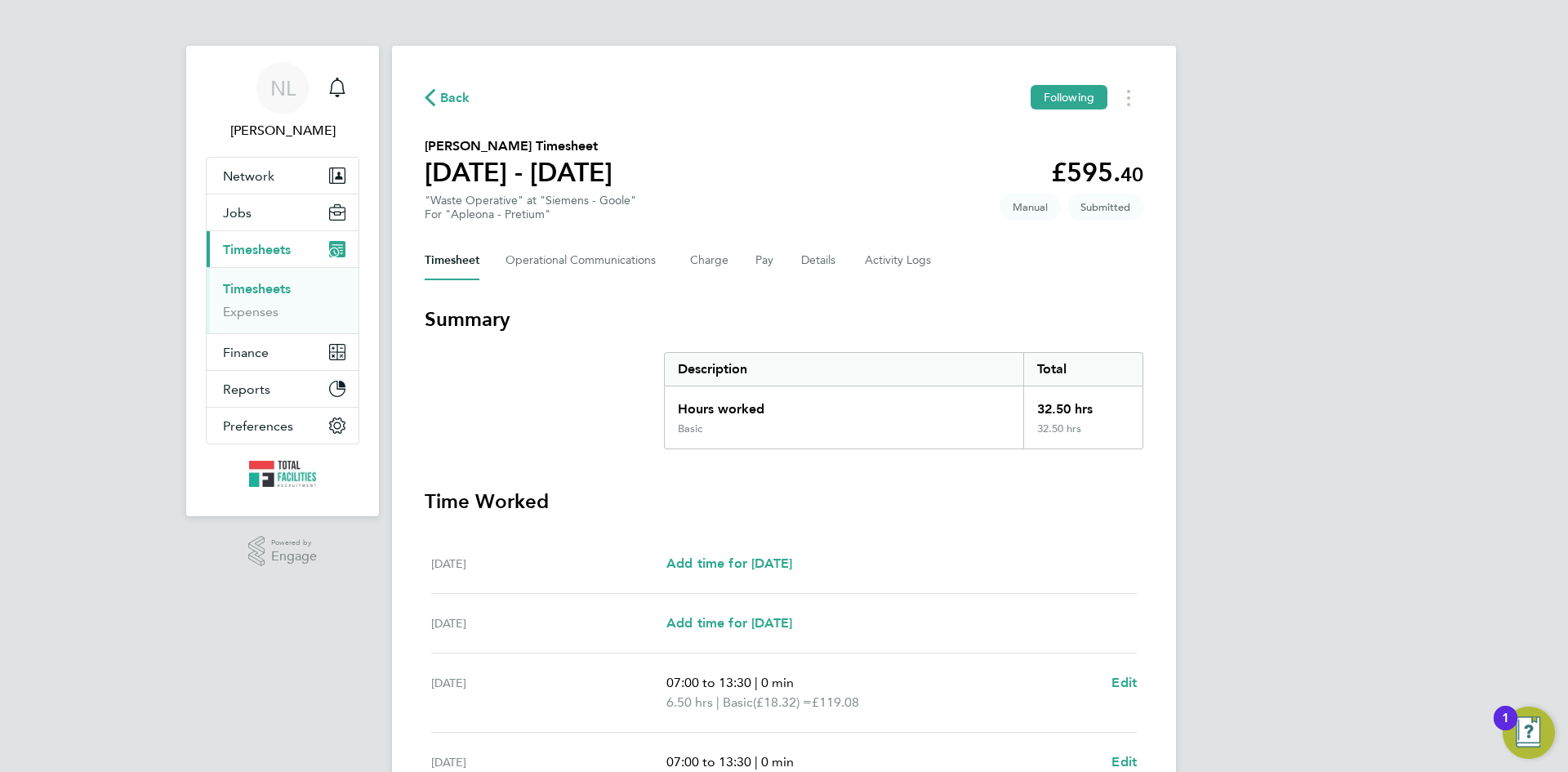
click at [424, 94] on icon "button" at bounding box center [430, 97] width 11 height 17
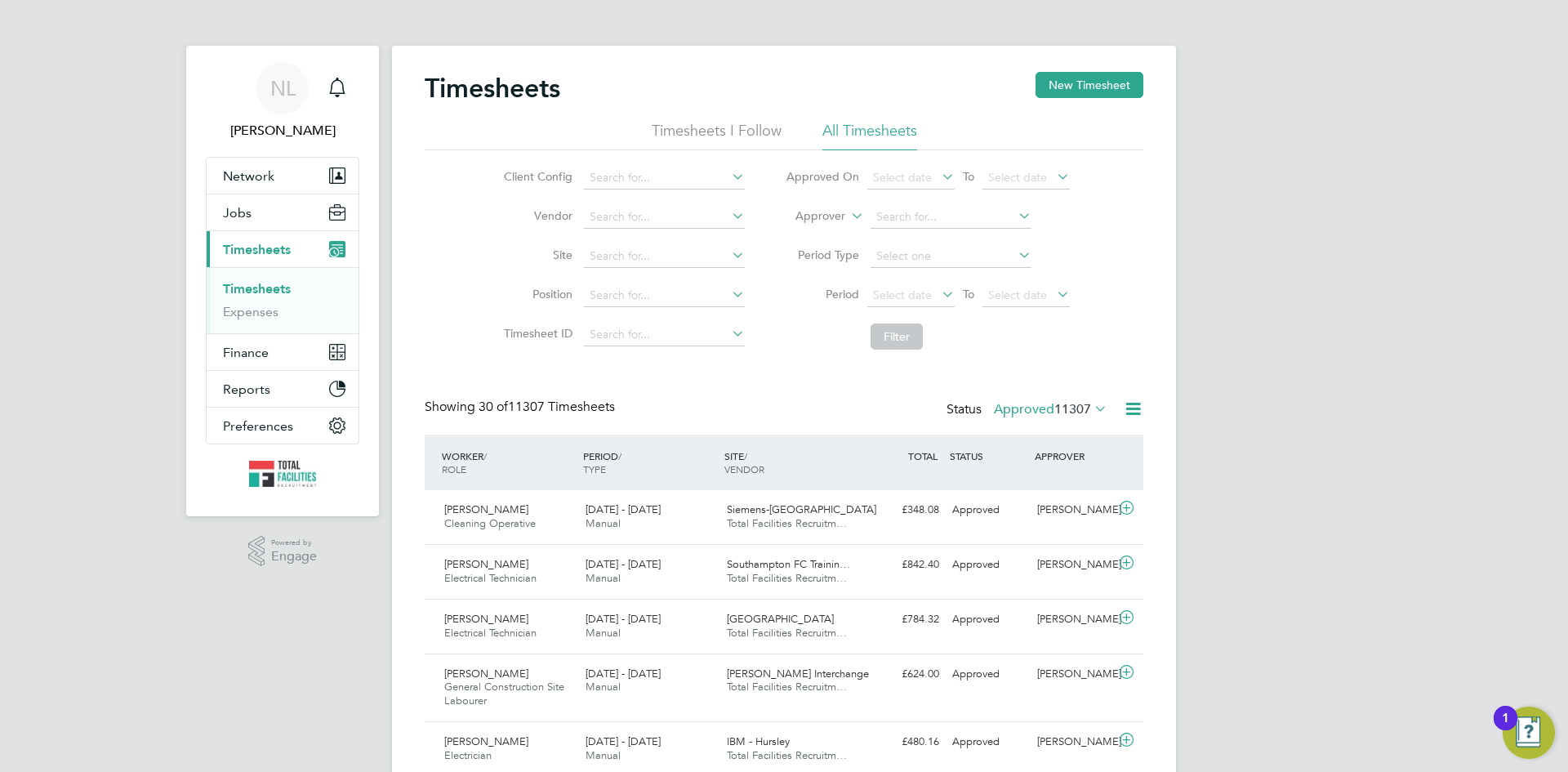
click at [251, 246] on span "Timesheets" at bounding box center [257, 249] width 68 height 15
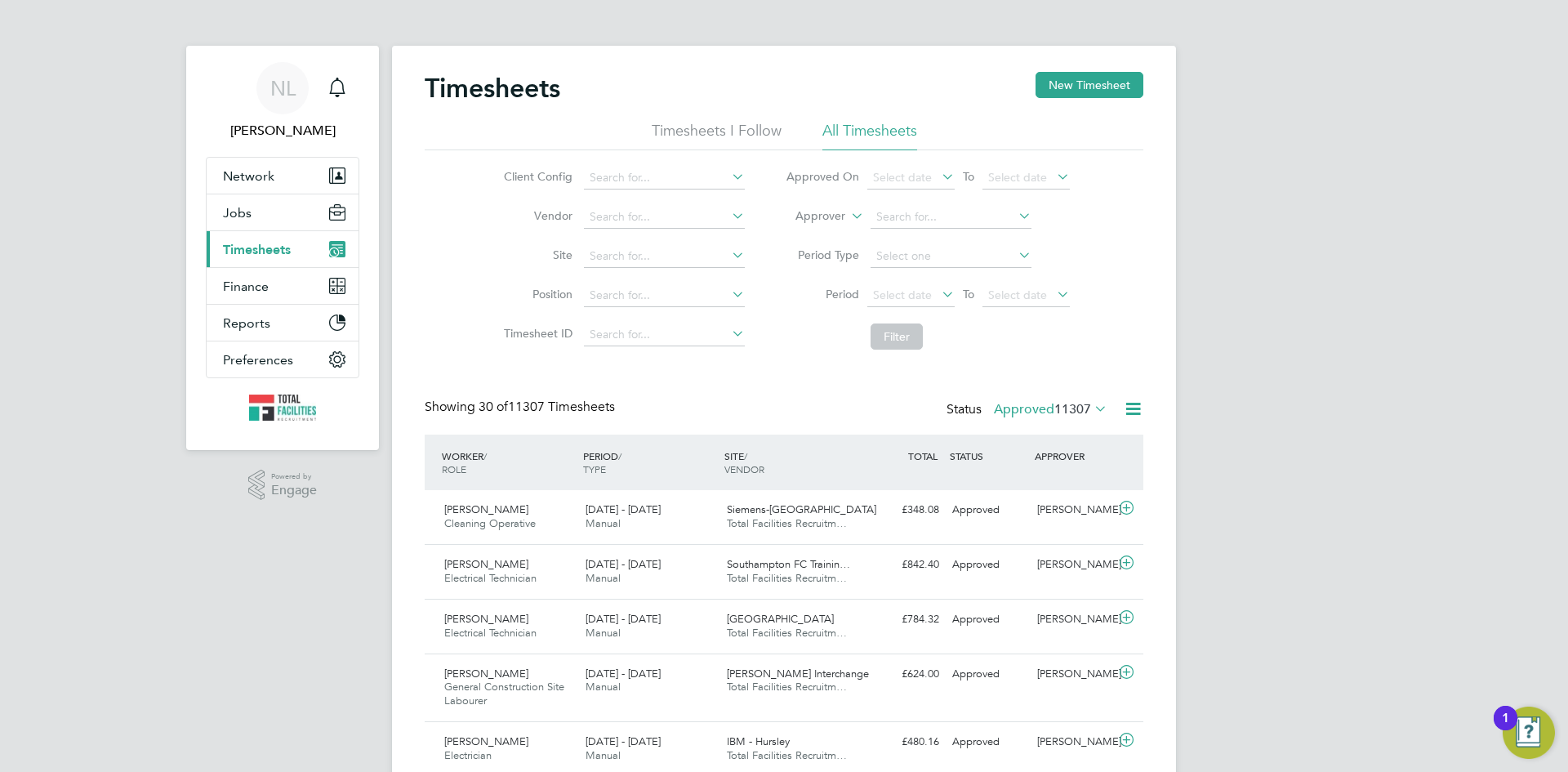
click at [250, 242] on span "Timesheets" at bounding box center [257, 249] width 68 height 15
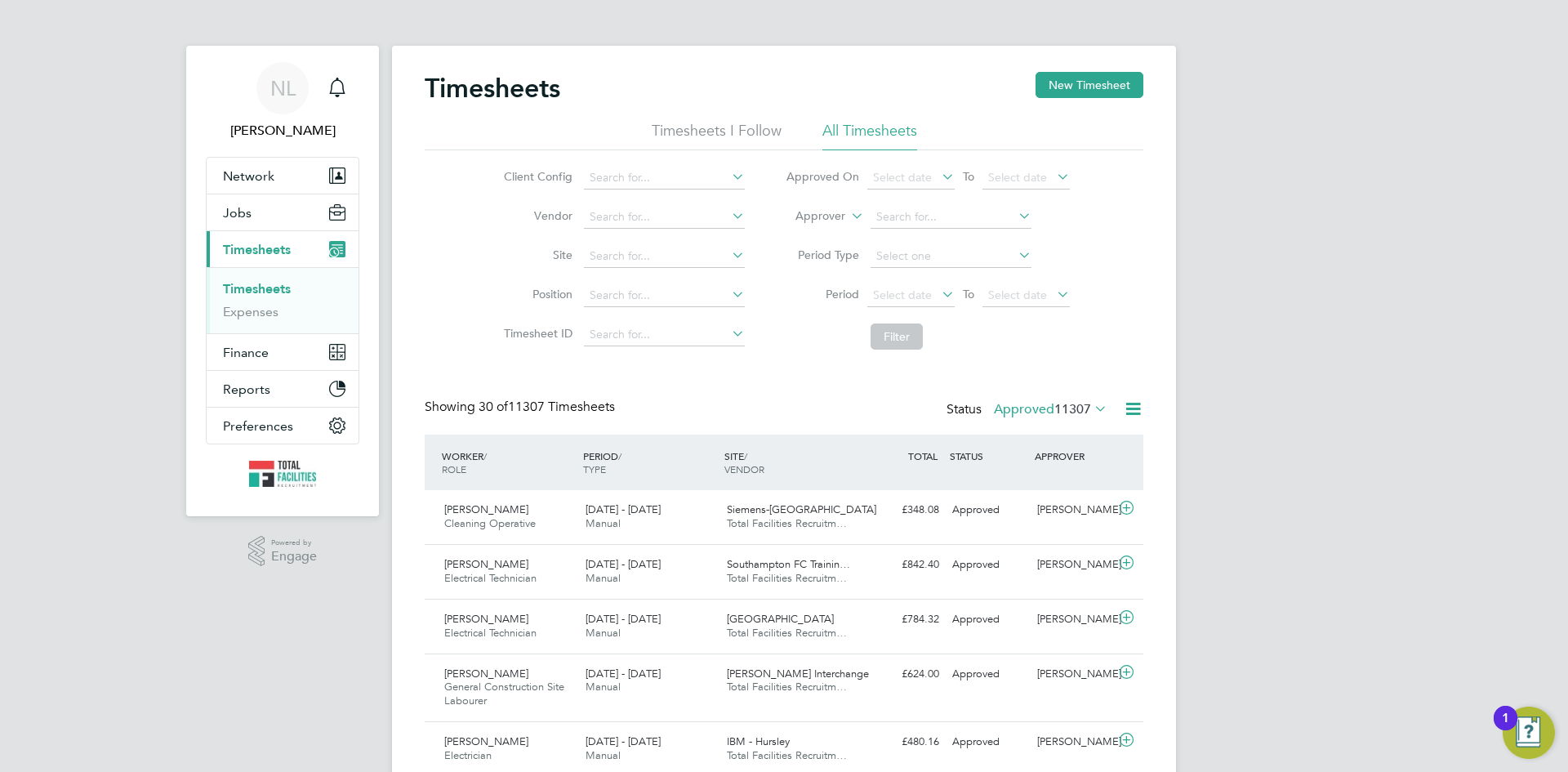
click at [251, 289] on link "Timesheets" at bounding box center [257, 289] width 68 height 15
click at [257, 245] on span "Timesheets" at bounding box center [257, 249] width 68 height 15
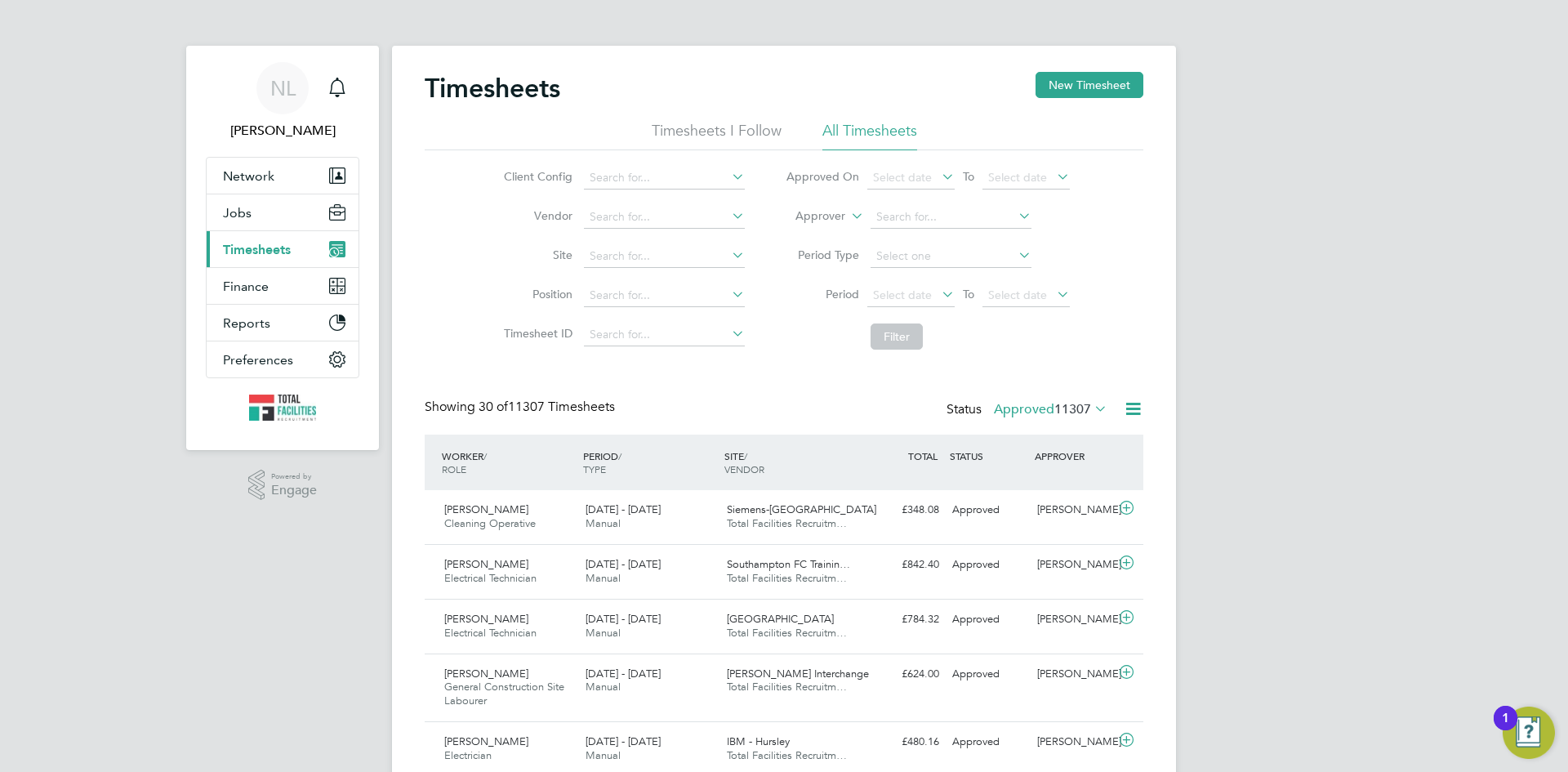
click at [257, 245] on span "Timesheets" at bounding box center [257, 249] width 68 height 15
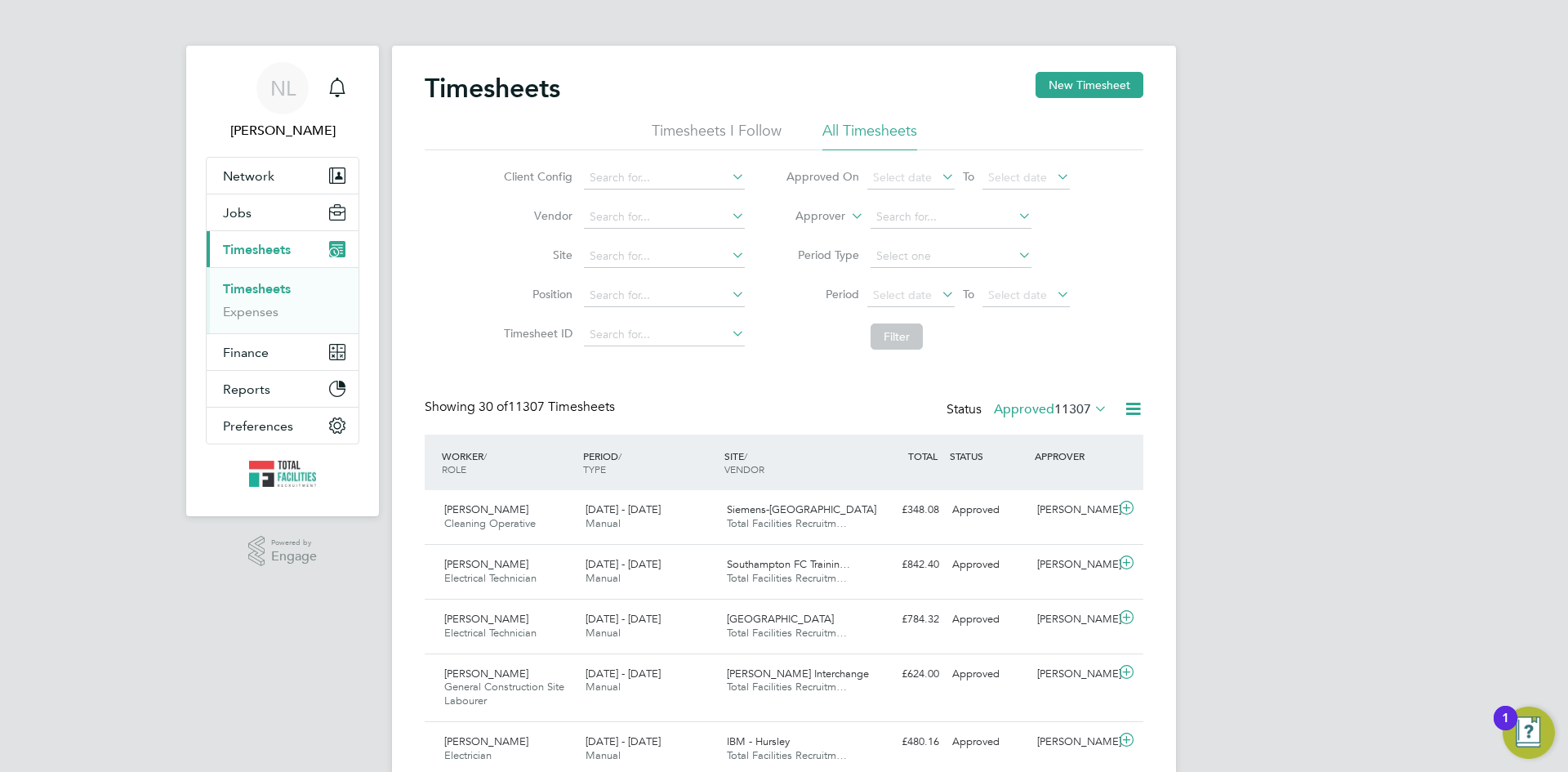
click at [248, 291] on link "Timesheets" at bounding box center [257, 289] width 68 height 15
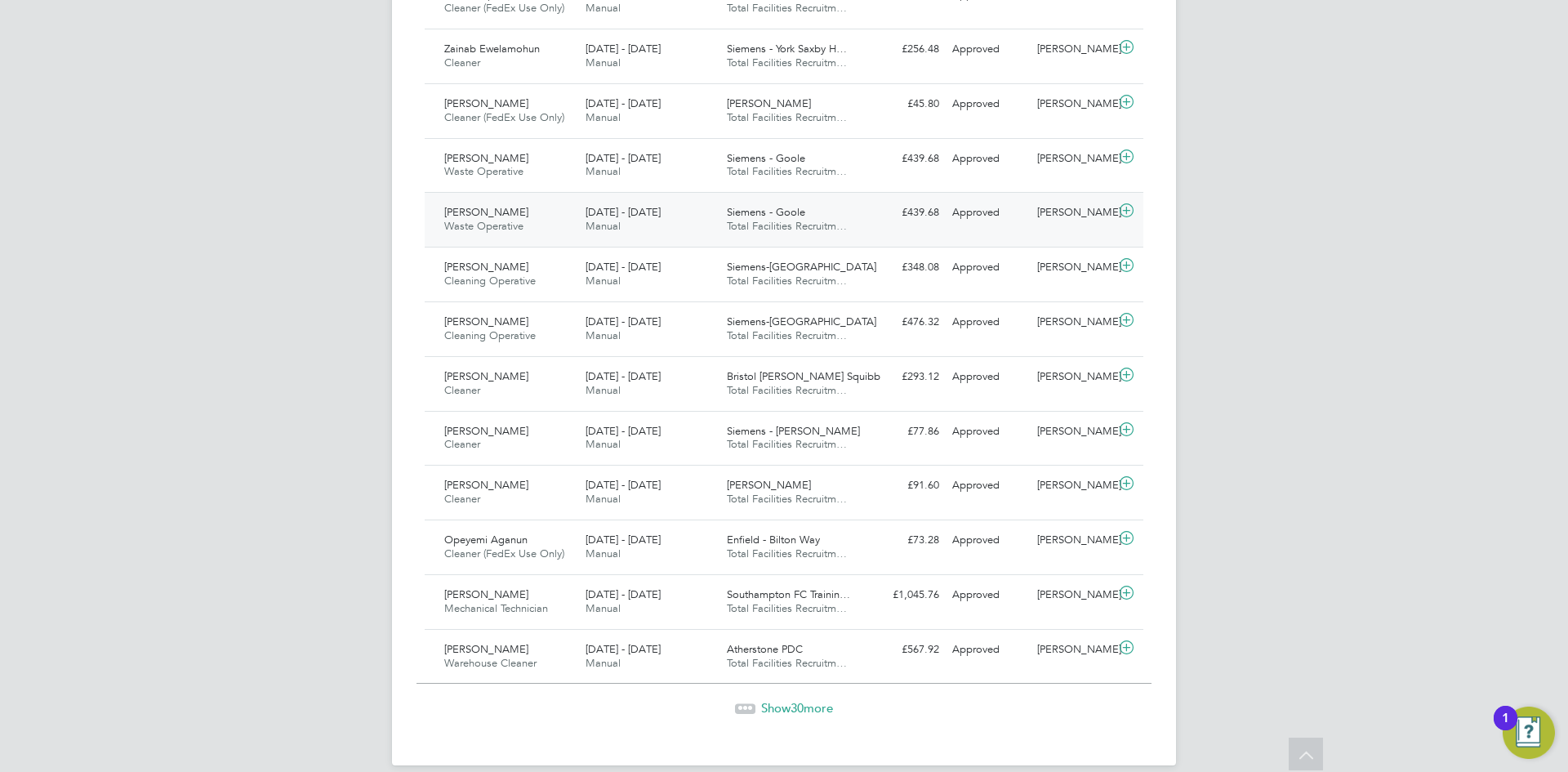
click at [787, 226] on span "Total Facilities Recruitm…" at bounding box center [787, 225] width 120 height 13
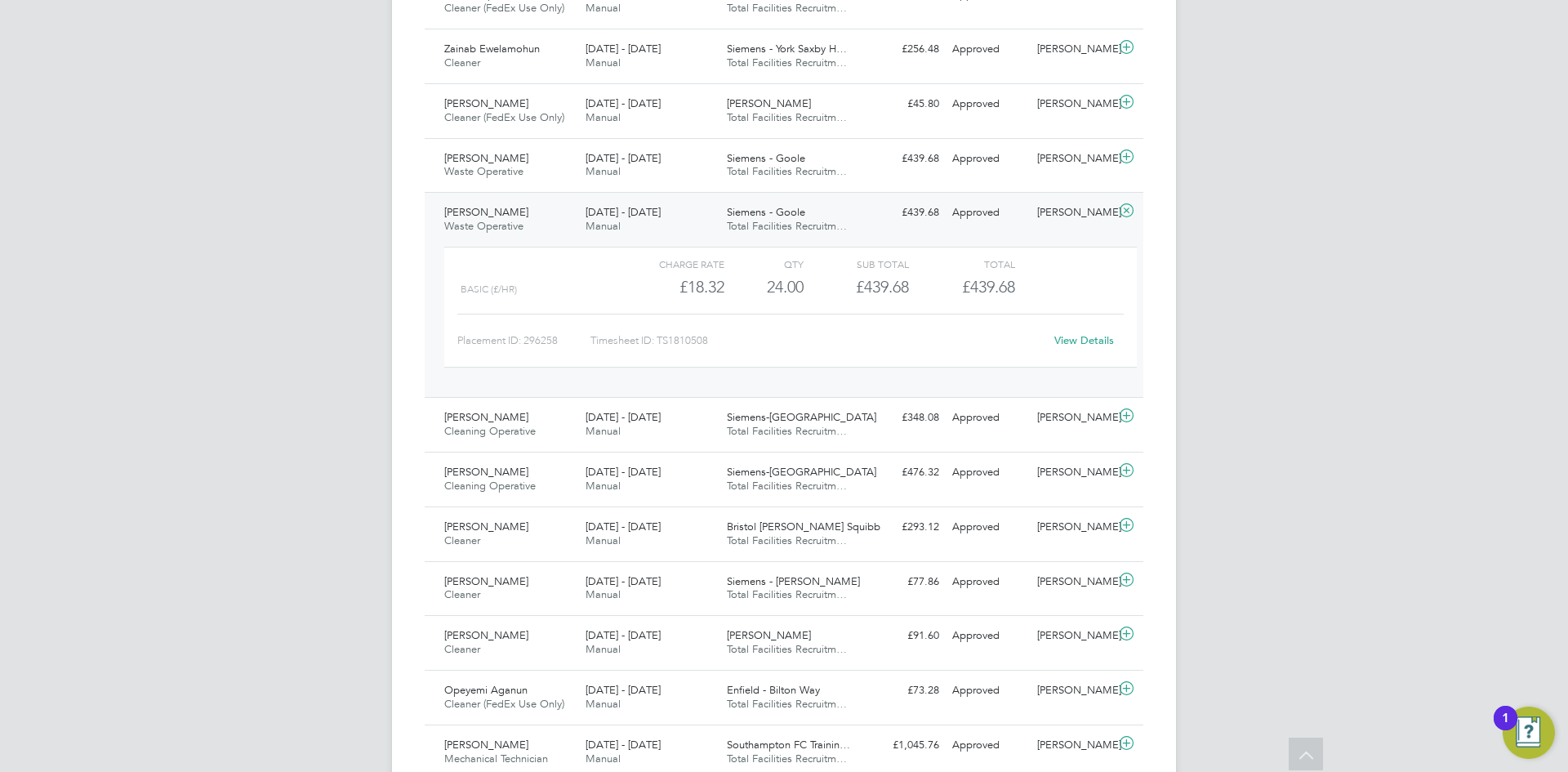
click at [1084, 335] on link "View Details" at bounding box center [1084, 340] width 60 height 13
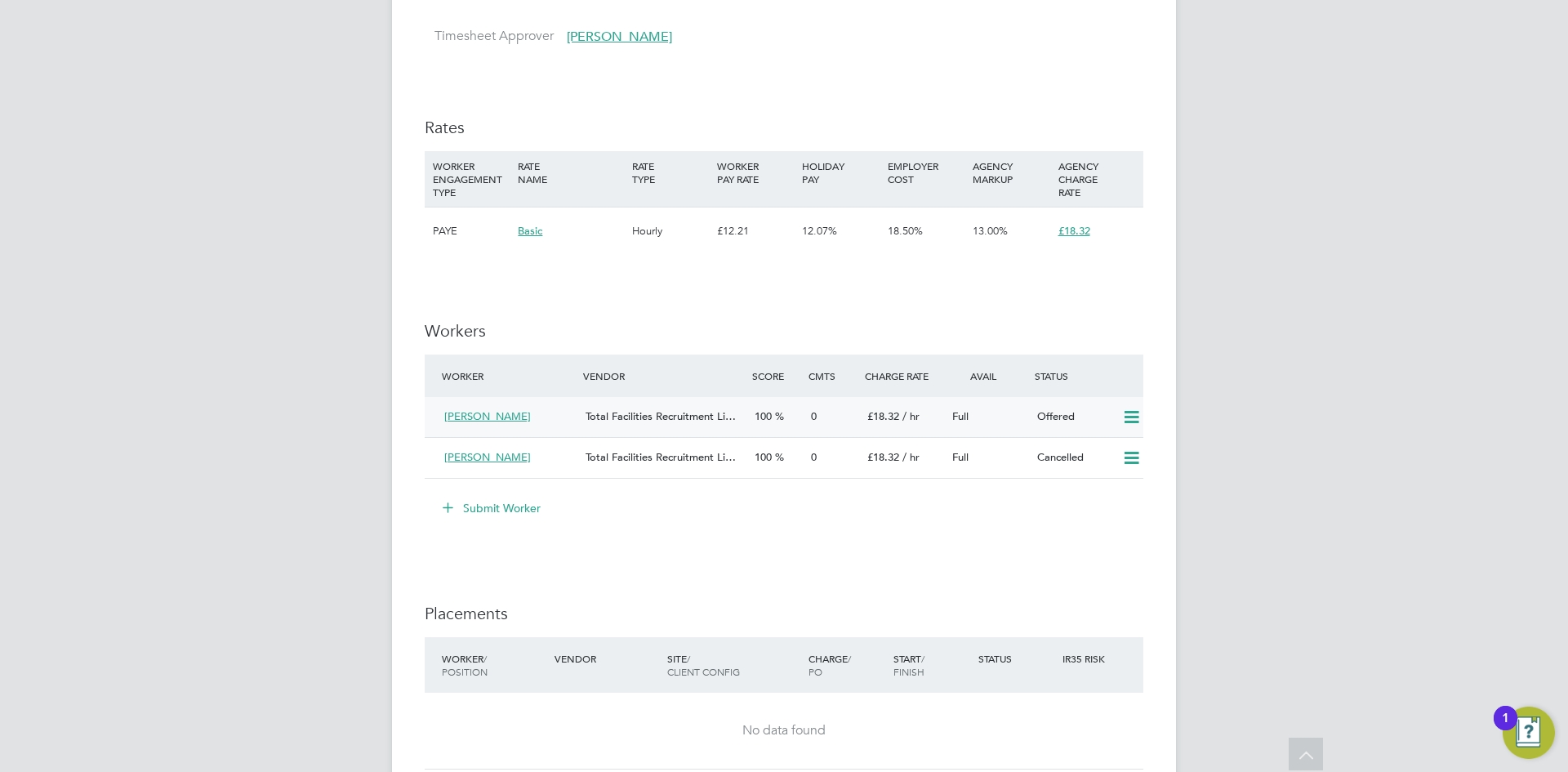
click at [1141, 420] on icon at bounding box center [1132, 417] width 20 height 13
click at [1116, 449] on li "Confirm" at bounding box center [1108, 452] width 62 height 23
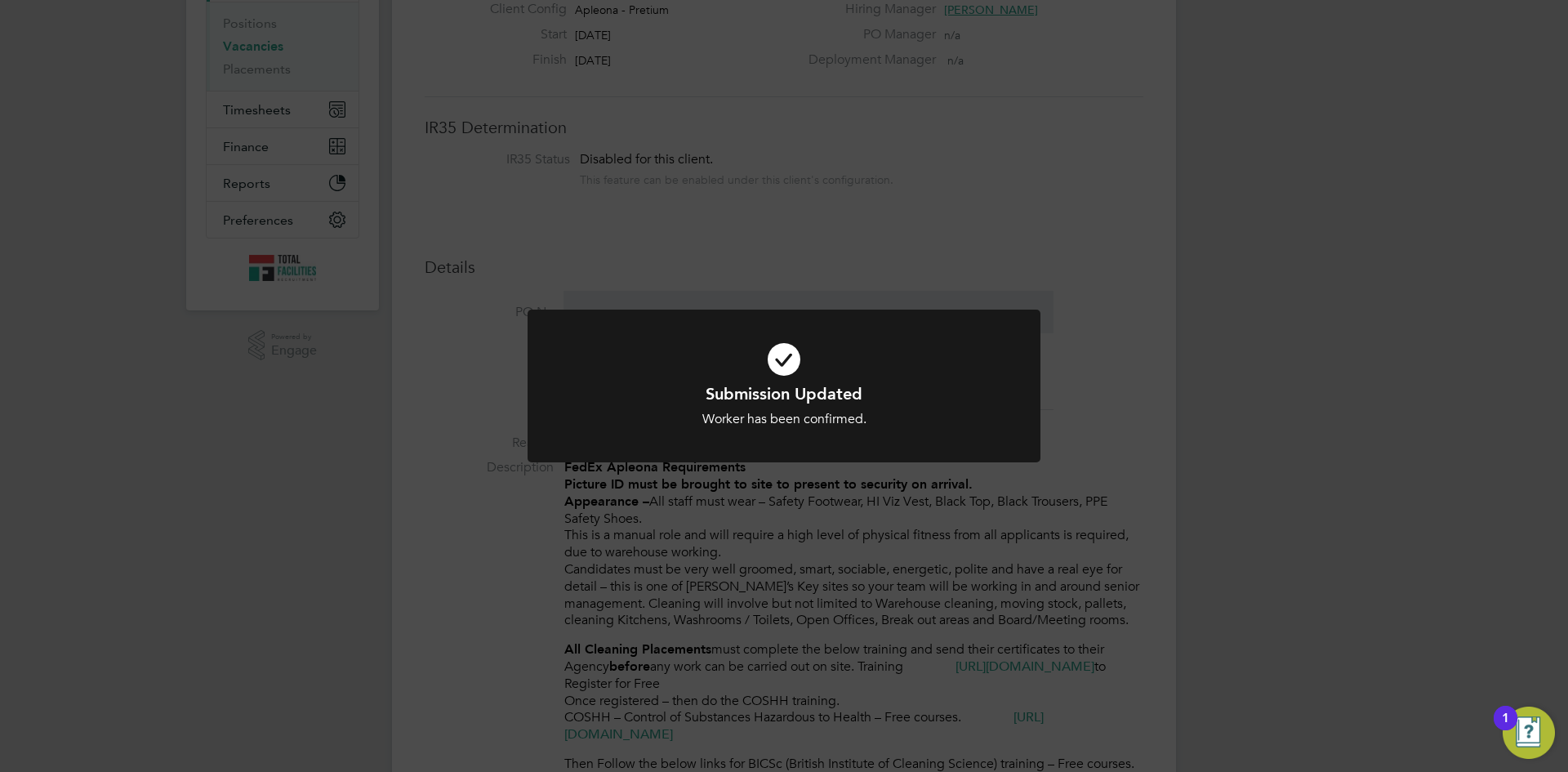
scroll to position [490, 0]
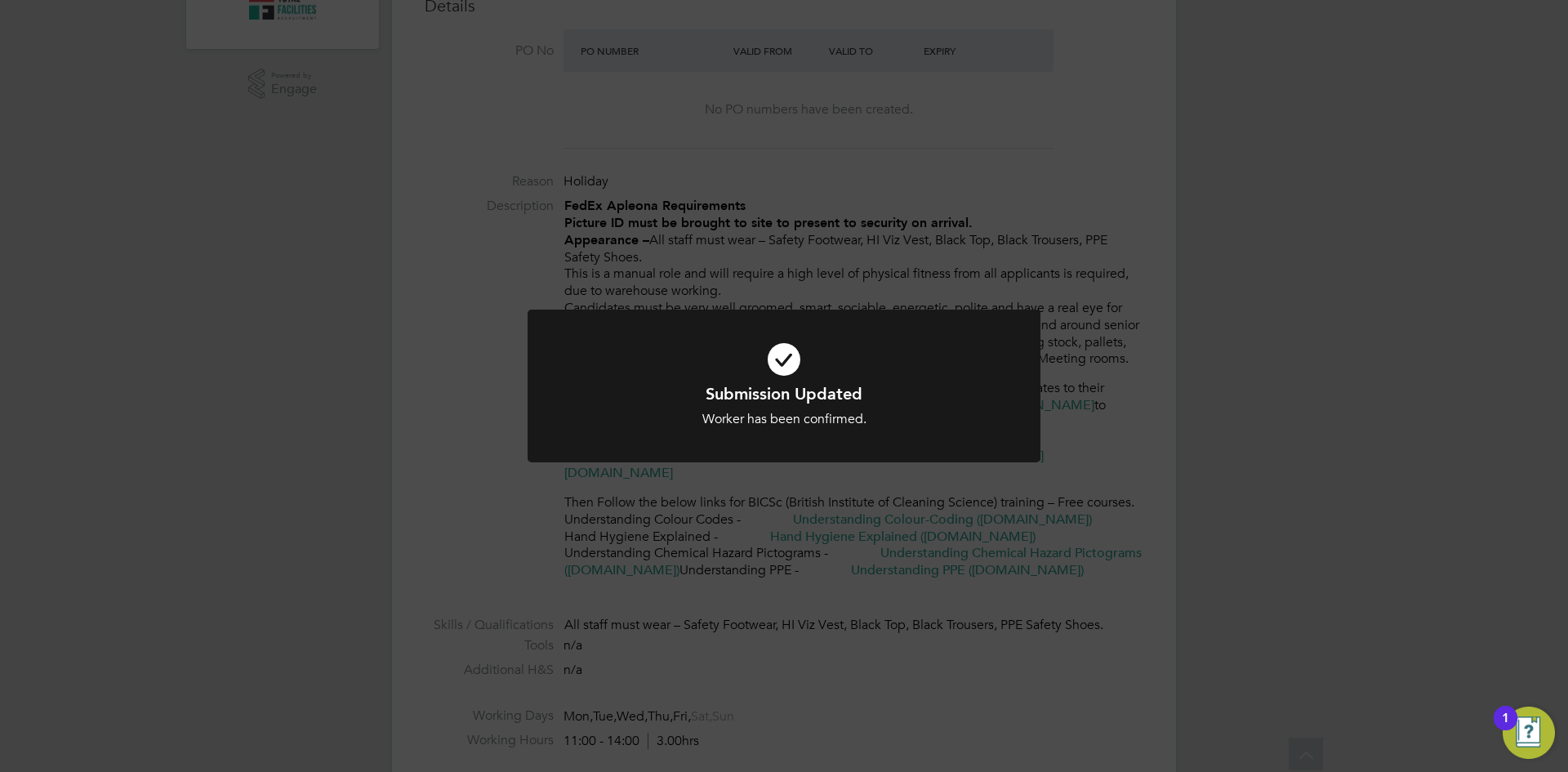
click at [477, 497] on div "Submission Updated Worker has been confirmed. Cancel Okay" at bounding box center [784, 386] width 1568 height 772
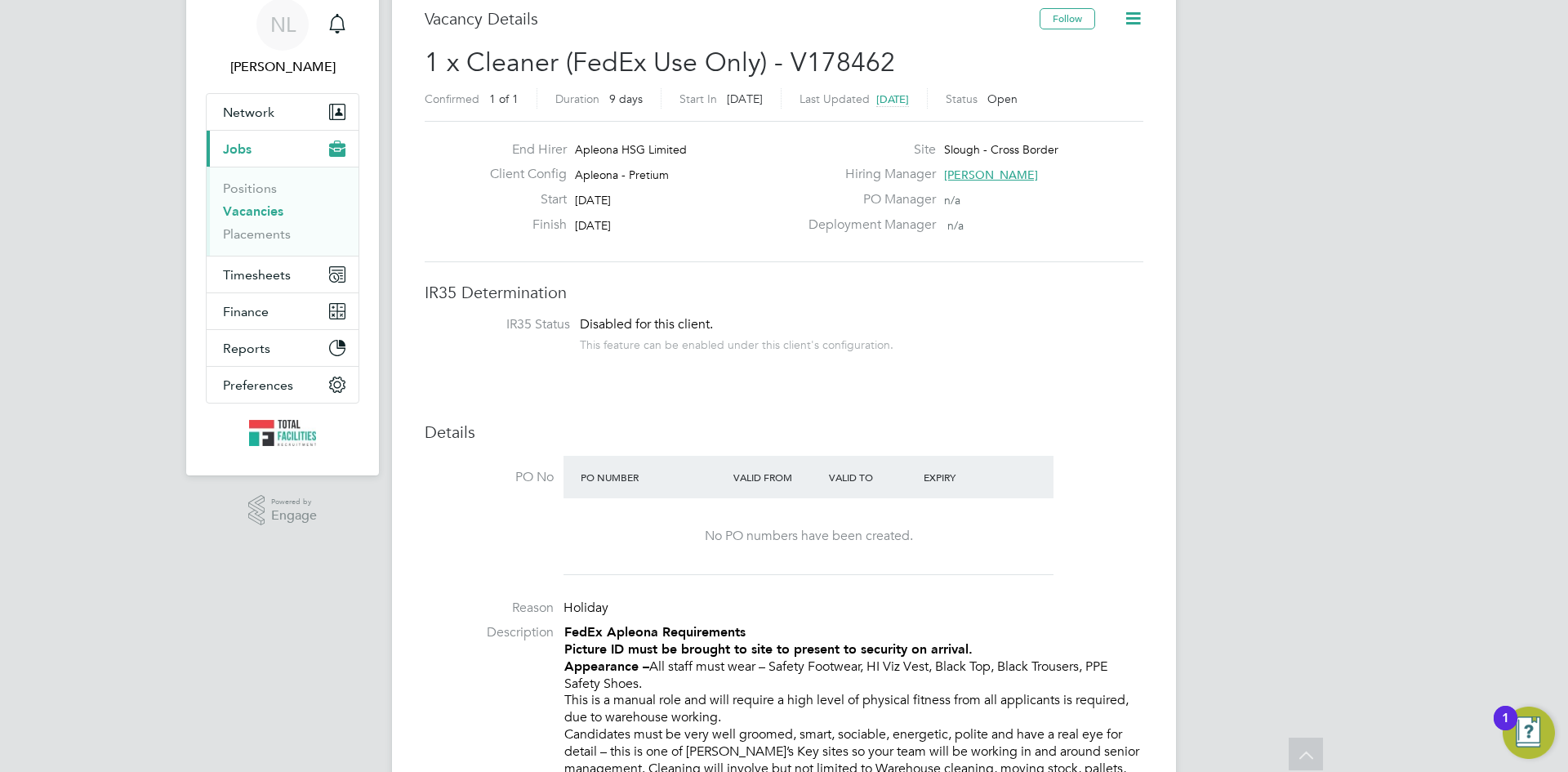
scroll to position [0, 0]
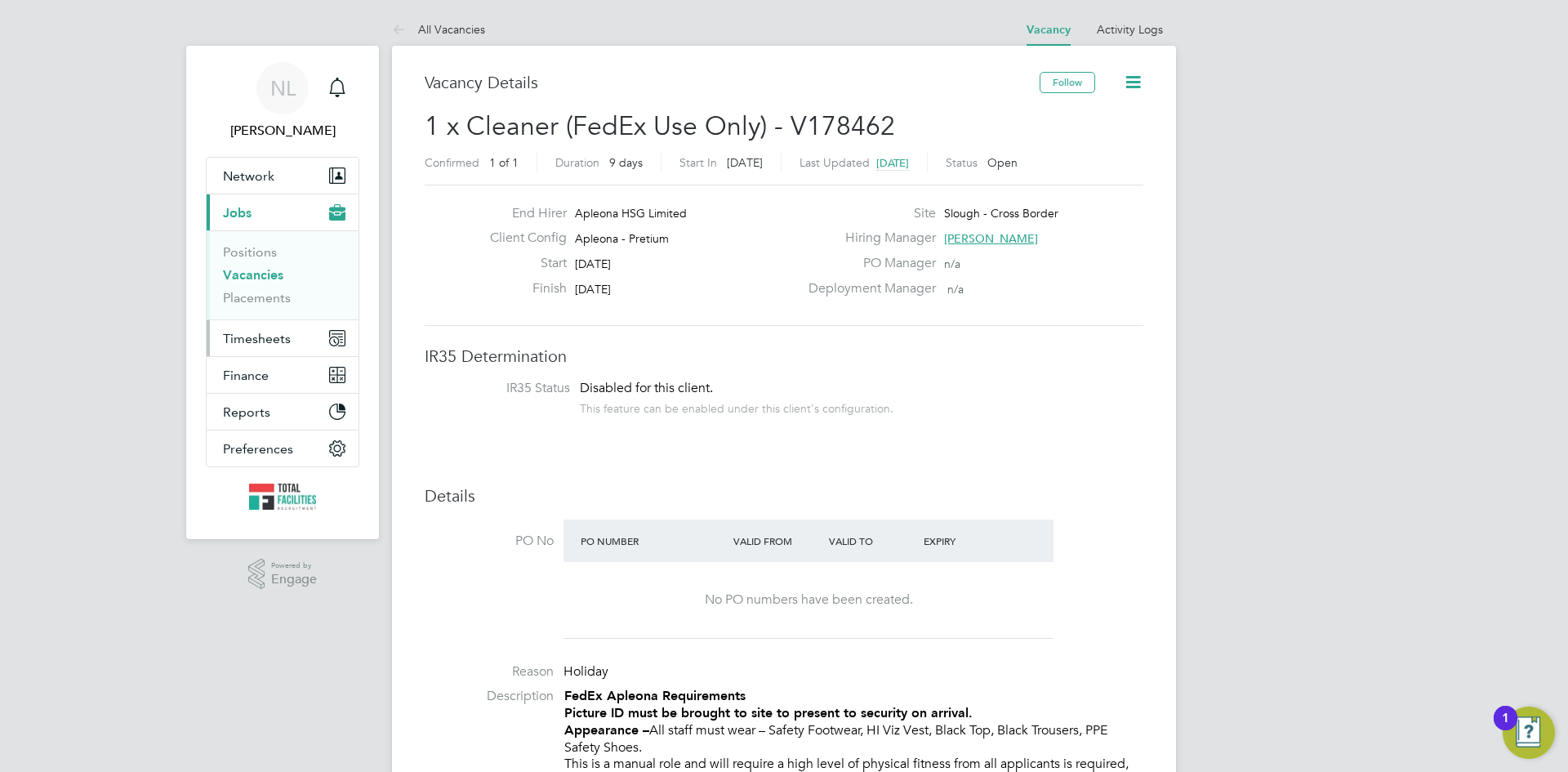
click at [243, 334] on span "Timesheets" at bounding box center [257, 338] width 68 height 15
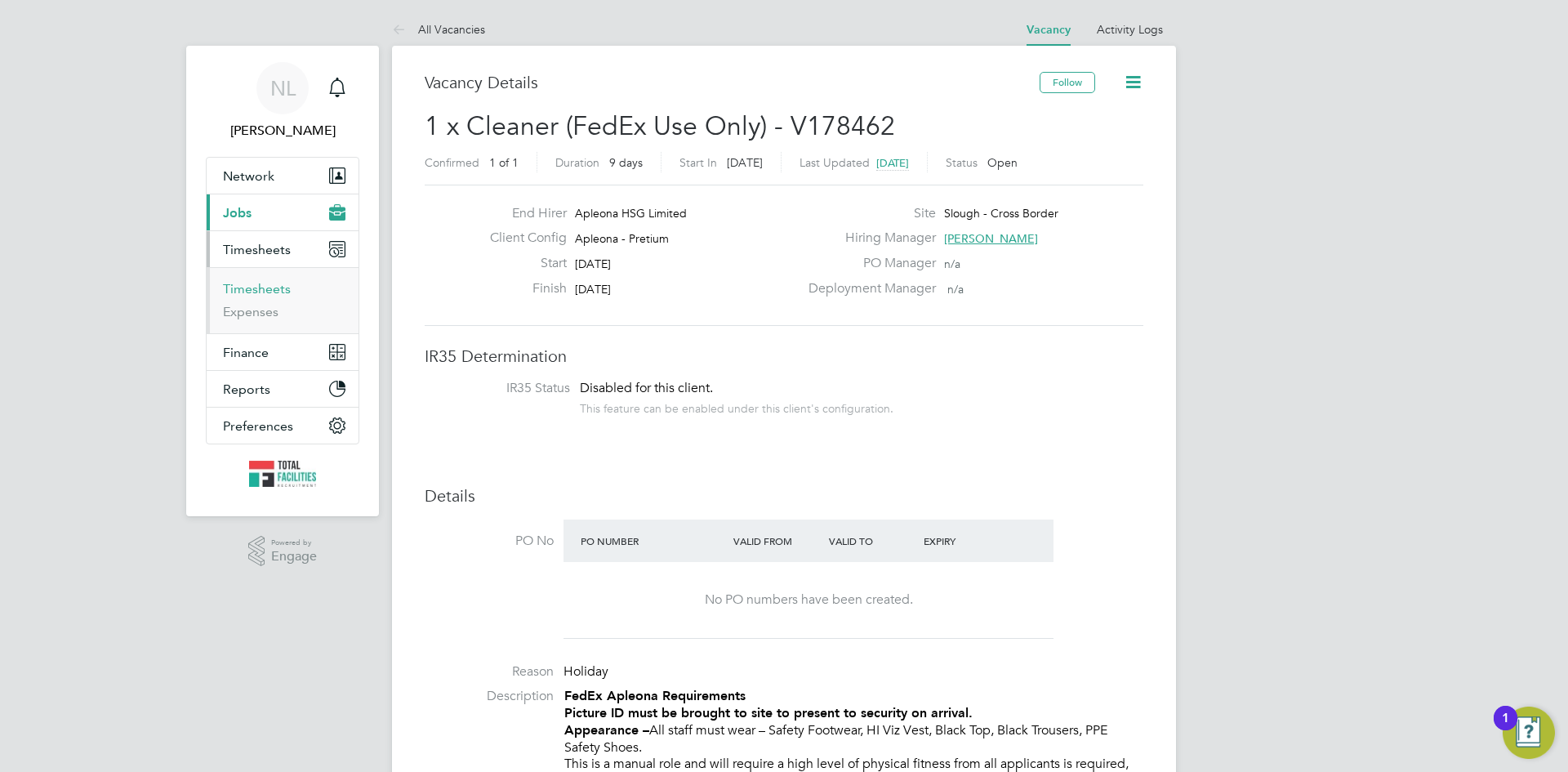
click at [252, 283] on link "Timesheets" at bounding box center [257, 289] width 68 height 15
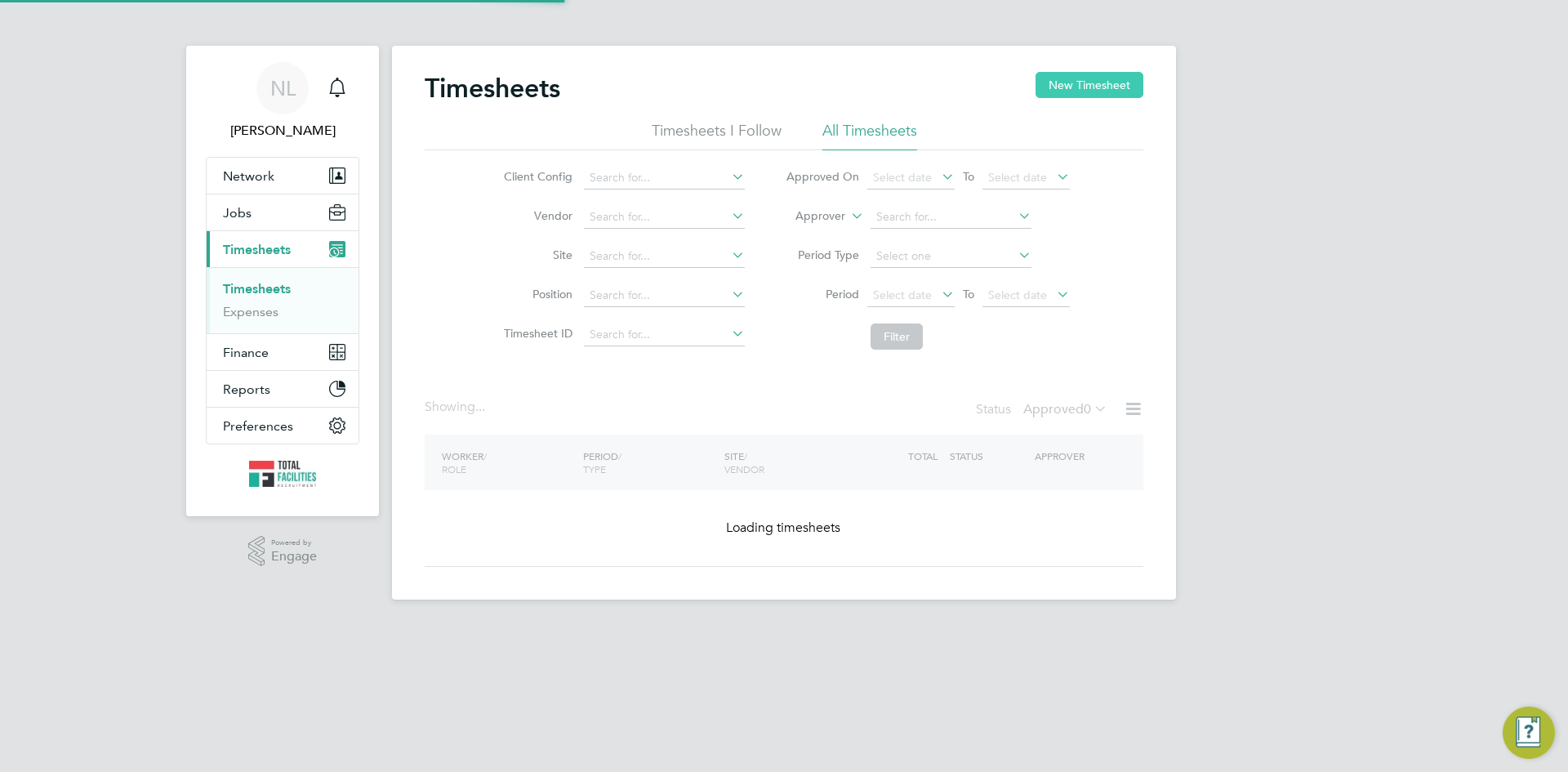
click at [1092, 82] on button "New Timesheet" at bounding box center [1089, 84] width 108 height 26
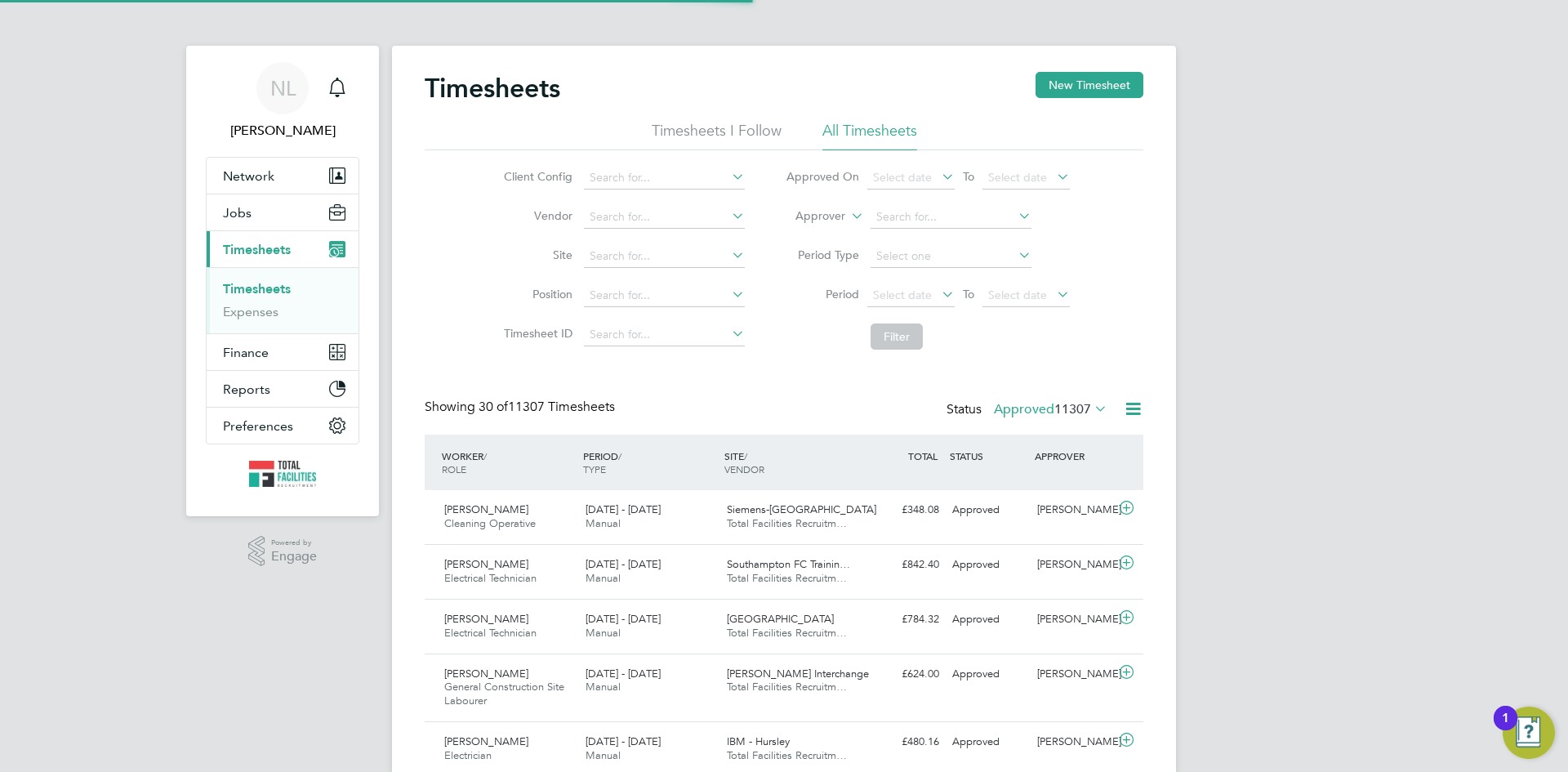
scroll to position [8, 8]
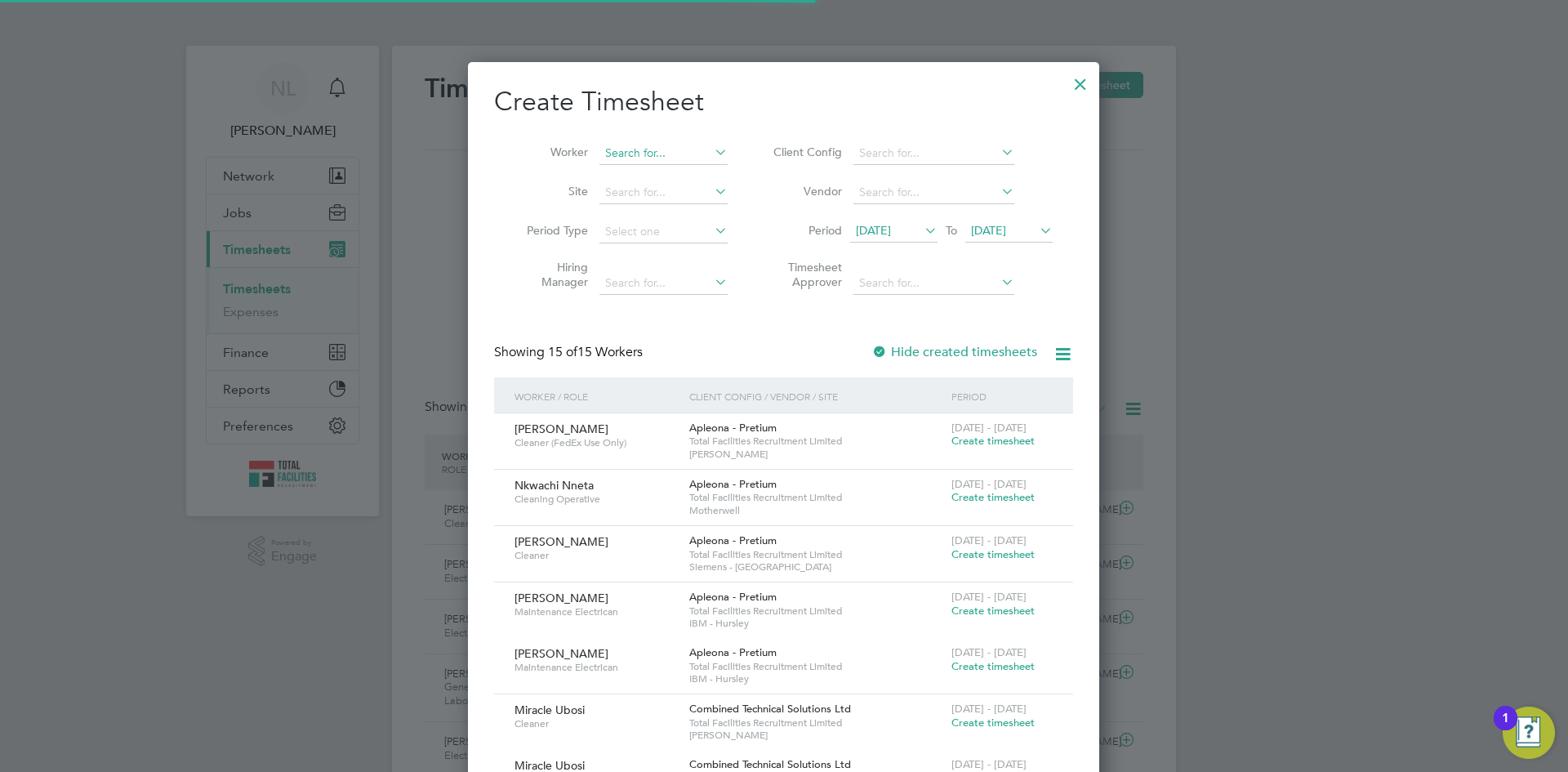
click at [627, 154] on input at bounding box center [663, 153] width 128 height 23
type input "kacep"
click at [1079, 85] on div at bounding box center [1080, 79] width 30 height 30
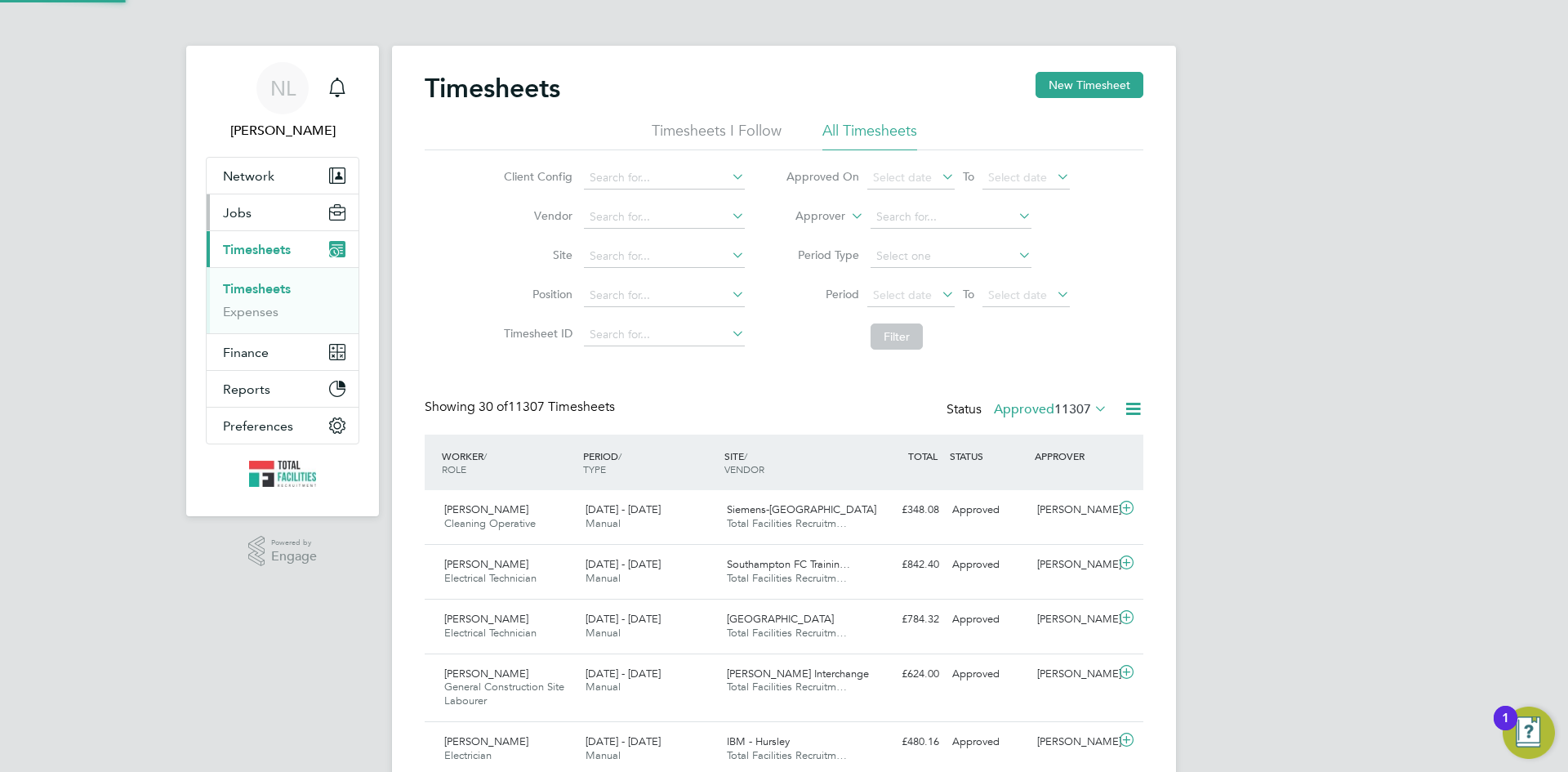
drag, startPoint x: 228, startPoint y: 211, endPoint x: 224, endPoint y: 226, distance: 15.5
click at [227, 211] on span "Jobs" at bounding box center [237, 213] width 29 height 15
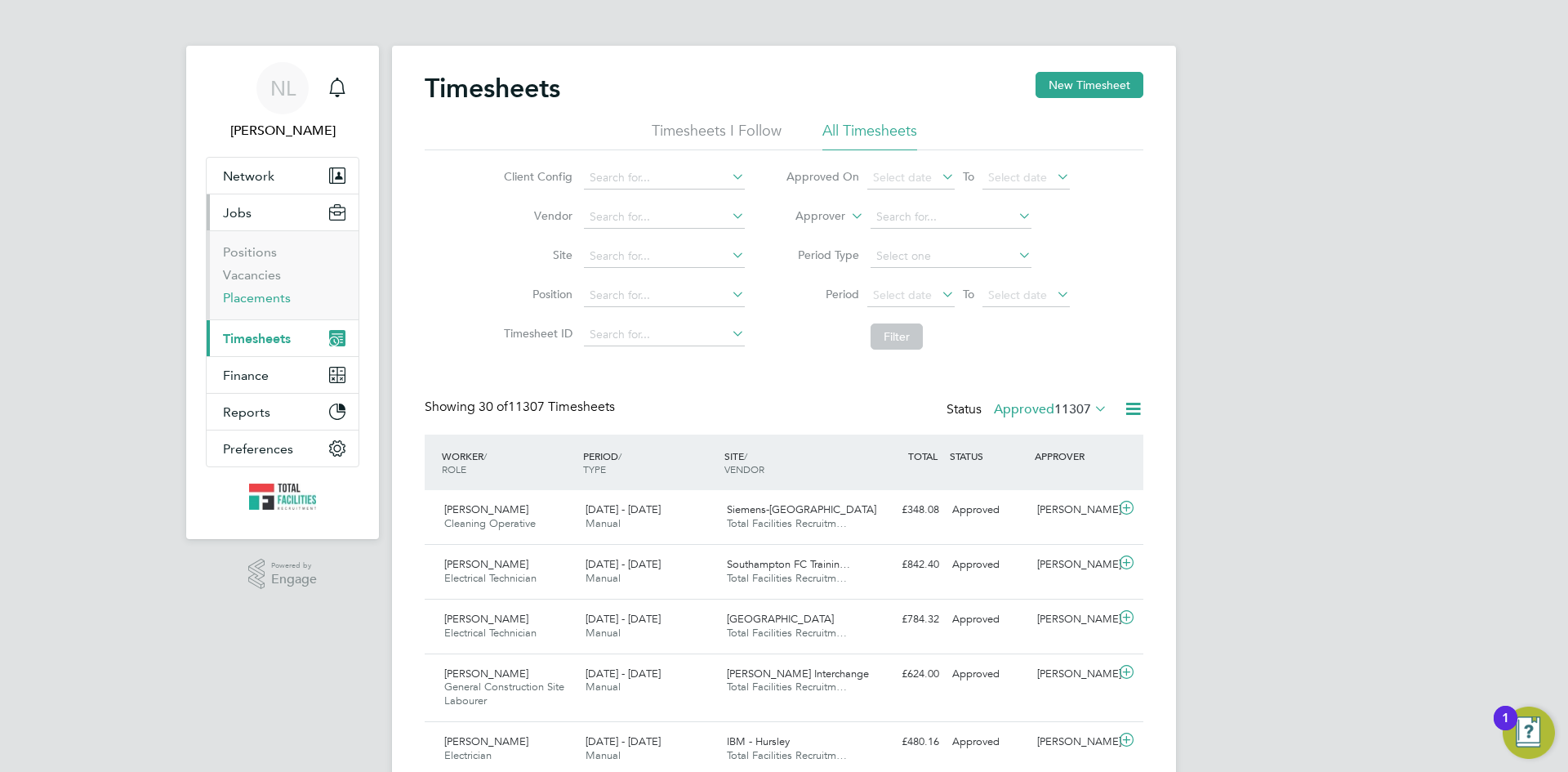
click at [238, 294] on link "Placements" at bounding box center [257, 298] width 68 height 15
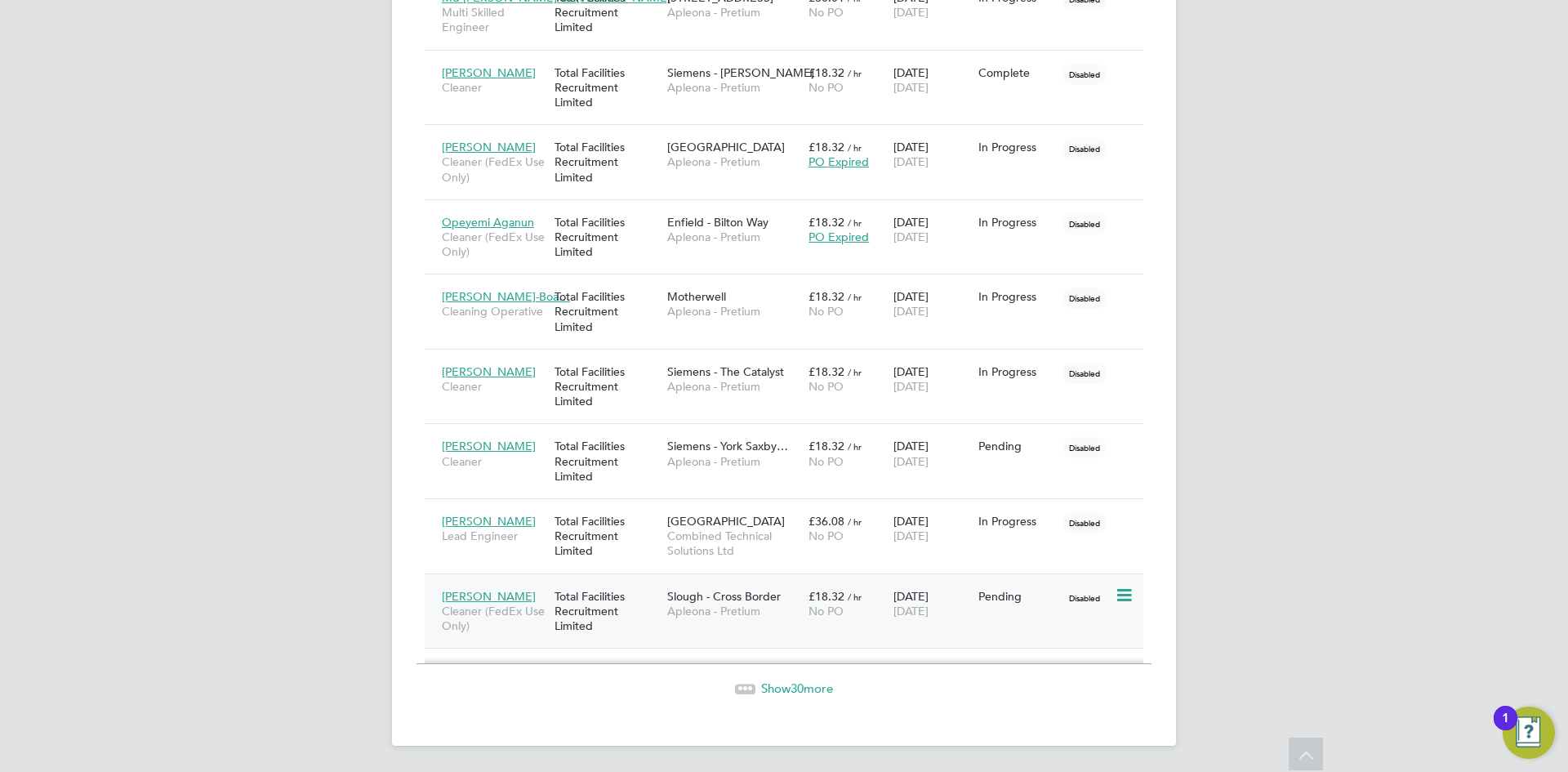
click at [1130, 603] on icon at bounding box center [1122, 595] width 16 height 19
click at [1043, 691] on li "Start" at bounding box center [1073, 697] width 116 height 23
type input "[PERSON_NAME]"
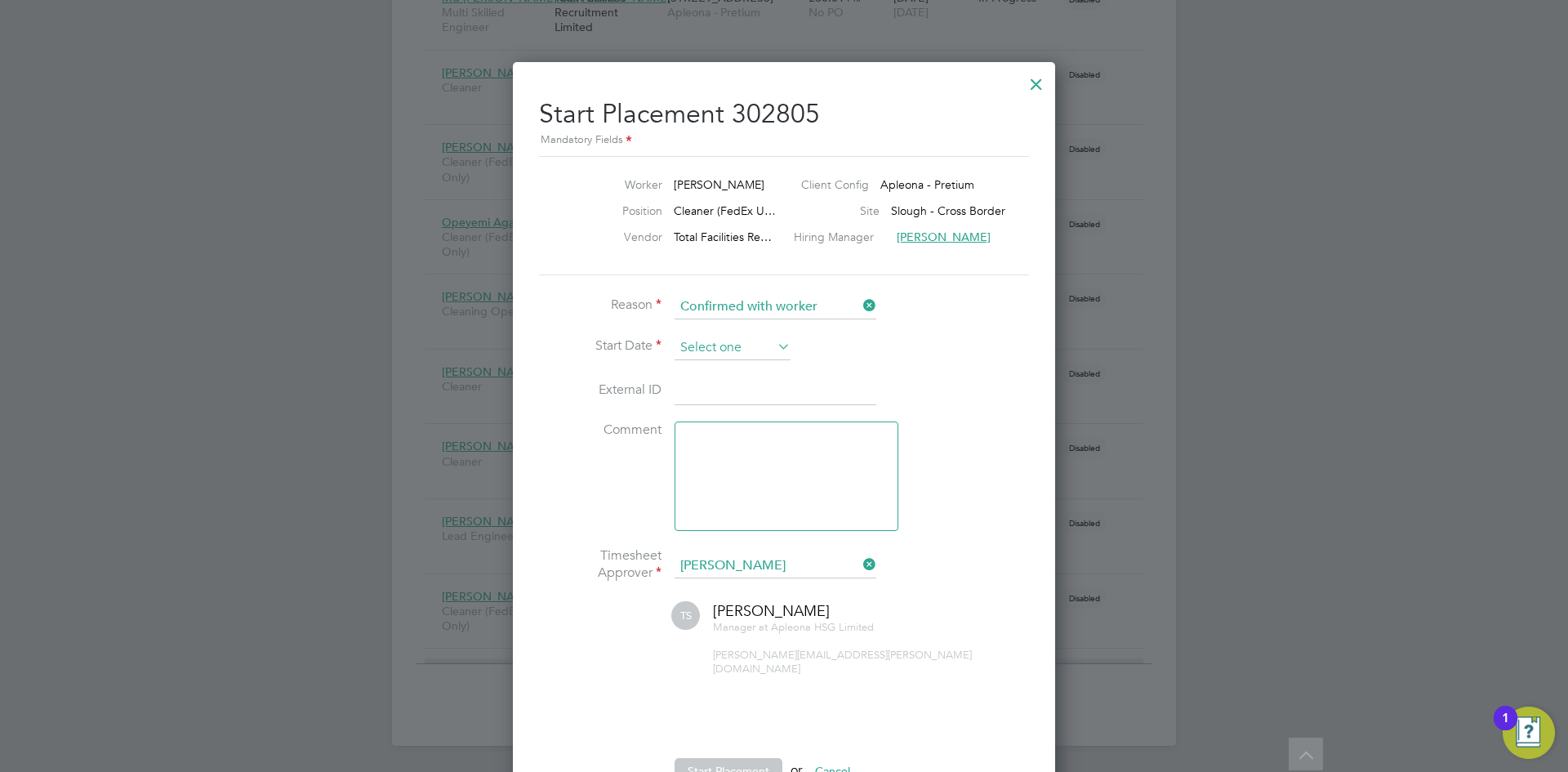
click at [702, 345] on input at bounding box center [732, 348] width 116 height 24
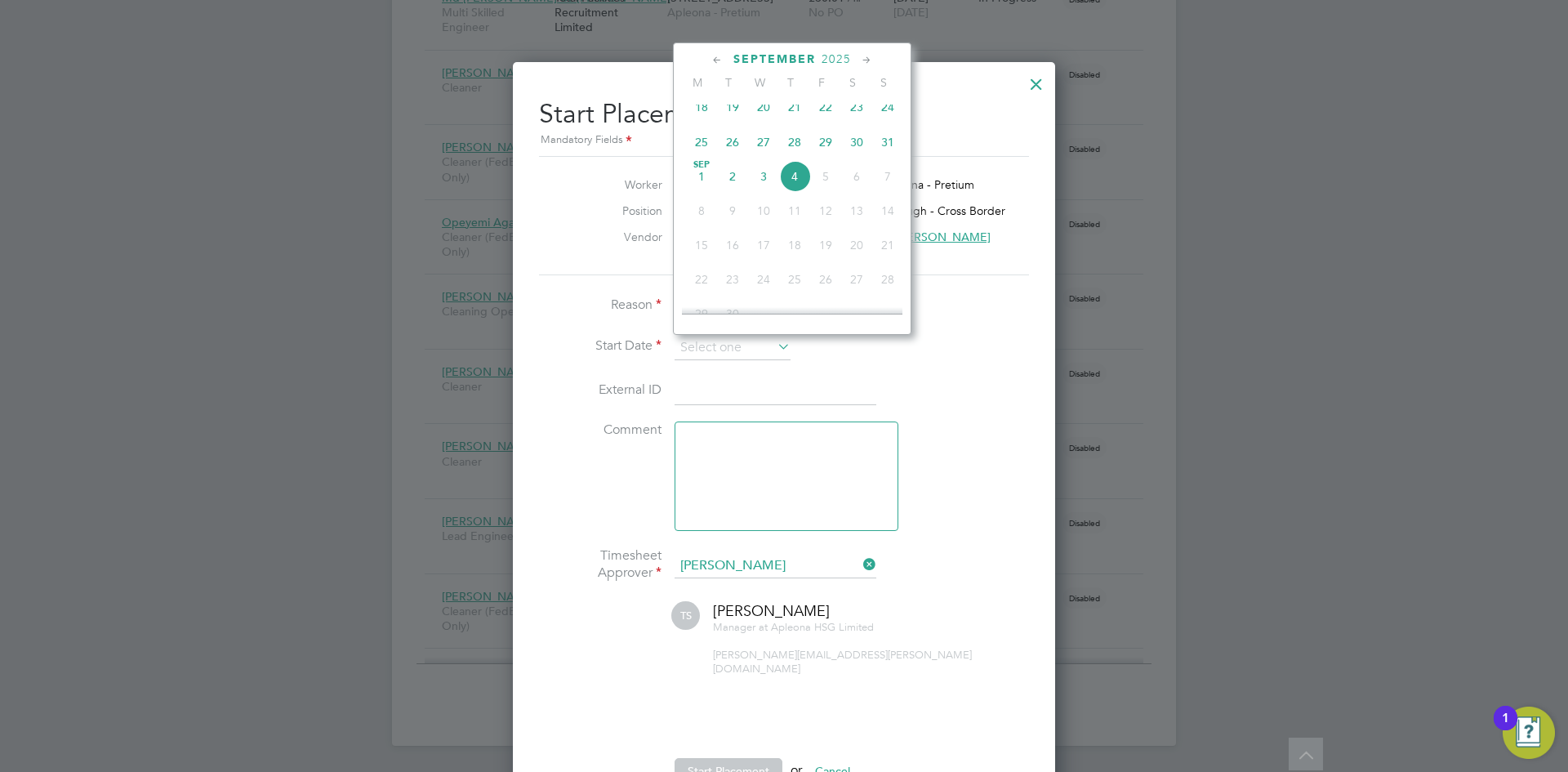
click at [791, 187] on span "4" at bounding box center [794, 176] width 31 height 31
type input "[DATE]"
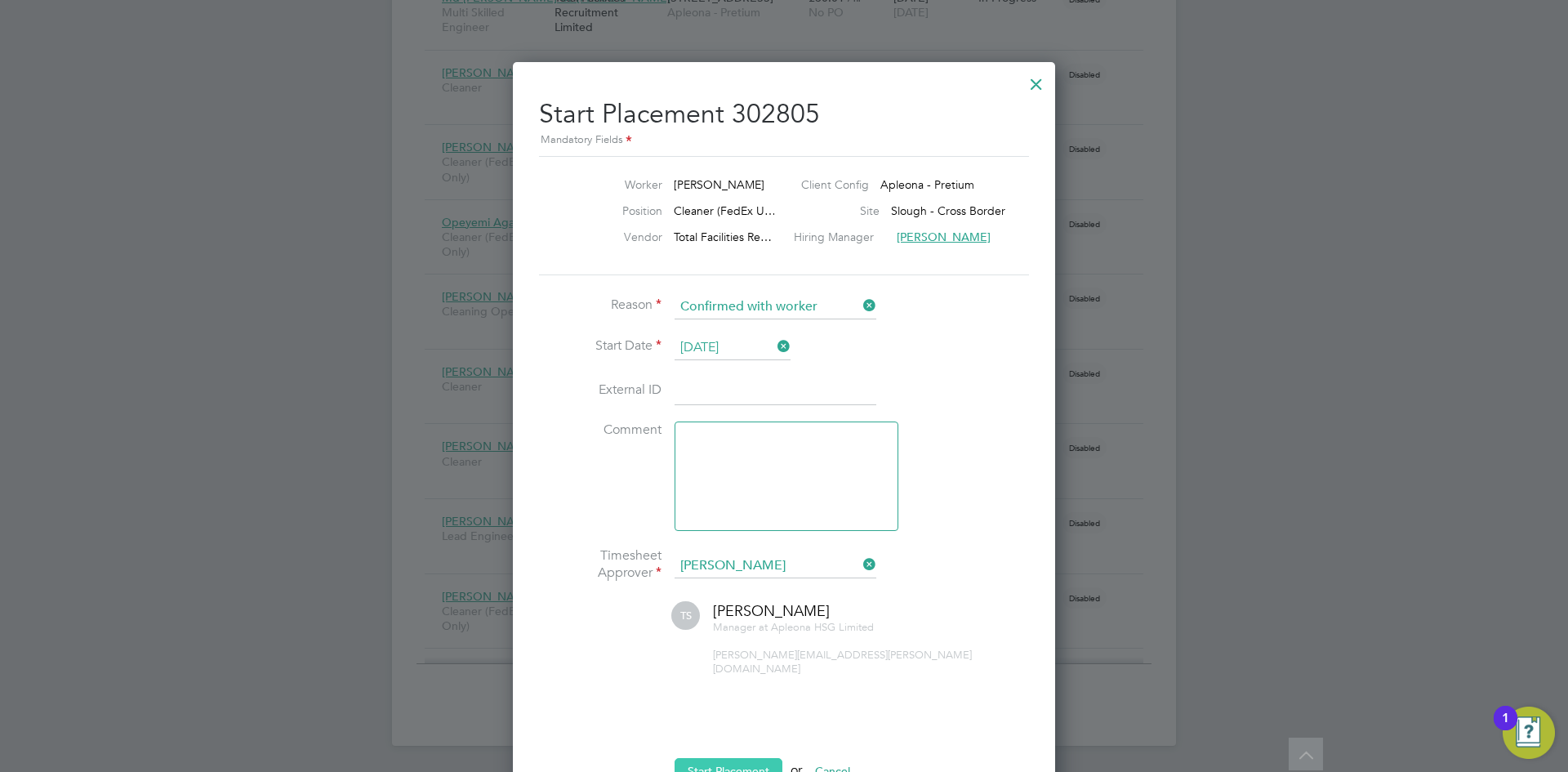
click at [699, 764] on button "Start Placement" at bounding box center [728, 770] width 108 height 26
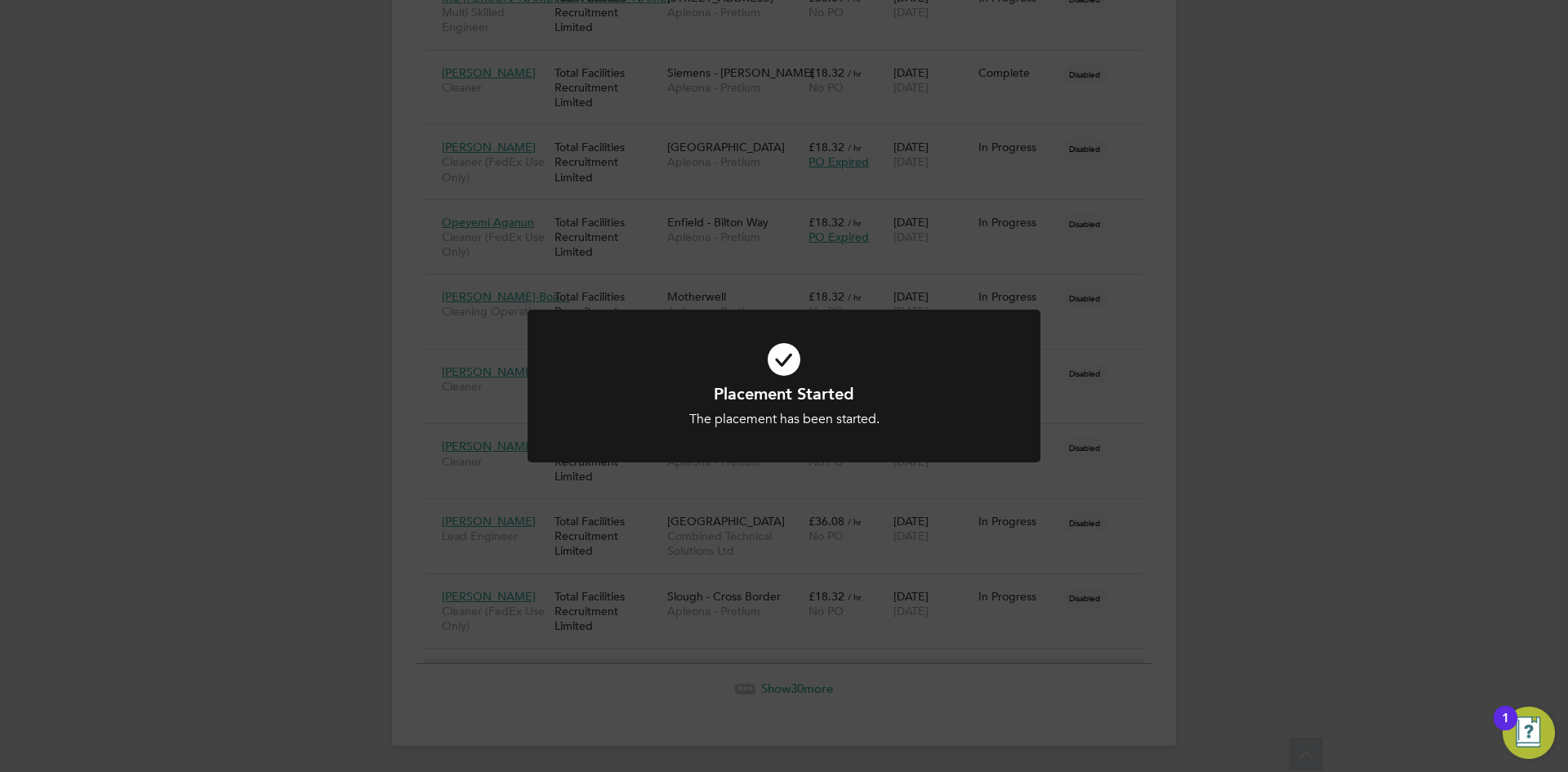
click at [1134, 455] on div "Placement Started The placement has been started. Cancel Okay" at bounding box center [784, 386] width 1568 height 772
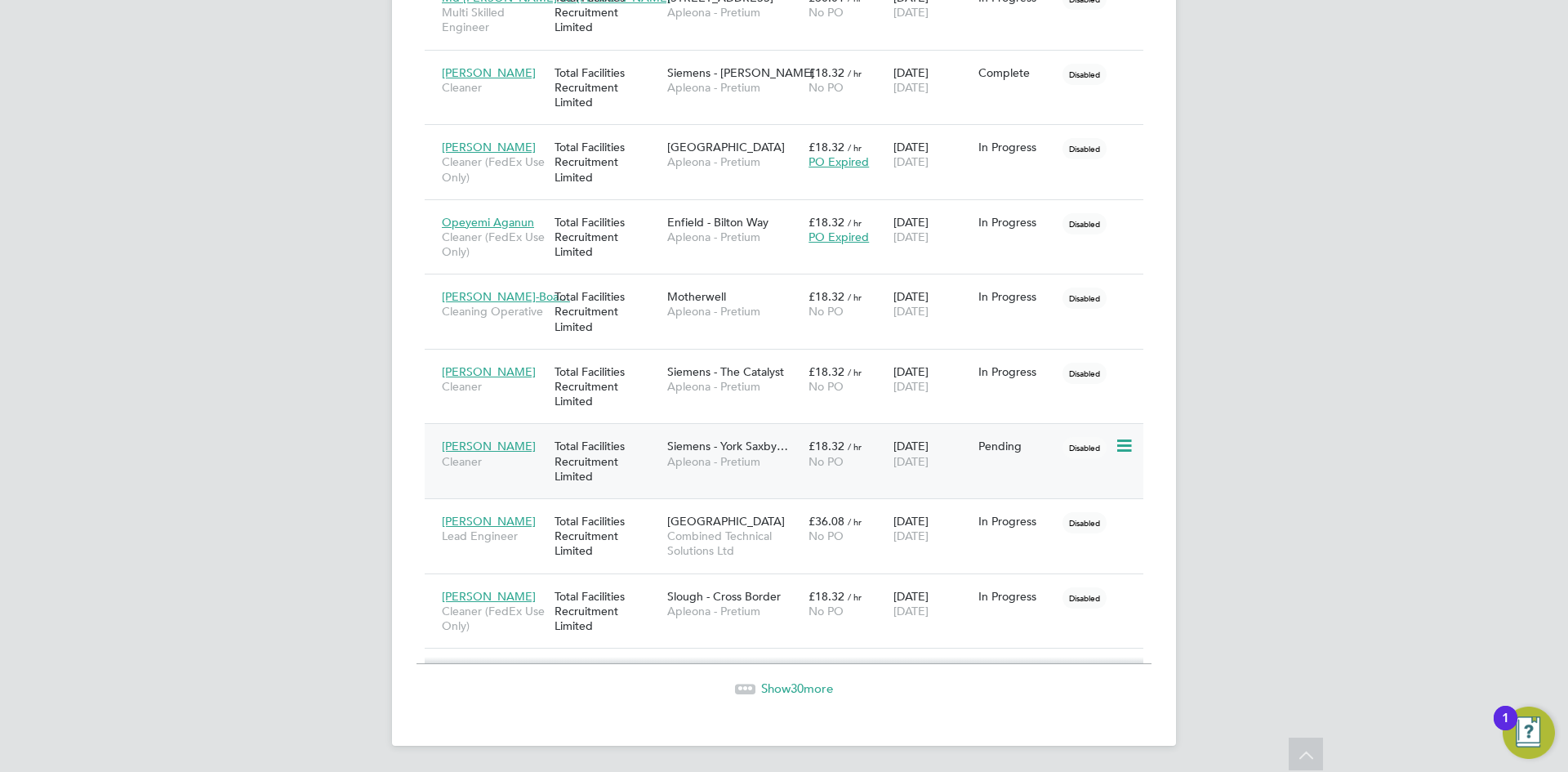
click at [1130, 445] on icon at bounding box center [1122, 445] width 16 height 19
click at [1030, 548] on li "Start" at bounding box center [1073, 548] width 116 height 23
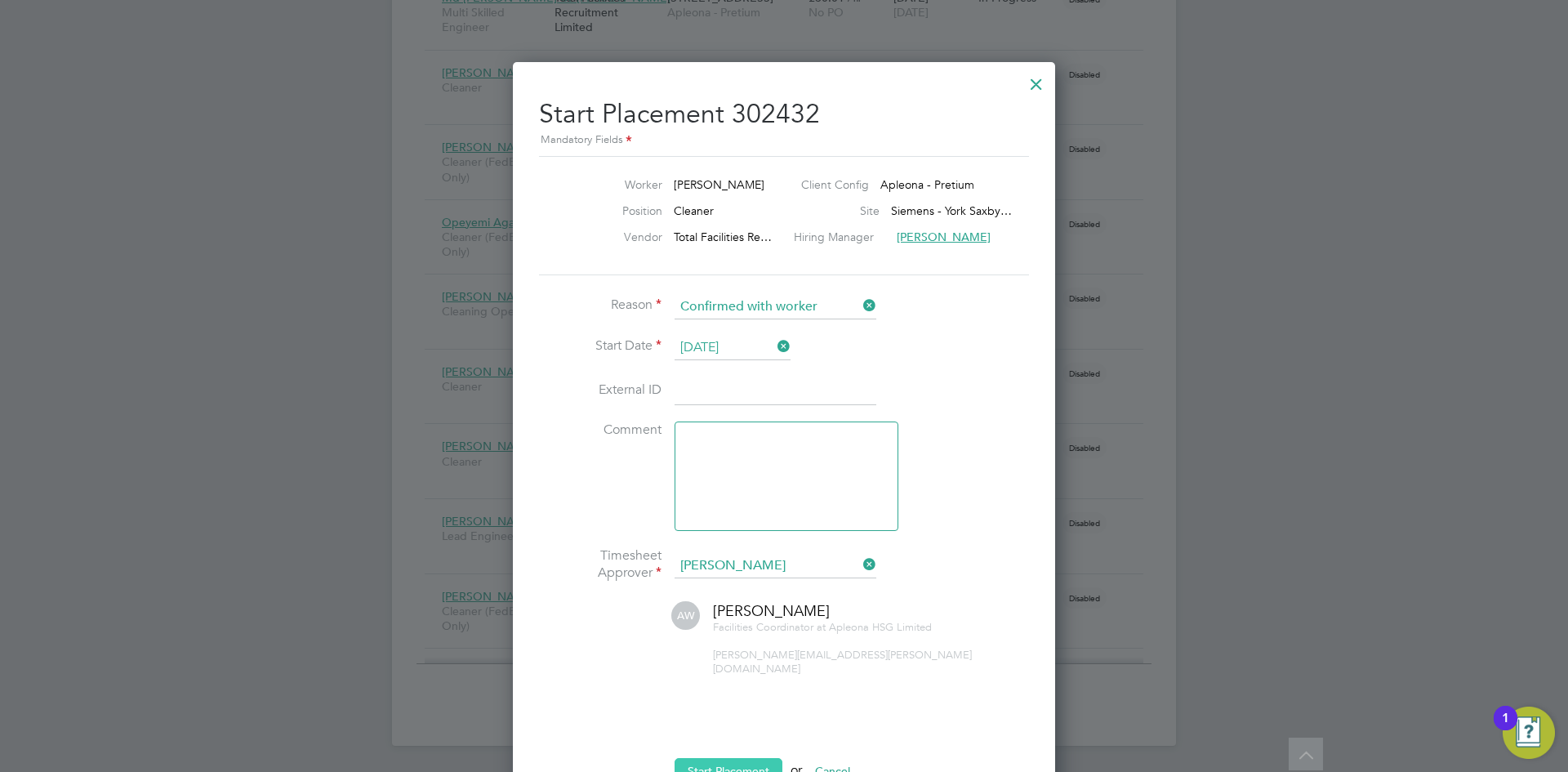
click at [695, 758] on button "Start Placement" at bounding box center [728, 770] width 108 height 26
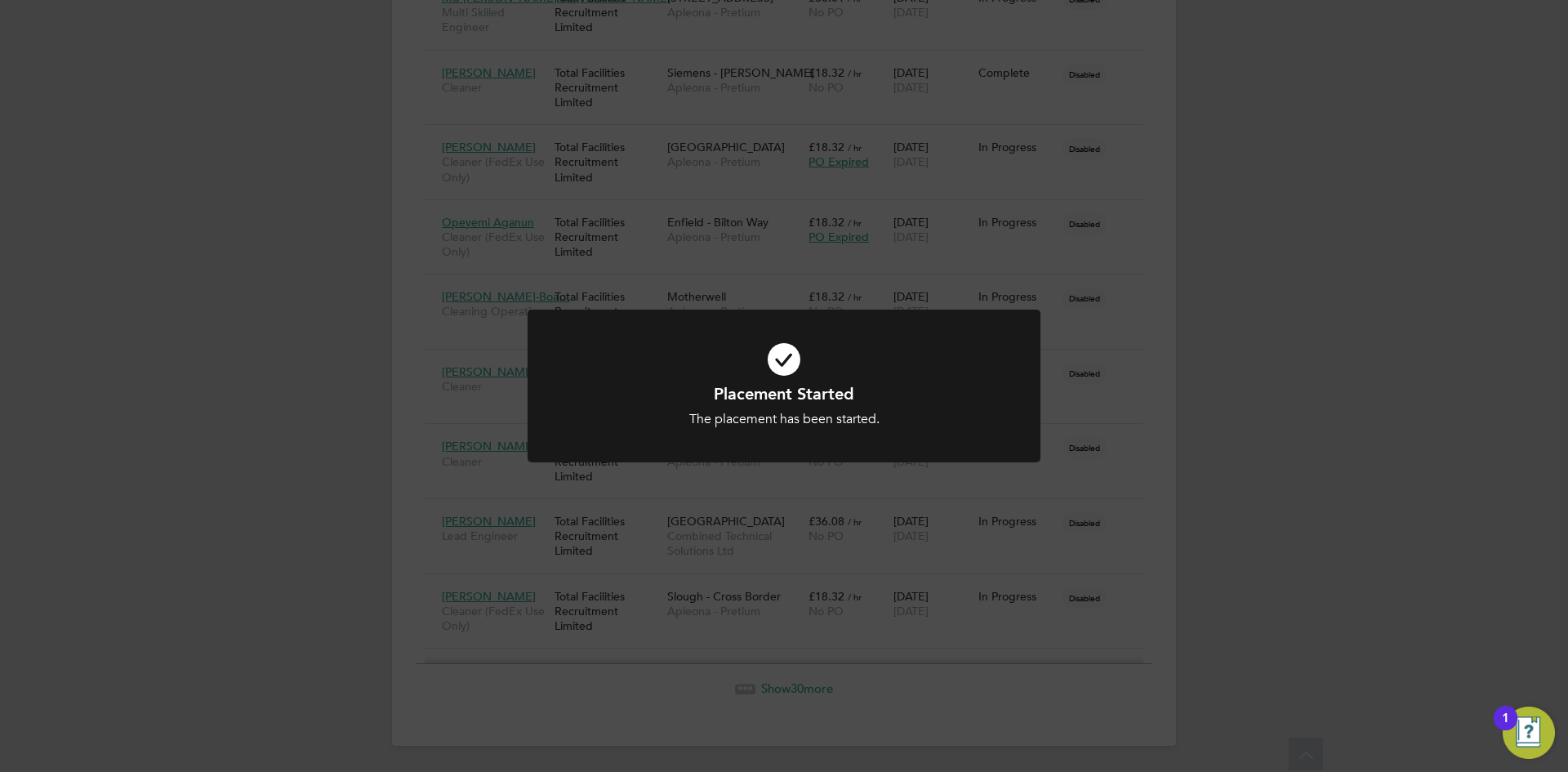
click at [551, 705] on div "Placement Started The placement has been started. Cancel Okay" at bounding box center [784, 386] width 1568 height 772
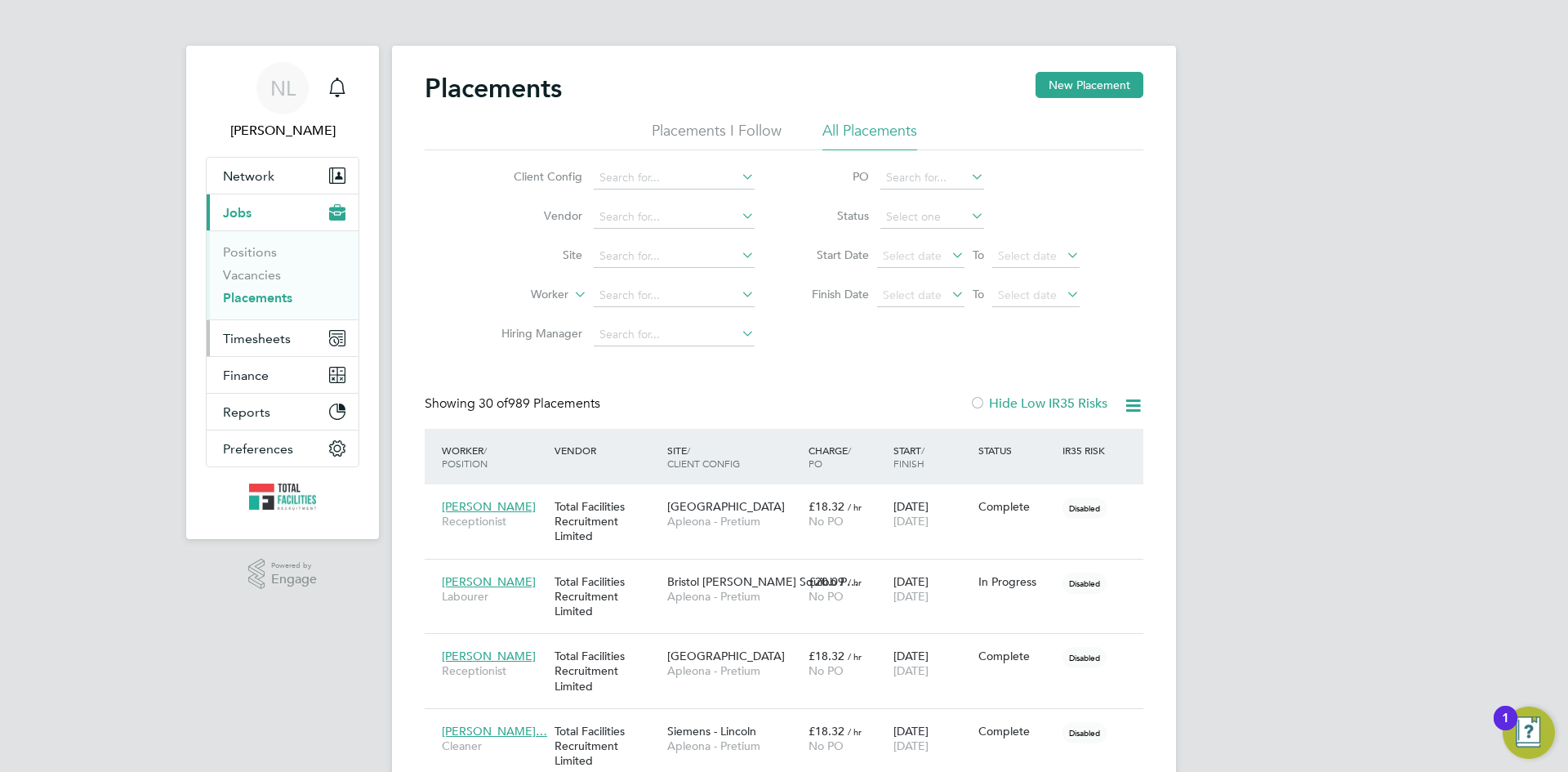
click at [263, 336] on span "Timesheets" at bounding box center [257, 338] width 68 height 15
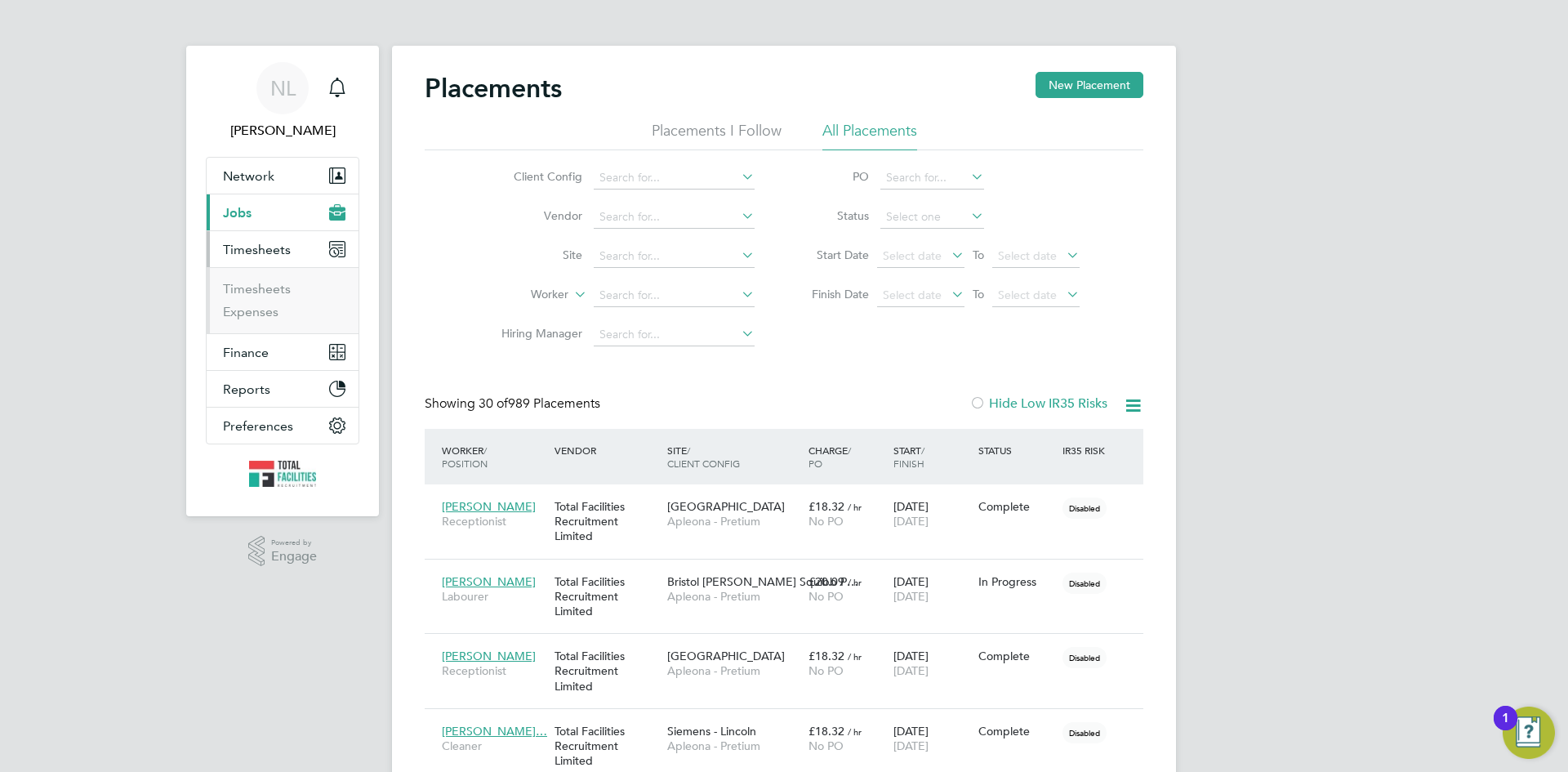
click at [259, 246] on span "Timesheets" at bounding box center [257, 249] width 68 height 15
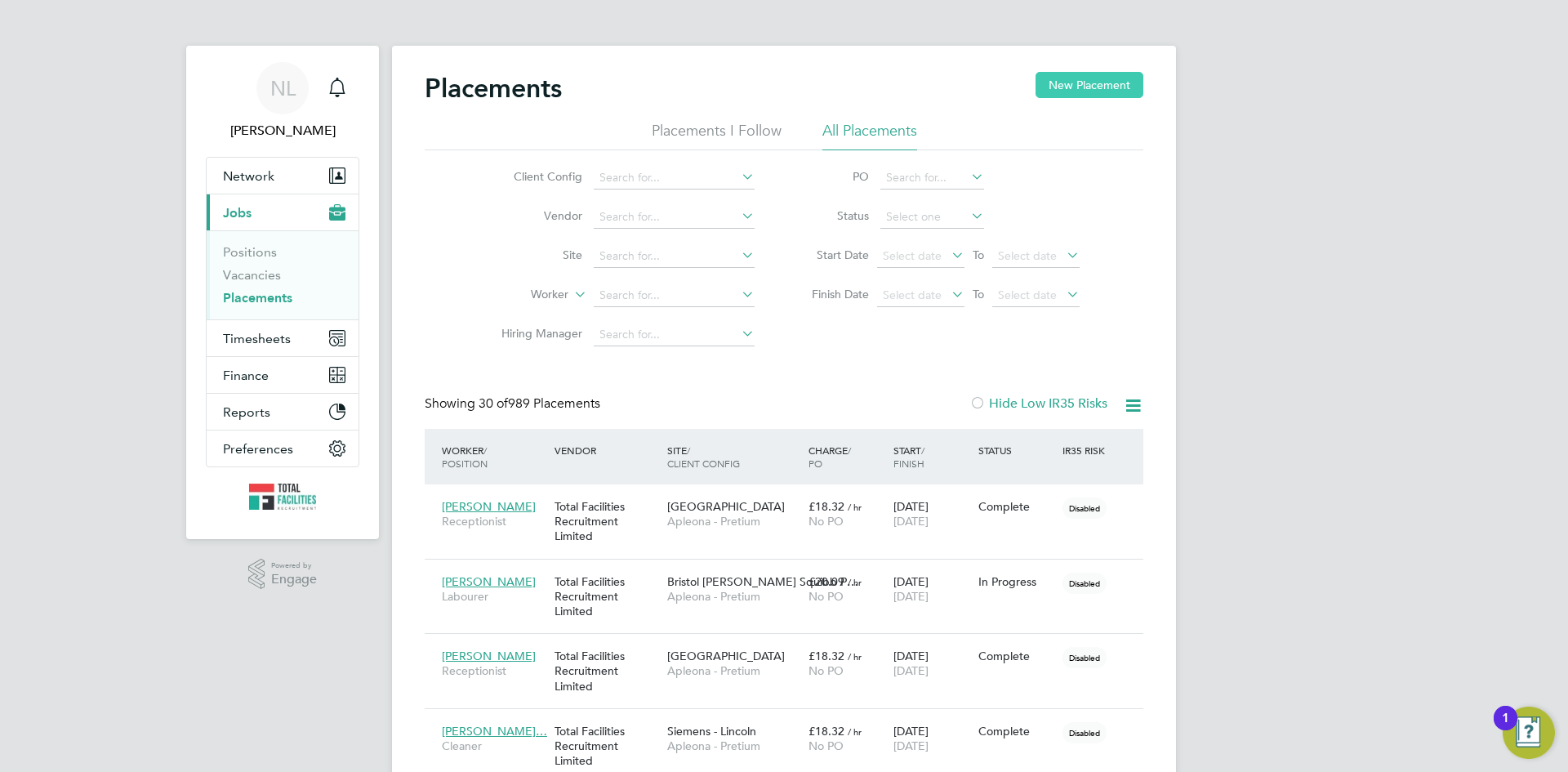
click at [1077, 80] on button "New Placement" at bounding box center [1089, 84] width 108 height 26
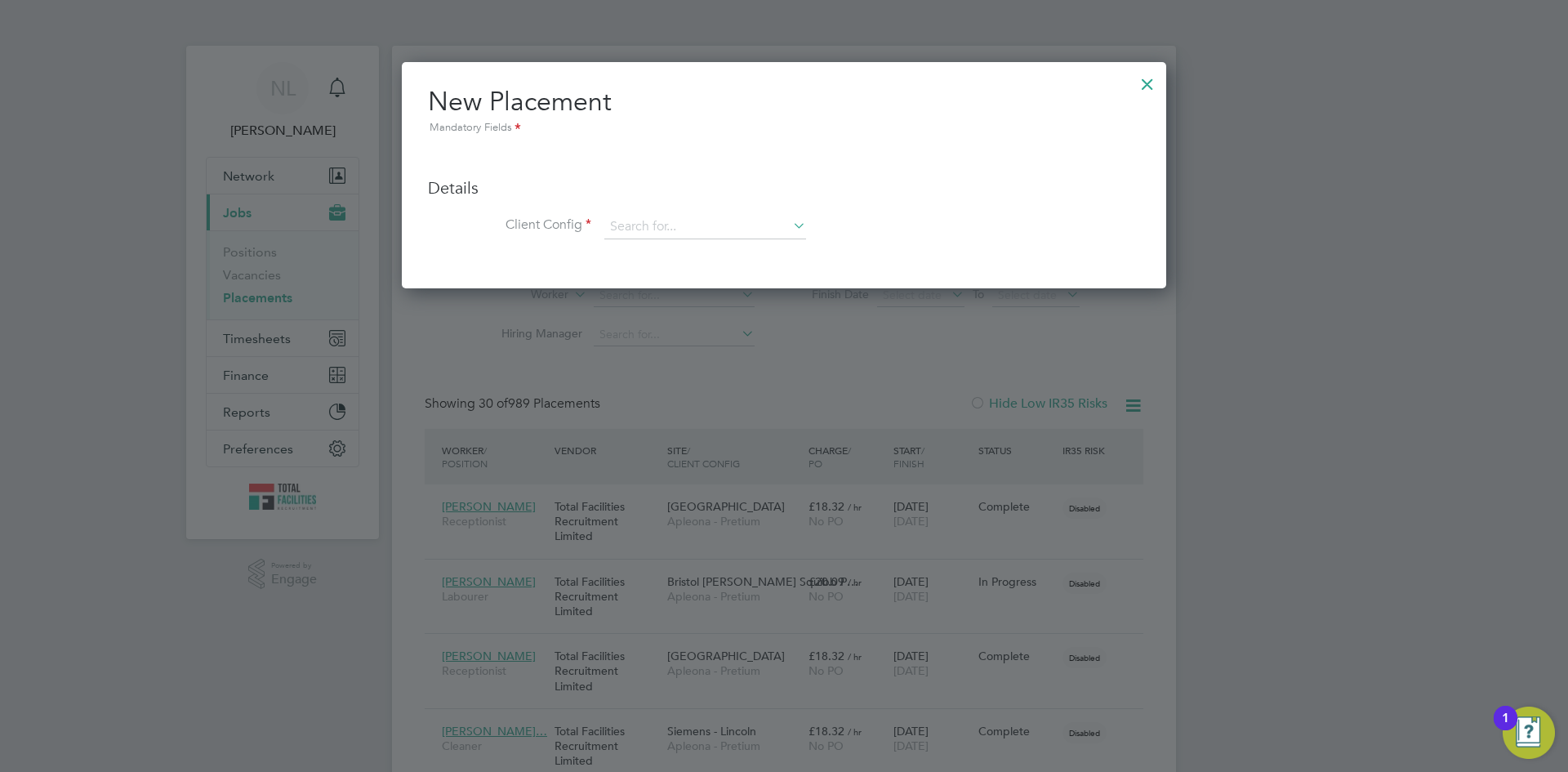
click at [1154, 83] on div at bounding box center [1147, 79] width 30 height 30
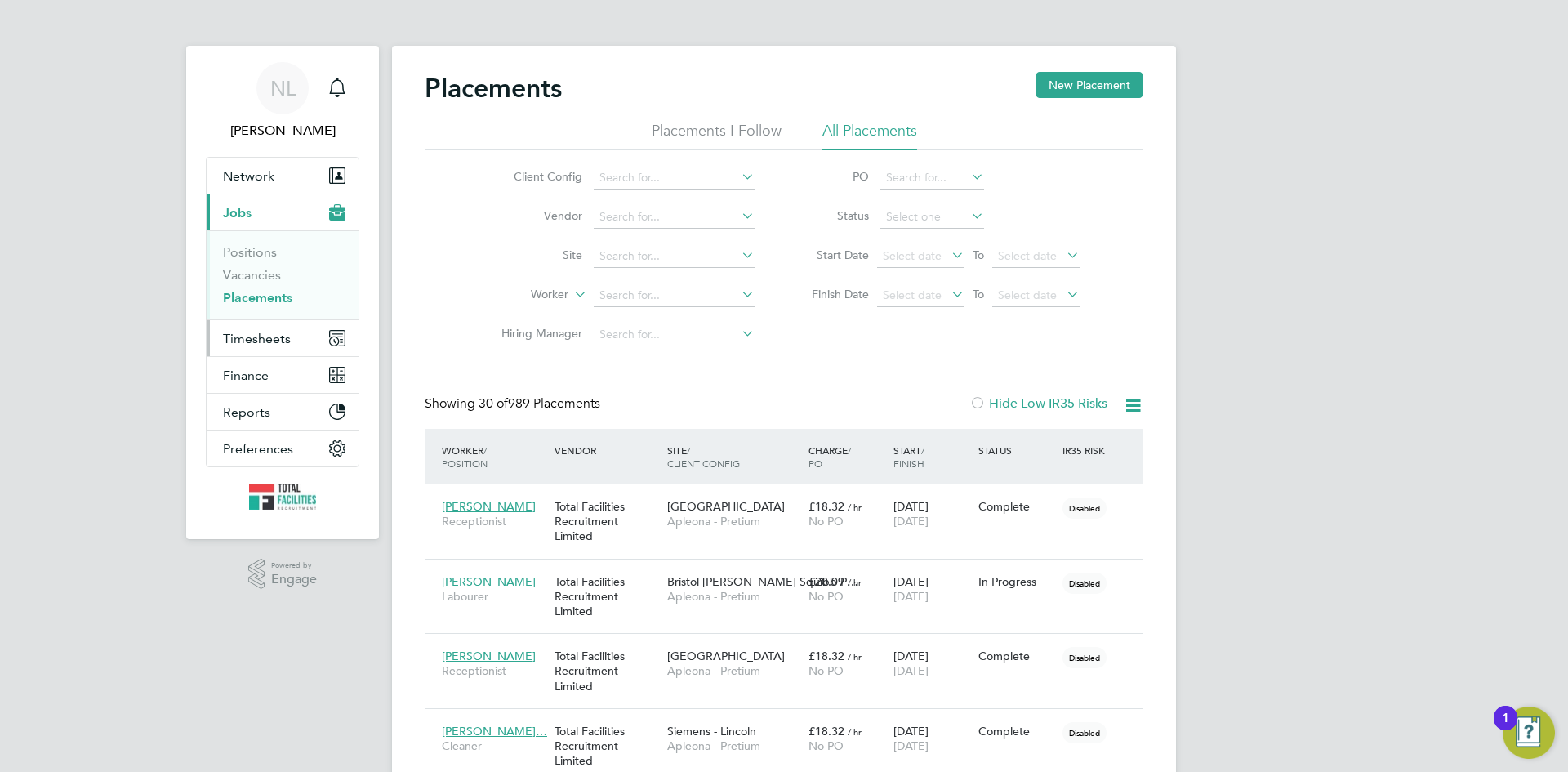
click at [248, 342] on span "Timesheets" at bounding box center [257, 338] width 68 height 15
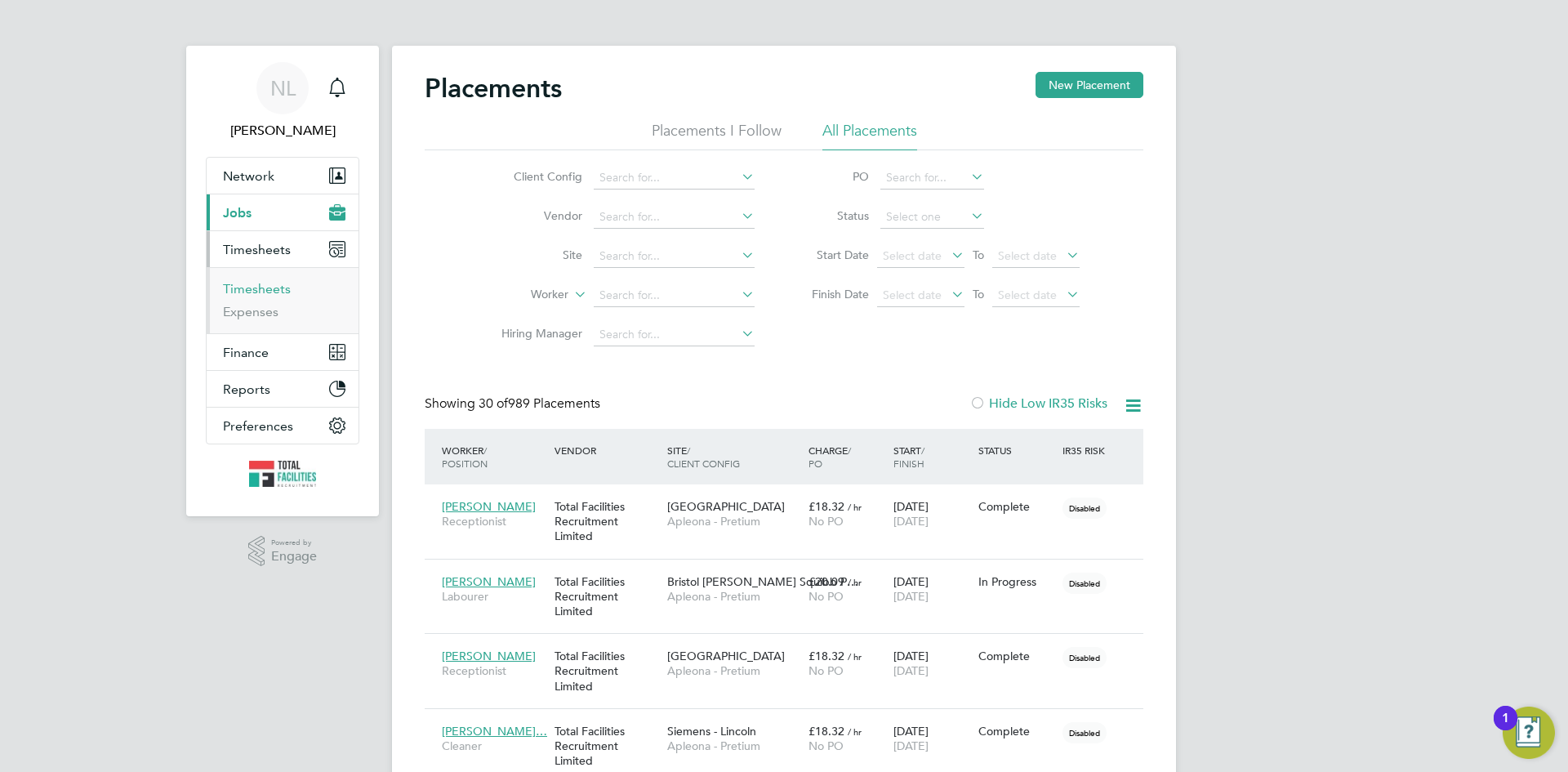
click at [250, 285] on link "Timesheets" at bounding box center [257, 289] width 68 height 15
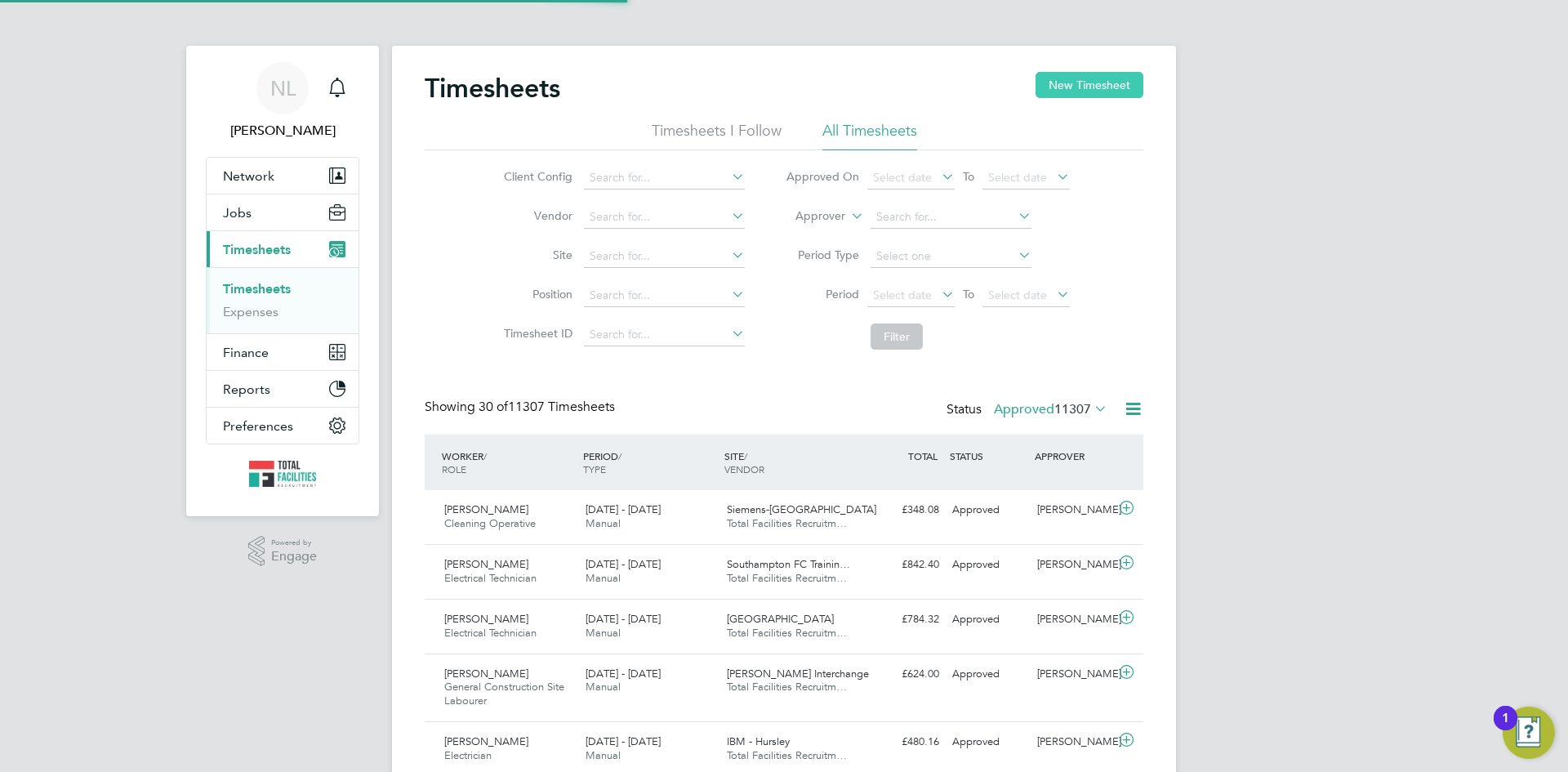
click at [1092, 85] on button "New Timesheet" at bounding box center [1089, 84] width 108 height 26
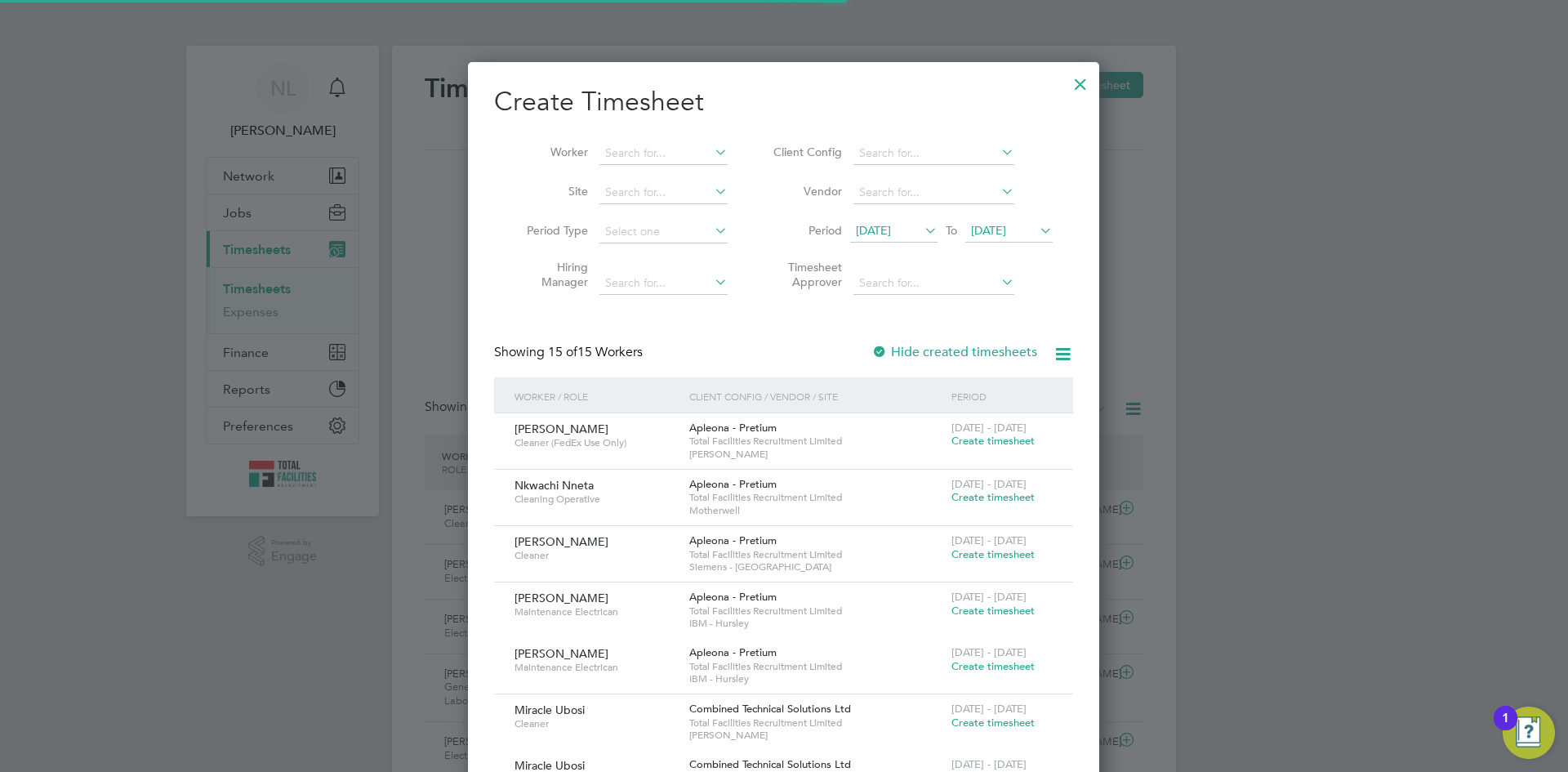
click at [629, 139] on li "Worker" at bounding box center [620, 154] width 254 height 39
click at [626, 149] on input at bounding box center [663, 153] width 128 height 23
click at [641, 175] on li "Kac per [PERSON_NAME]" at bounding box center [673, 175] width 149 height 22
type input "[PERSON_NAME]"
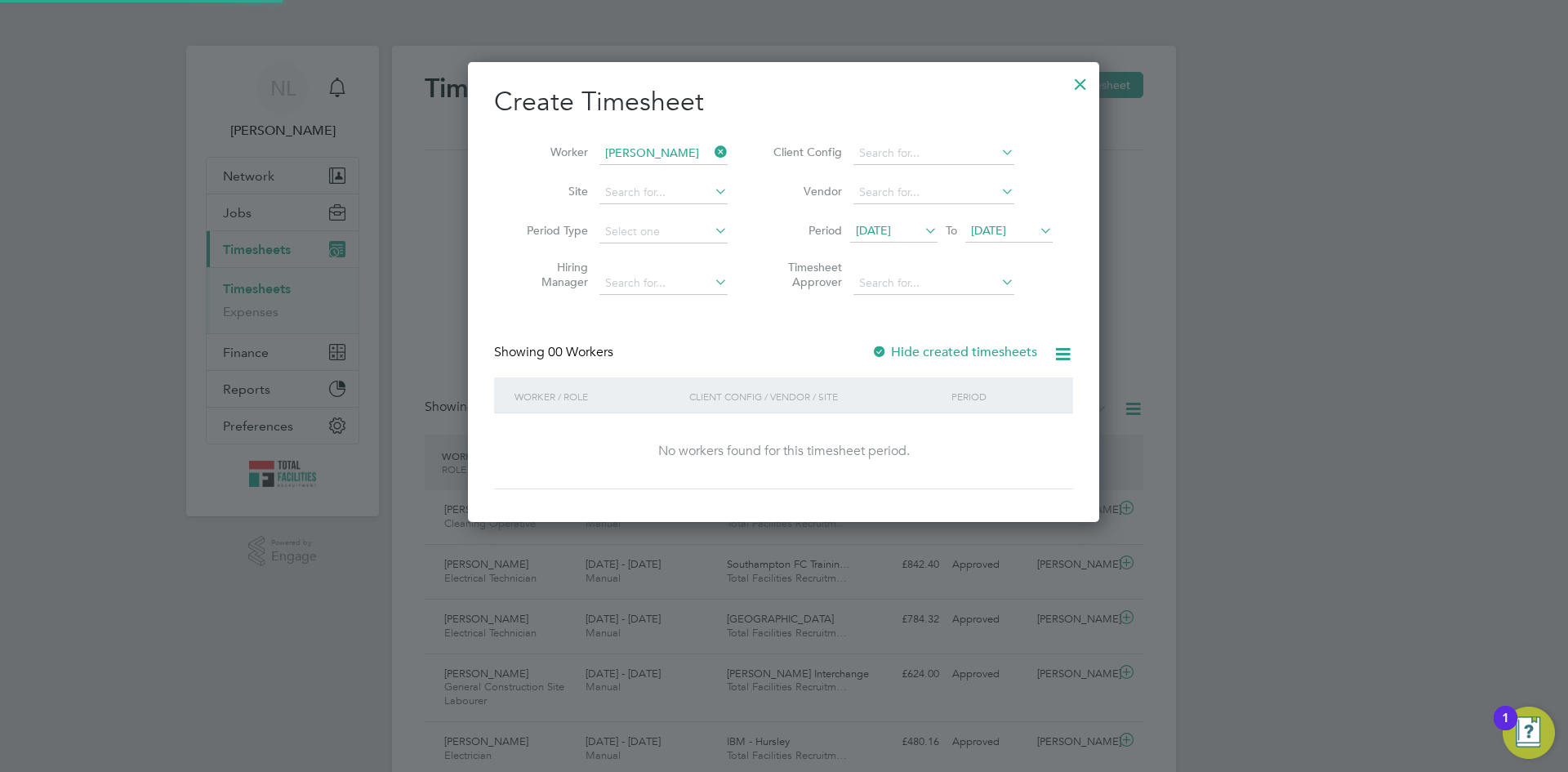
click at [870, 229] on span "[DATE]" at bounding box center [873, 229] width 35 height 14
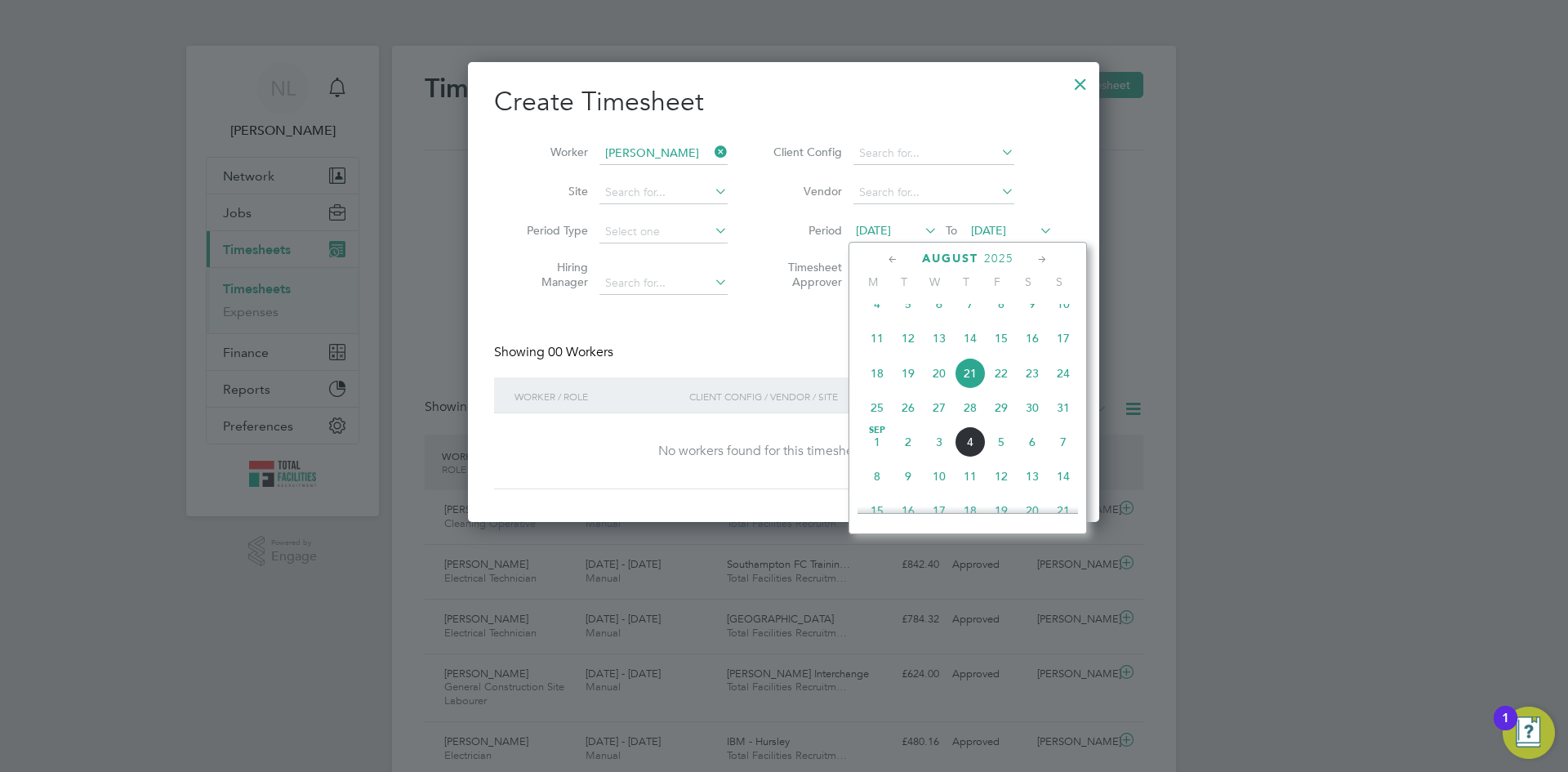
click at [875, 457] on span "[DATE]" at bounding box center [877, 441] width 31 height 31
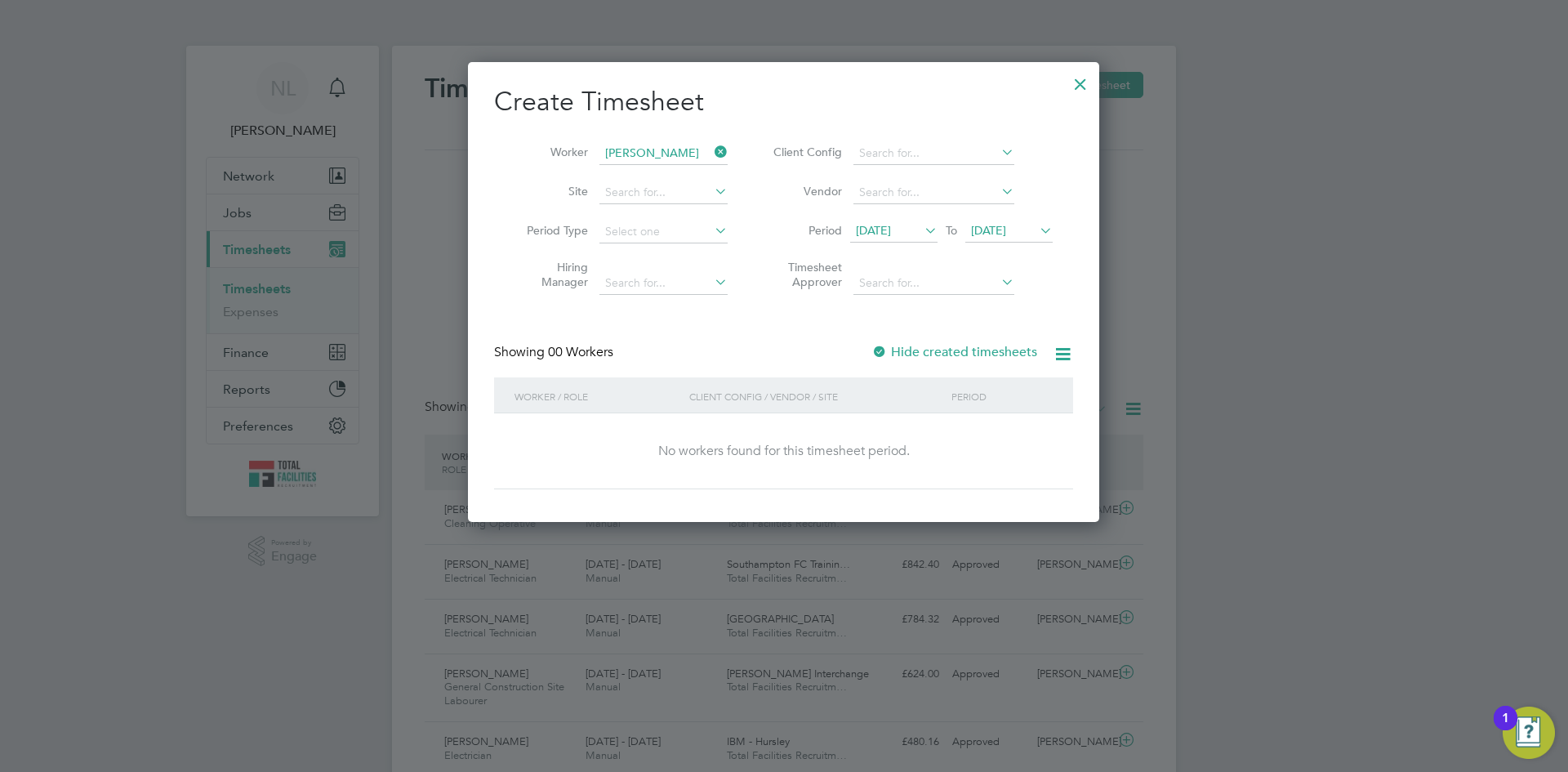
click at [891, 226] on span "[DATE]" at bounding box center [873, 229] width 35 height 14
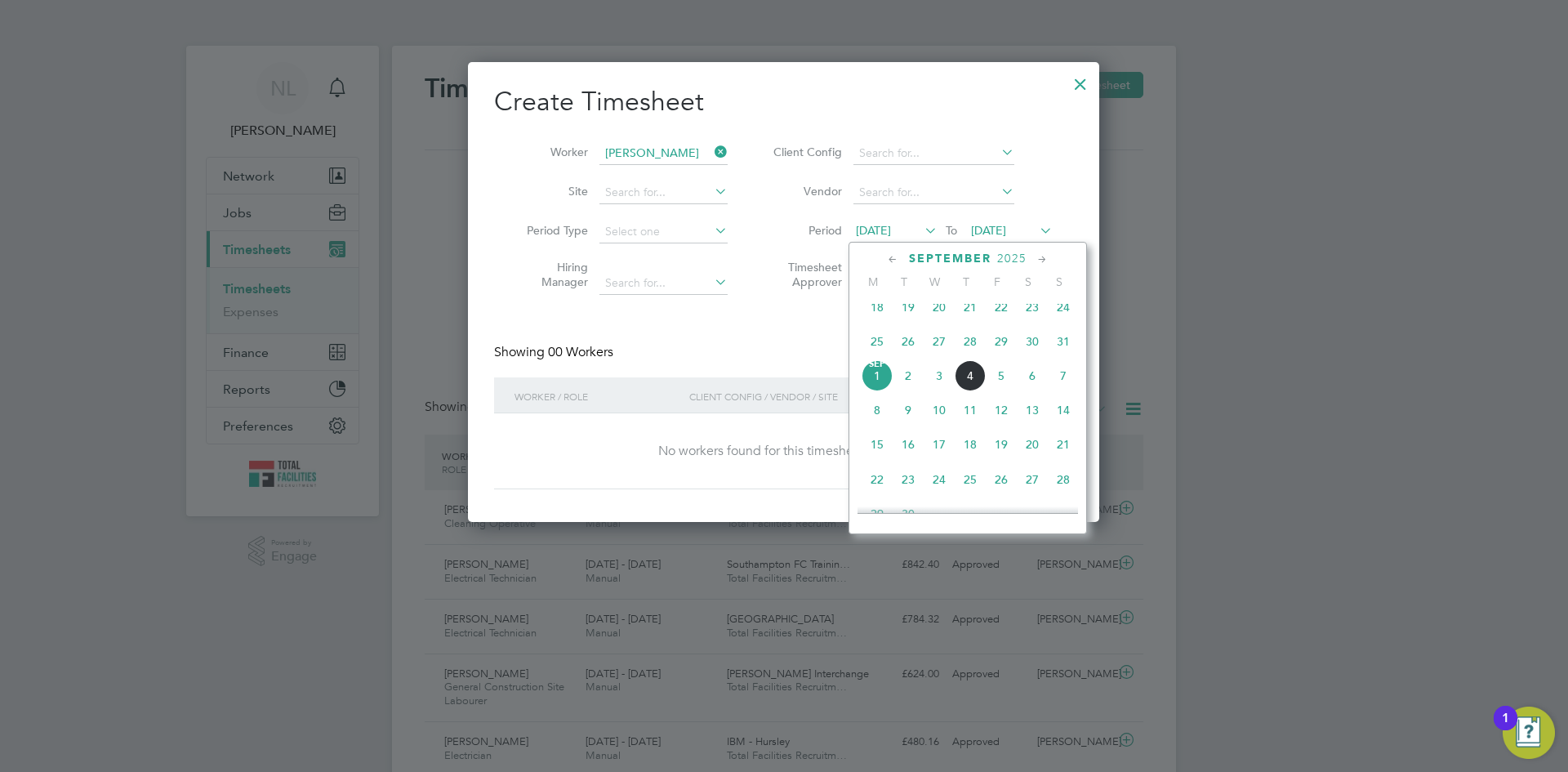
click at [978, 385] on span "4" at bounding box center [970, 375] width 31 height 31
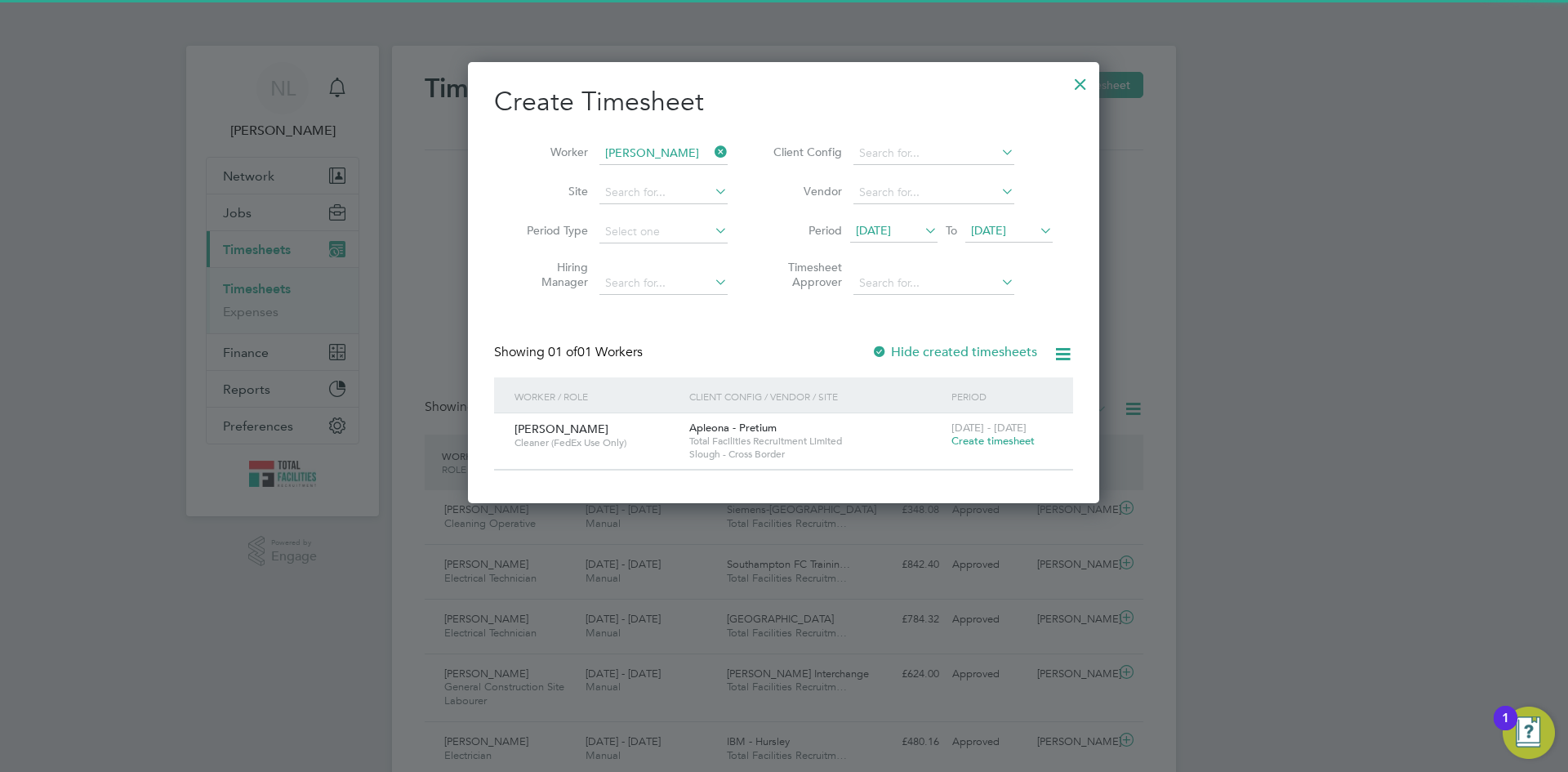
click at [980, 436] on span "Create timesheet" at bounding box center [992, 440] width 84 height 13
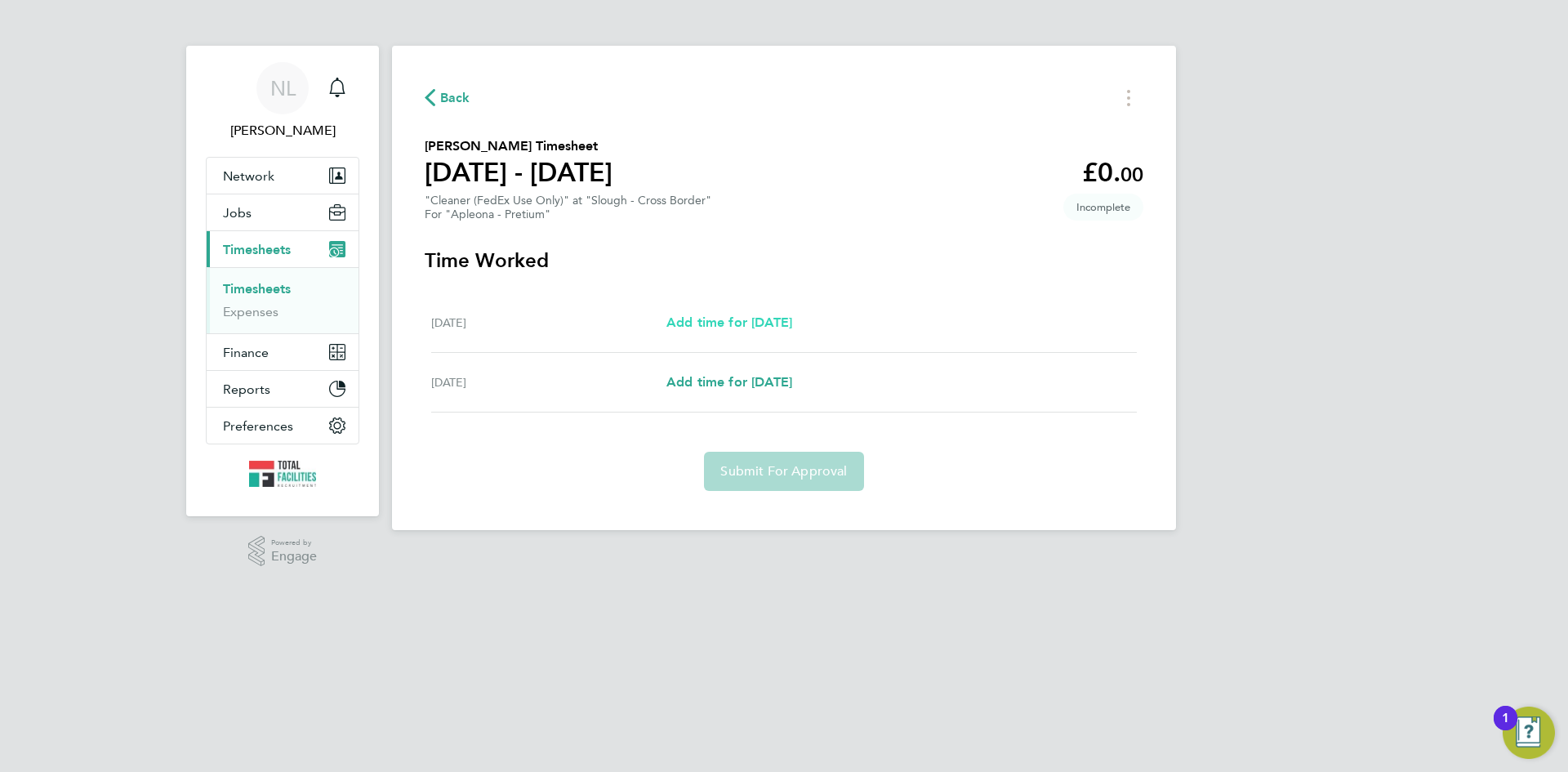
click at [787, 318] on span "Add time for [DATE]" at bounding box center [729, 322] width 126 height 15
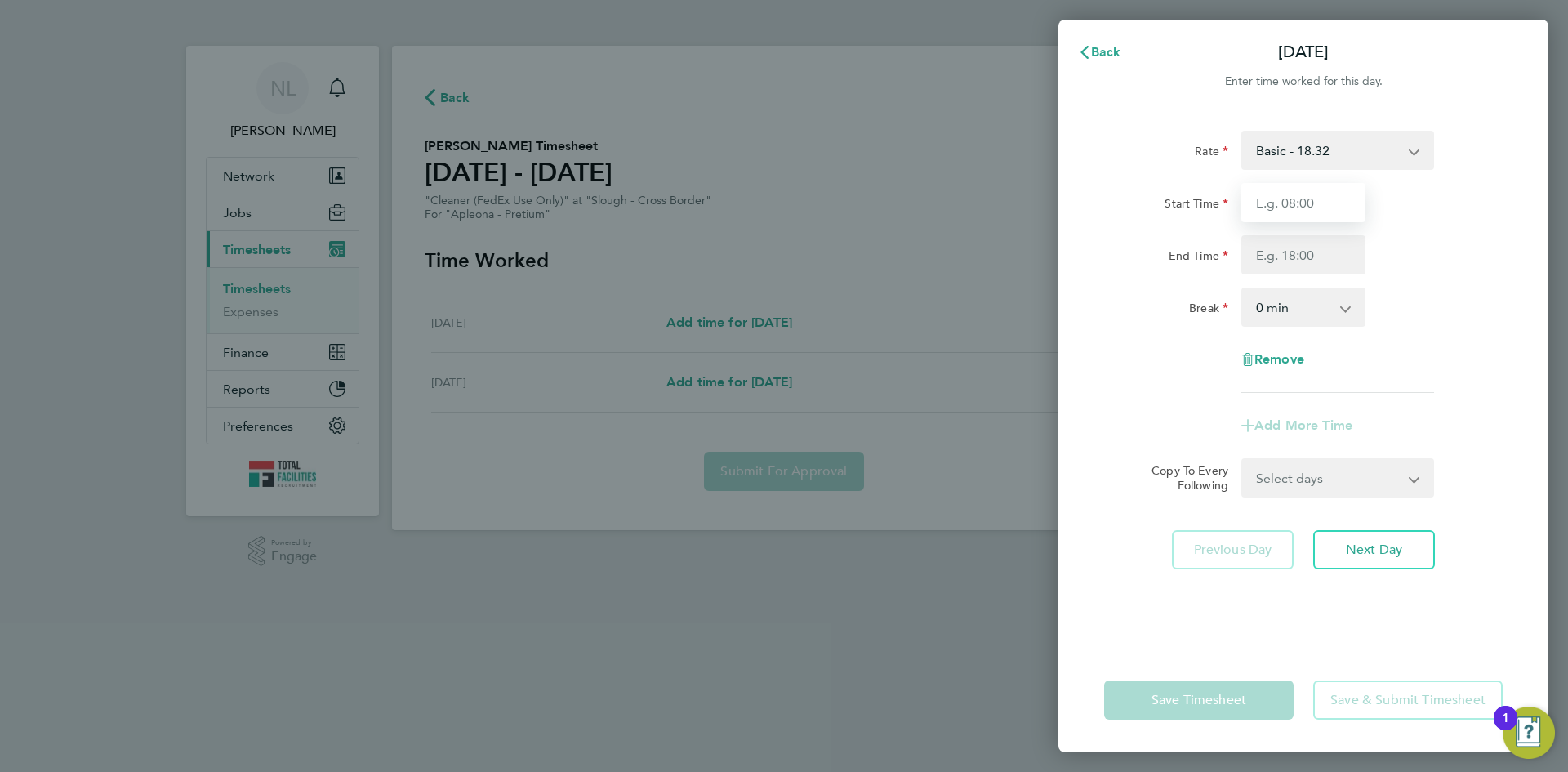
click at [1290, 213] on input "Start Time" at bounding box center [1303, 202] width 124 height 39
type input "09:00"
click at [1268, 257] on input "End Time" at bounding box center [1303, 255] width 124 height 39
type input "12:00"
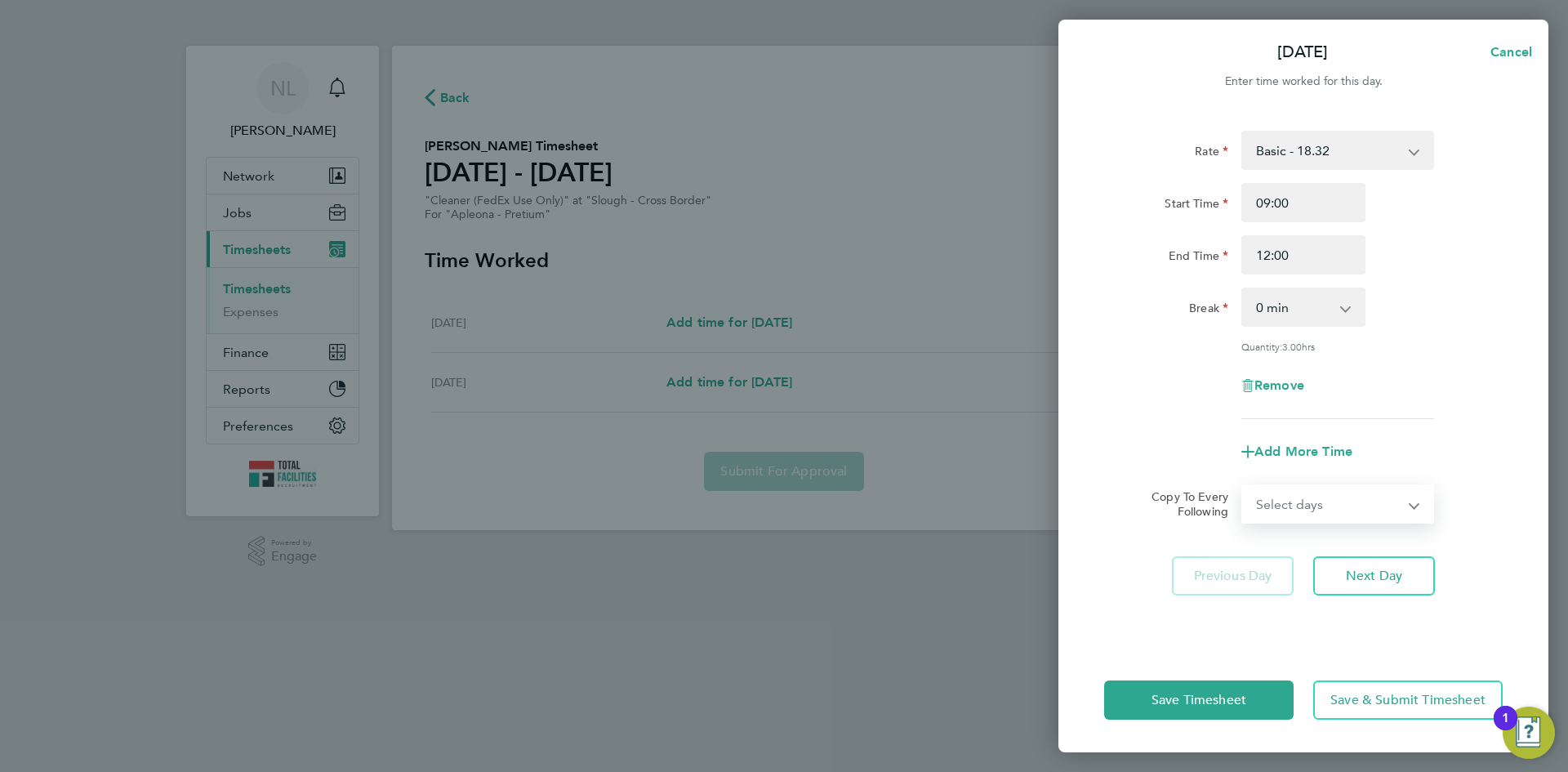
click at [1257, 486] on select "Select days [DATE]" at bounding box center [1328, 504] width 171 height 36
select select "FRI"
click at [1243, 486] on select "Select days [DATE]" at bounding box center [1328, 504] width 171 height 36
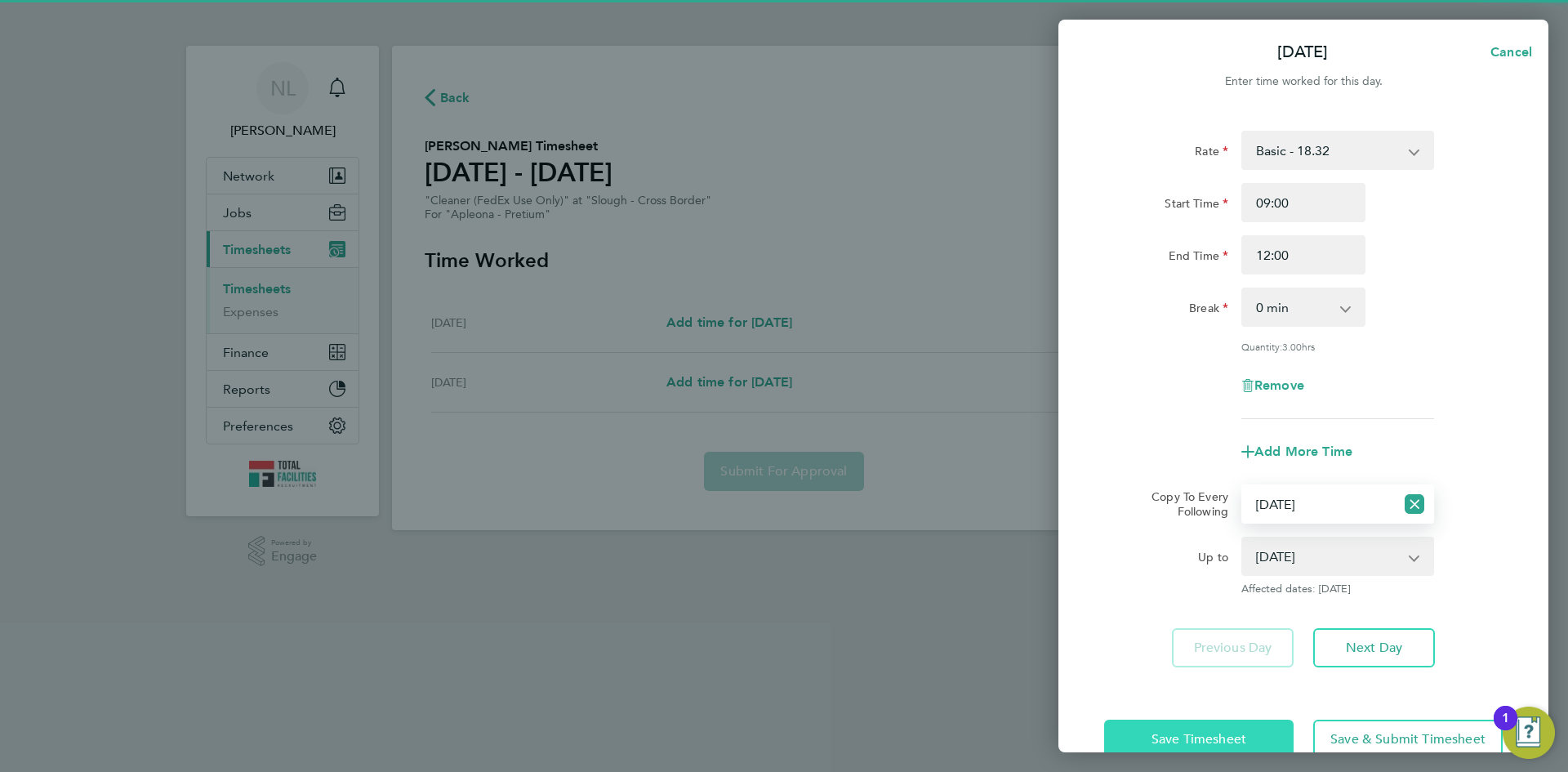
click at [1181, 750] on button "Save Timesheet" at bounding box center [1198, 739] width 190 height 39
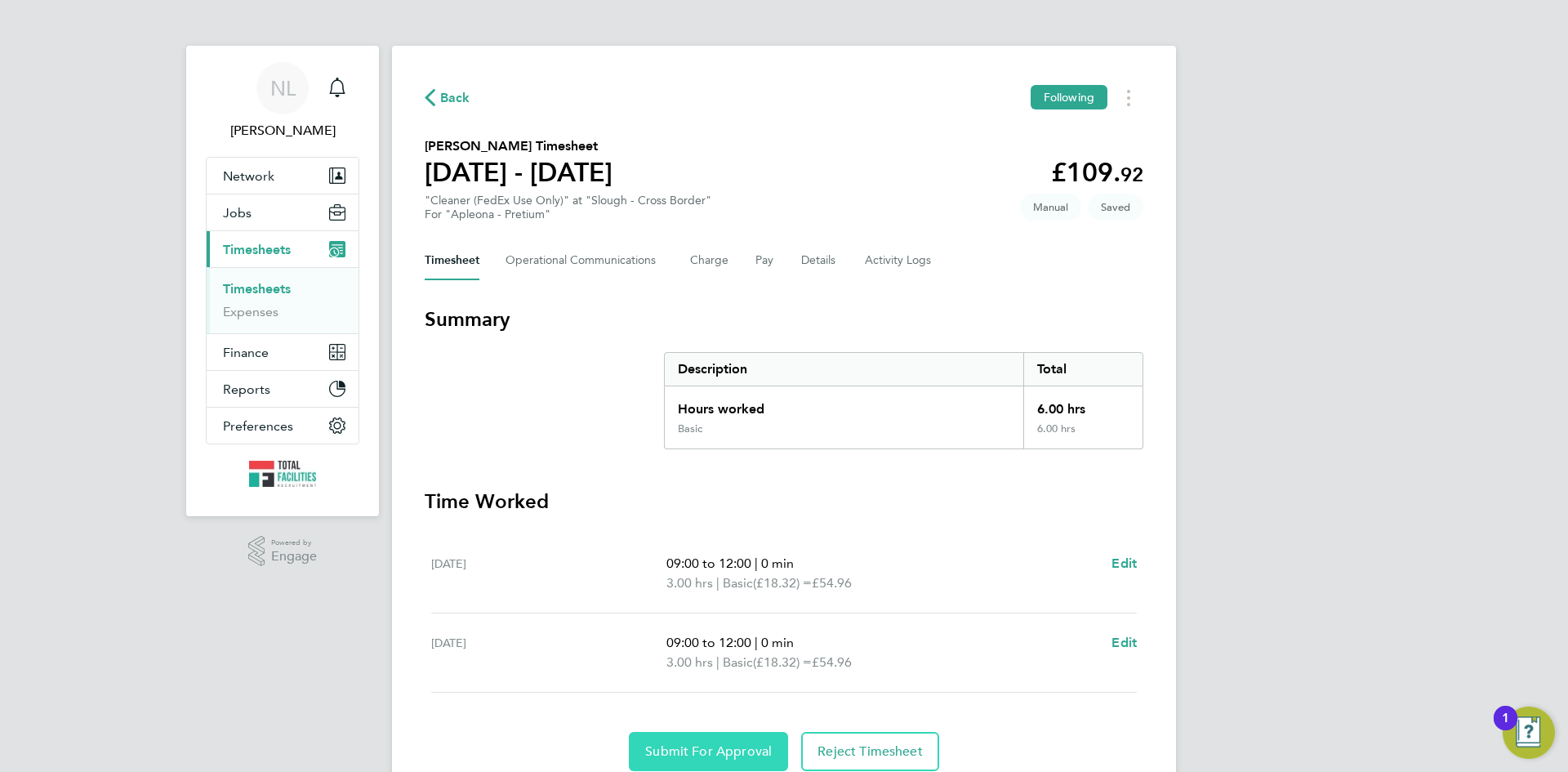
click at [737, 748] on span "Submit For Approval" at bounding box center [709, 751] width 127 height 16
click at [439, 100] on span "Back" at bounding box center [447, 96] width 46 height 15
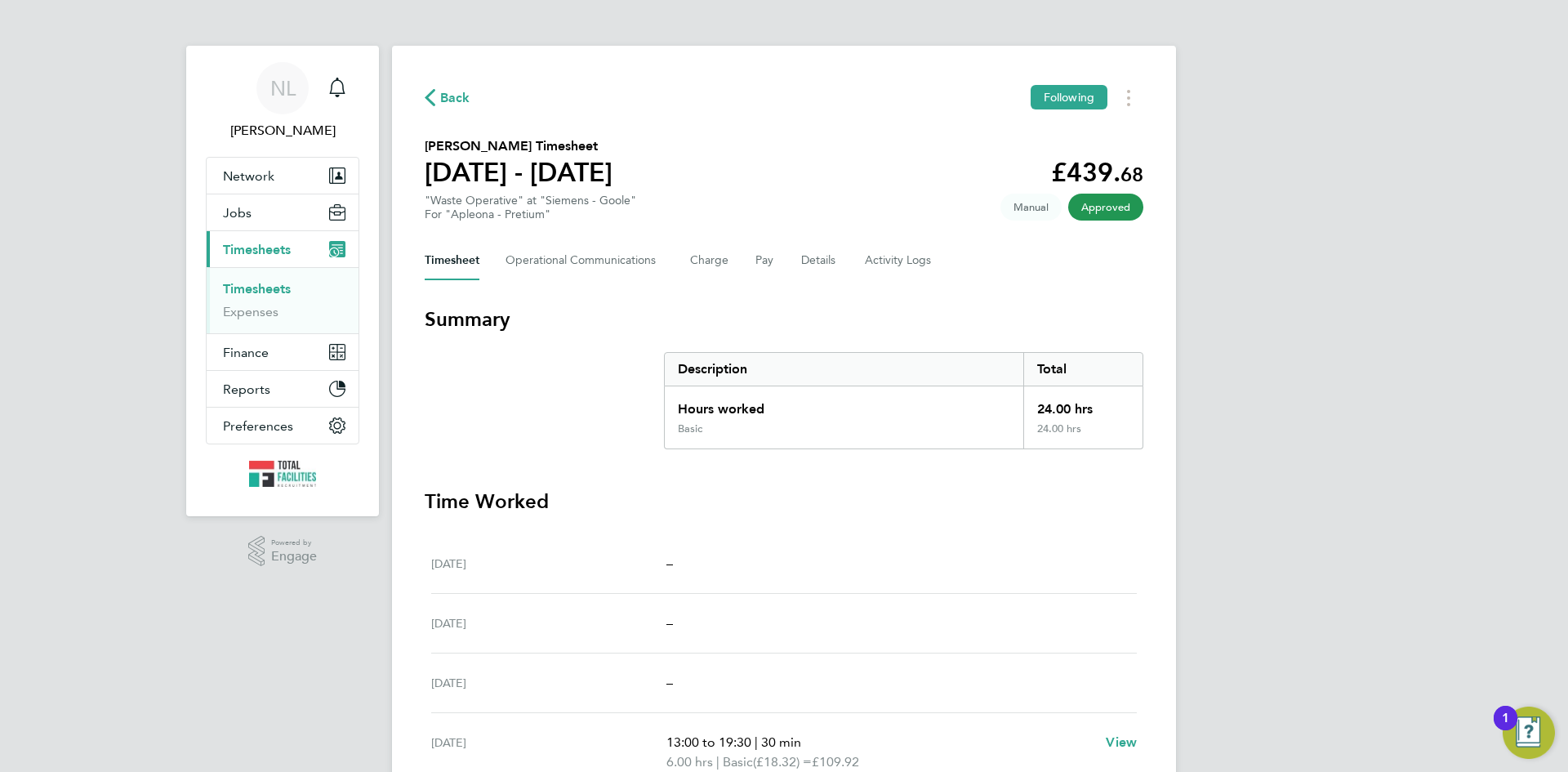
click at [262, 252] on span "Timesheets" at bounding box center [257, 249] width 68 height 15
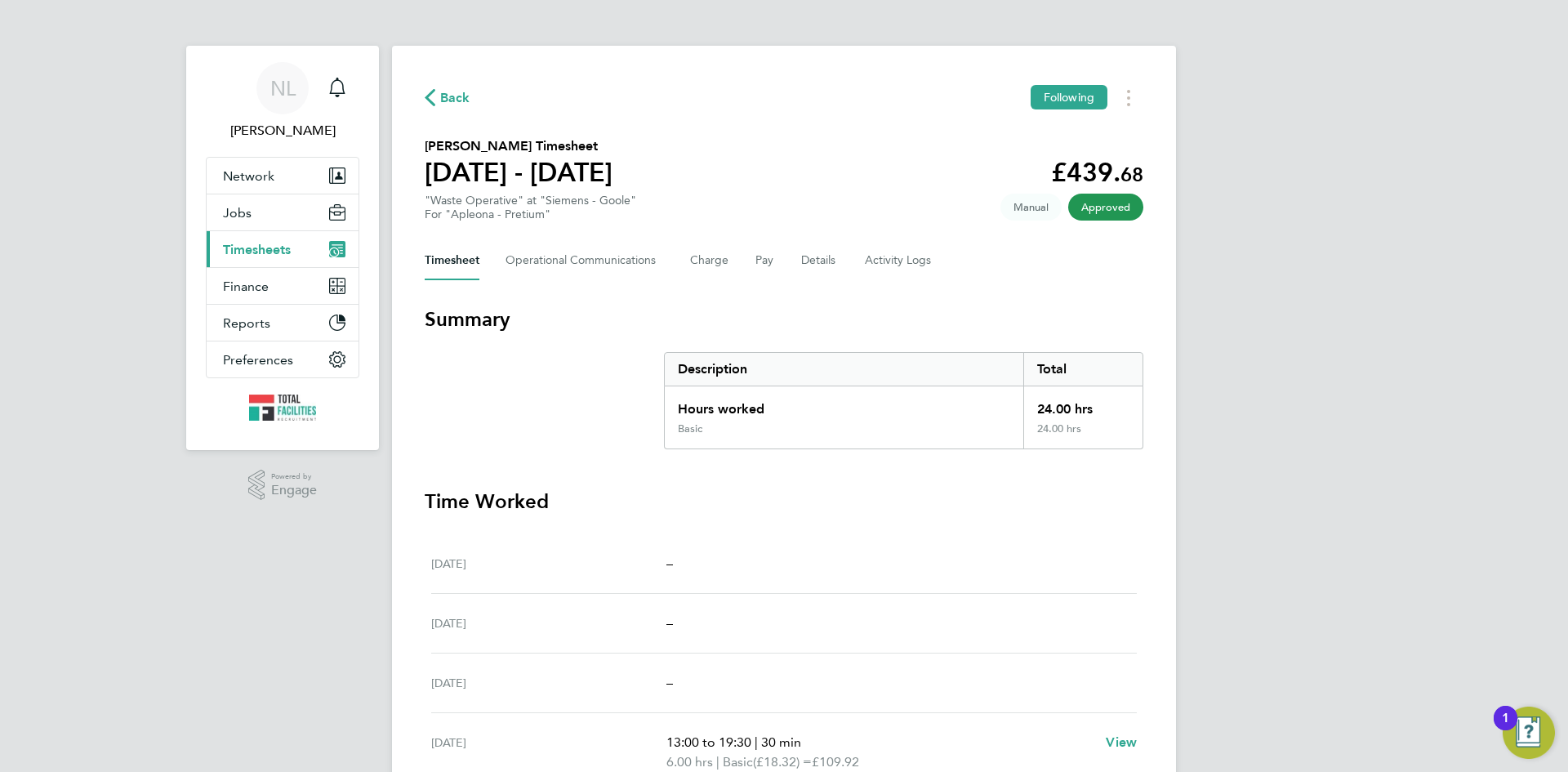
click at [258, 253] on span "Timesheets" at bounding box center [257, 249] width 68 height 15
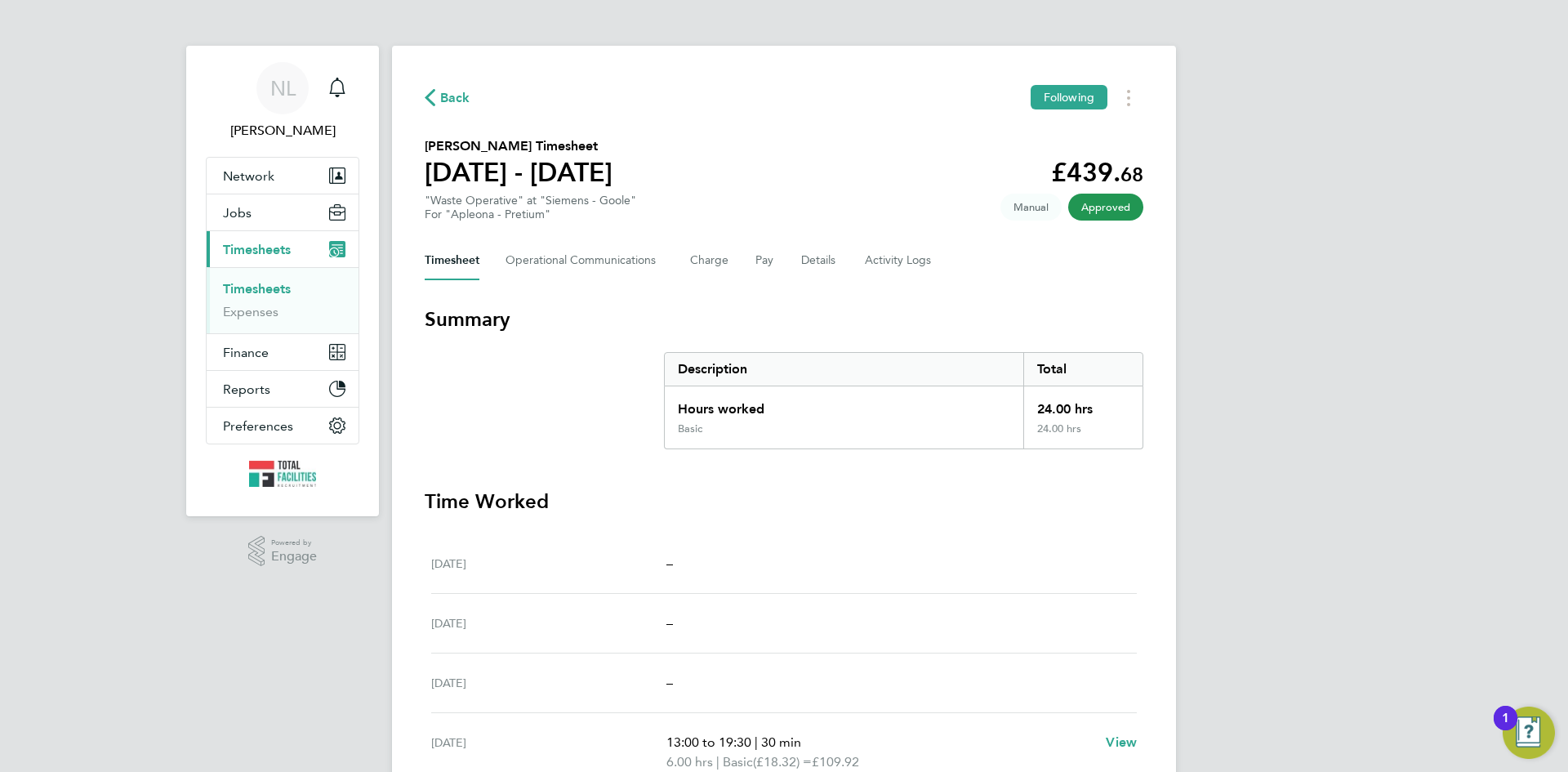
click at [262, 287] on link "Timesheets" at bounding box center [257, 289] width 68 height 15
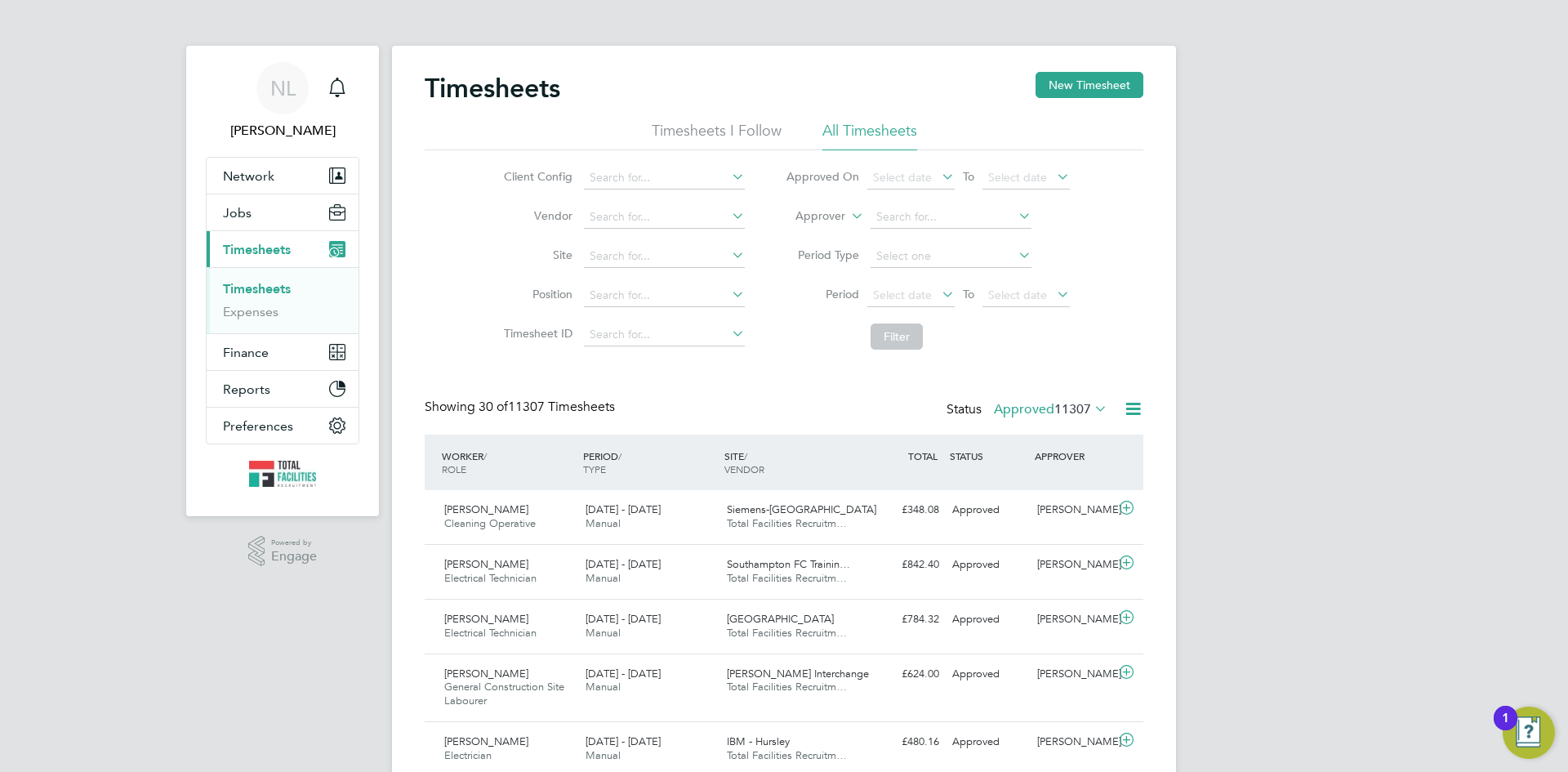
click at [1037, 416] on label "Approved 11307" at bounding box center [1051, 408] width 114 height 16
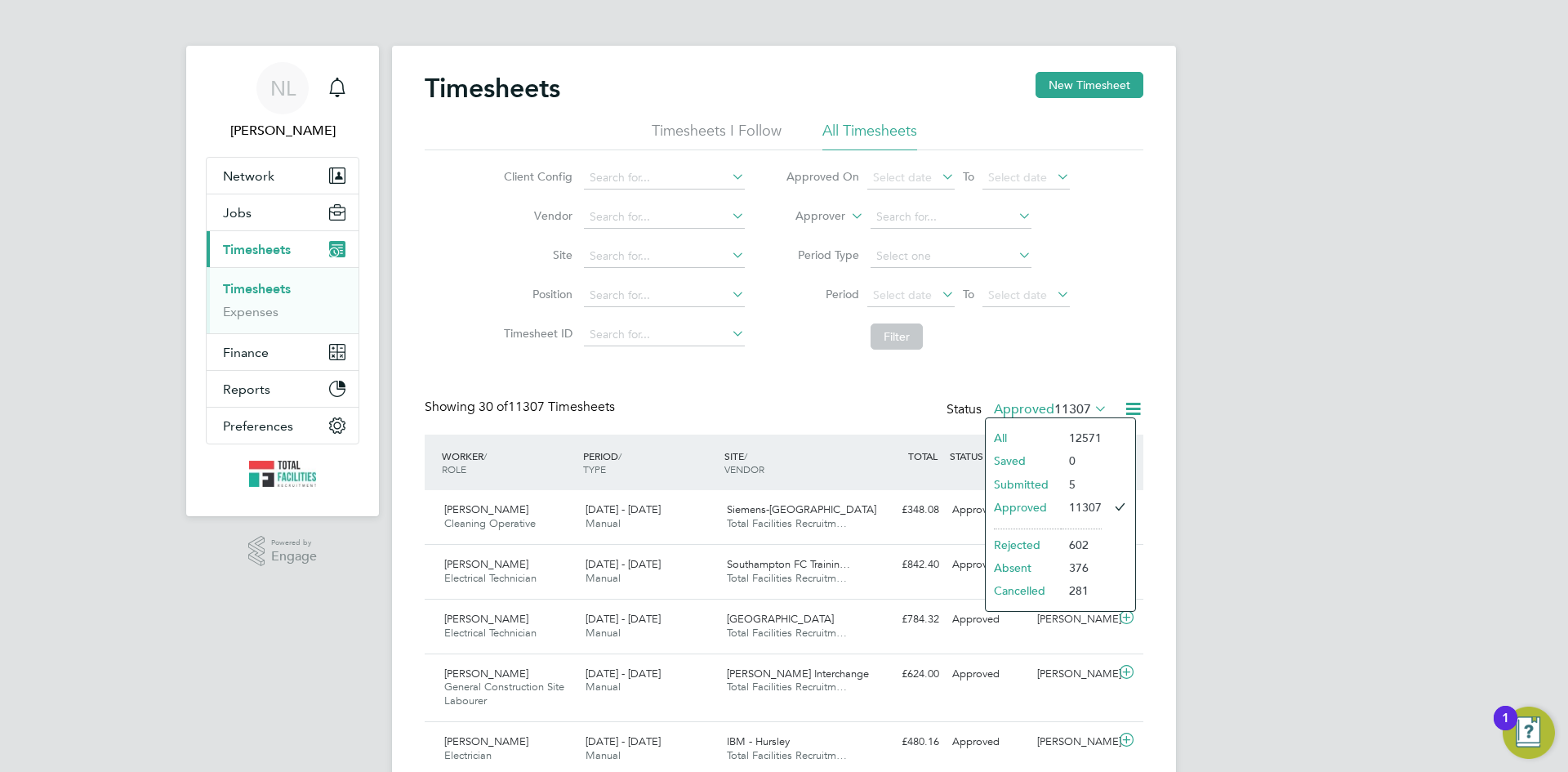
click at [1021, 485] on li "Submitted" at bounding box center [1023, 483] width 75 height 23
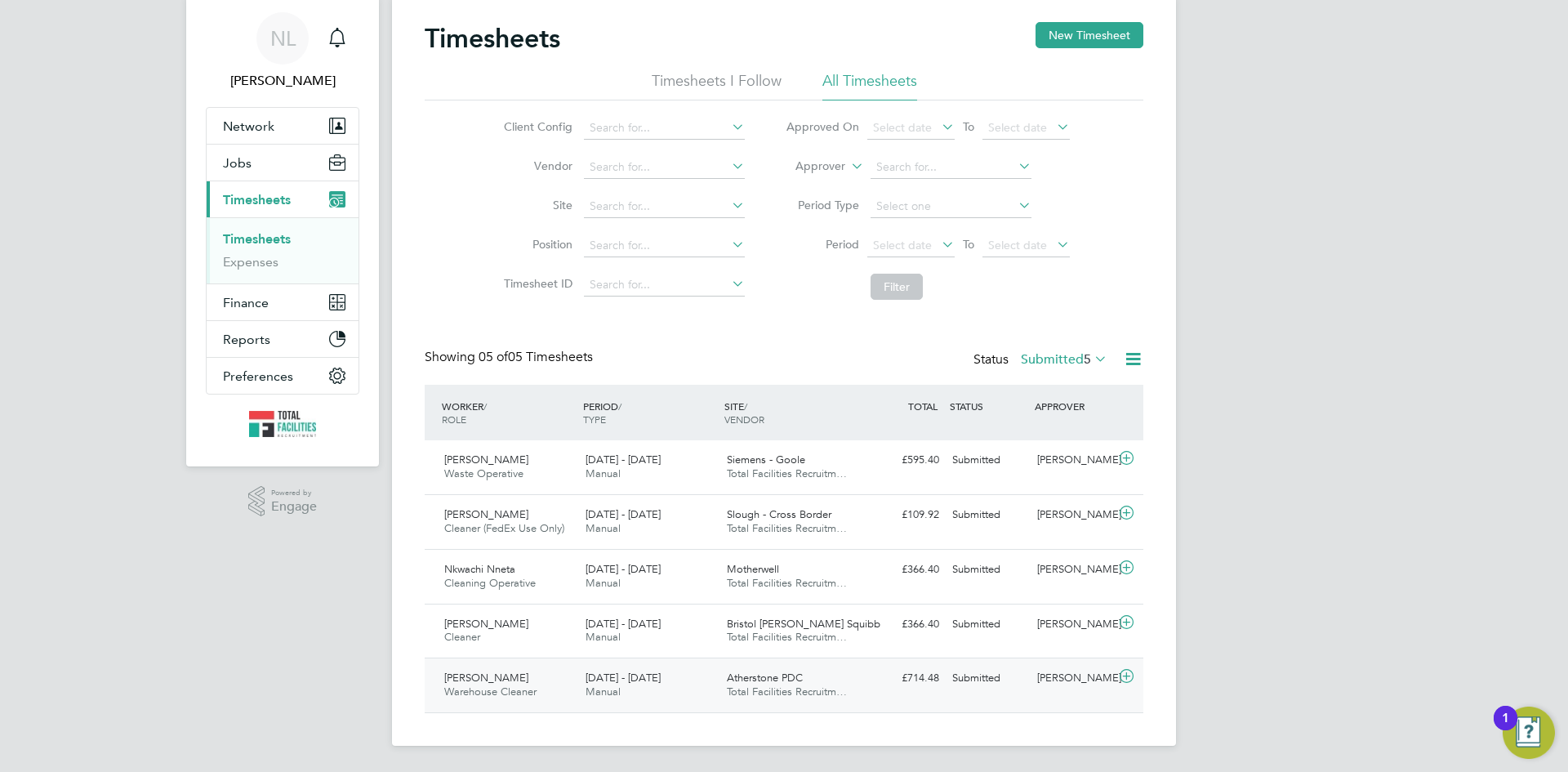
click at [965, 683] on div "Submitted" at bounding box center [988, 678] width 85 height 27
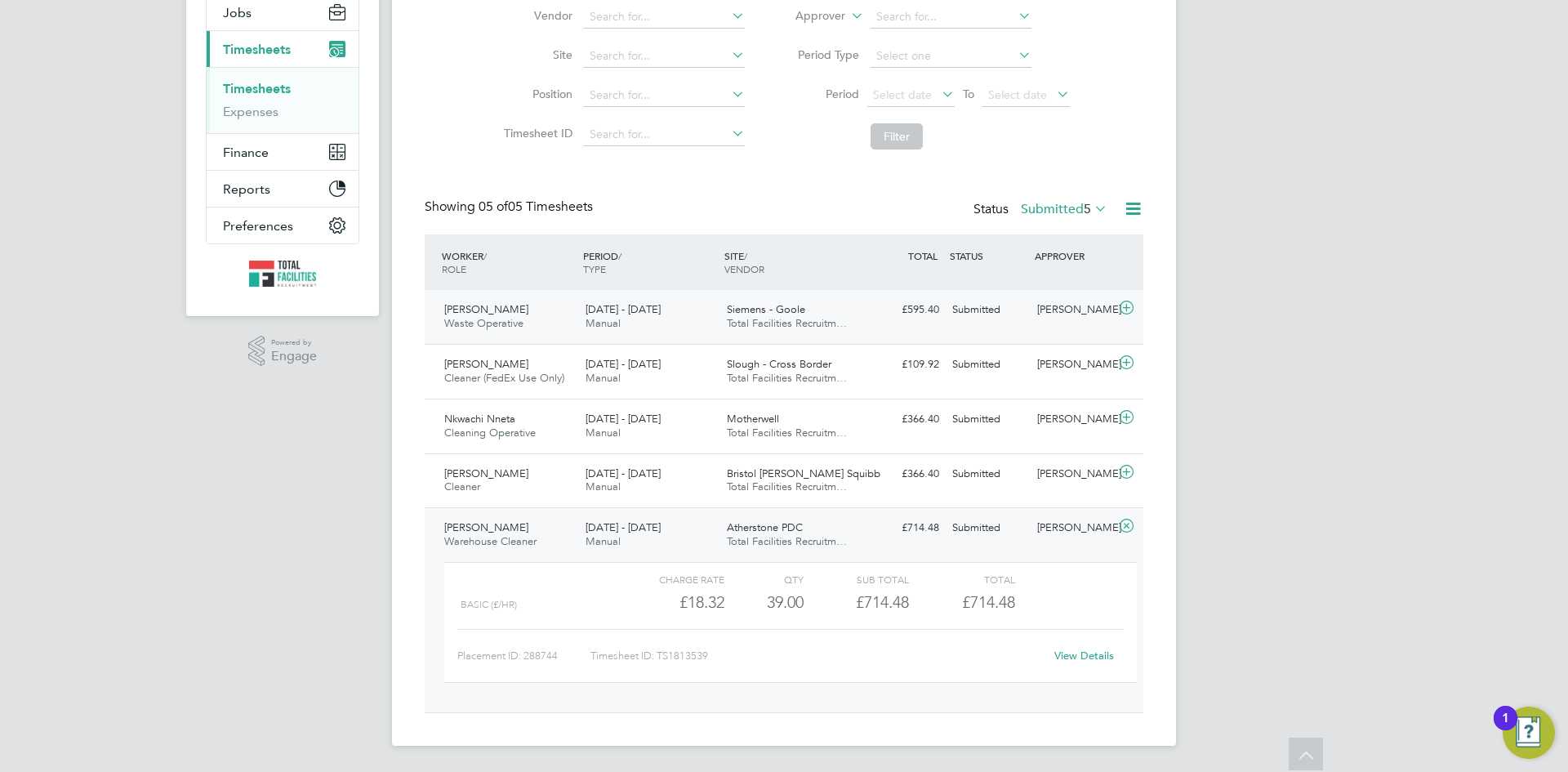
click at [909, 310] on div "£595.40 Submitted" at bounding box center [903, 310] width 85 height 27
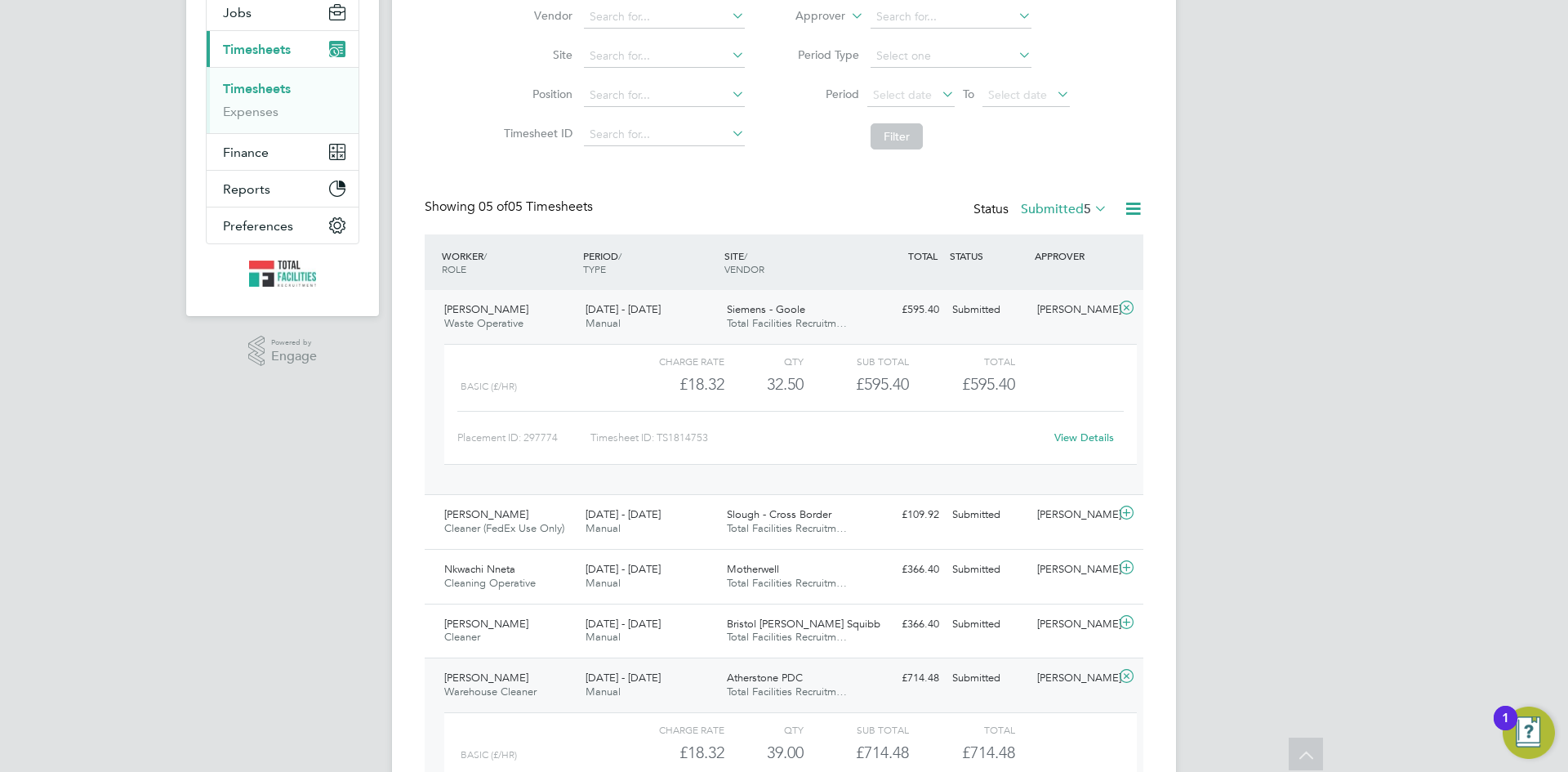
click at [1084, 447] on div "View Details" at bounding box center [1084, 437] width 80 height 26
click at [1085, 435] on link "View Details" at bounding box center [1084, 437] width 60 height 13
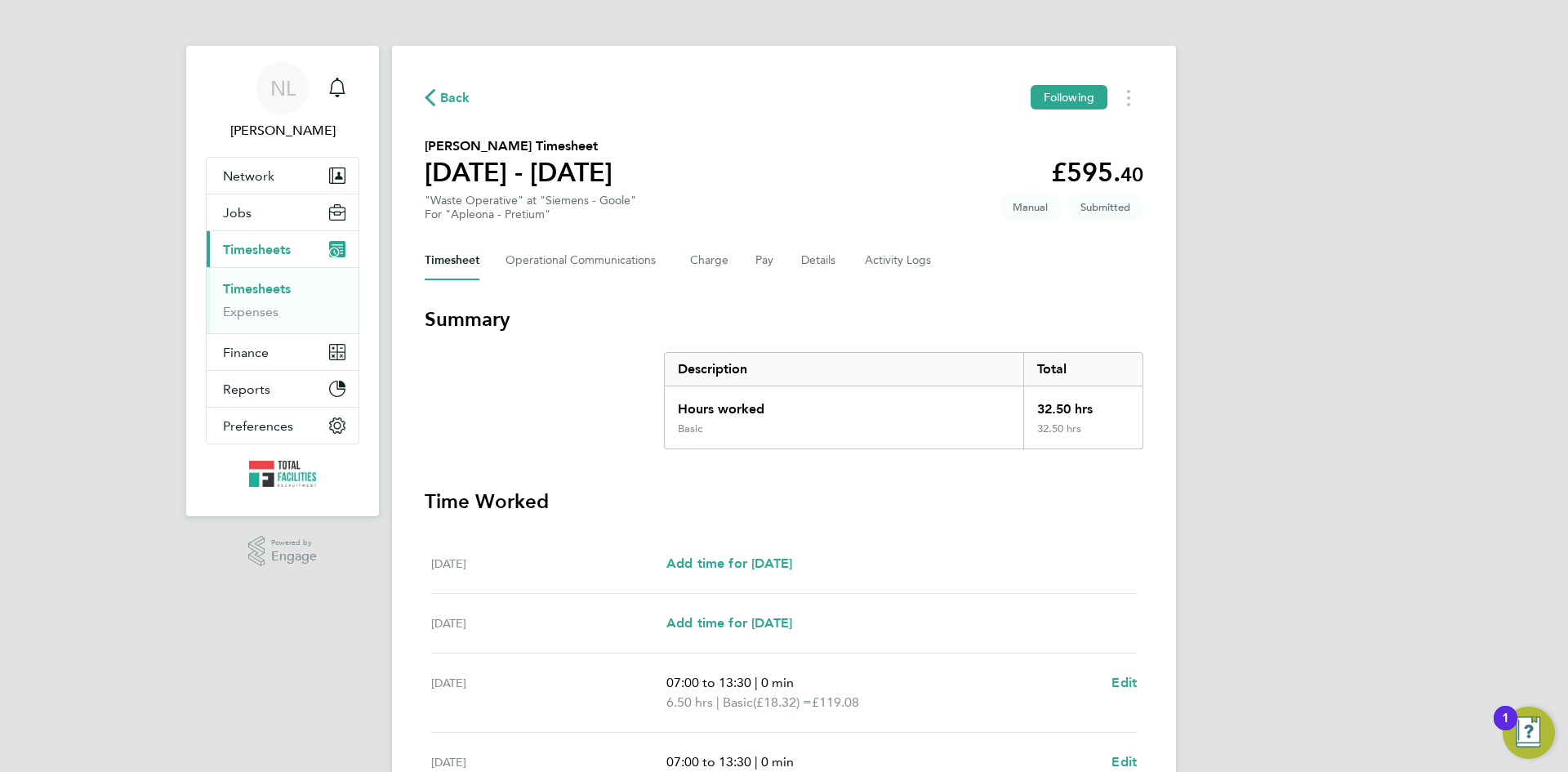
scroll to position [164, 0]
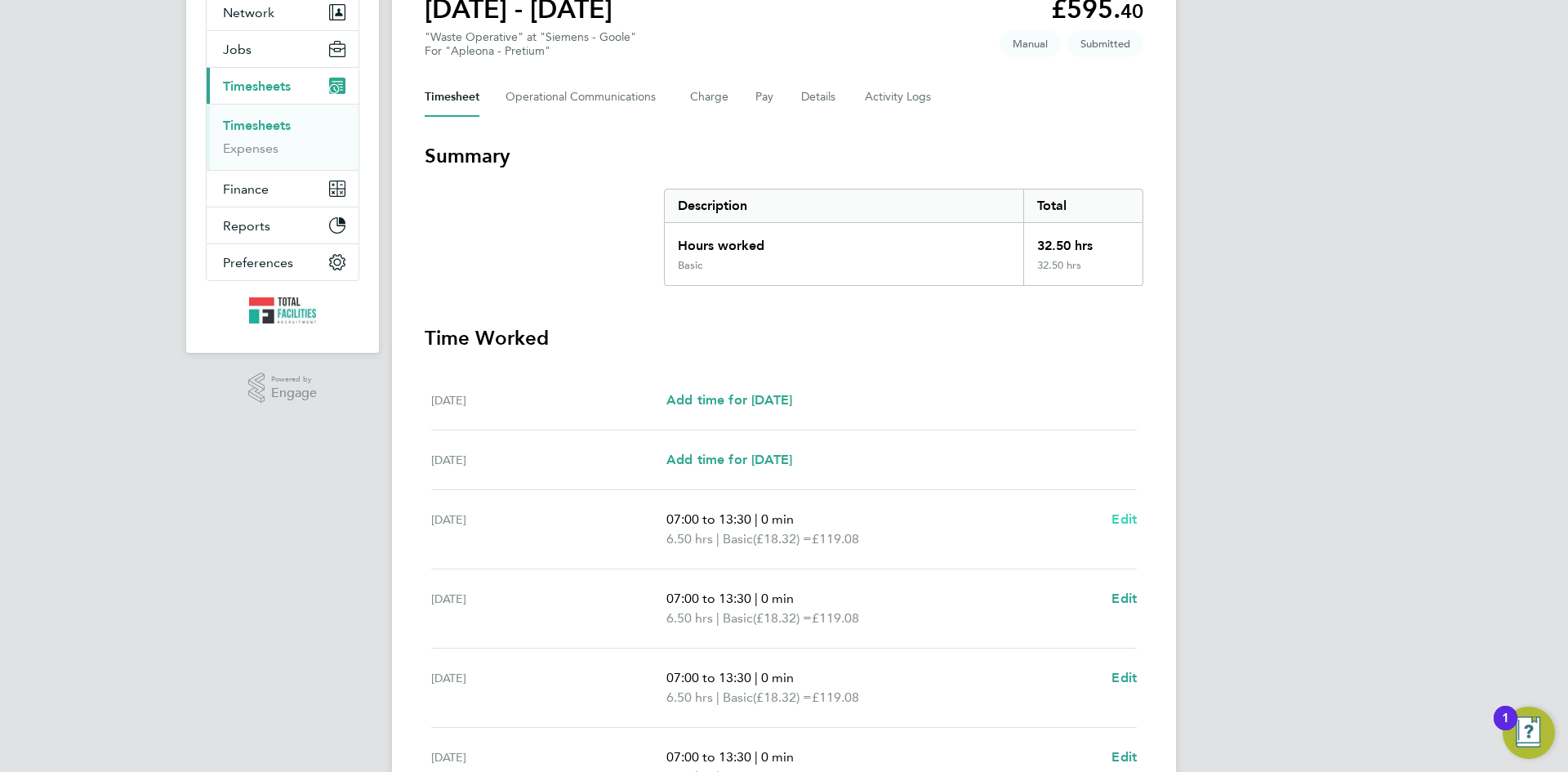
click at [1127, 518] on span "Edit" at bounding box center [1124, 519] width 25 height 15
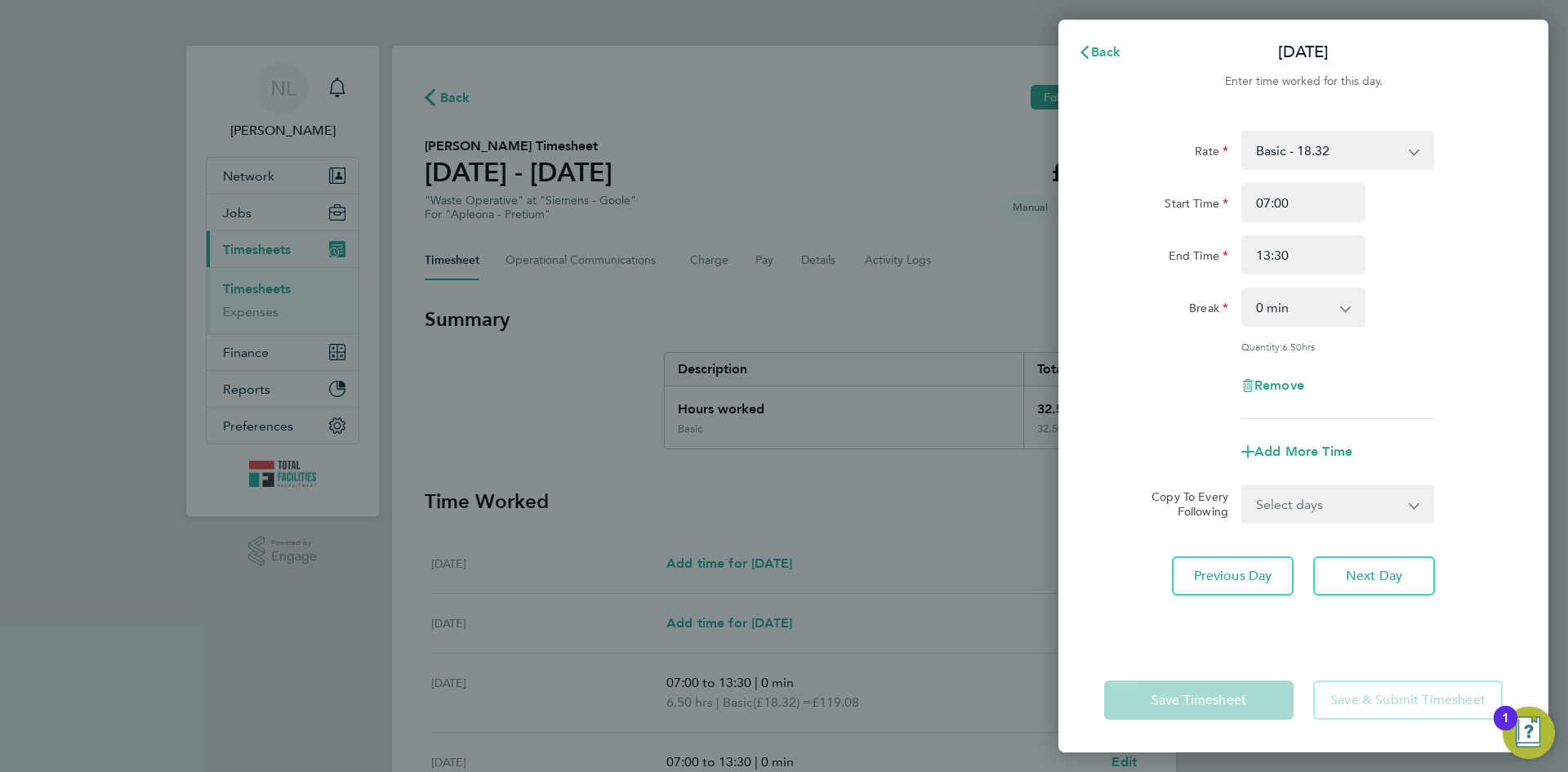
click at [1266, 308] on select "0 min 15 min 30 min 45 min 60 min 75 min 90 min" at bounding box center [1294, 307] width 101 height 36
select select "30"
click at [1243, 289] on select "0 min 15 min 30 min 45 min 60 min 75 min 90 min" at bounding box center [1294, 307] width 101 height 36
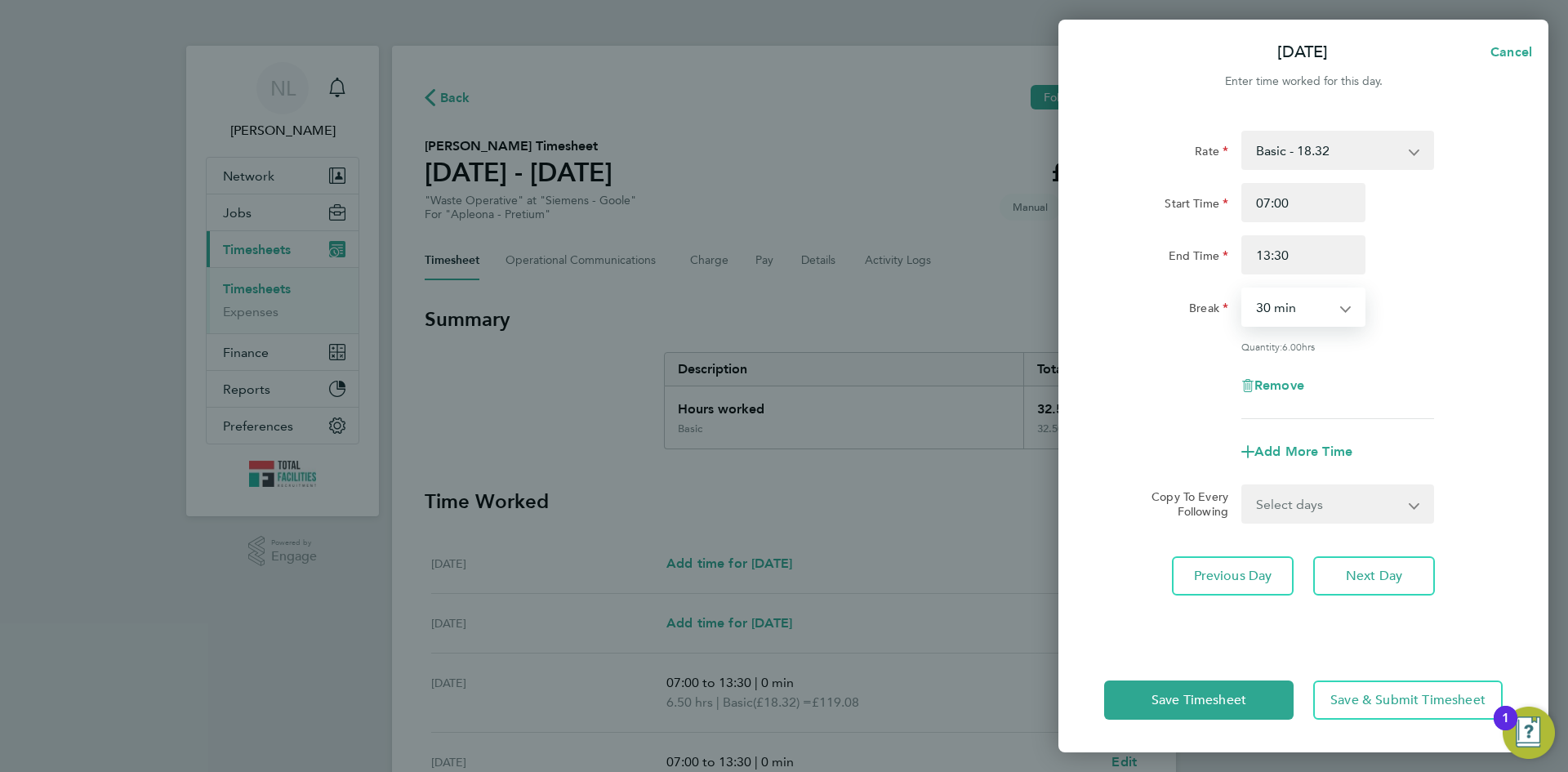
click at [1279, 517] on select "Select days Day [DATE] [DATE] [DATE] [DATE]" at bounding box center [1328, 504] width 171 height 36
select select "DAY"
click at [1243, 486] on select "Select days Day [DATE] [DATE] [DATE] [DATE]" at bounding box center [1328, 504] width 171 height 36
select select "[DATE]"
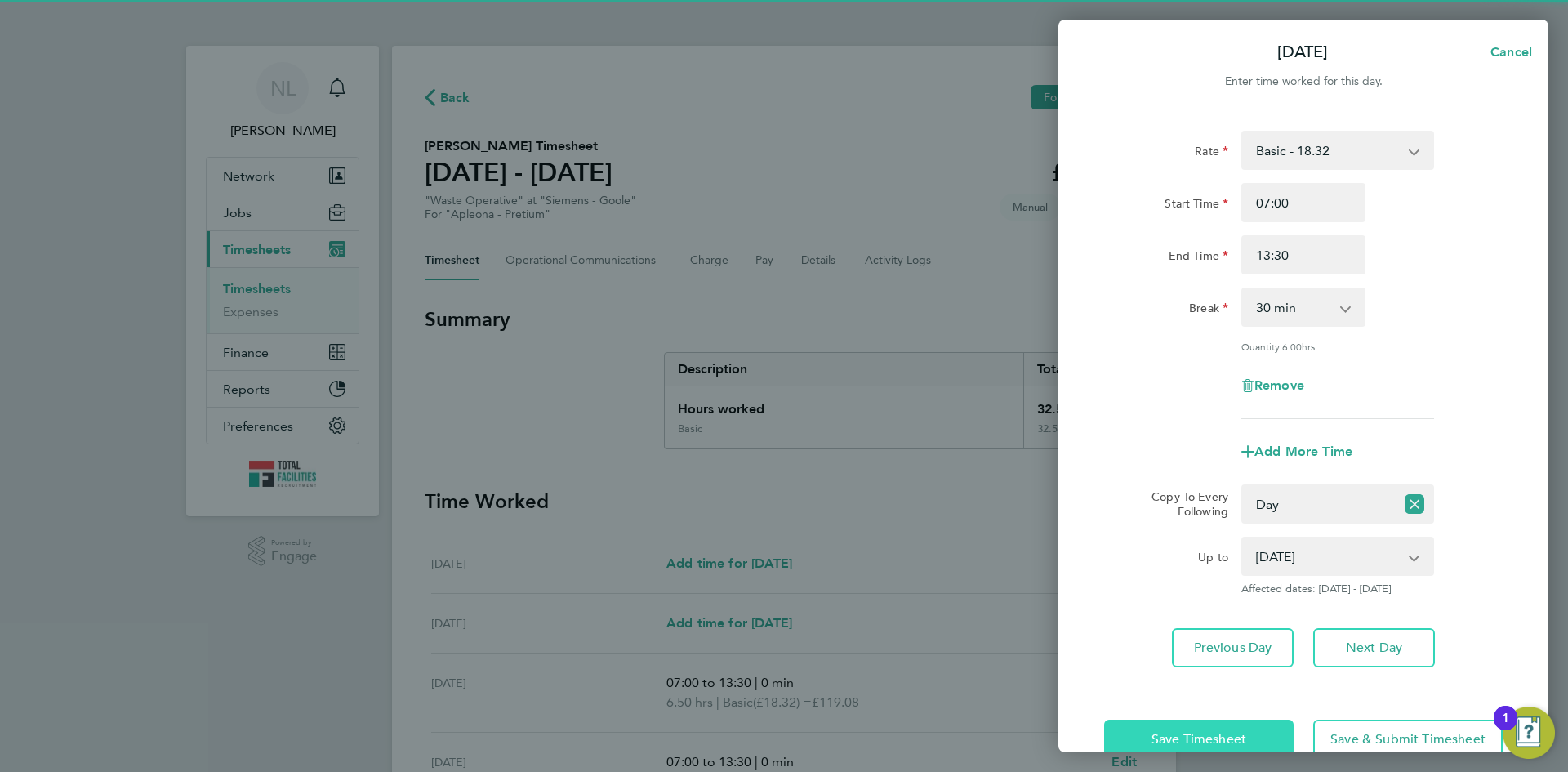
click at [1208, 733] on span "Save Timesheet" at bounding box center [1199, 738] width 95 height 16
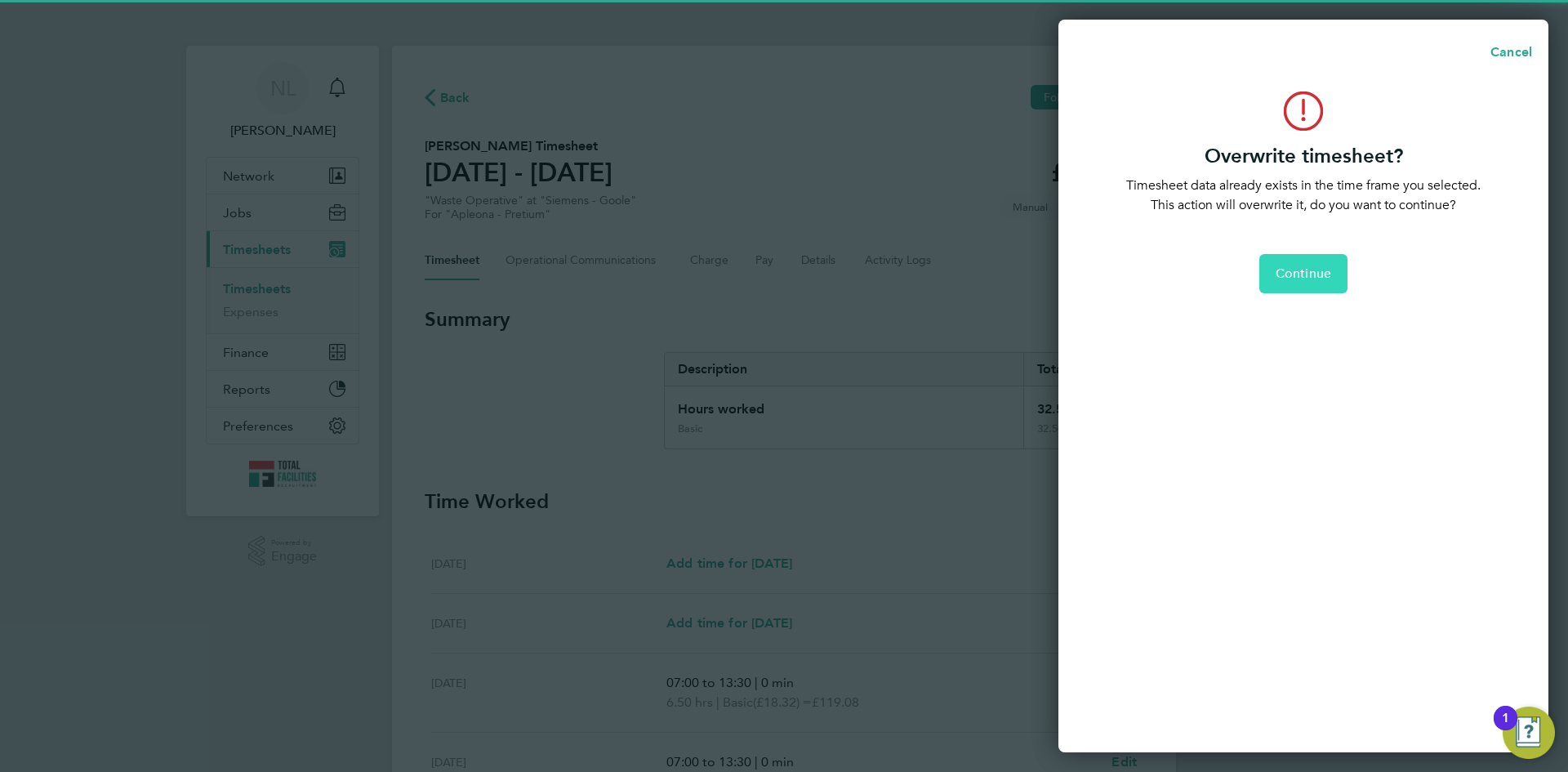
click at [1323, 275] on span "Continue" at bounding box center [1304, 273] width 56 height 16
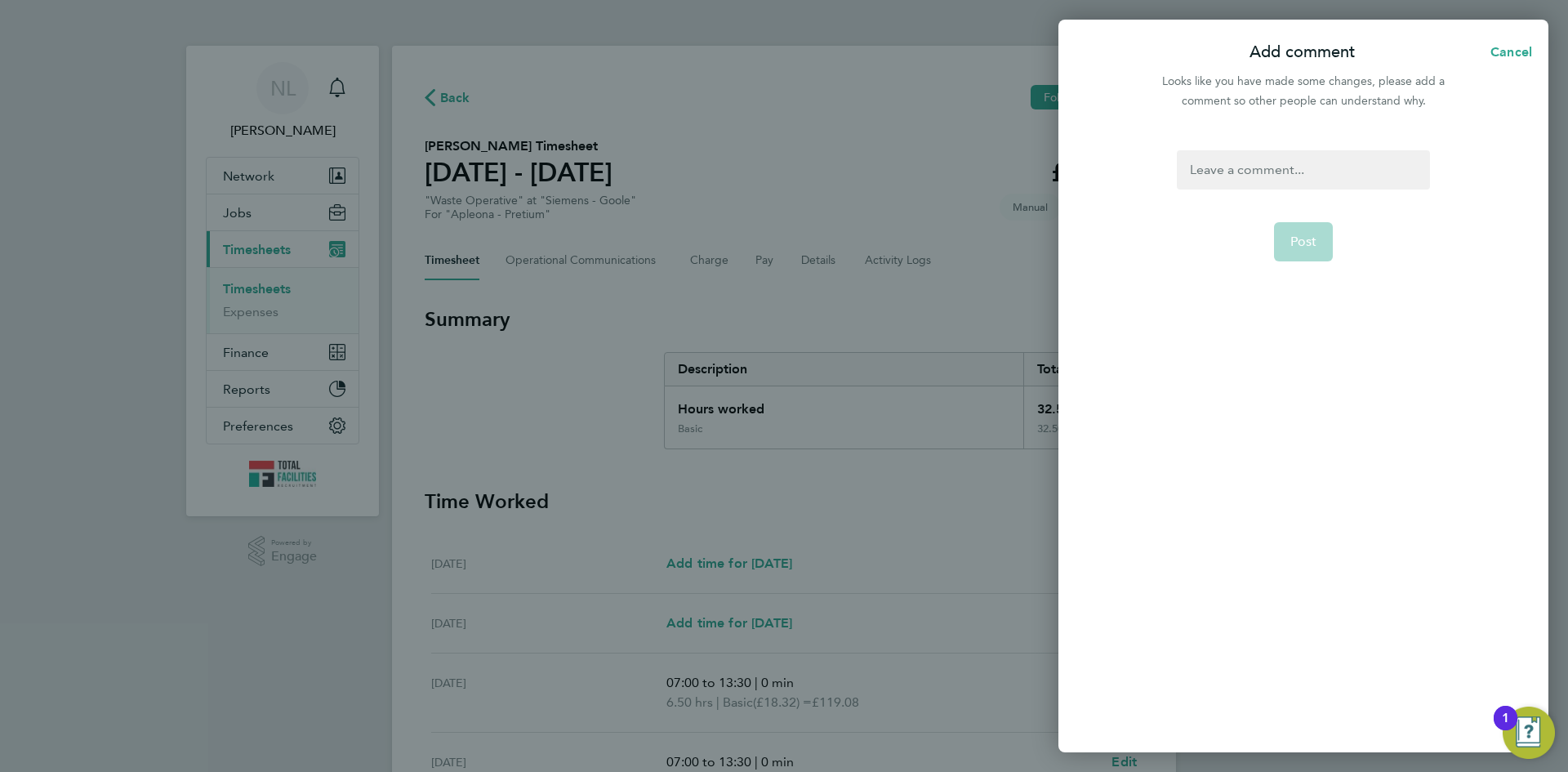
click at [1261, 169] on div at bounding box center [1303, 170] width 252 height 39
click at [1244, 165] on div at bounding box center [1303, 170] width 252 height 39
drag, startPoint x: 1329, startPoint y: 218, endPoint x: 1321, endPoint y: 229, distance: 13.6
click at [1325, 222] on form ", Post" at bounding box center [1303, 344] width 266 height 388
click at [1314, 240] on span "Post" at bounding box center [1304, 241] width 27 height 16
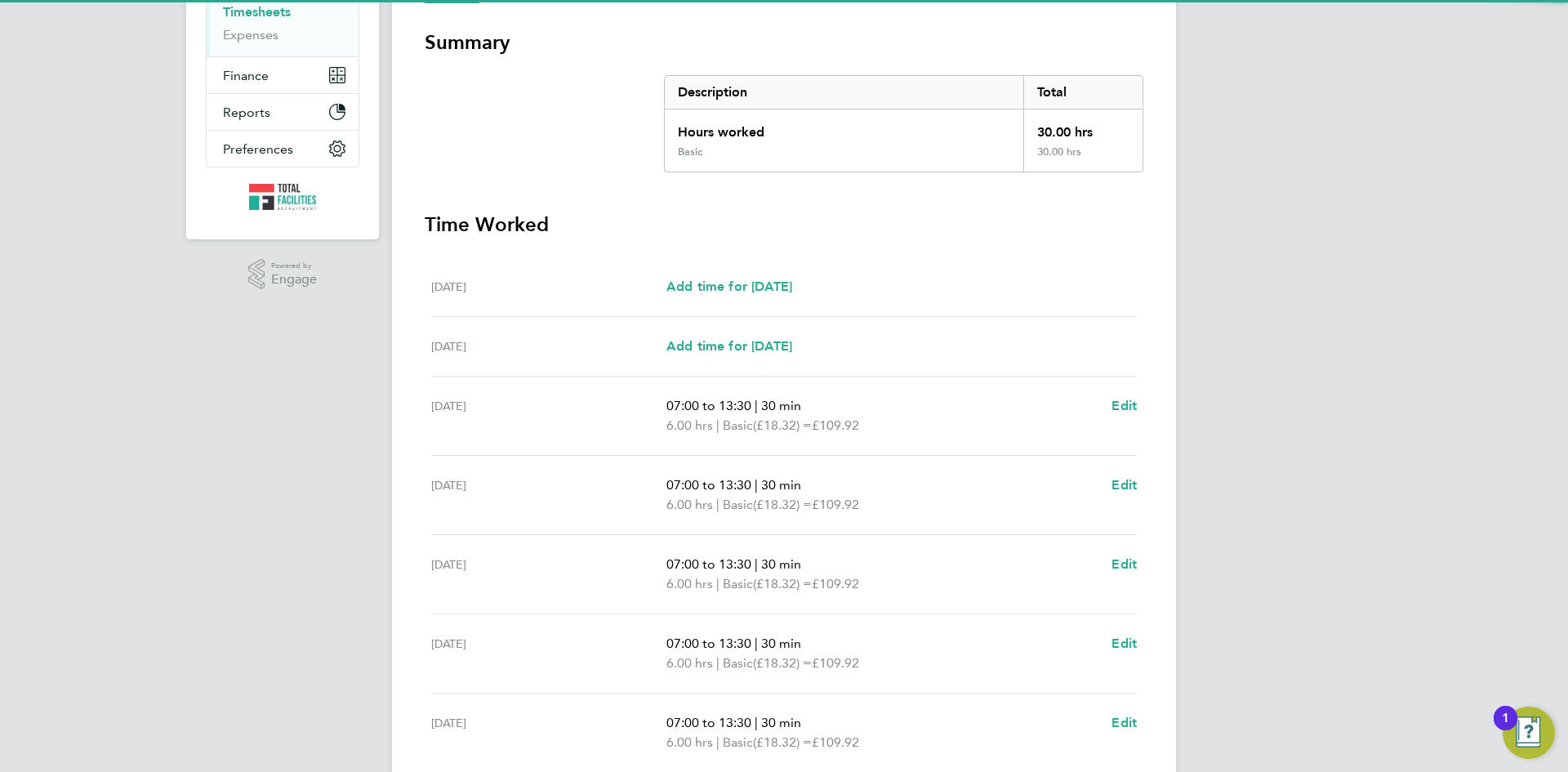
scroll to position [421, 0]
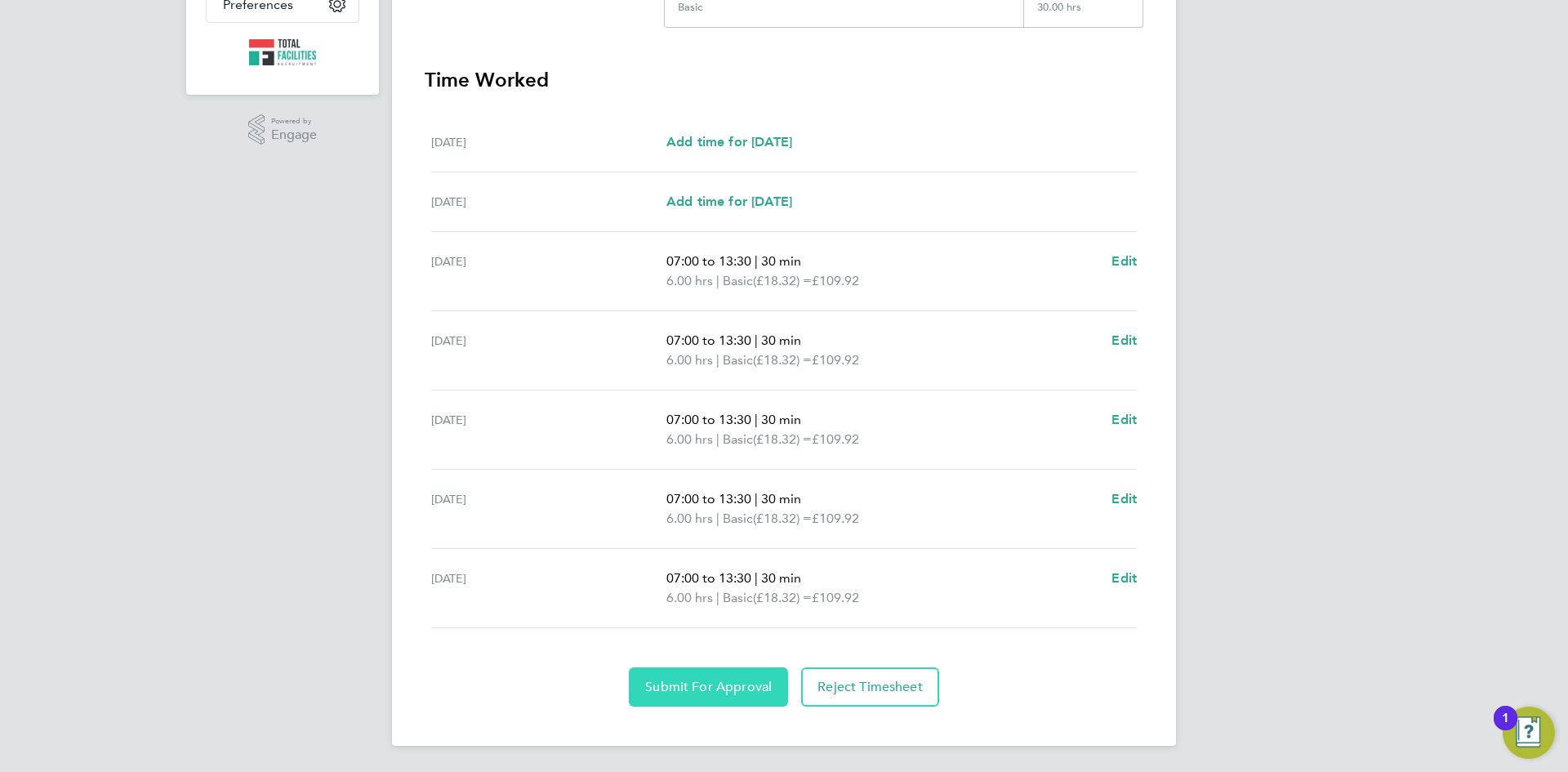
click at [675, 693] on span "Submit For Approval" at bounding box center [709, 686] width 127 height 16
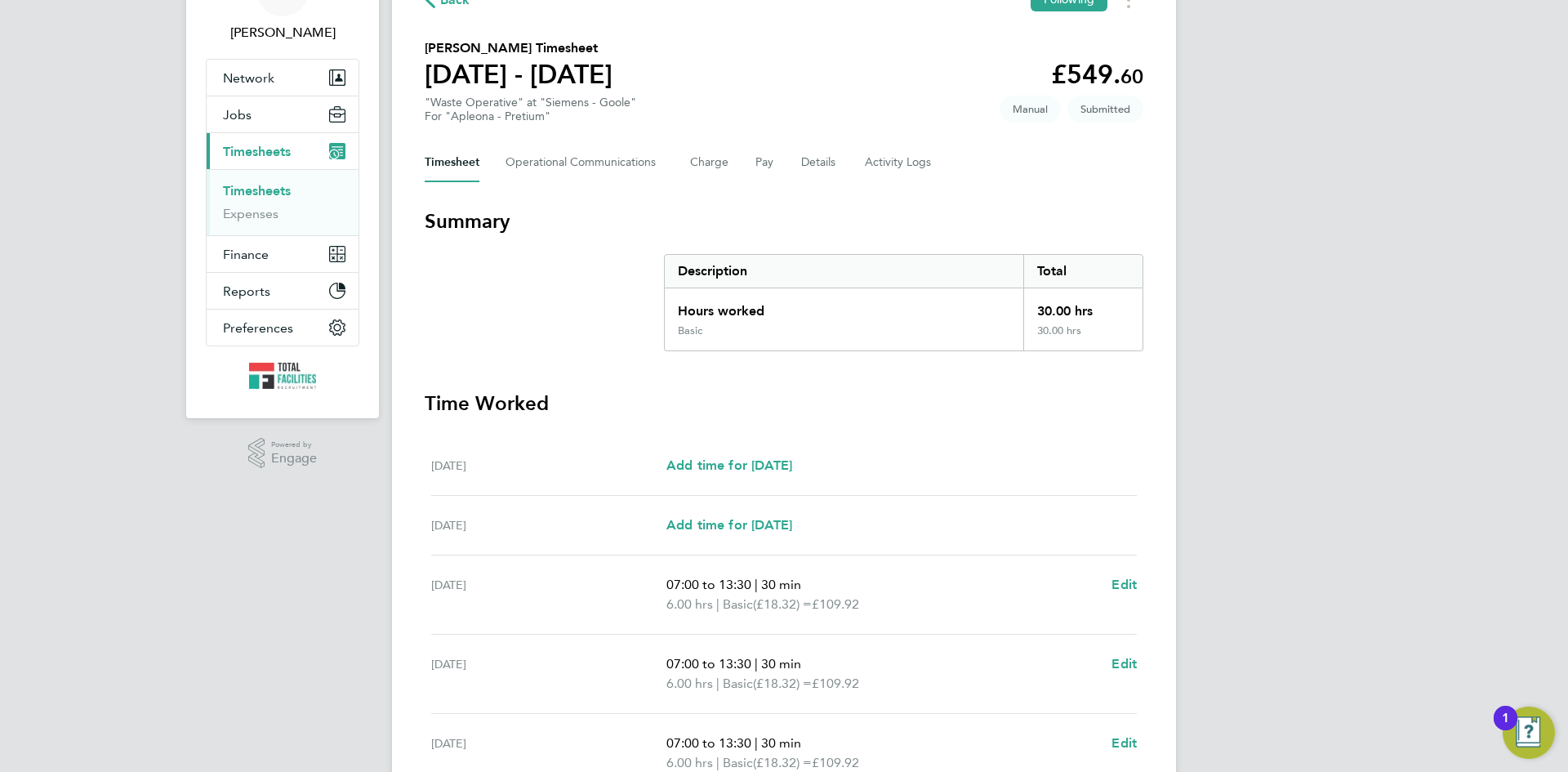
scroll to position [0, 0]
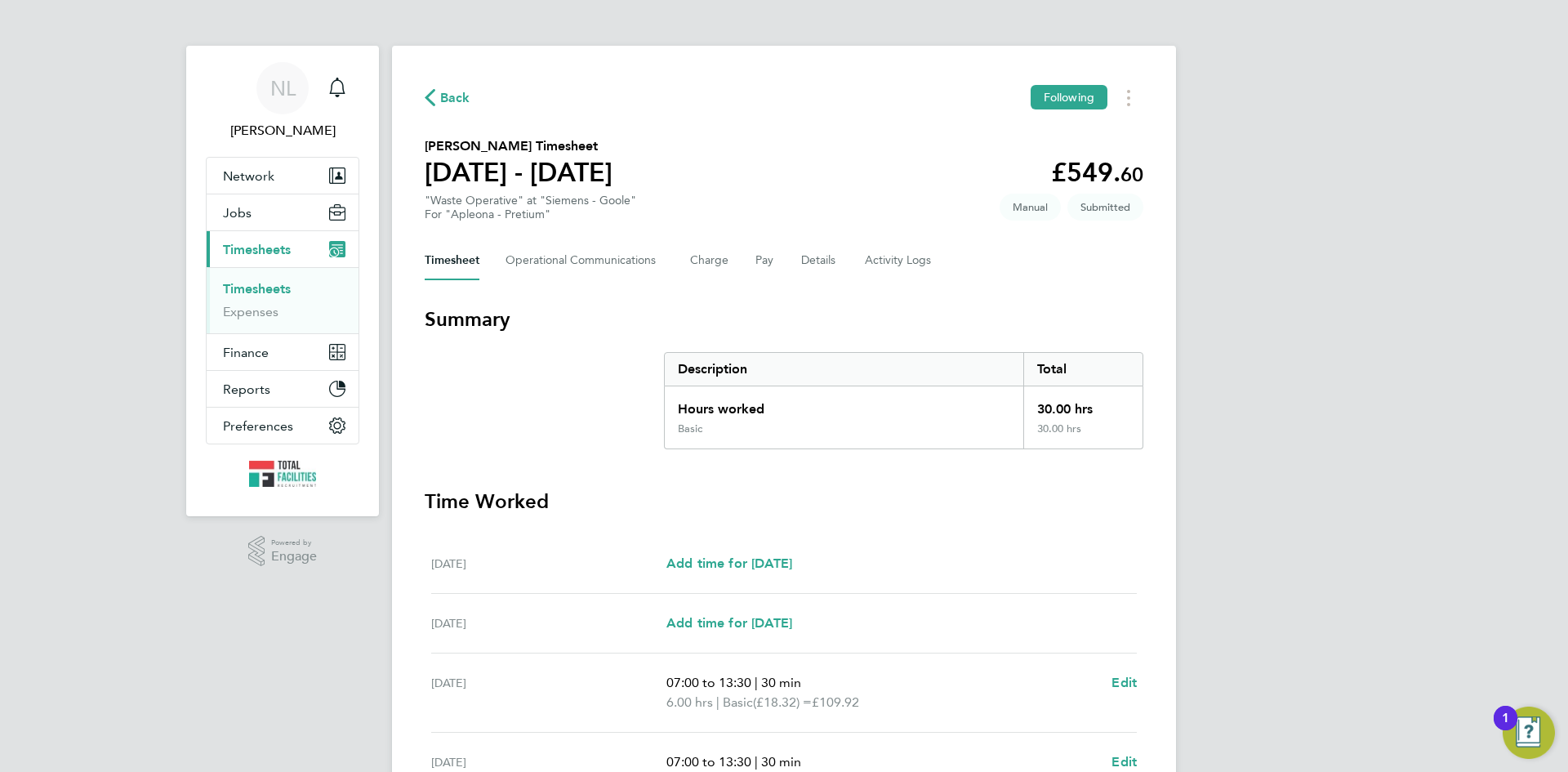
click at [444, 102] on span "Back" at bounding box center [456, 98] width 30 height 19
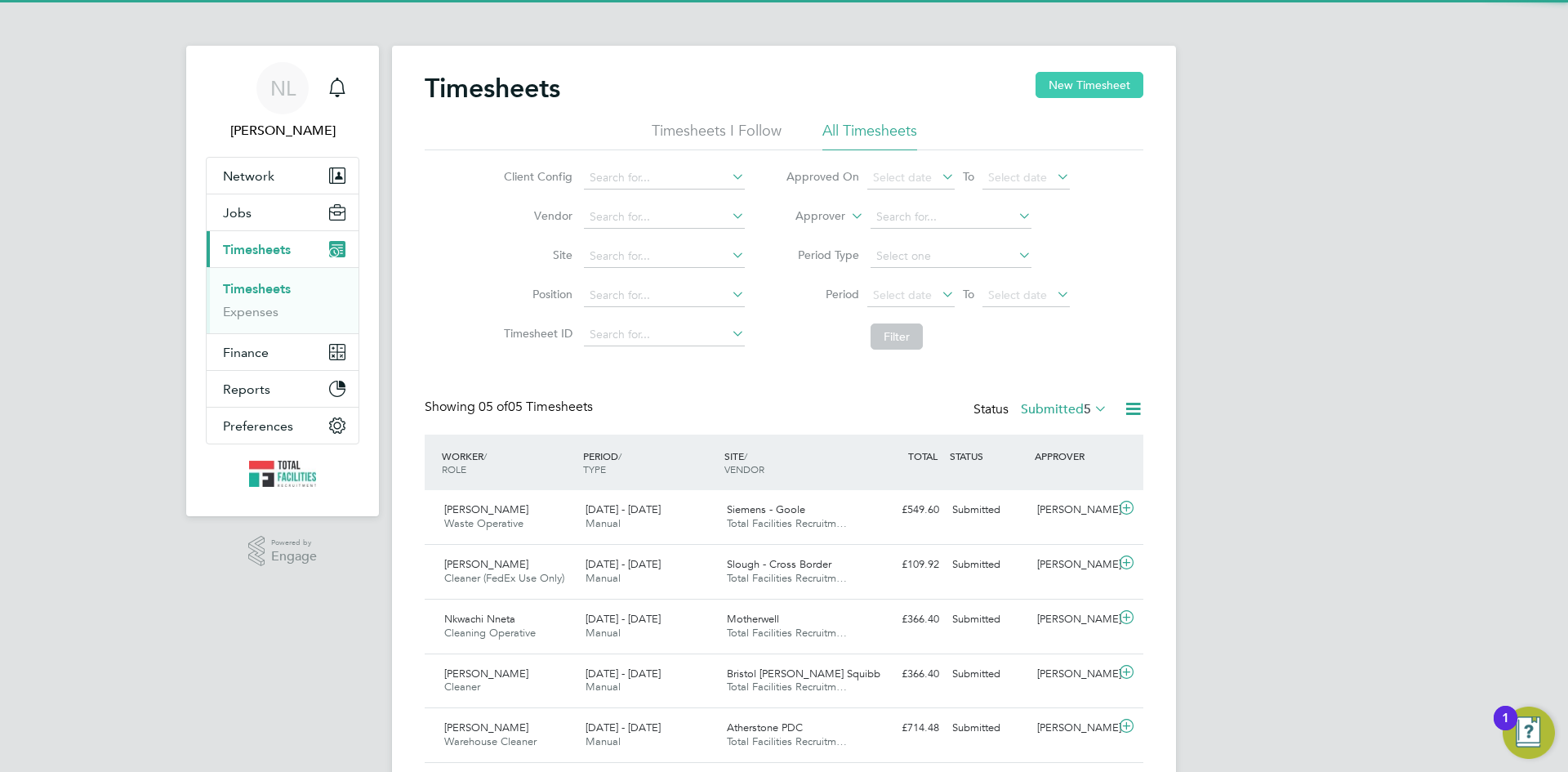
click at [1073, 89] on button "New Timesheet" at bounding box center [1089, 84] width 108 height 26
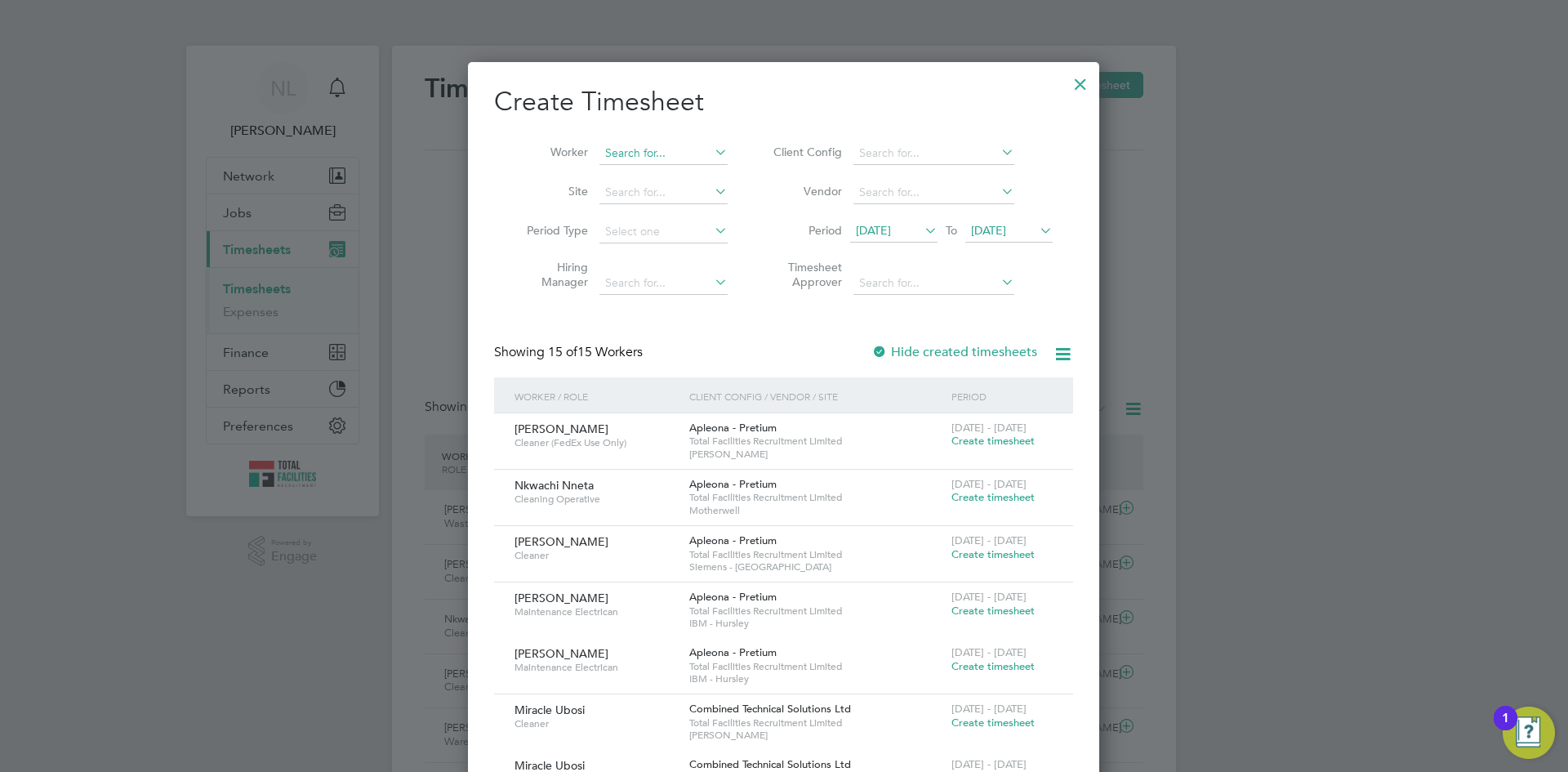
click at [630, 162] on input at bounding box center [663, 153] width 128 height 23
click at [624, 173] on b "Zaina" at bounding box center [620, 175] width 30 height 13
type input "Zainab Ewelamohun"
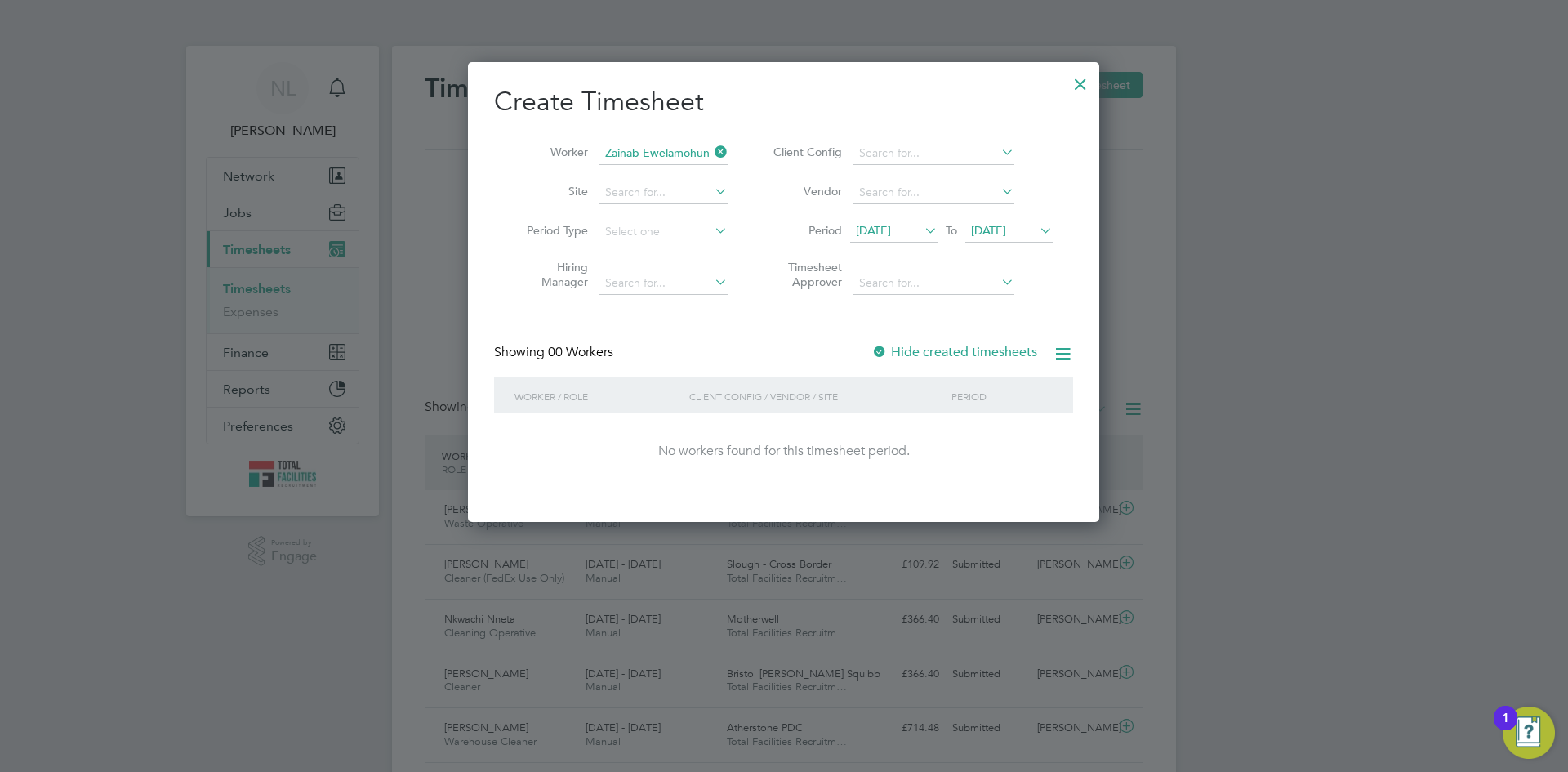
click at [890, 227] on span "[DATE]" at bounding box center [873, 229] width 35 height 14
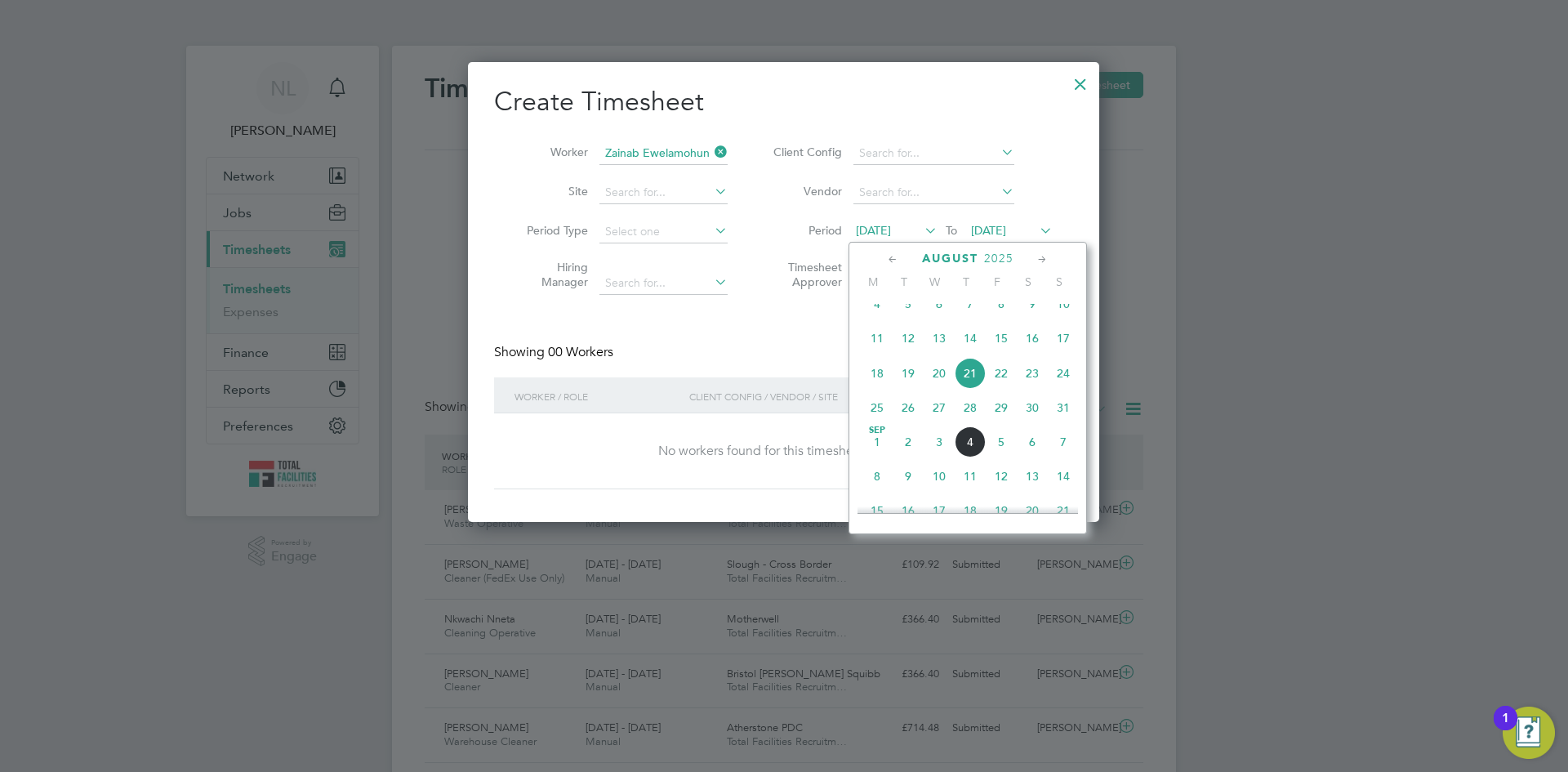
click at [879, 457] on span "[DATE]" at bounding box center [877, 441] width 31 height 31
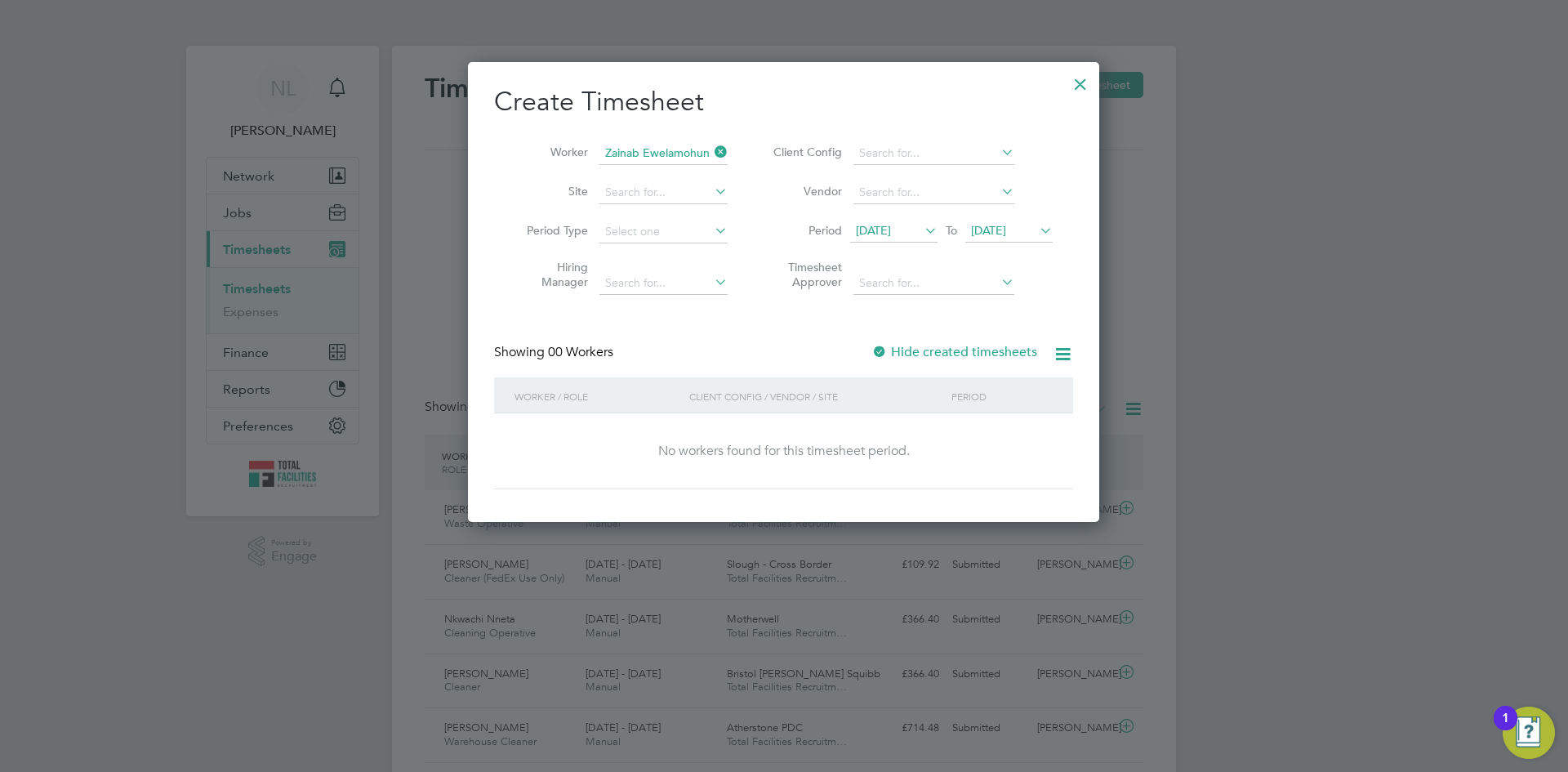
click at [889, 348] on label "Hide created timesheets" at bounding box center [954, 351] width 165 height 16
click at [1078, 81] on div at bounding box center [1080, 79] width 30 height 30
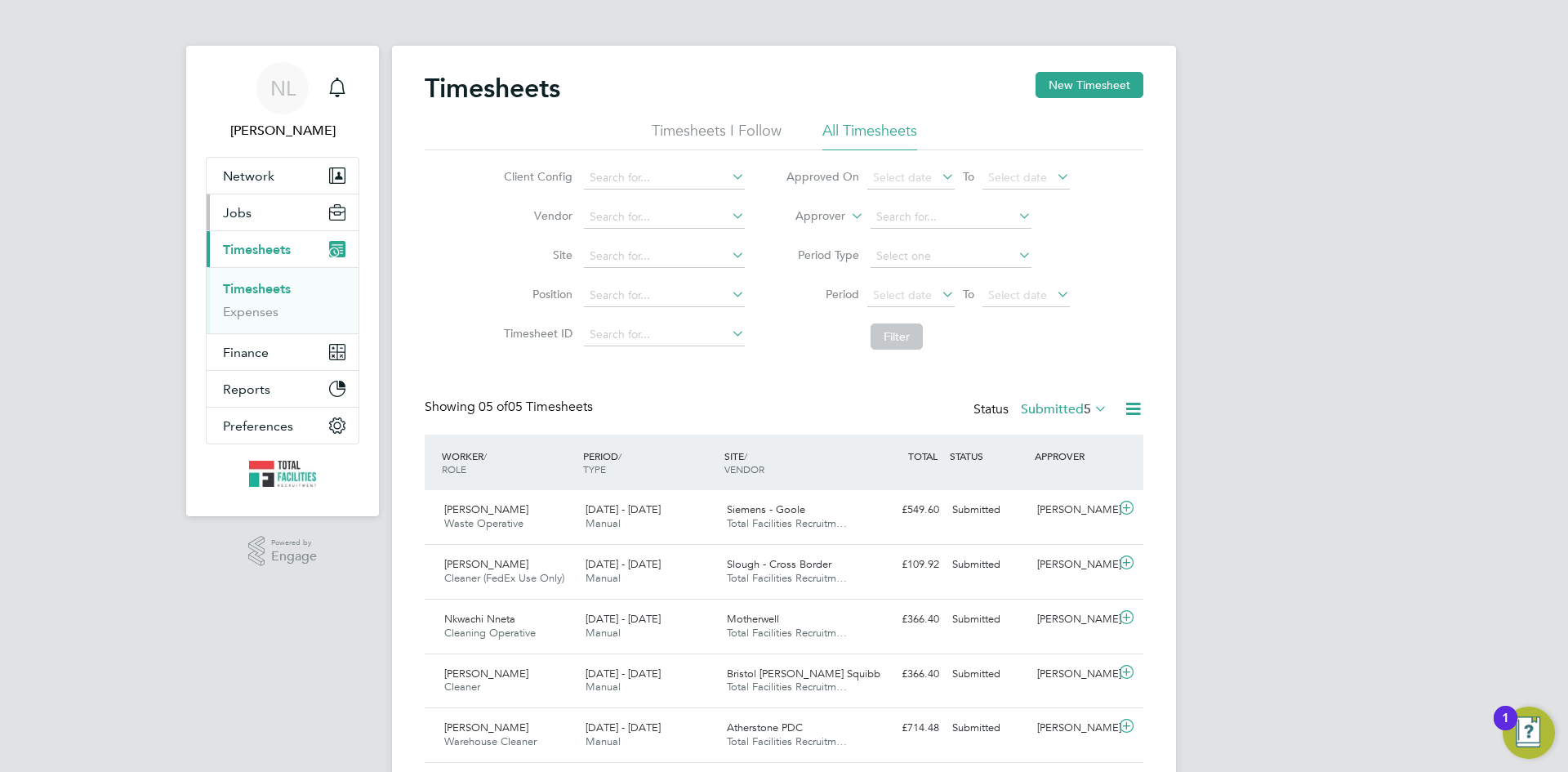
click at [234, 200] on button "Jobs" at bounding box center [283, 212] width 152 height 36
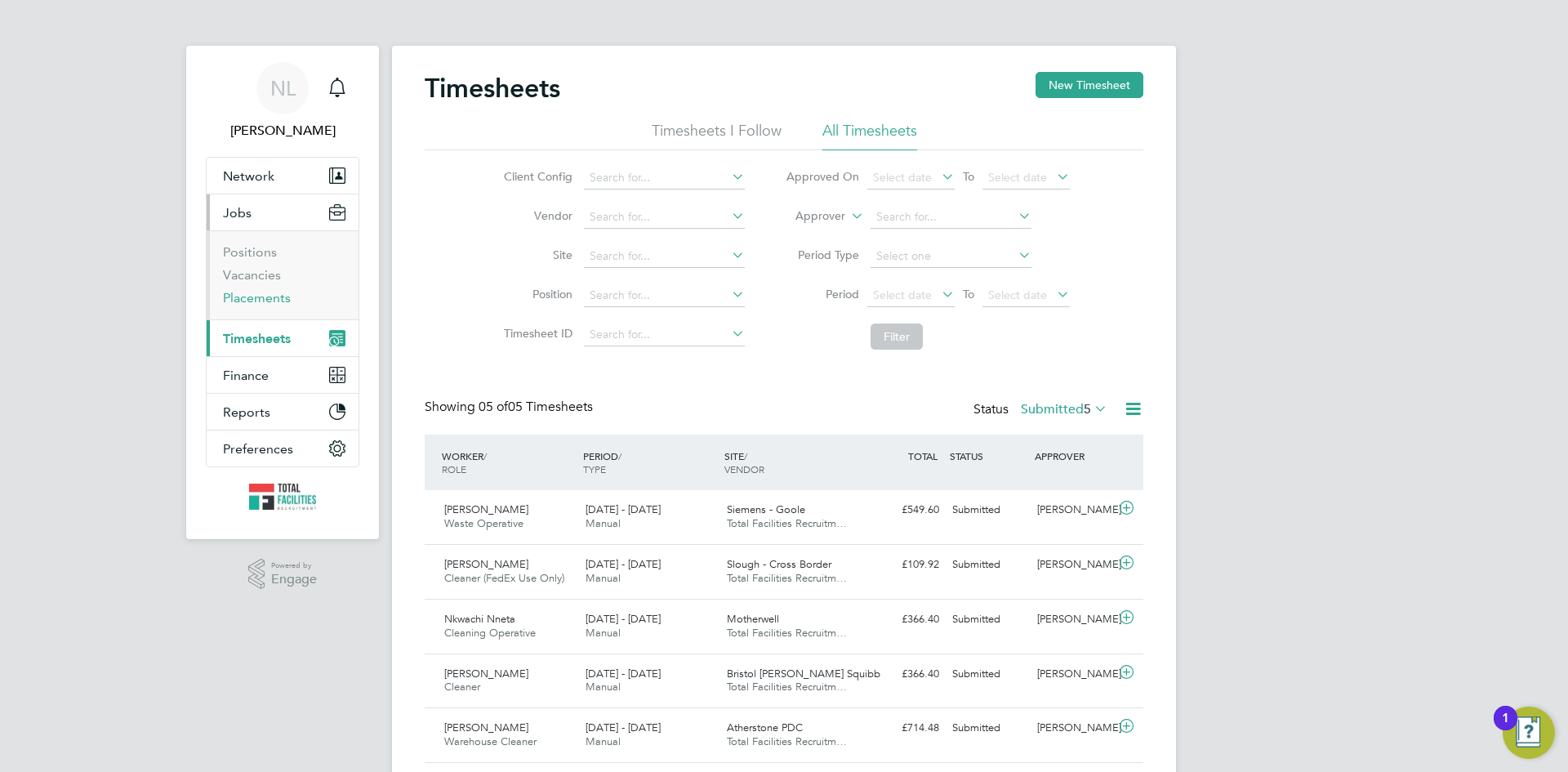
click at [240, 297] on link "Placements" at bounding box center [257, 298] width 68 height 15
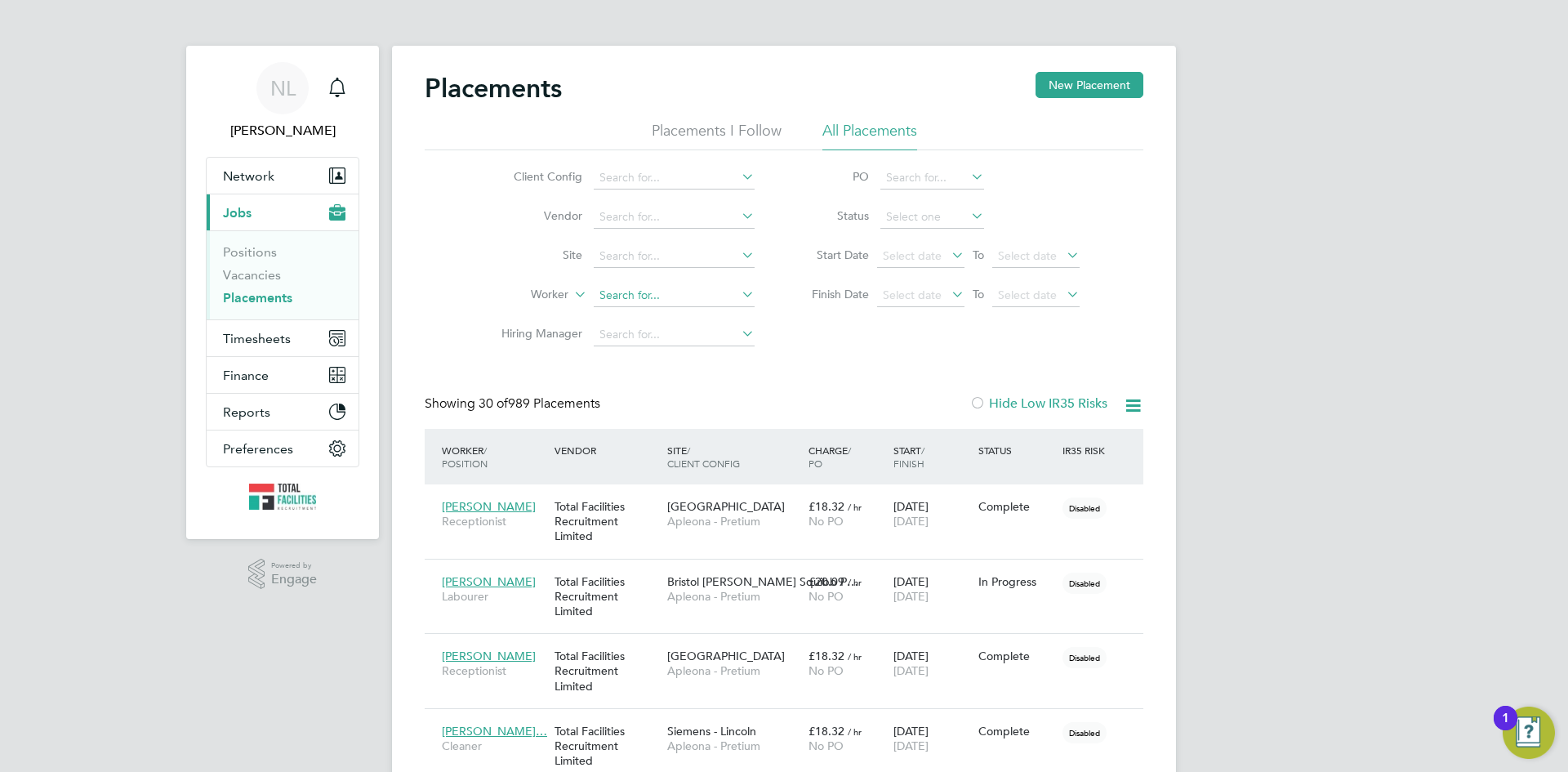
click at [610, 298] on input at bounding box center [674, 295] width 161 height 23
click at [699, 316] on li "Zainab Ewelamohun" at bounding box center [674, 317] width 163 height 22
type input "Zainab Ewelamohun"
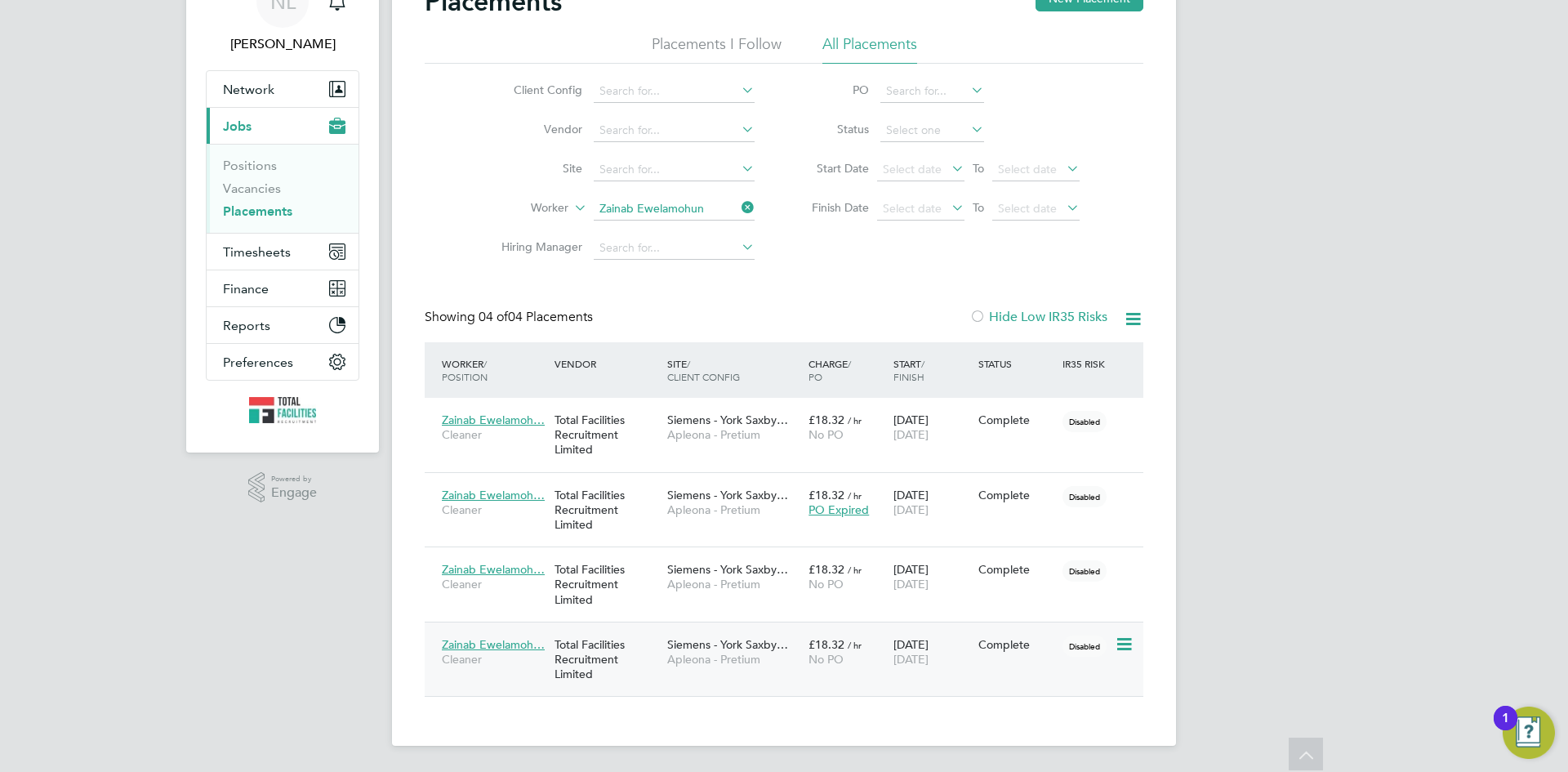
click at [941, 642] on div "26 Aug 2025 29 Aug 2025" at bounding box center [932, 651] width 85 height 46
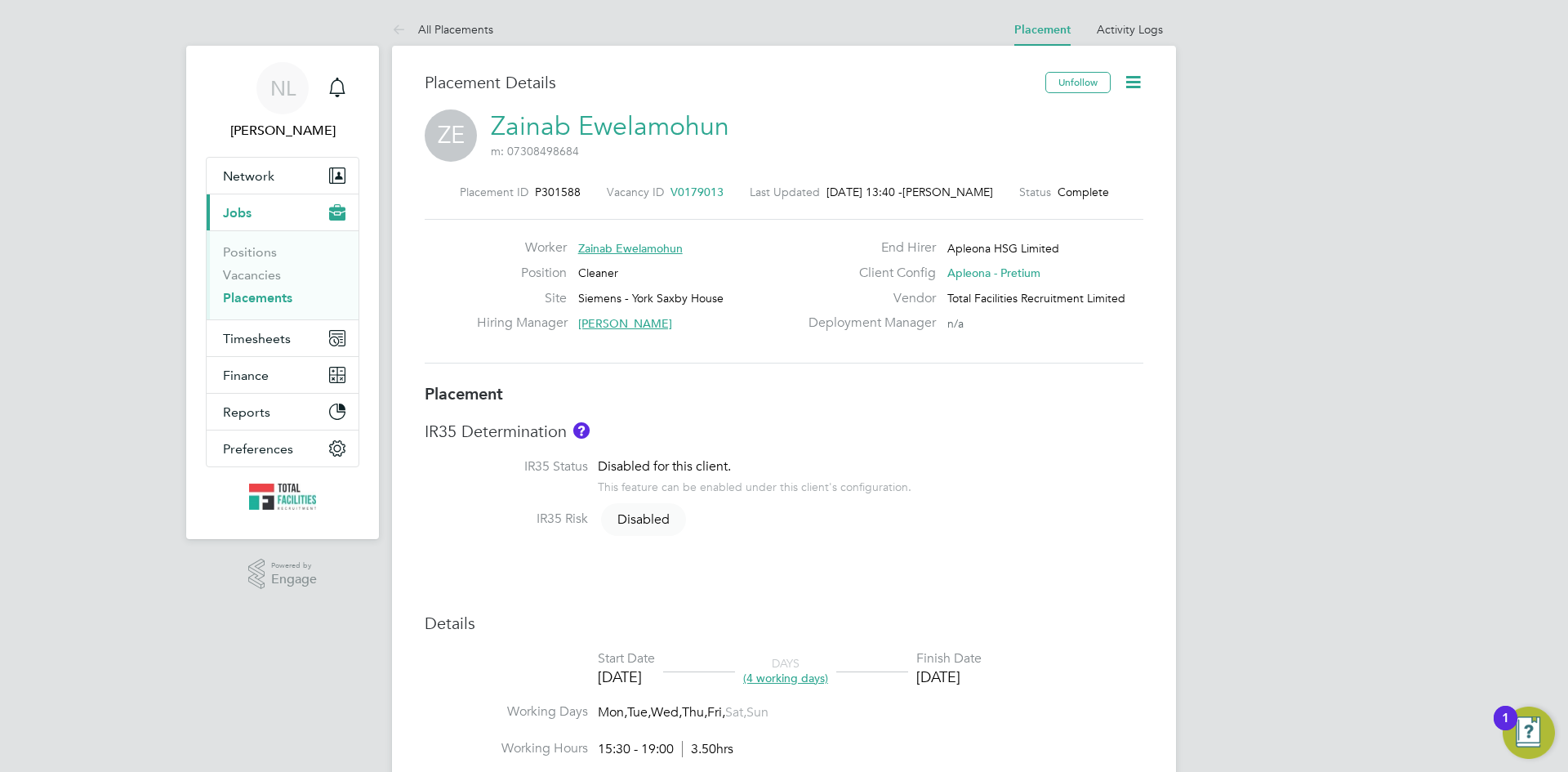
click at [1125, 82] on icon at bounding box center [1133, 82] width 20 height 20
click at [1047, 116] on li "Edit Placement e" at bounding box center [1080, 121] width 120 height 23
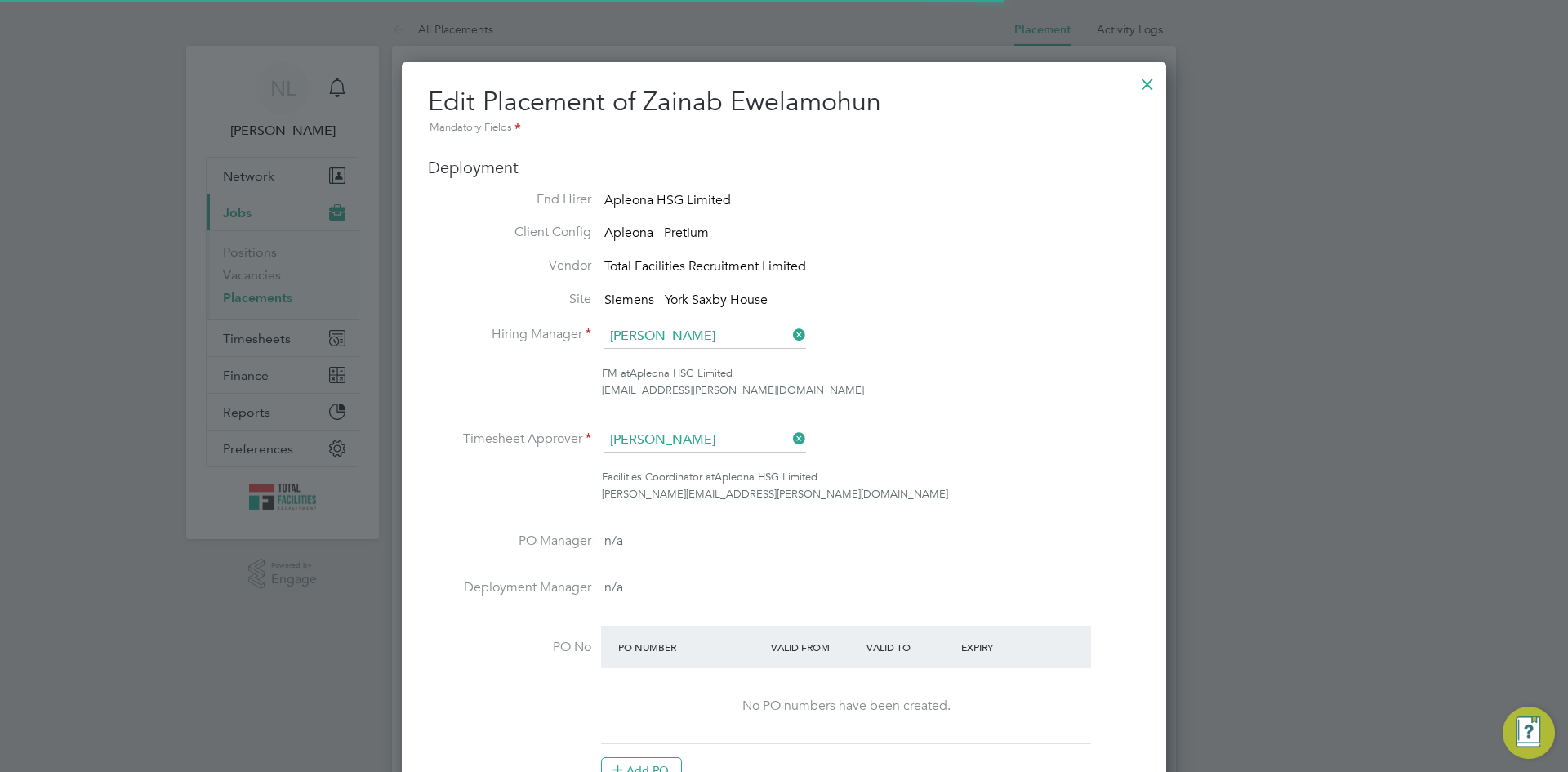
scroll to position [8, 8]
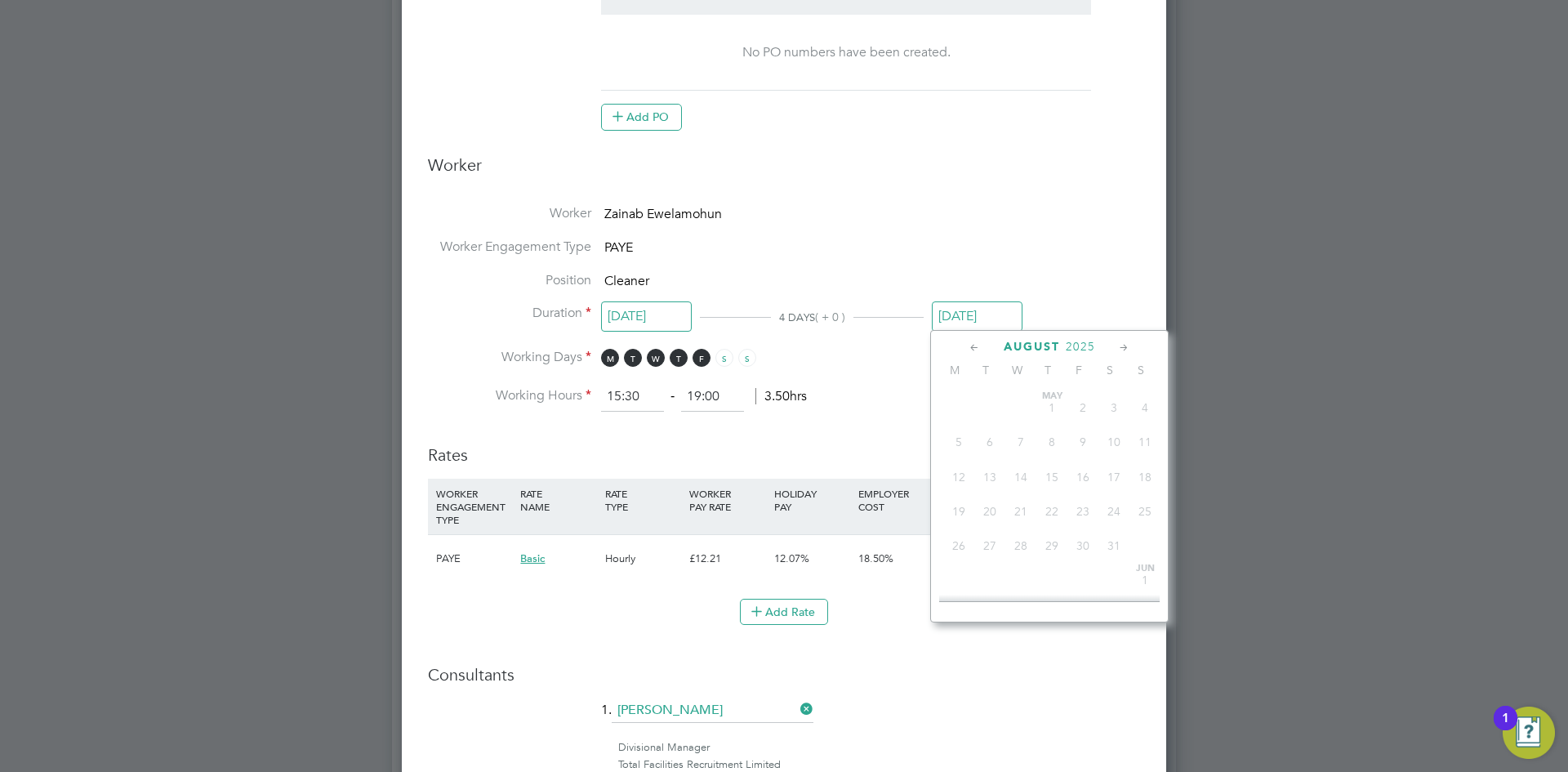
click at [966, 314] on input "[DATE]" at bounding box center [976, 316] width 90 height 30
click at [1144, 544] on span "14" at bounding box center [1144, 529] width 31 height 31
type input "[DATE]"
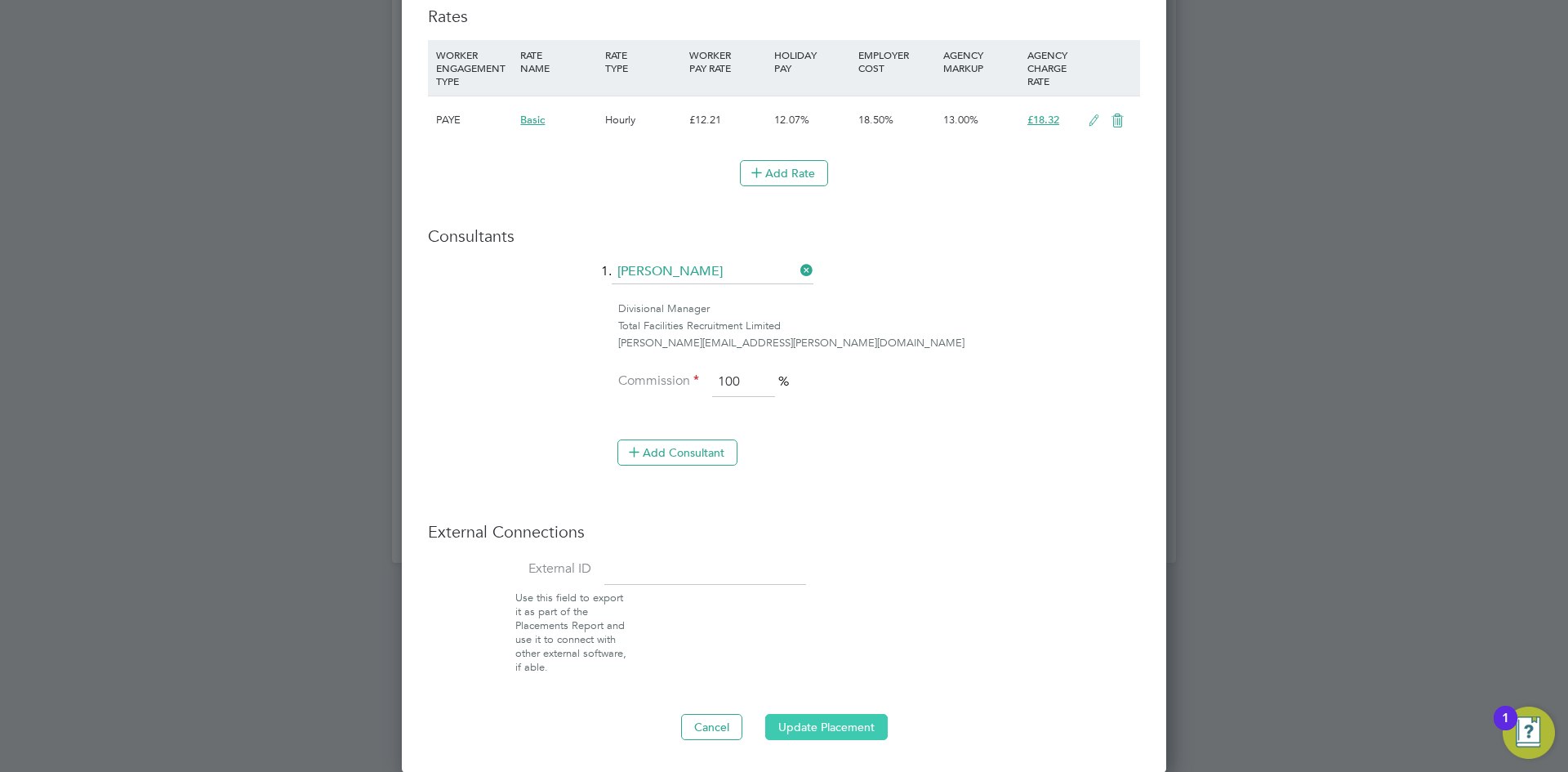
click at [818, 730] on button "Update Placement" at bounding box center [826, 726] width 122 height 26
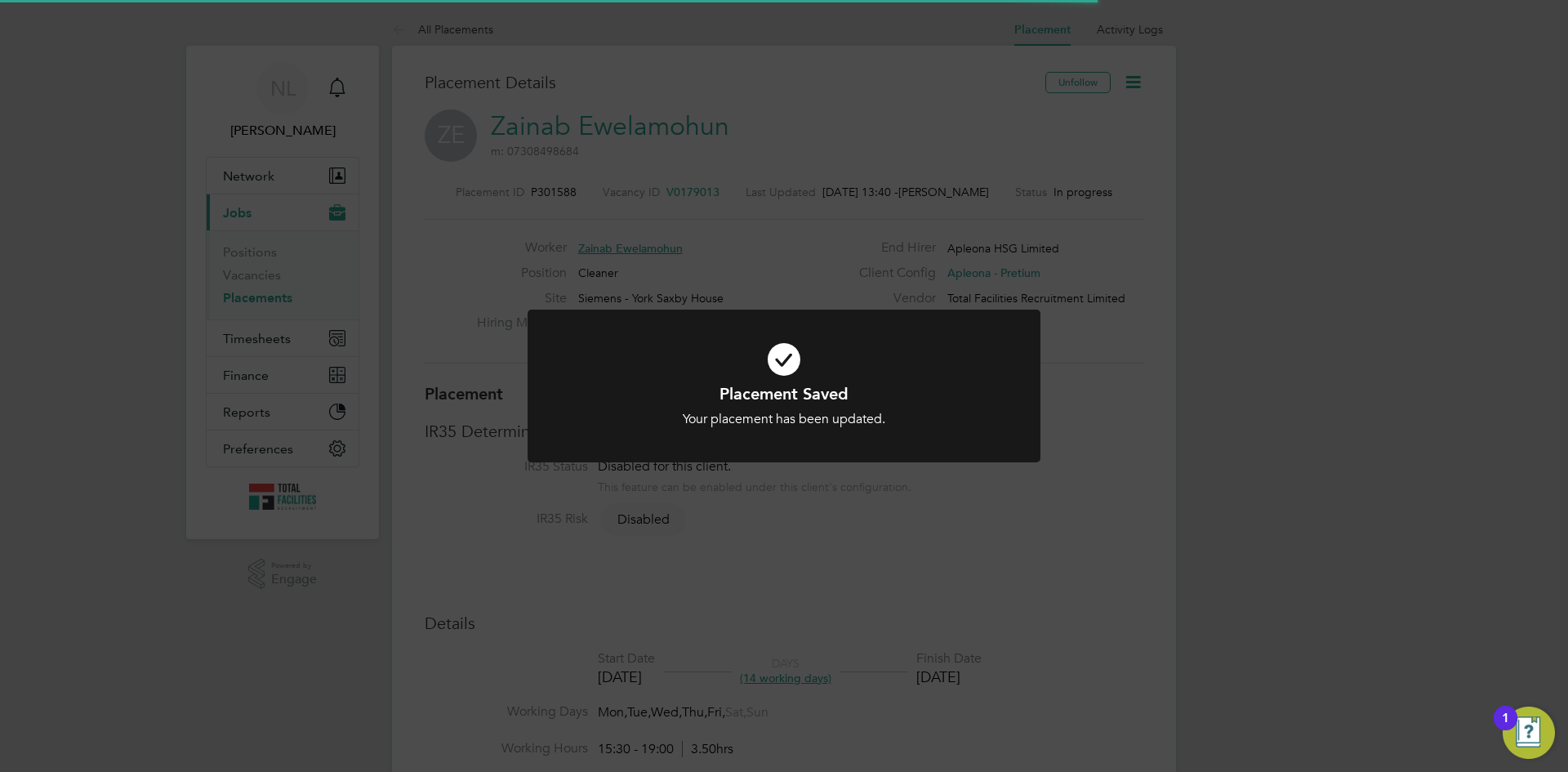
click at [1084, 537] on div "Placement Saved Your placement has been updated. Cancel Okay" at bounding box center [784, 386] width 1568 height 772
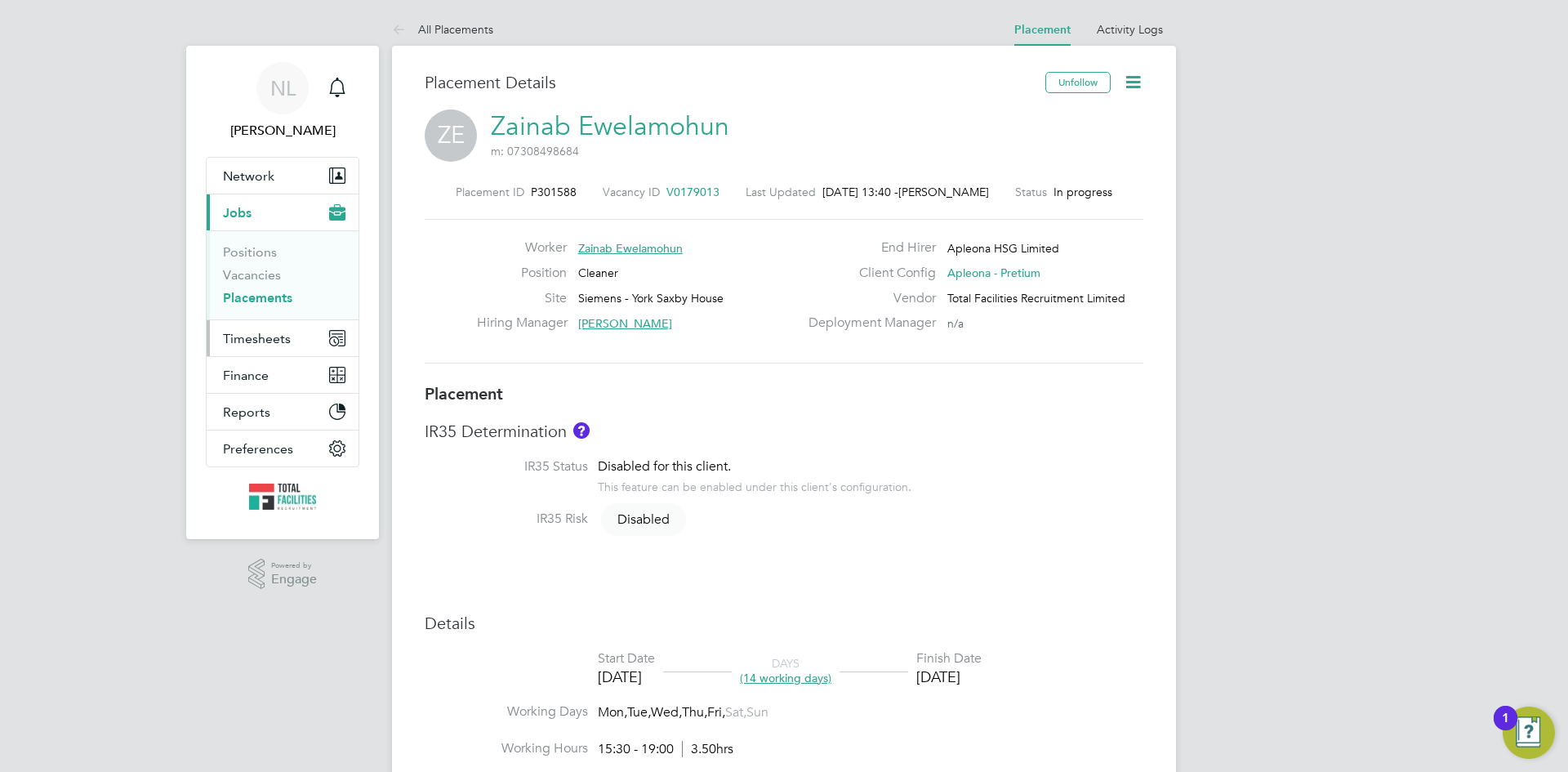
click at [251, 331] on span "Timesheets" at bounding box center [257, 338] width 68 height 15
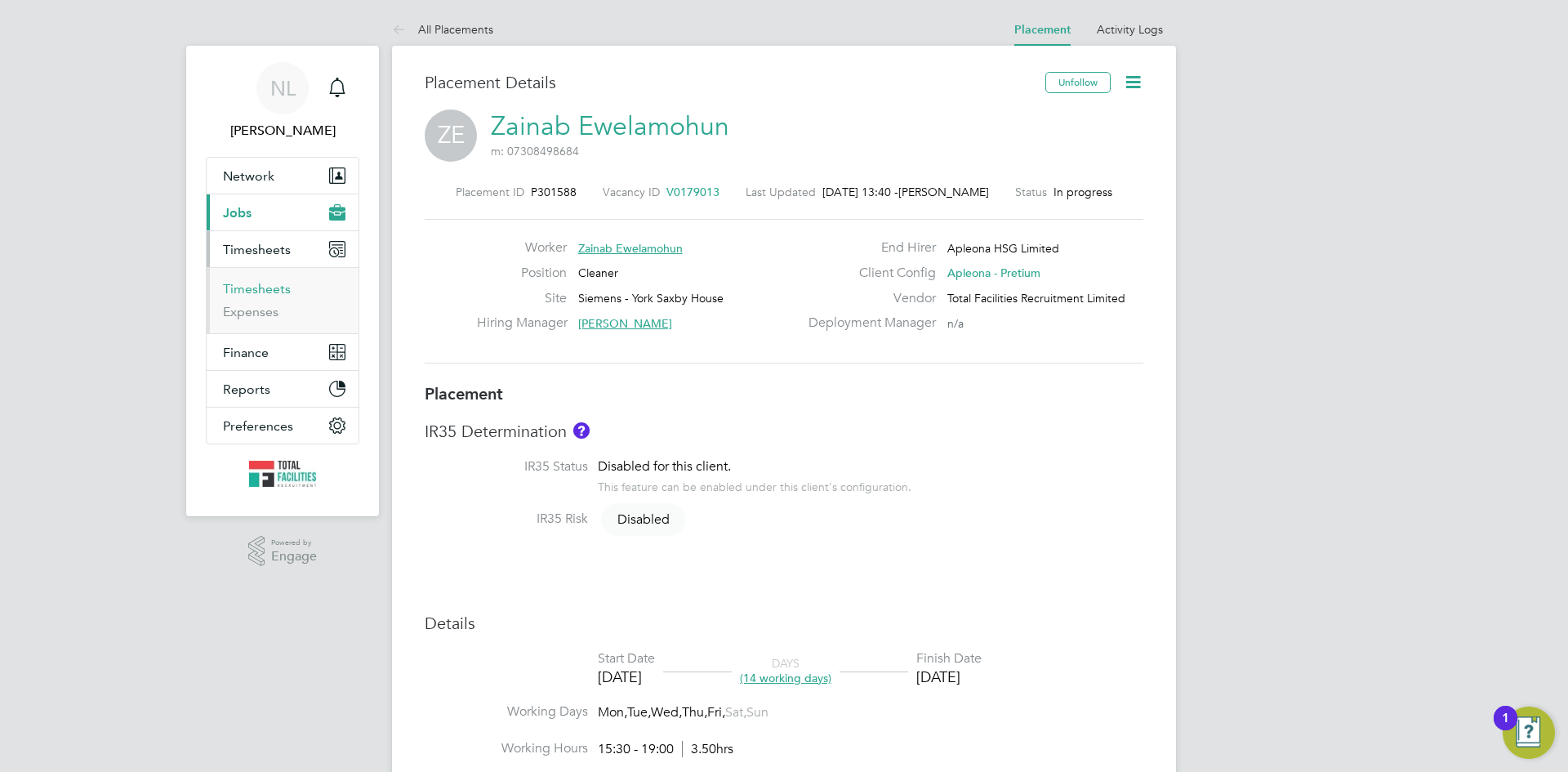
click at [250, 287] on link "Timesheets" at bounding box center [257, 289] width 68 height 15
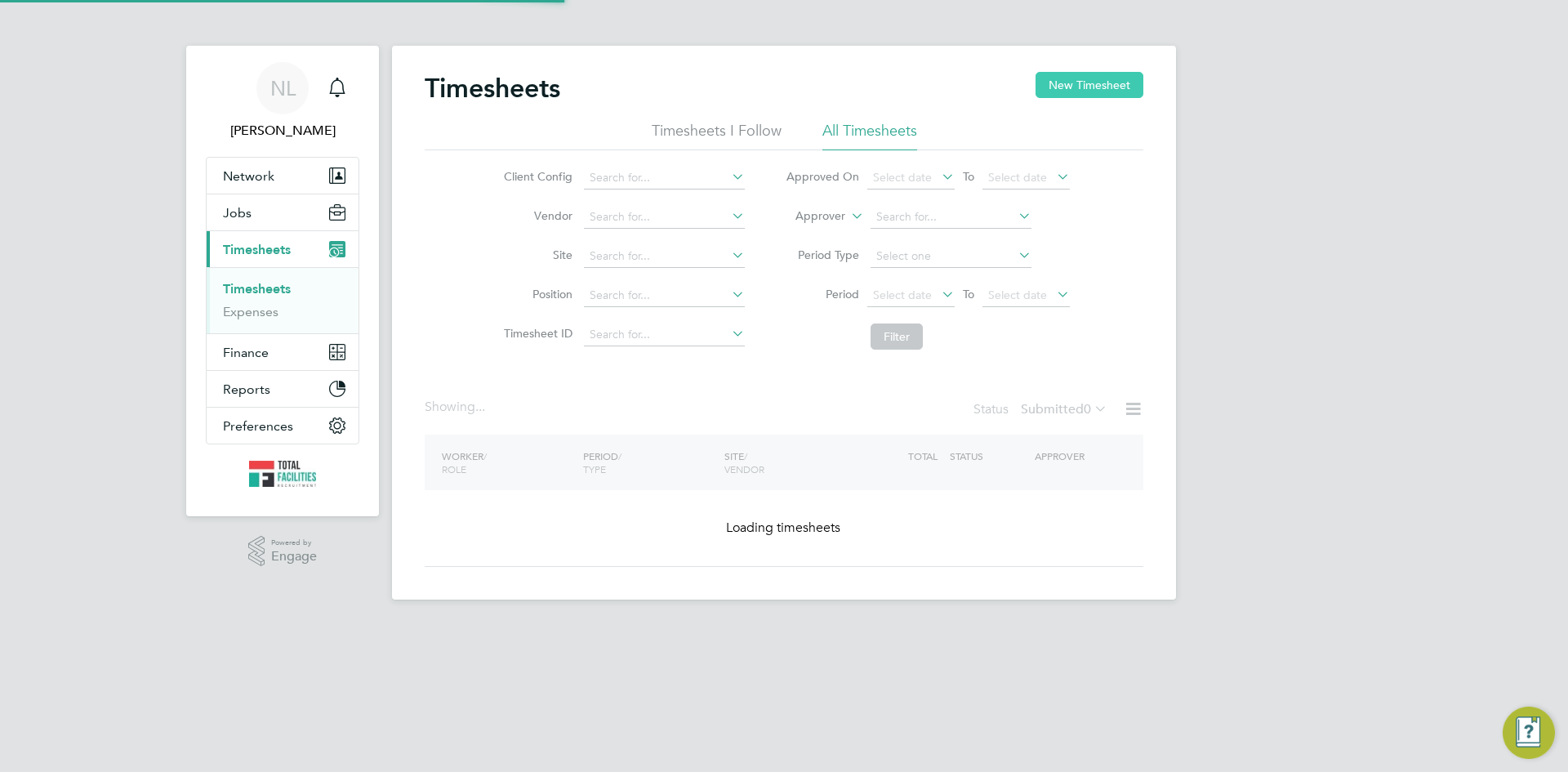
click at [1097, 83] on button "New Timesheet" at bounding box center [1089, 84] width 108 height 26
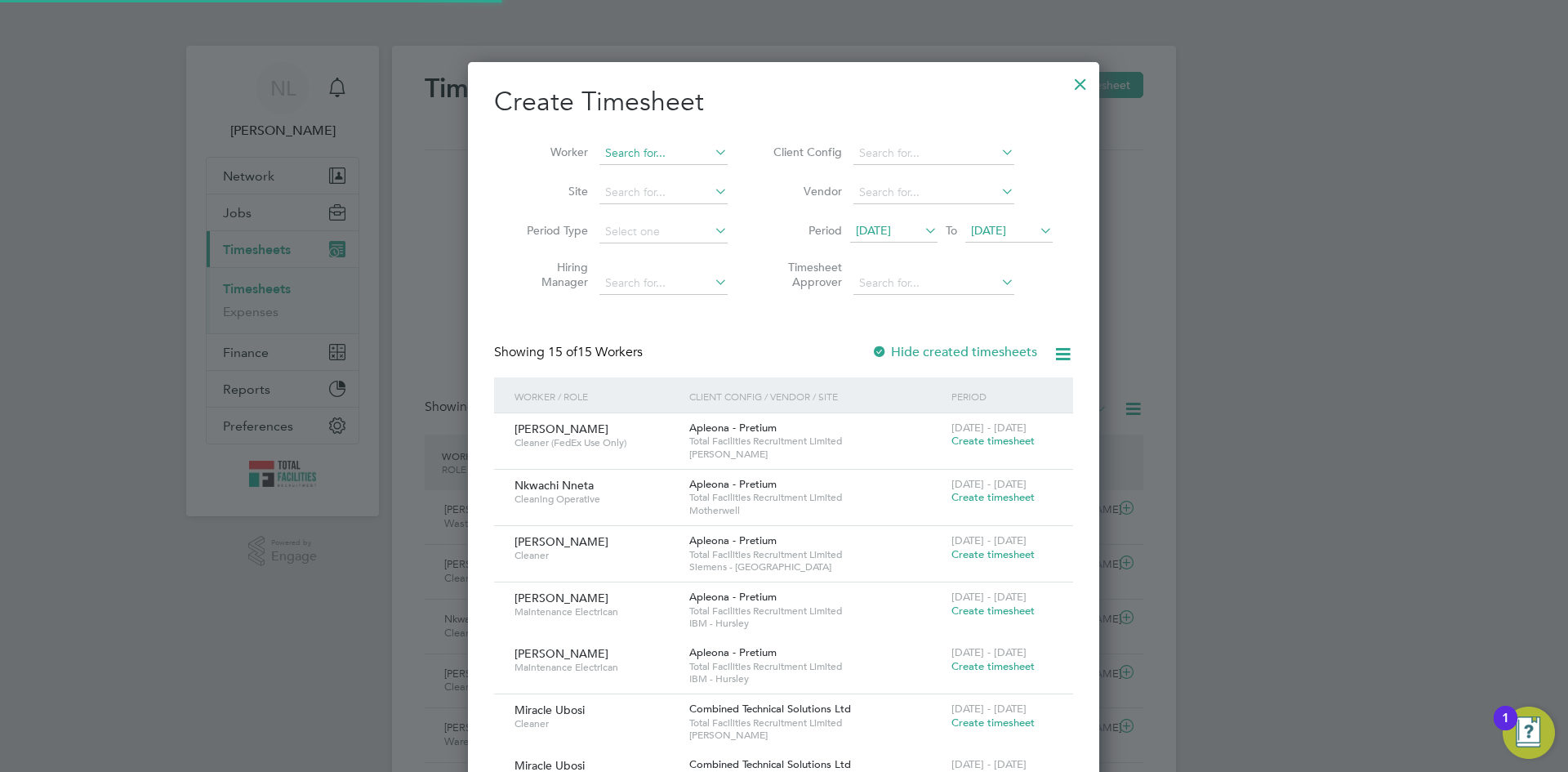
click at [645, 159] on input at bounding box center [663, 153] width 128 height 23
click at [634, 172] on b "Zainab" at bounding box center [624, 175] width 38 height 13
type input "Zainab Ewelamohun"
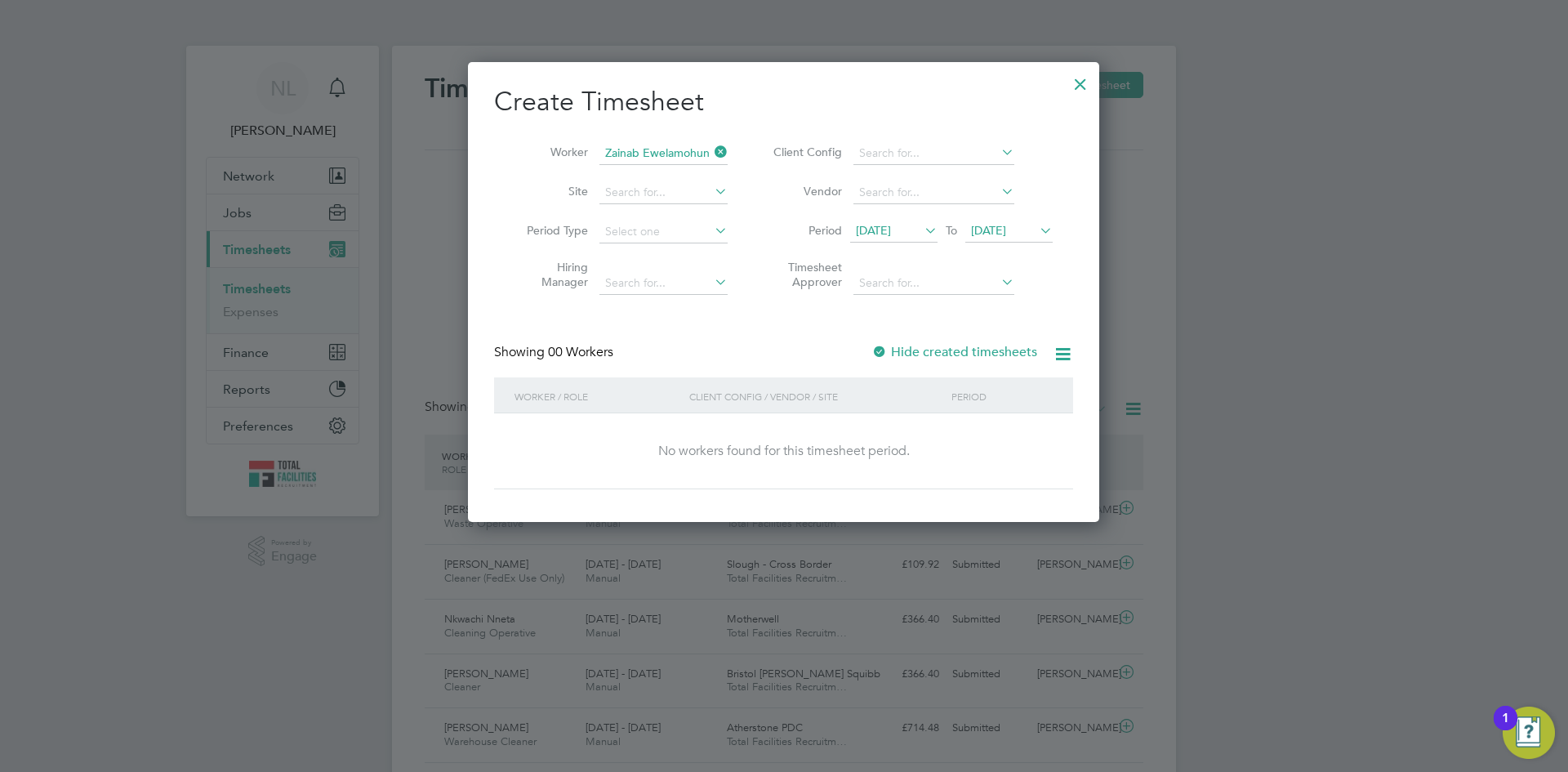
click at [879, 228] on span "[DATE]" at bounding box center [873, 229] width 35 height 14
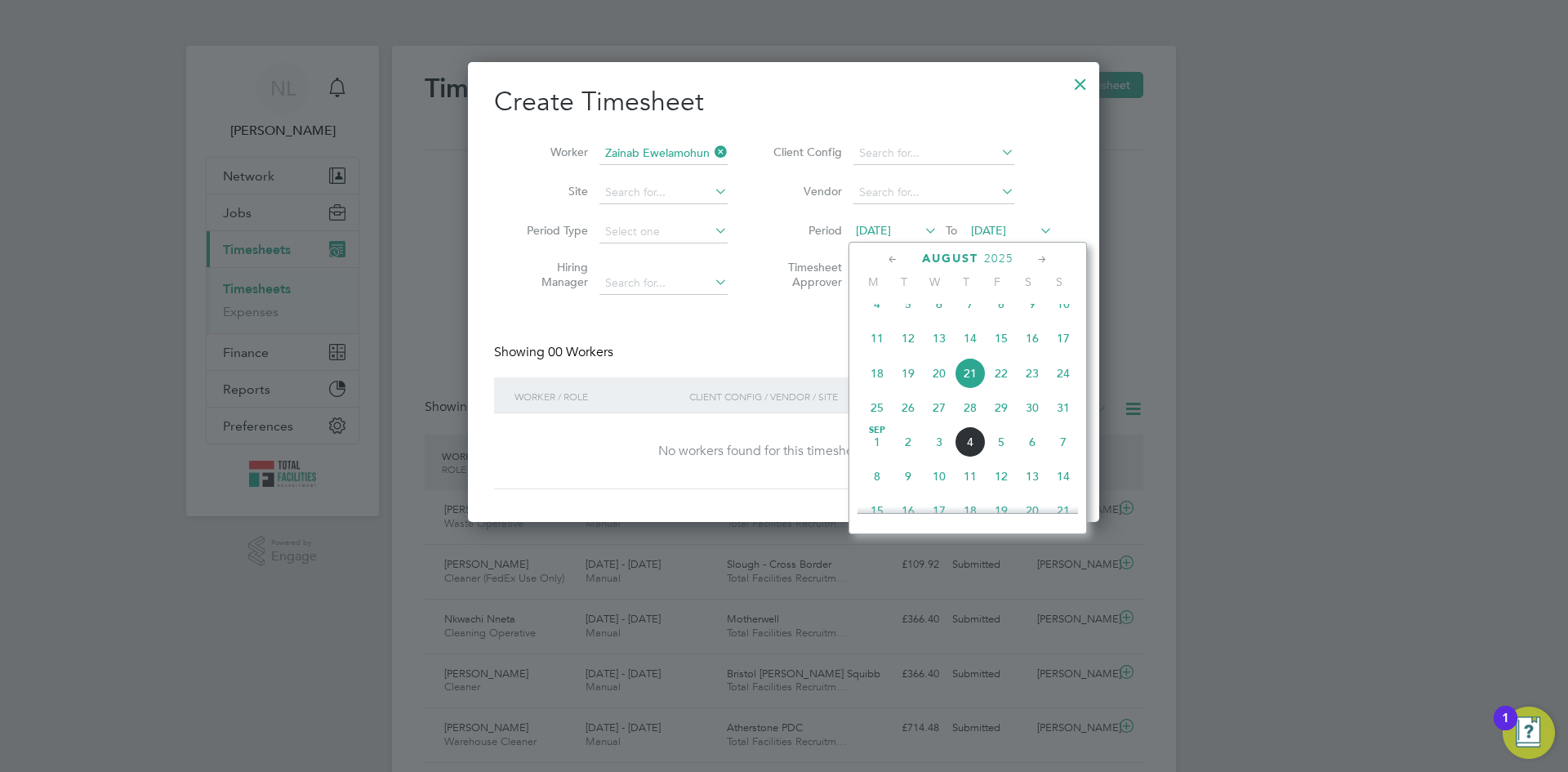
click at [876, 435] on span "Sep" at bounding box center [877, 430] width 31 height 8
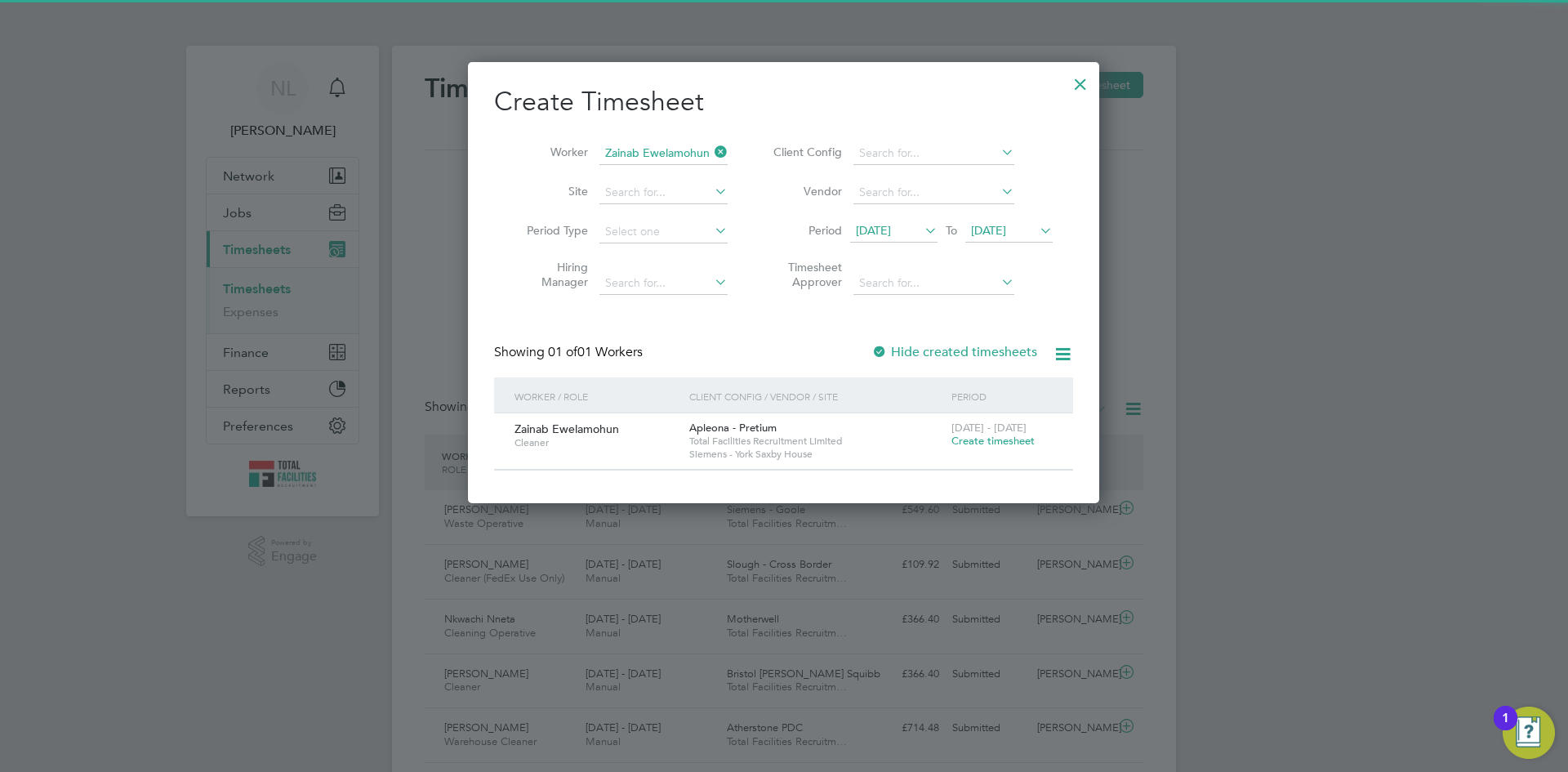
click at [1001, 440] on span "Create timesheet" at bounding box center [992, 440] width 84 height 13
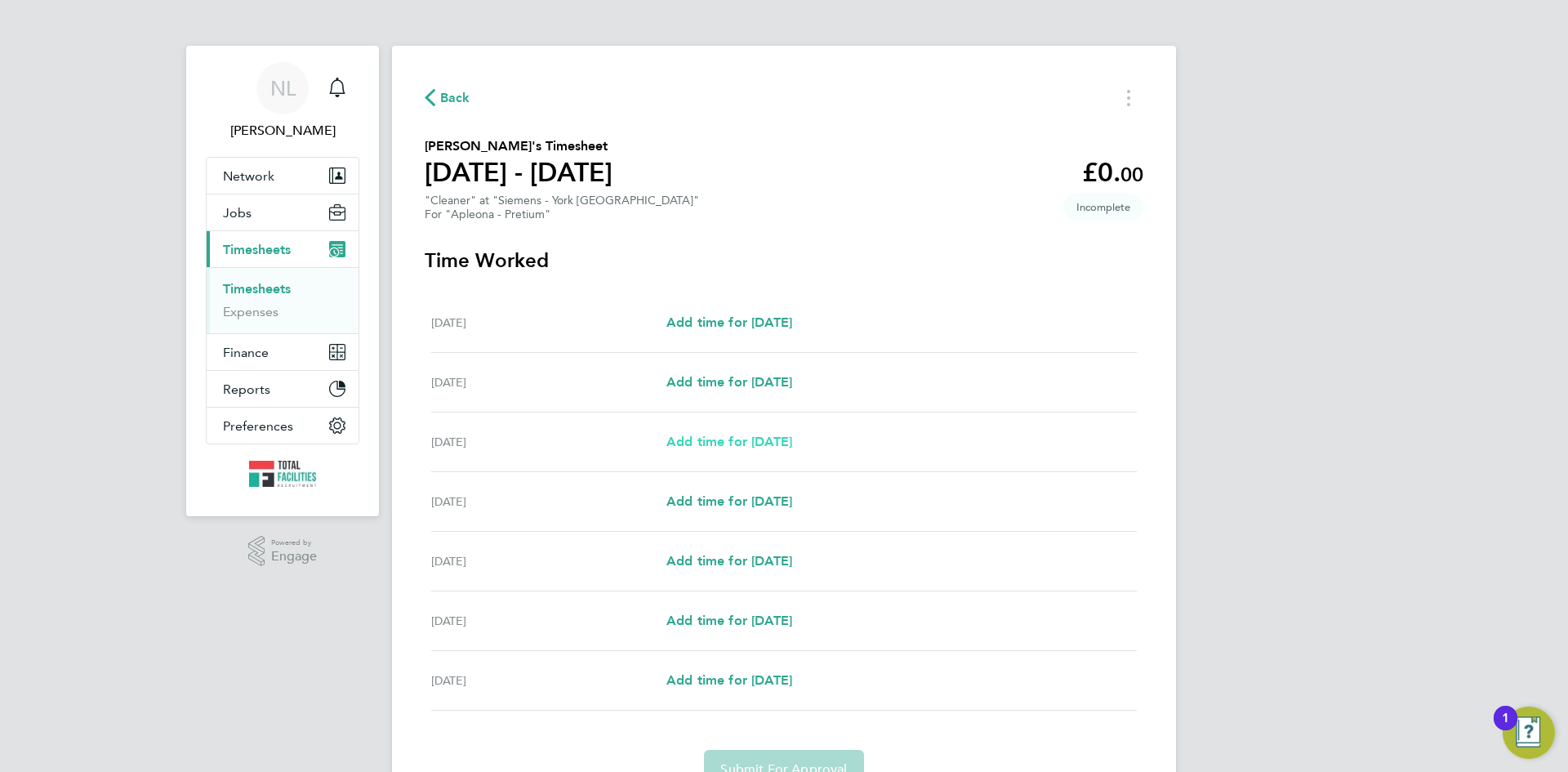
click at [728, 434] on span "Add time for [DATE]" at bounding box center [729, 441] width 126 height 15
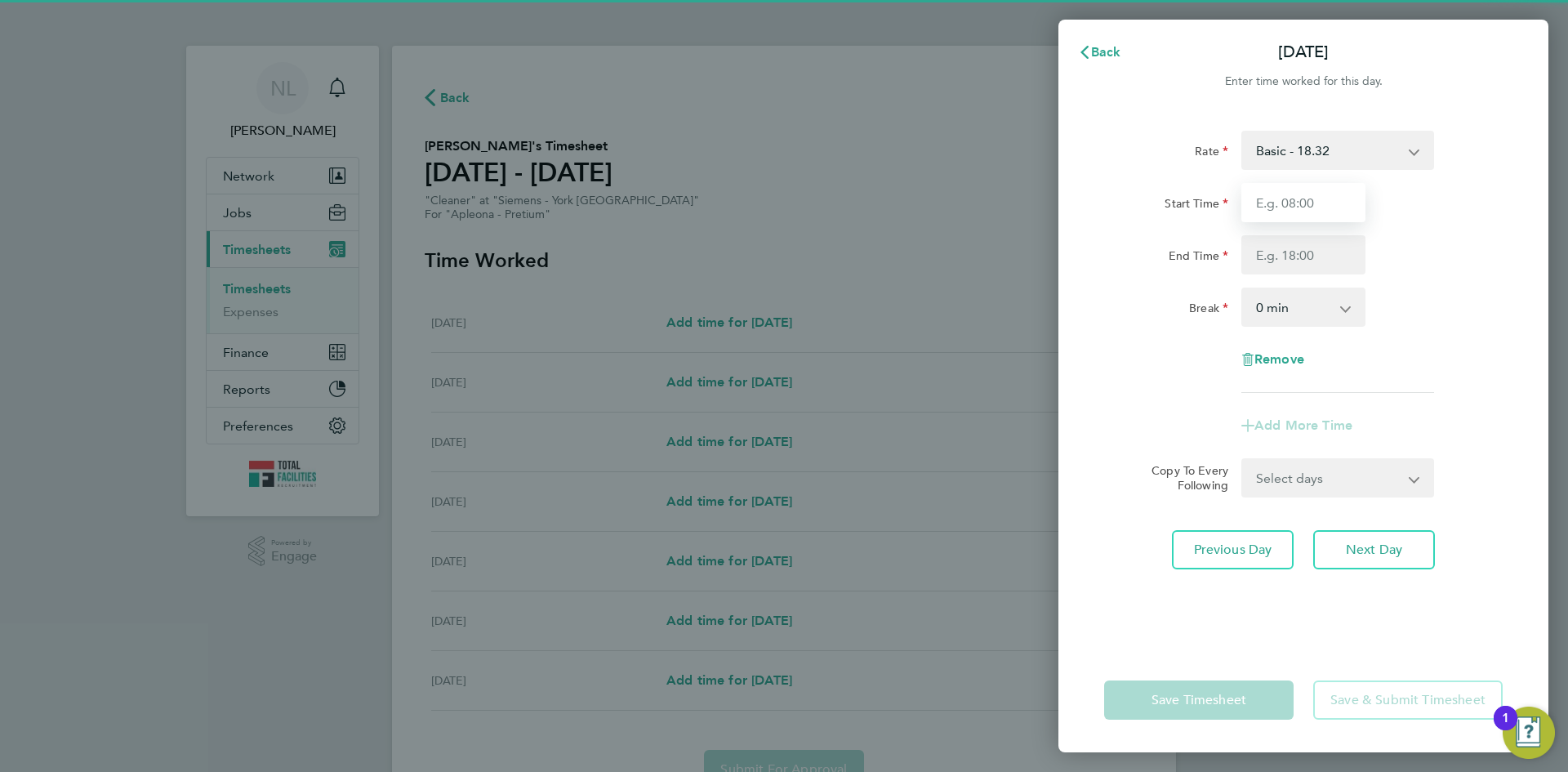
click at [1305, 210] on input "Start Time" at bounding box center [1303, 202] width 124 height 39
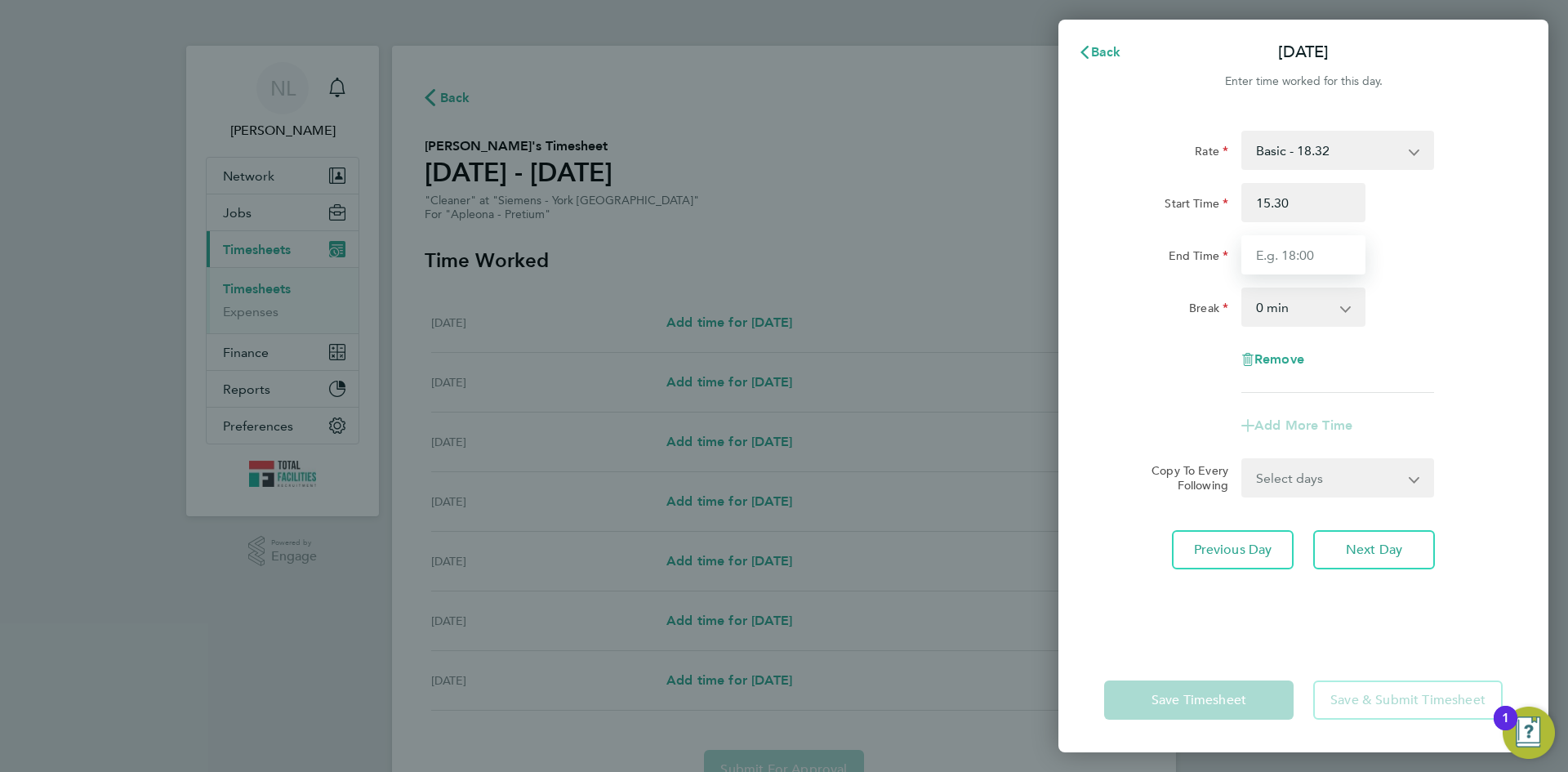
type input "15:30"
click at [1284, 248] on input "End Time" at bounding box center [1303, 255] width 124 height 39
type input "19:00"
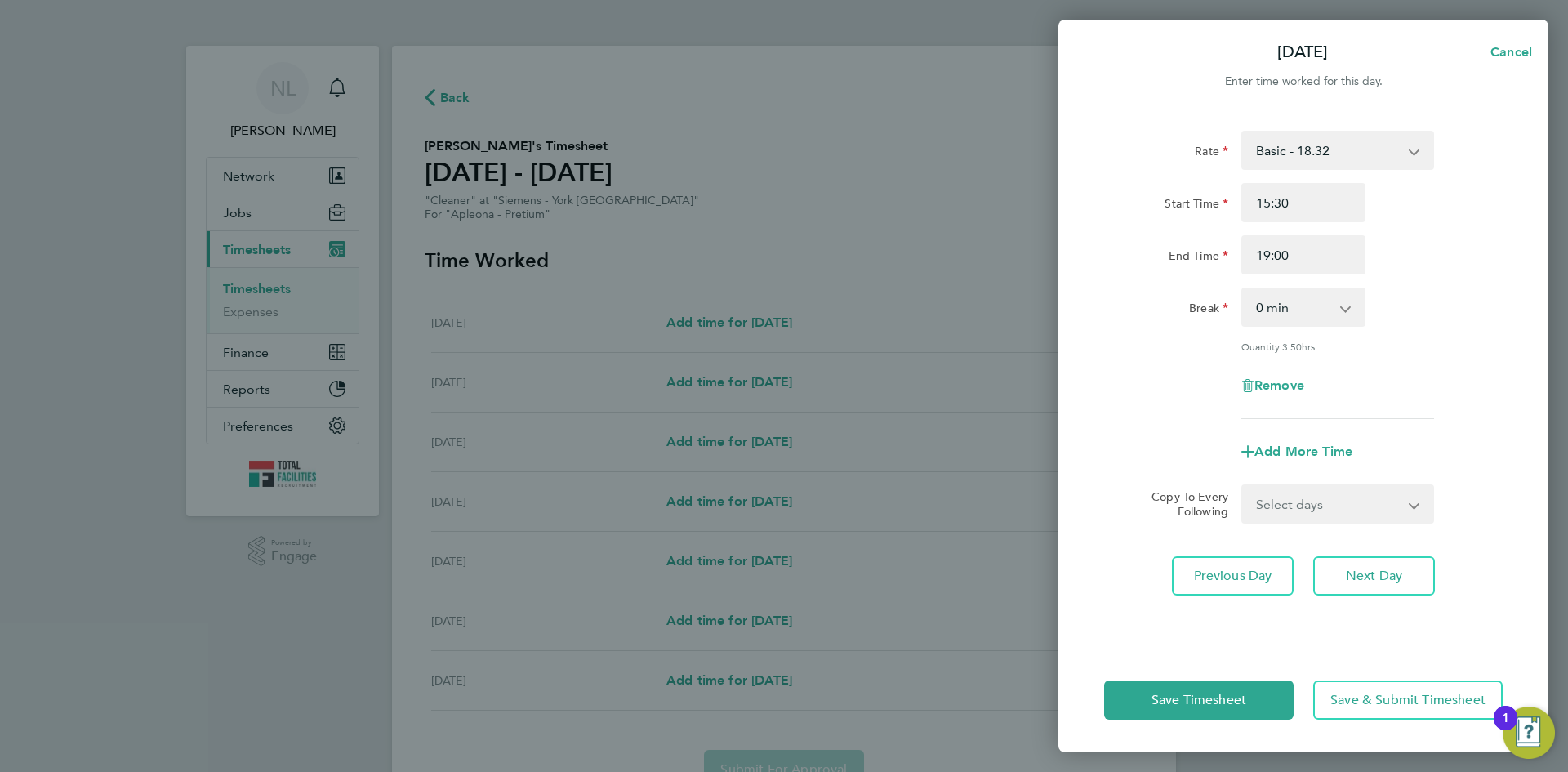
drag, startPoint x: 1182, startPoint y: 492, endPoint x: 1192, endPoint y: 491, distance: 10.0
click at [1187, 491] on div "Copy To Every Following" at bounding box center [1183, 504] width 103 height 39
click at [1327, 499] on select "Select days Day [DATE] [DATE] [DATE] [DATE]" at bounding box center [1328, 504] width 171 height 36
select select "DAY"
click at [1243, 486] on select "Select days Day [DATE] [DATE] [DATE] [DATE]" at bounding box center [1328, 504] width 171 height 36
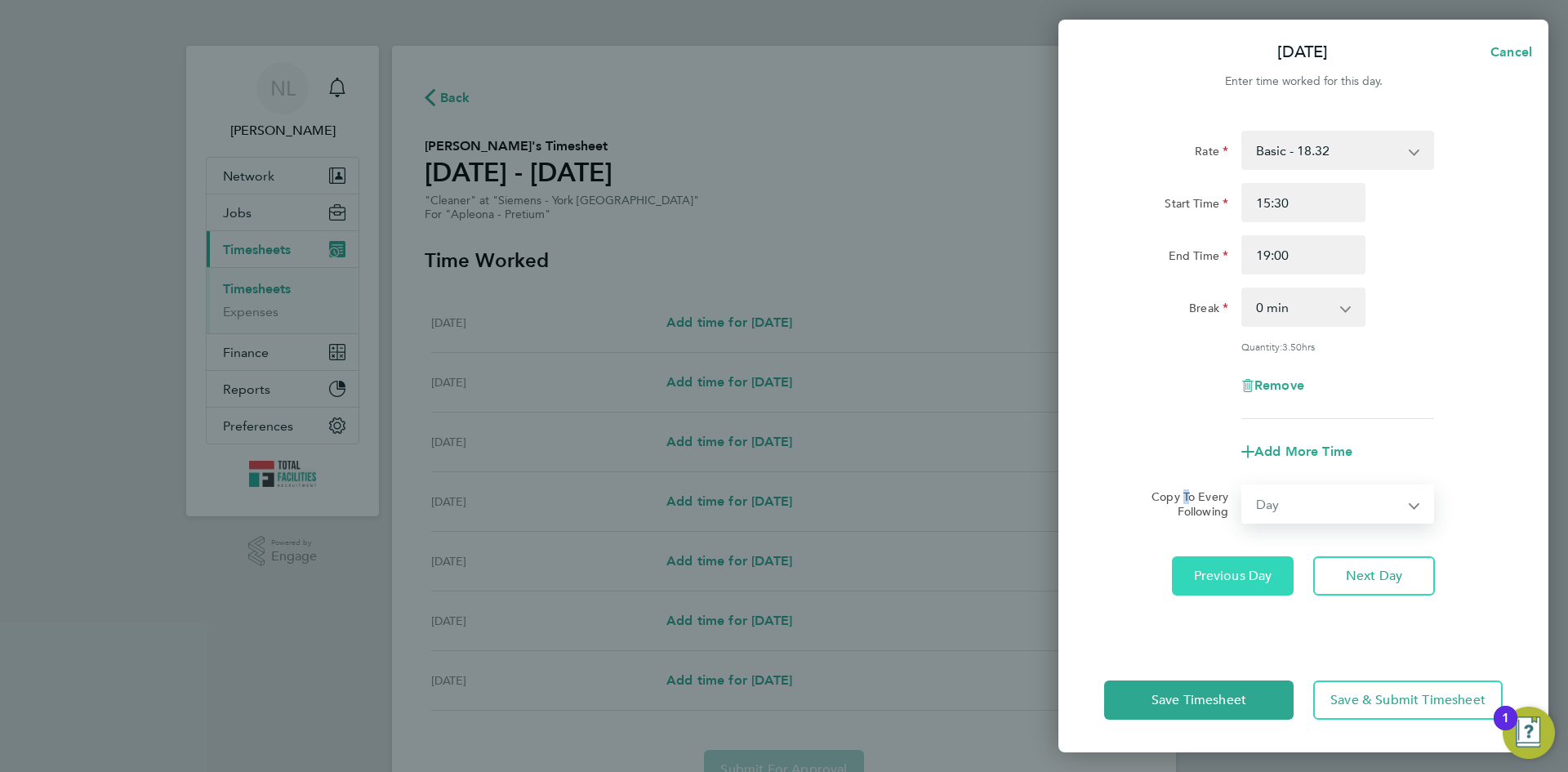
select select "[DATE]"
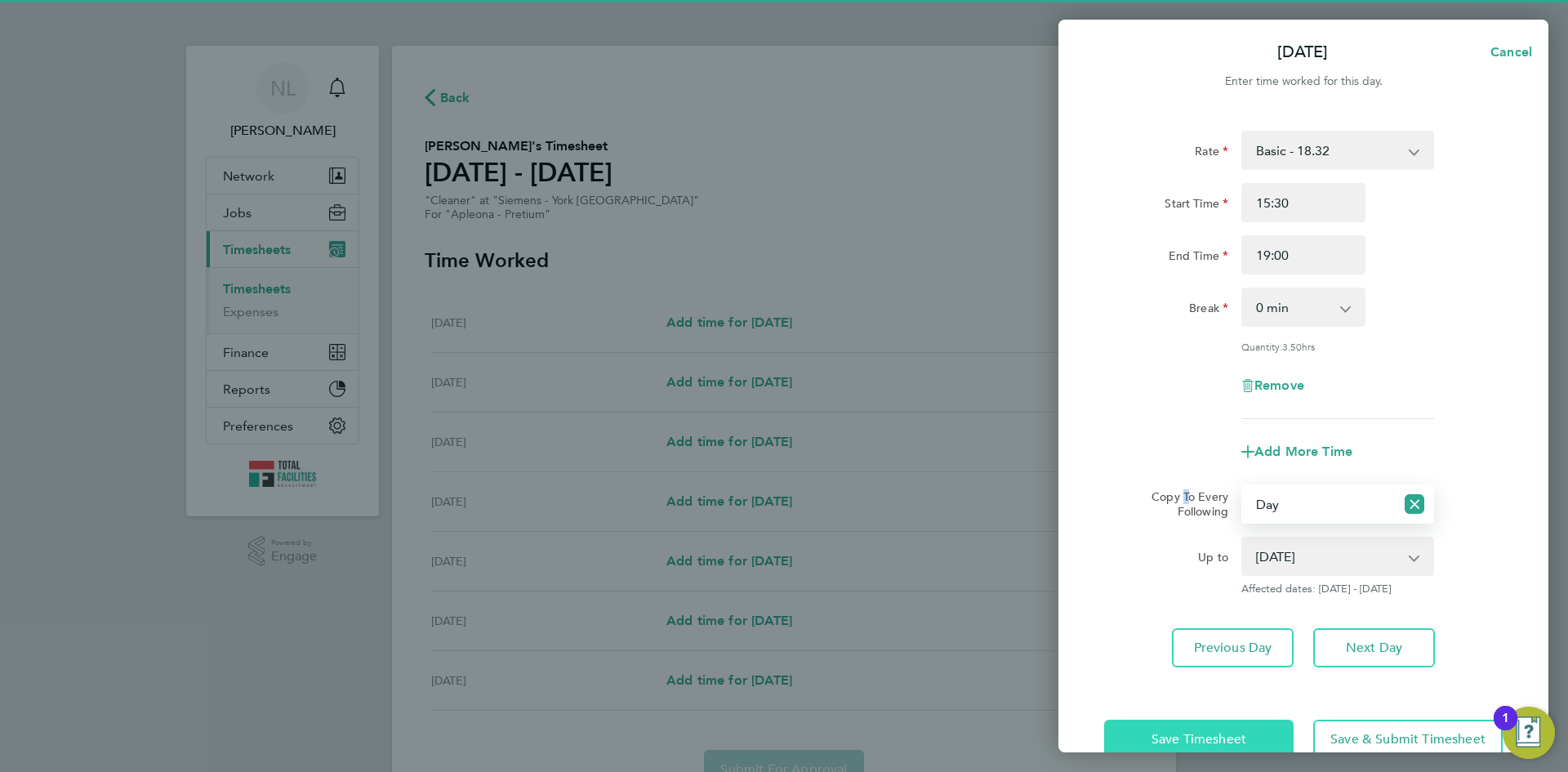
click at [1205, 728] on button "Save Timesheet" at bounding box center [1198, 739] width 190 height 39
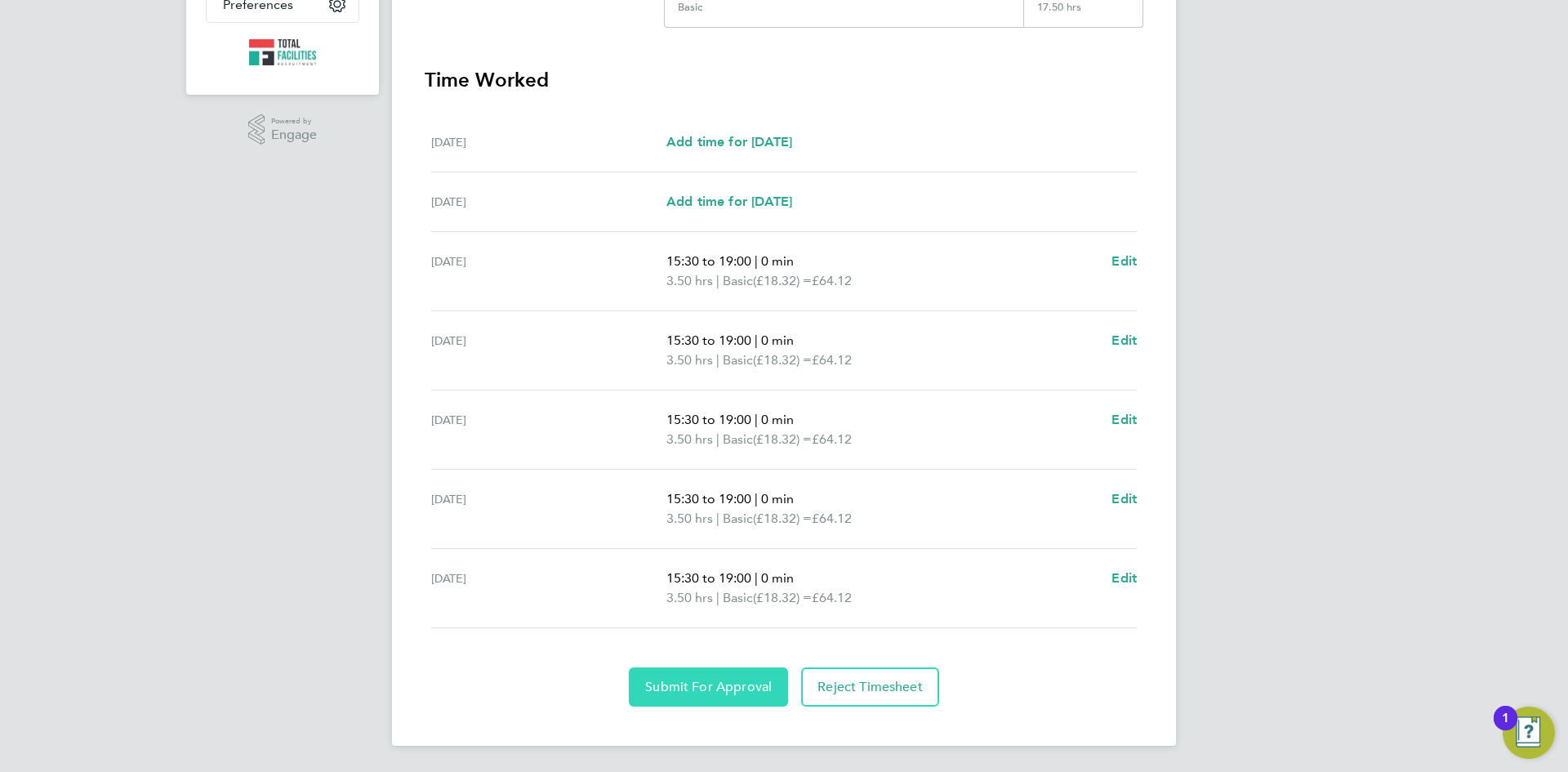
click at [722, 694] on span "Submit For Approval" at bounding box center [709, 686] width 127 height 16
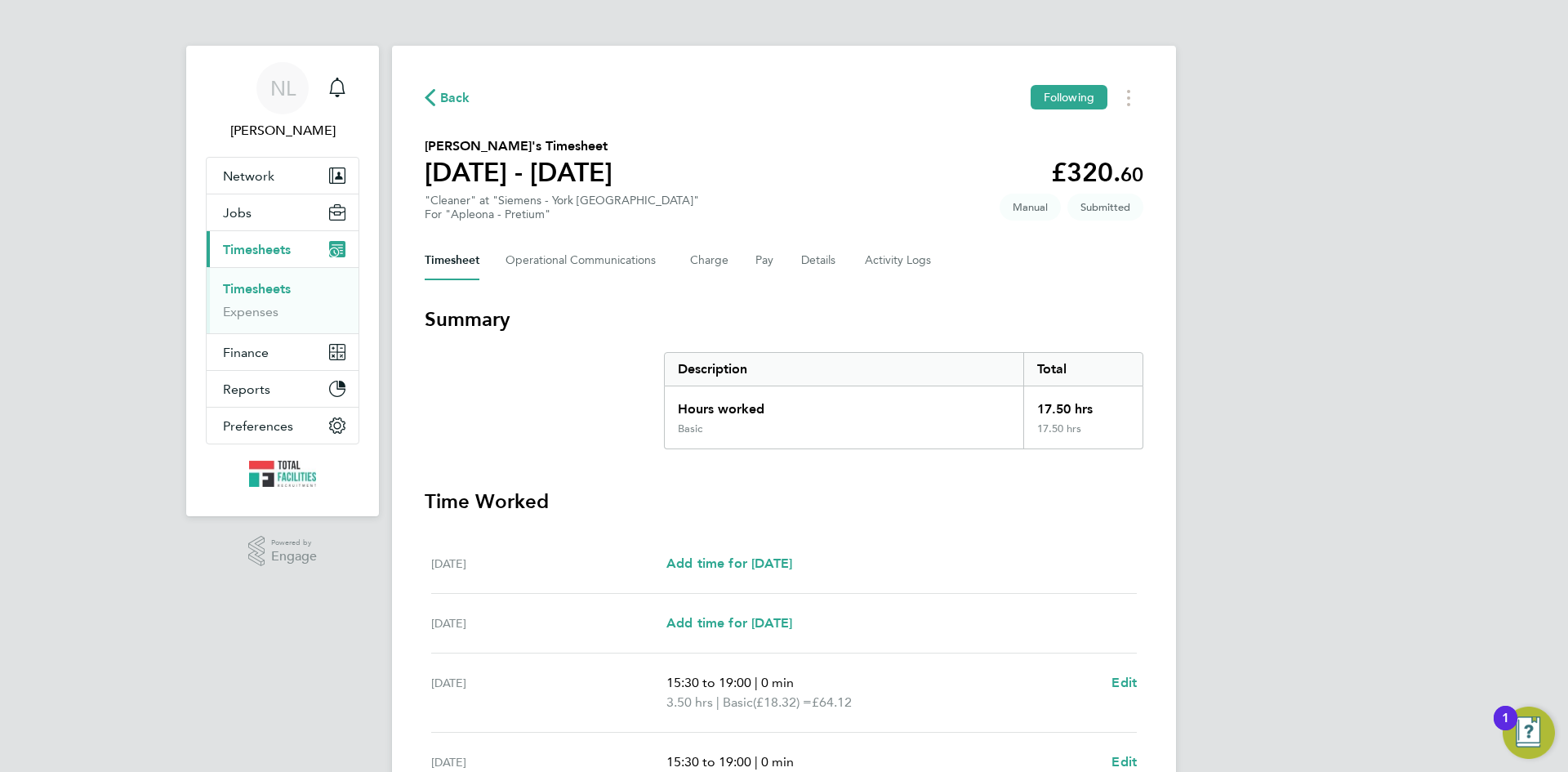
click at [453, 94] on span "Back" at bounding box center [456, 98] width 30 height 19
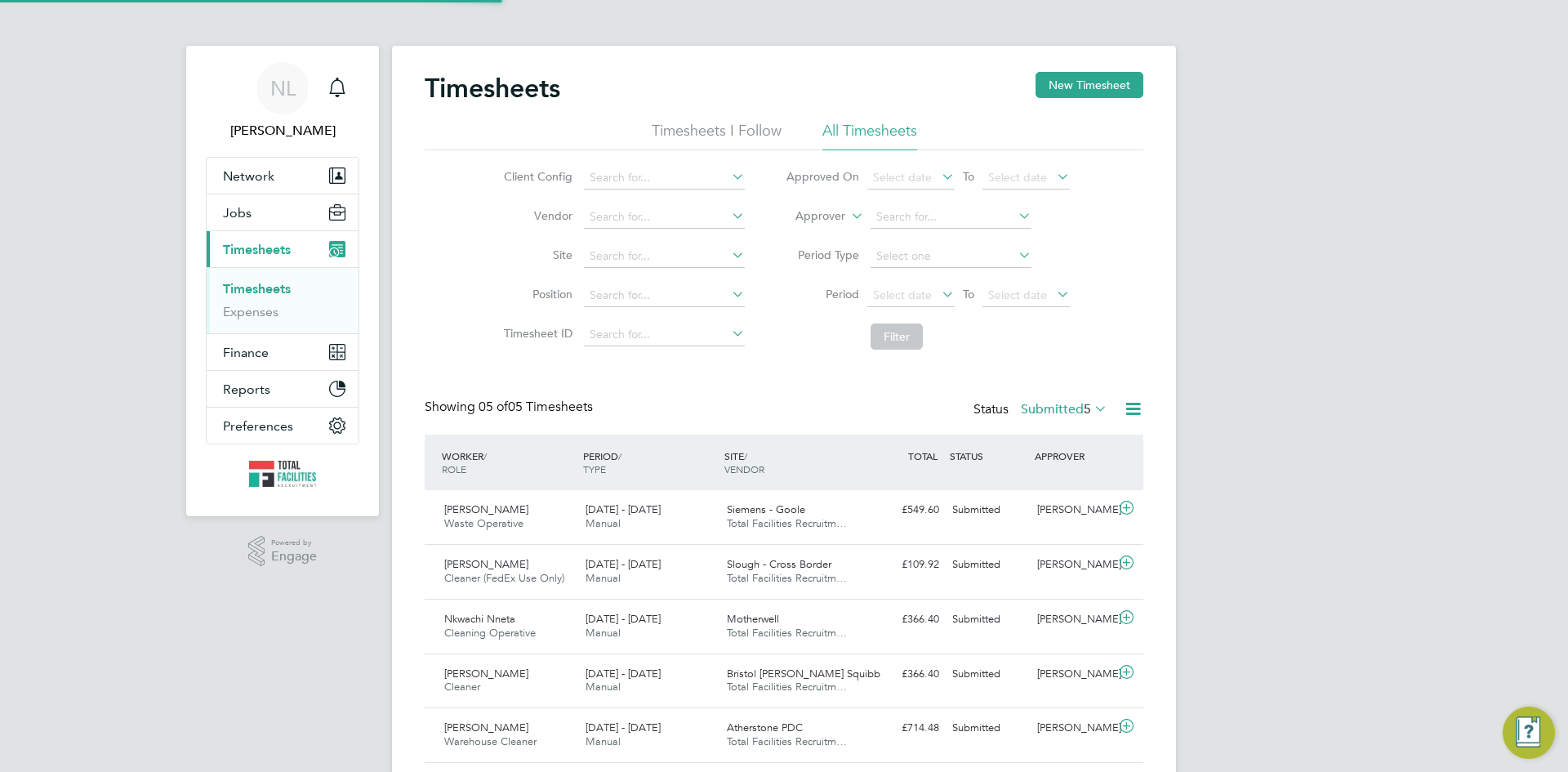
scroll to position [41, 142]
click at [1052, 78] on button "New Timesheet" at bounding box center [1089, 84] width 108 height 26
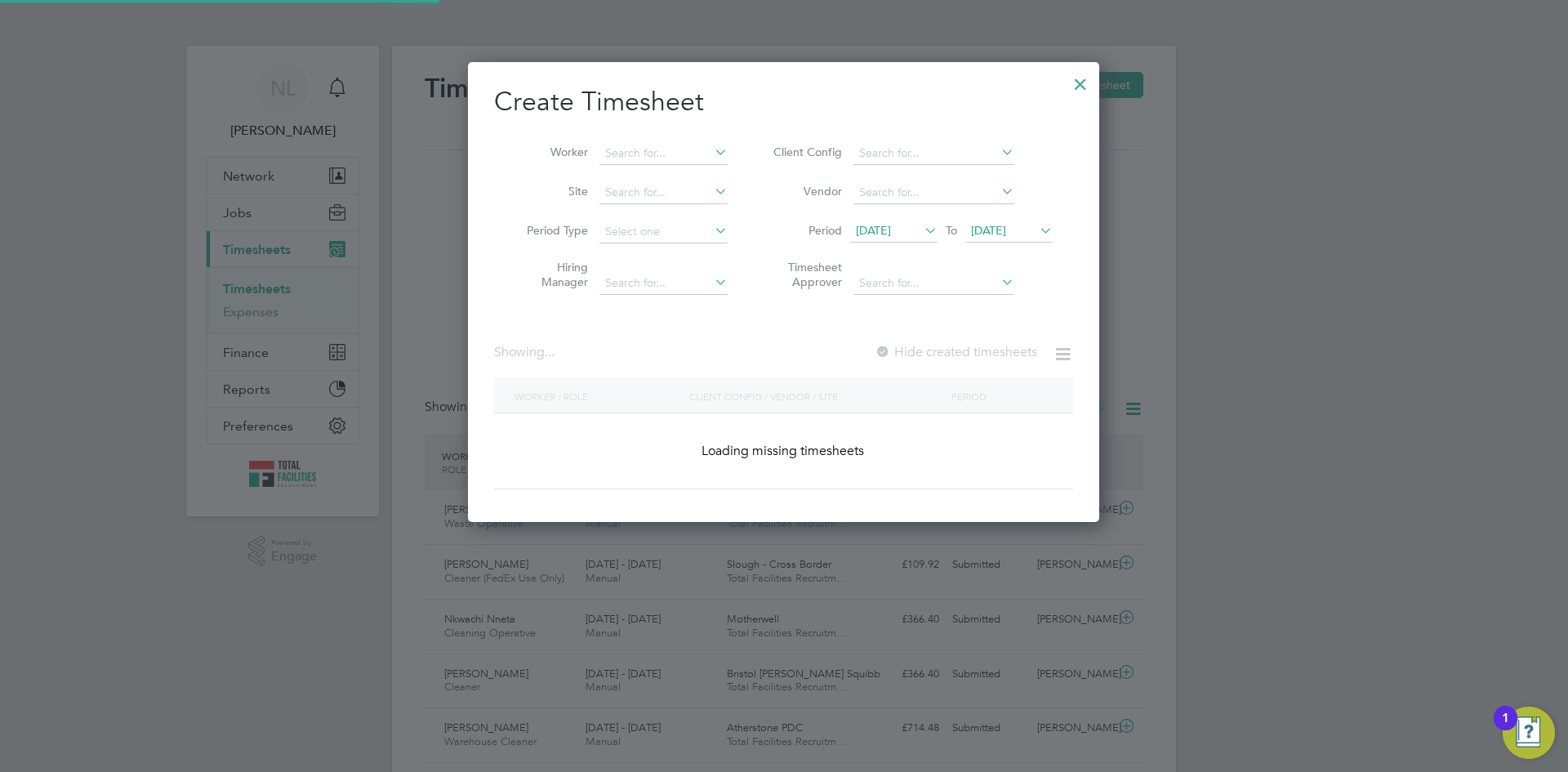
scroll to position [1563, 632]
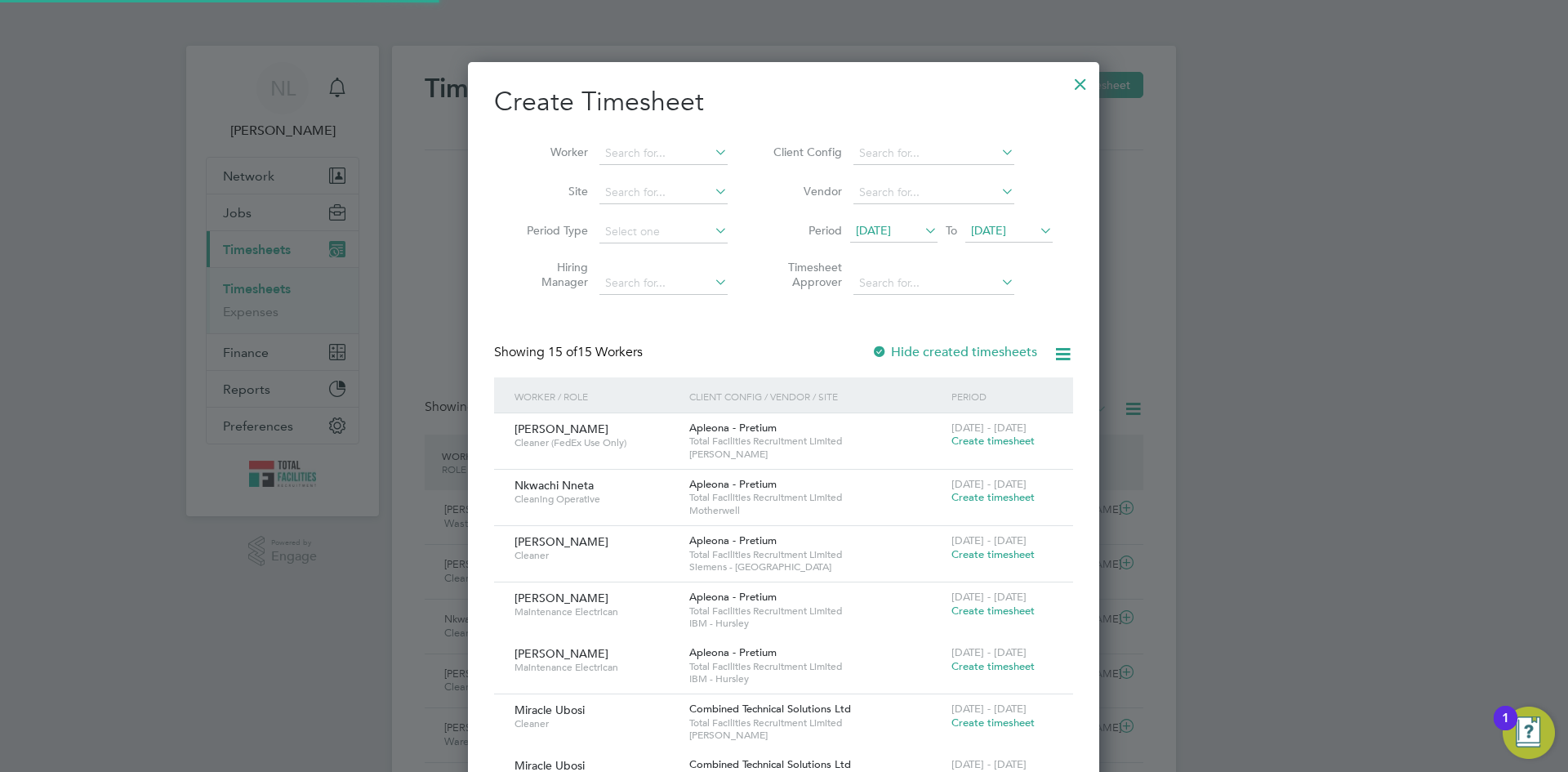
click at [664, 141] on li "Worker" at bounding box center [620, 154] width 254 height 39
click at [654, 154] on input at bounding box center [663, 153] width 128 height 23
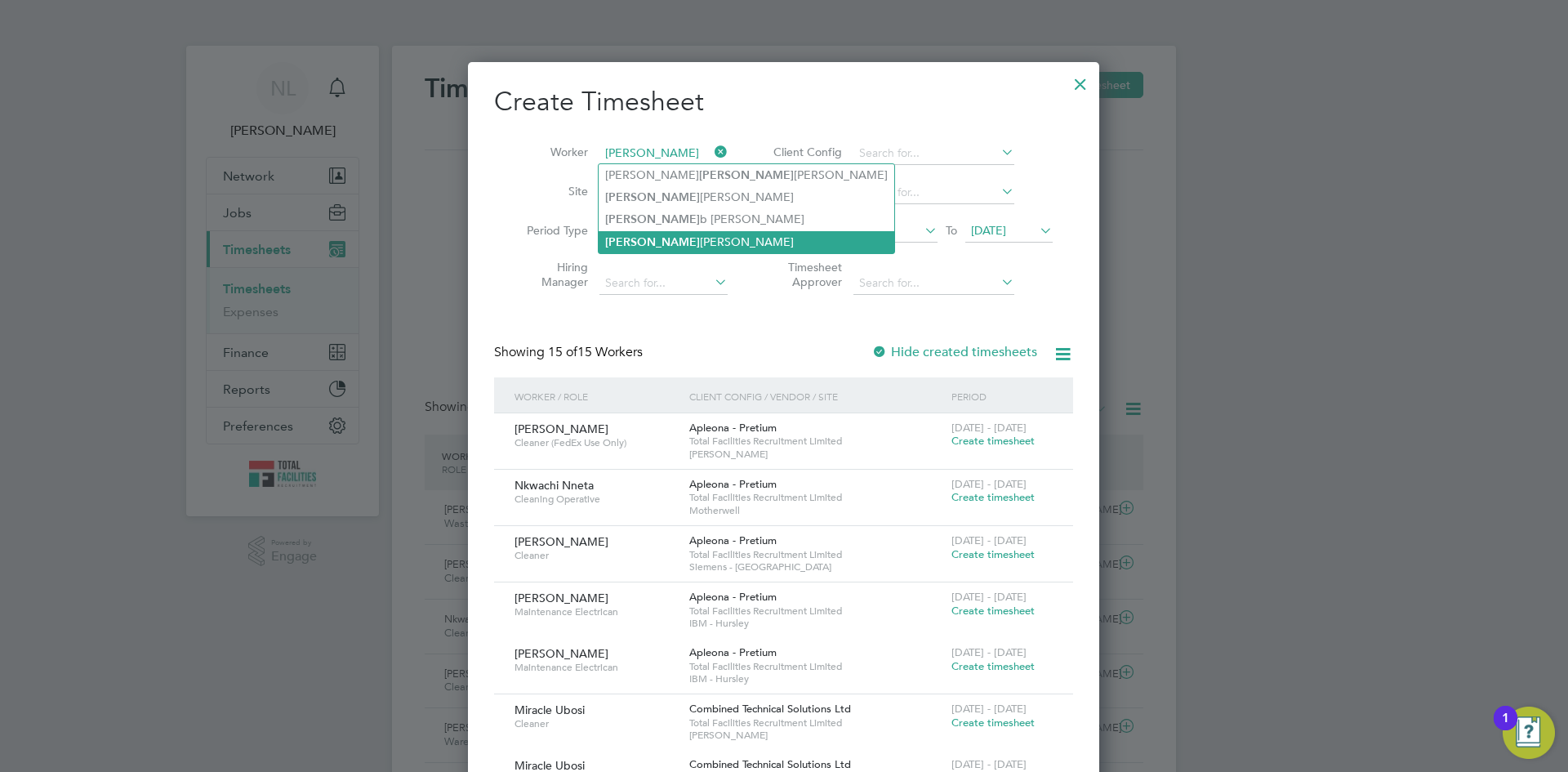
click at [643, 239] on li "[PERSON_NAME]" at bounding box center [746, 242] width 295 height 22
type input "[PERSON_NAME]"
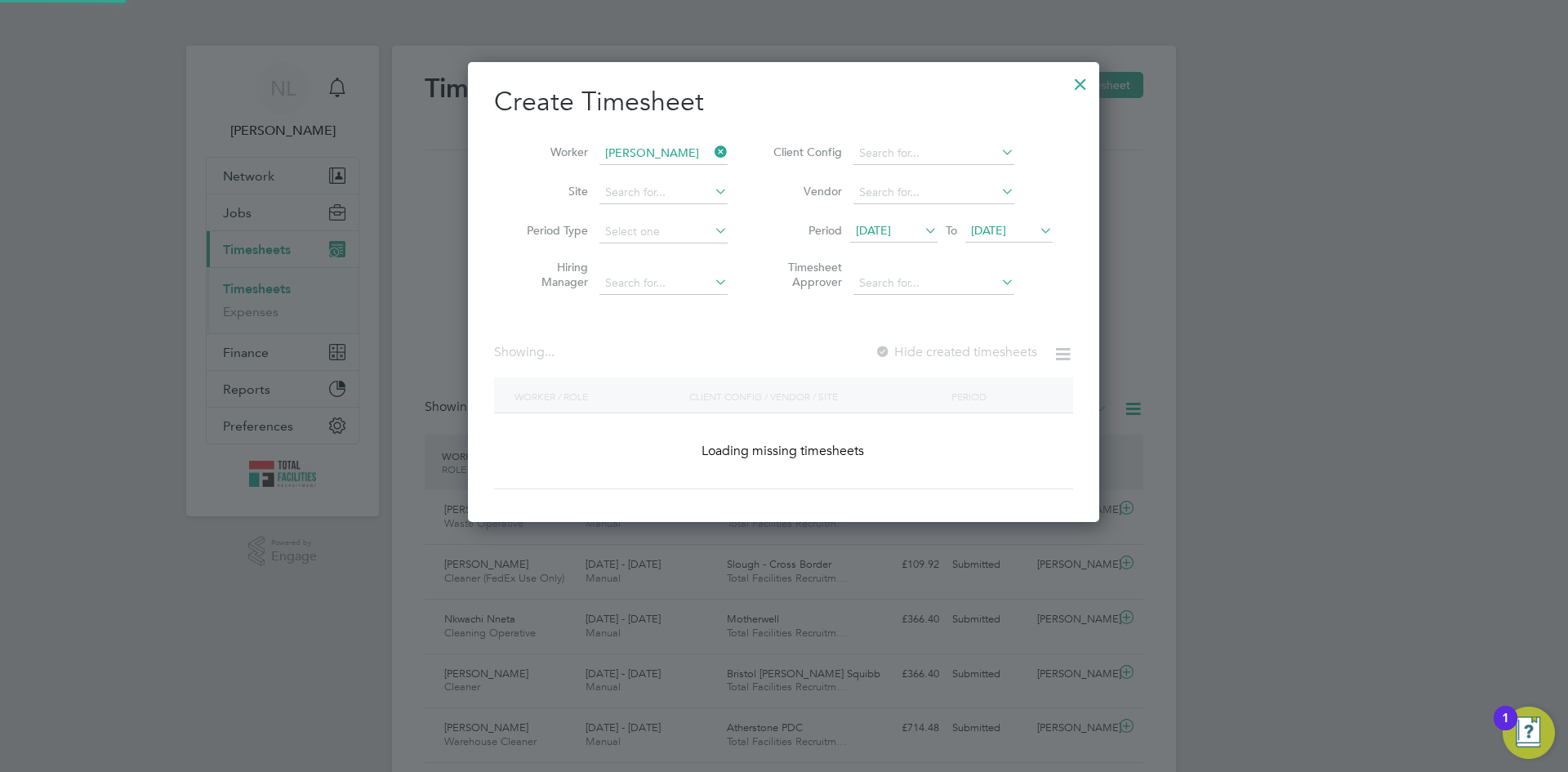
scroll to position [461, 632]
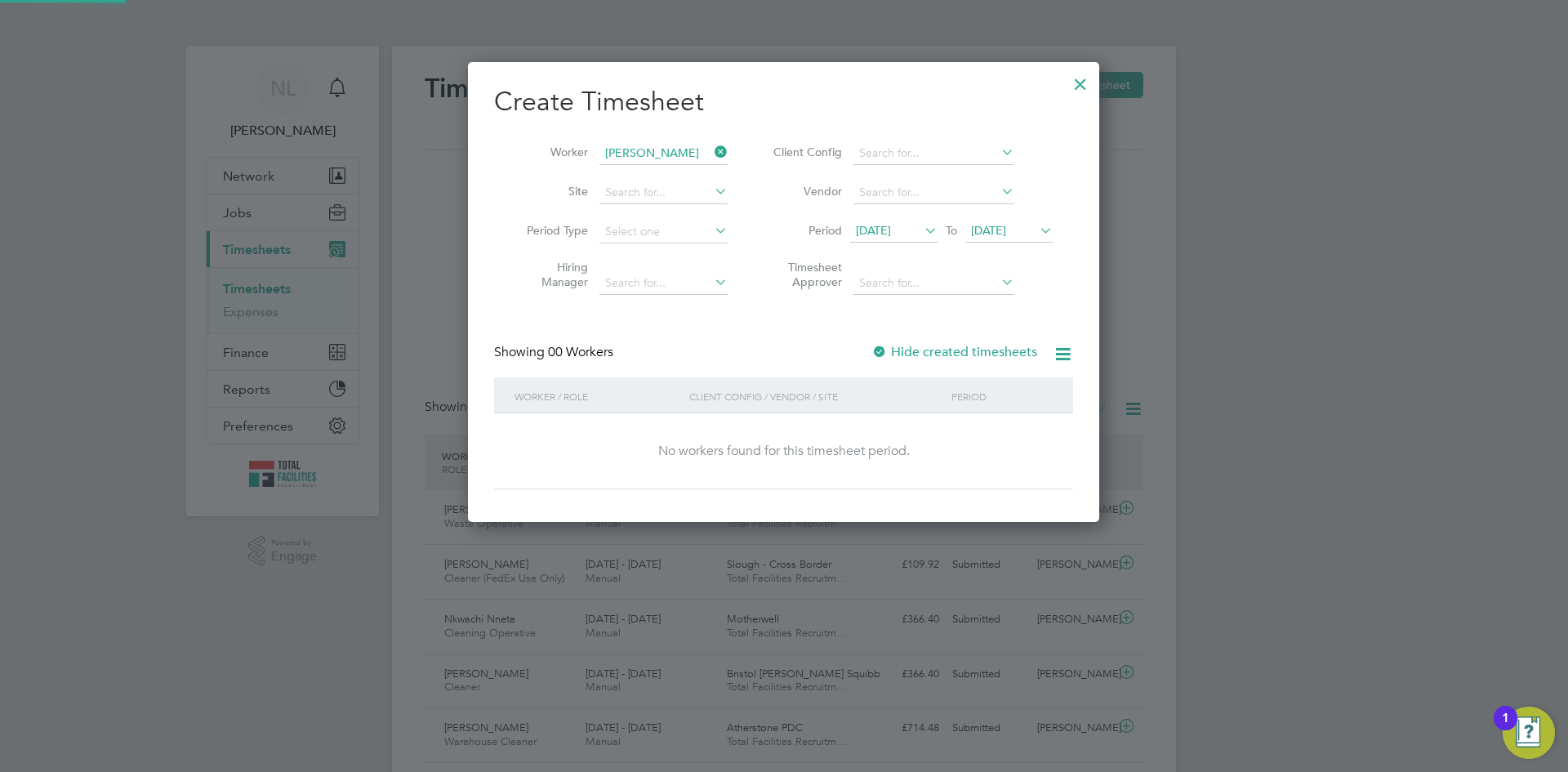
click at [882, 231] on span "[DATE]" at bounding box center [873, 229] width 35 height 14
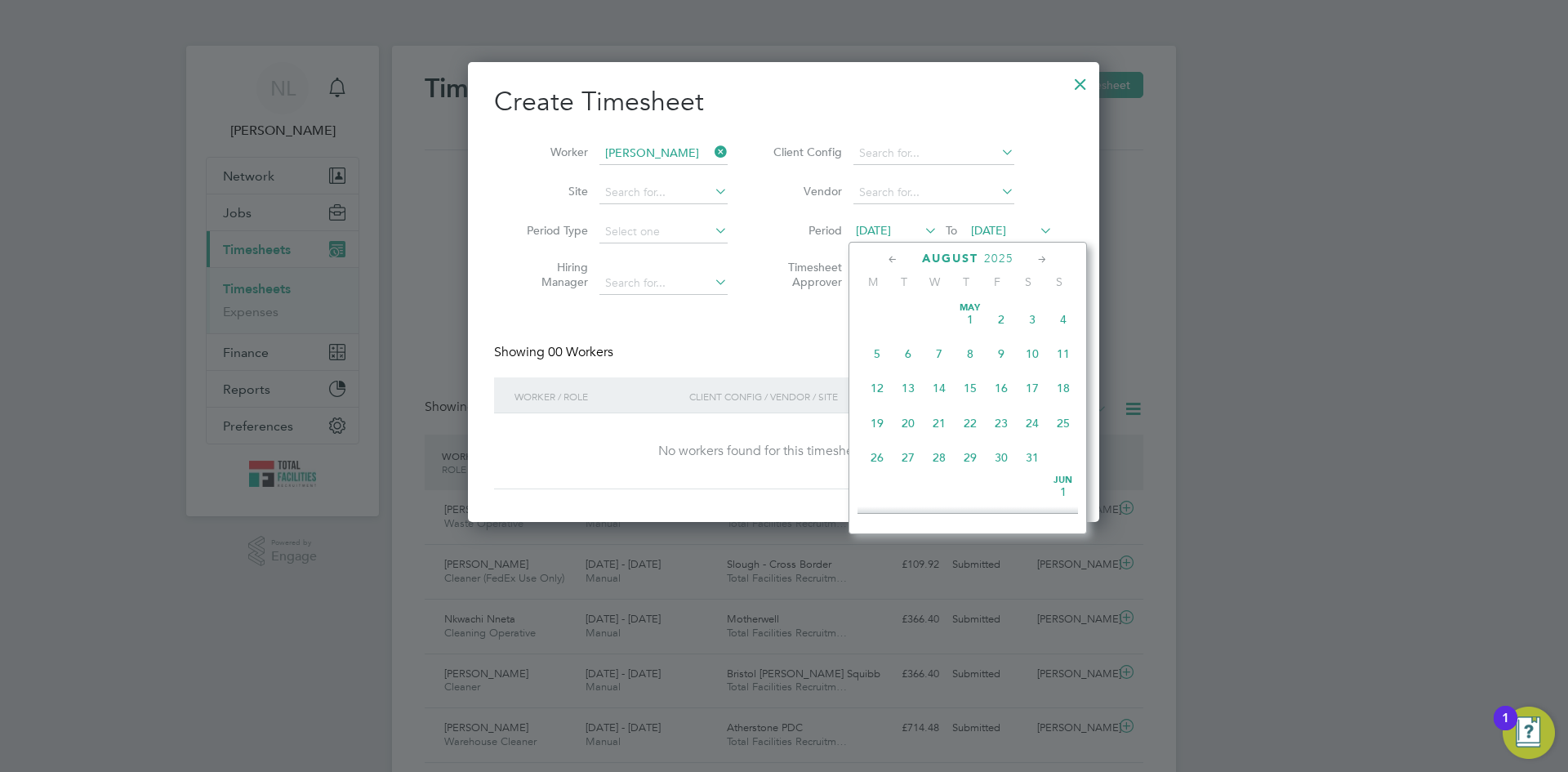
scroll to position [601, 0]
click at [871, 457] on span "[DATE]" at bounding box center [877, 441] width 31 height 31
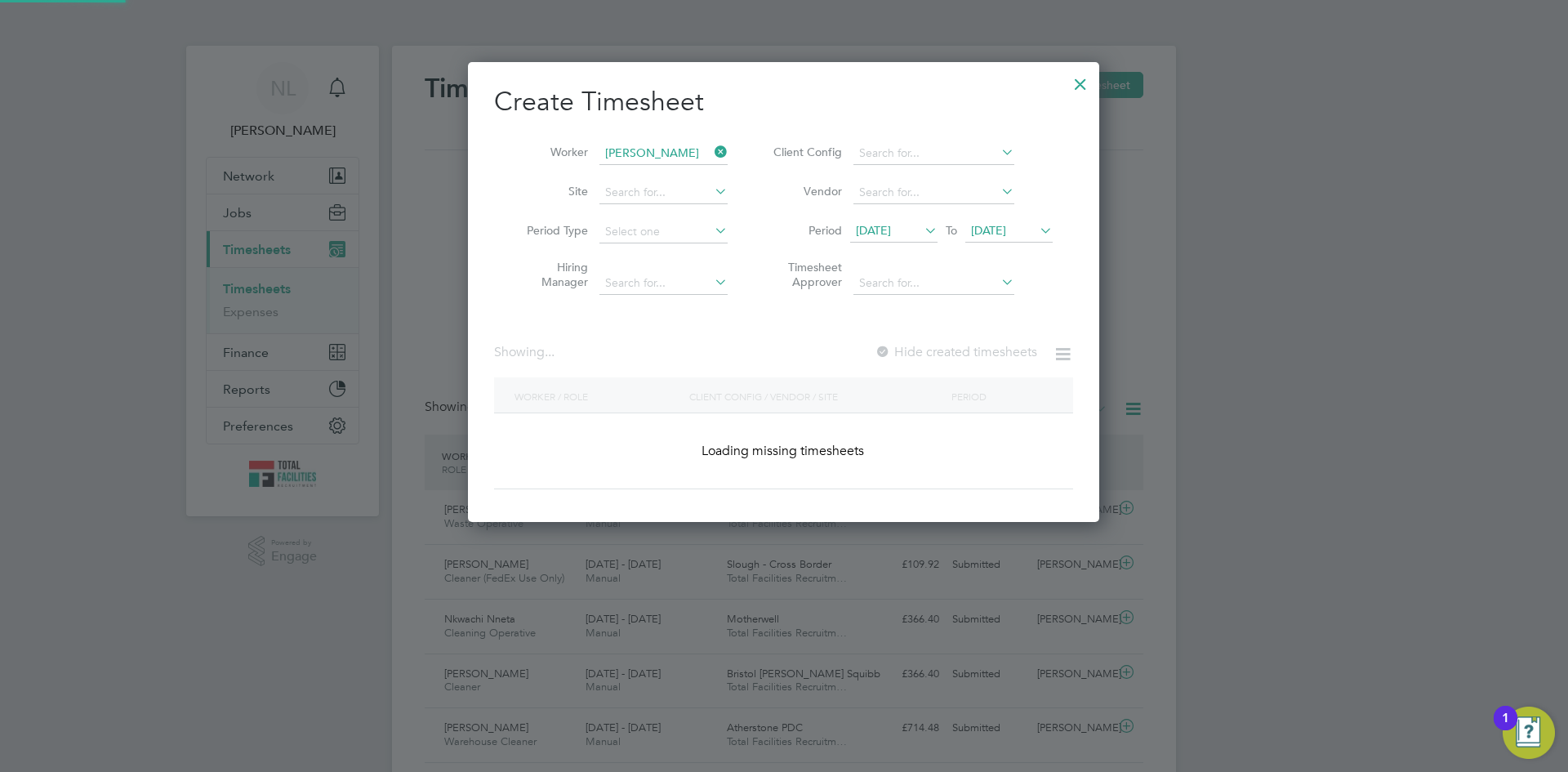
scroll to position [8, 8]
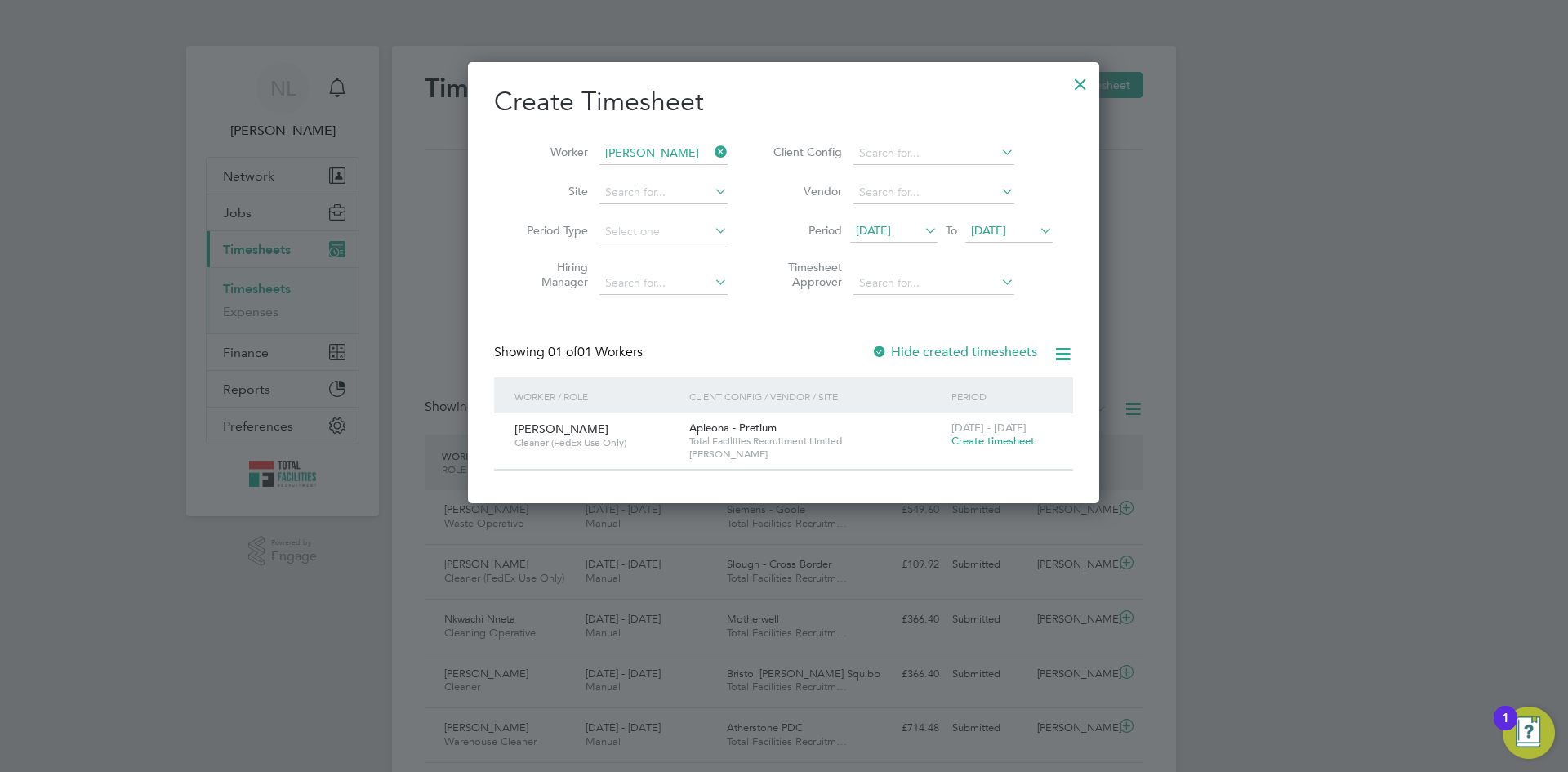
click at [988, 437] on span "Create timesheet" at bounding box center [992, 440] width 84 height 13
